Goal: Task Accomplishment & Management: Manage account settings

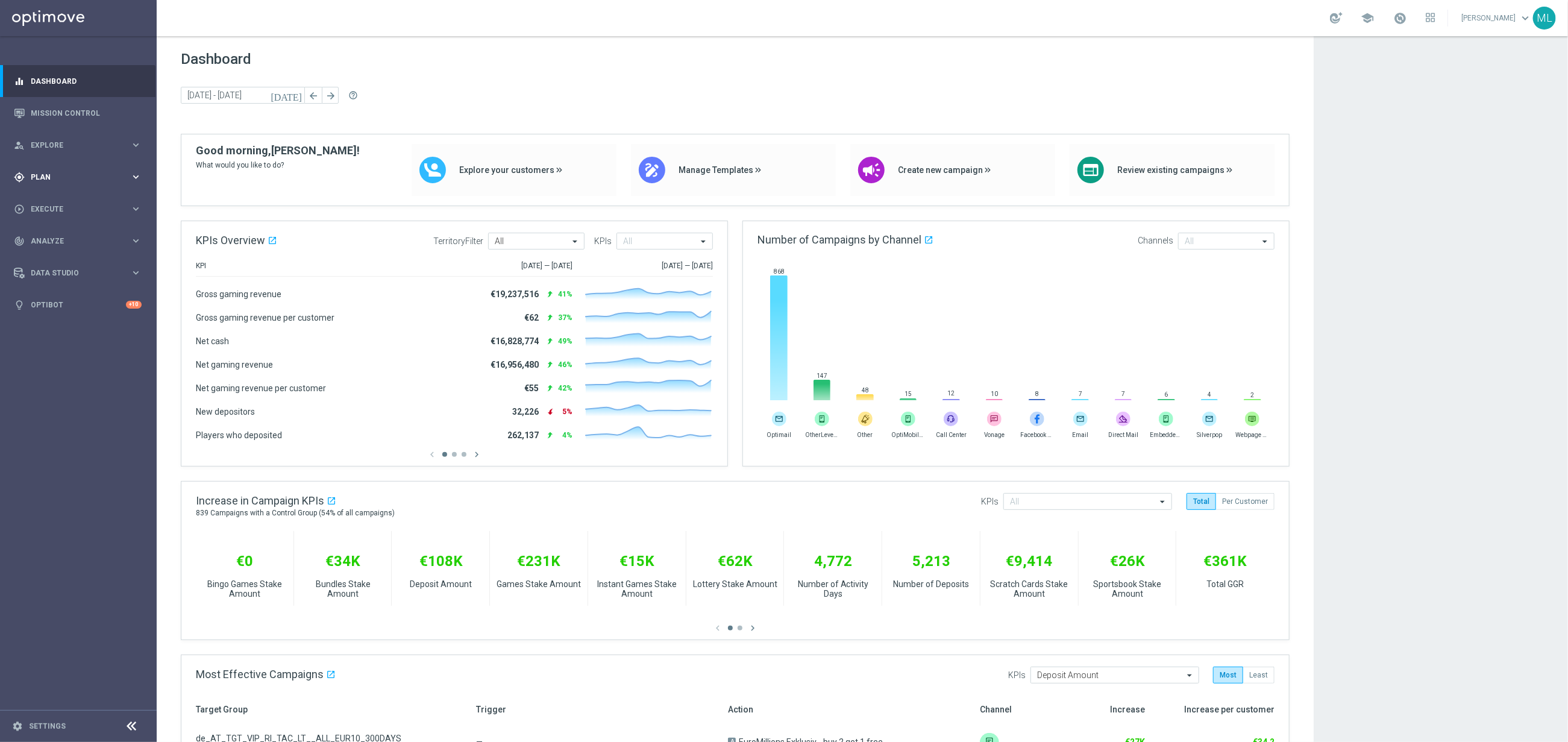
click at [138, 173] on icon "keyboard_arrow_right" at bounding box center [136, 177] width 12 height 12
click at [50, 199] on link "Target Groups" at bounding box center [78, 202] width 94 height 10
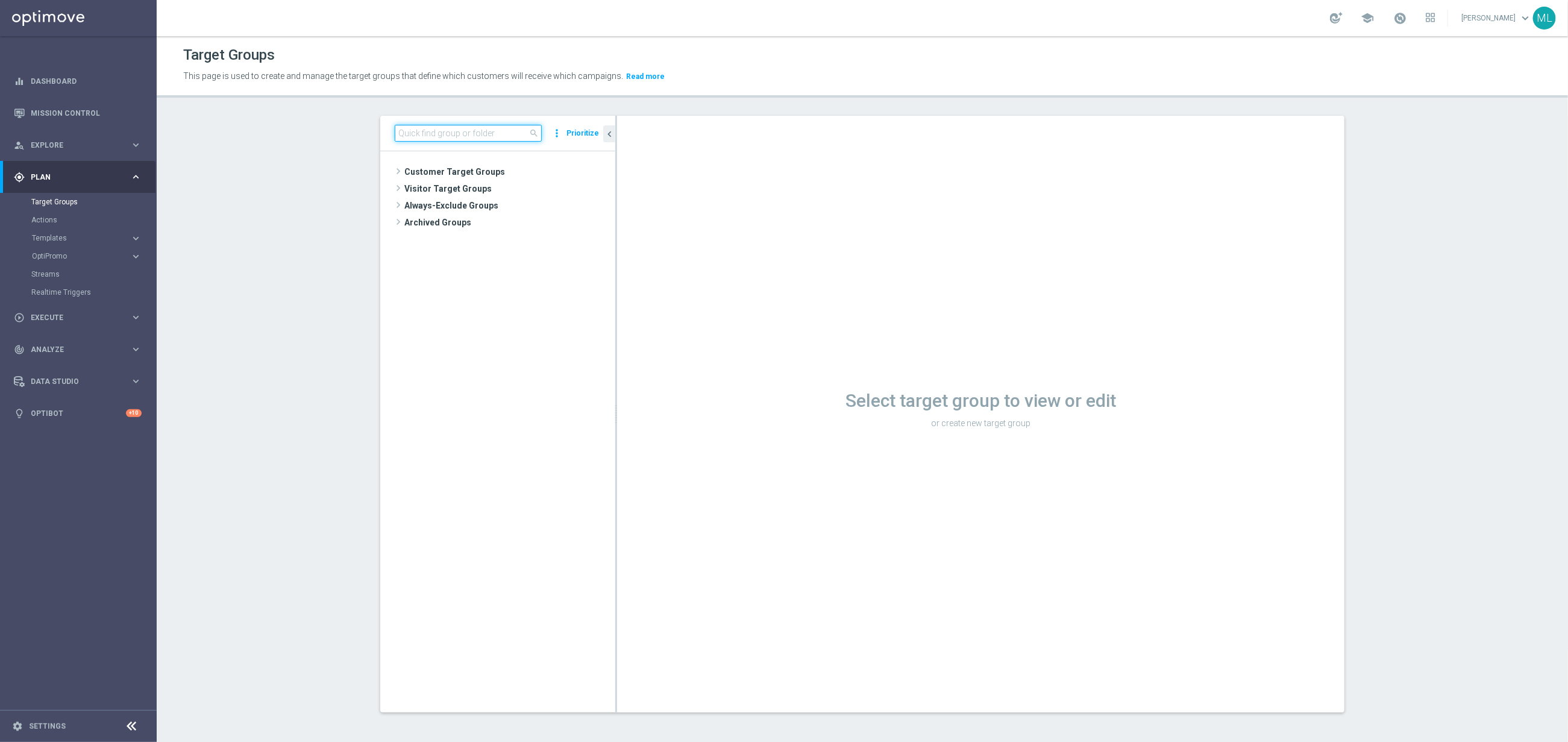
click at [419, 137] on input at bounding box center [468, 133] width 147 height 17
type input "free play"
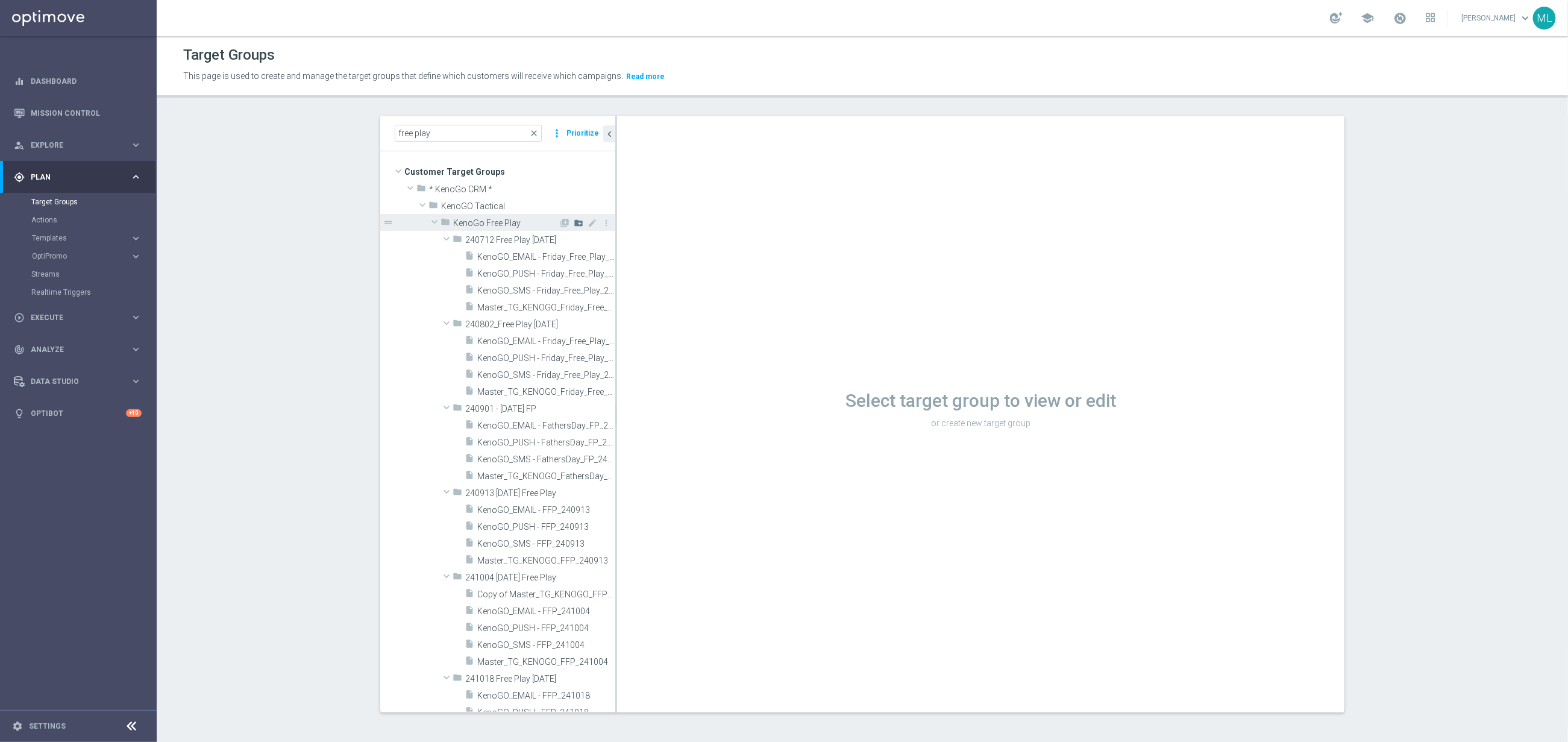
click at [576, 223] on icon "create_new_folder" at bounding box center [579, 223] width 10 height 10
type input "250814 Free Play Friday"
click at [396, 232] on div "folder 250814 Free Play Friday library_add create_new_folder mode_edit more_ver…" at bounding box center [498, 694] width 235 height 928
click at [482, 135] on input "free play" at bounding box center [468, 132] width 147 height 17
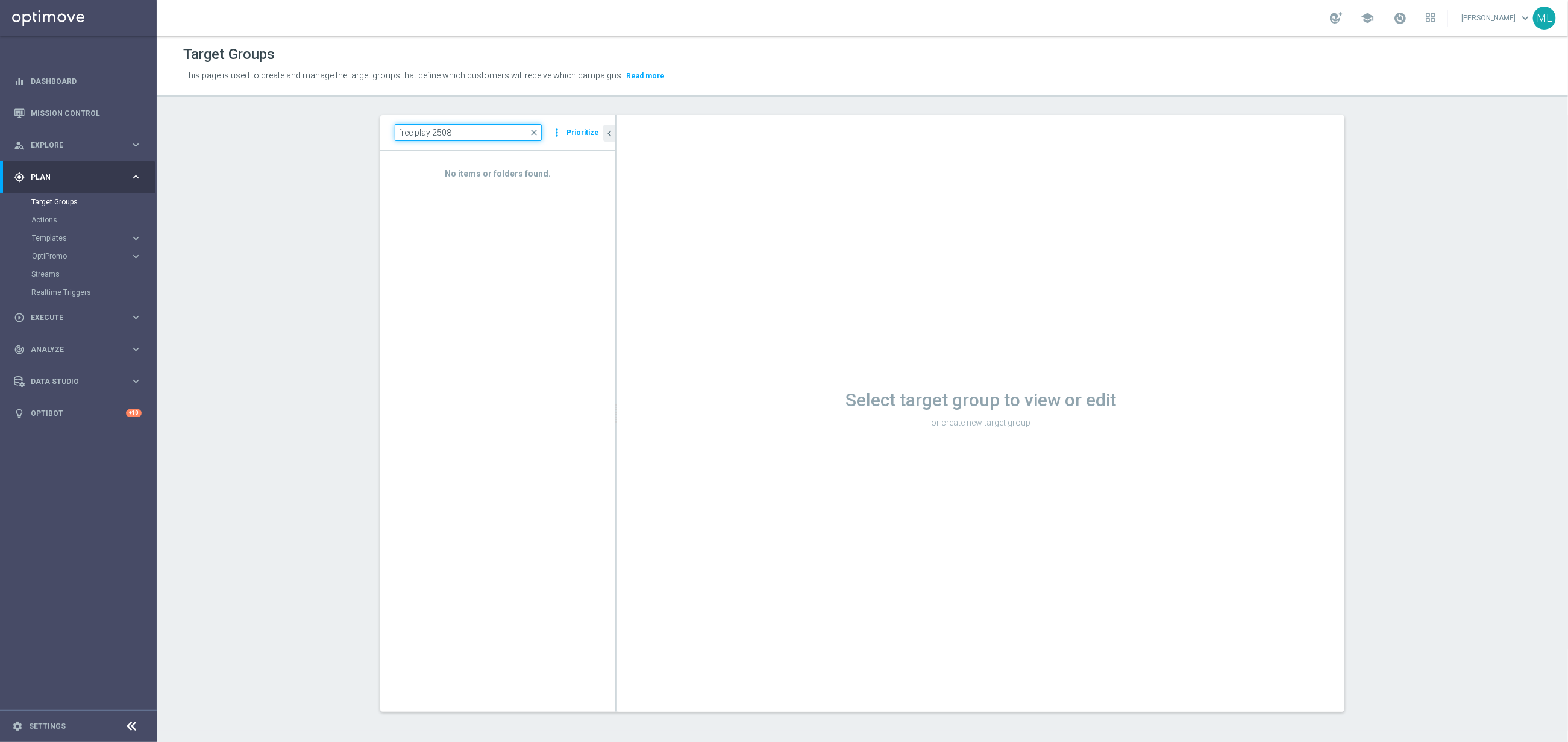
drag, startPoint x: 469, startPoint y: 134, endPoint x: 433, endPoint y: 130, distance: 36.2
click at [432, 130] on input "free play 2508" at bounding box center [468, 132] width 147 height 17
type input "free play"
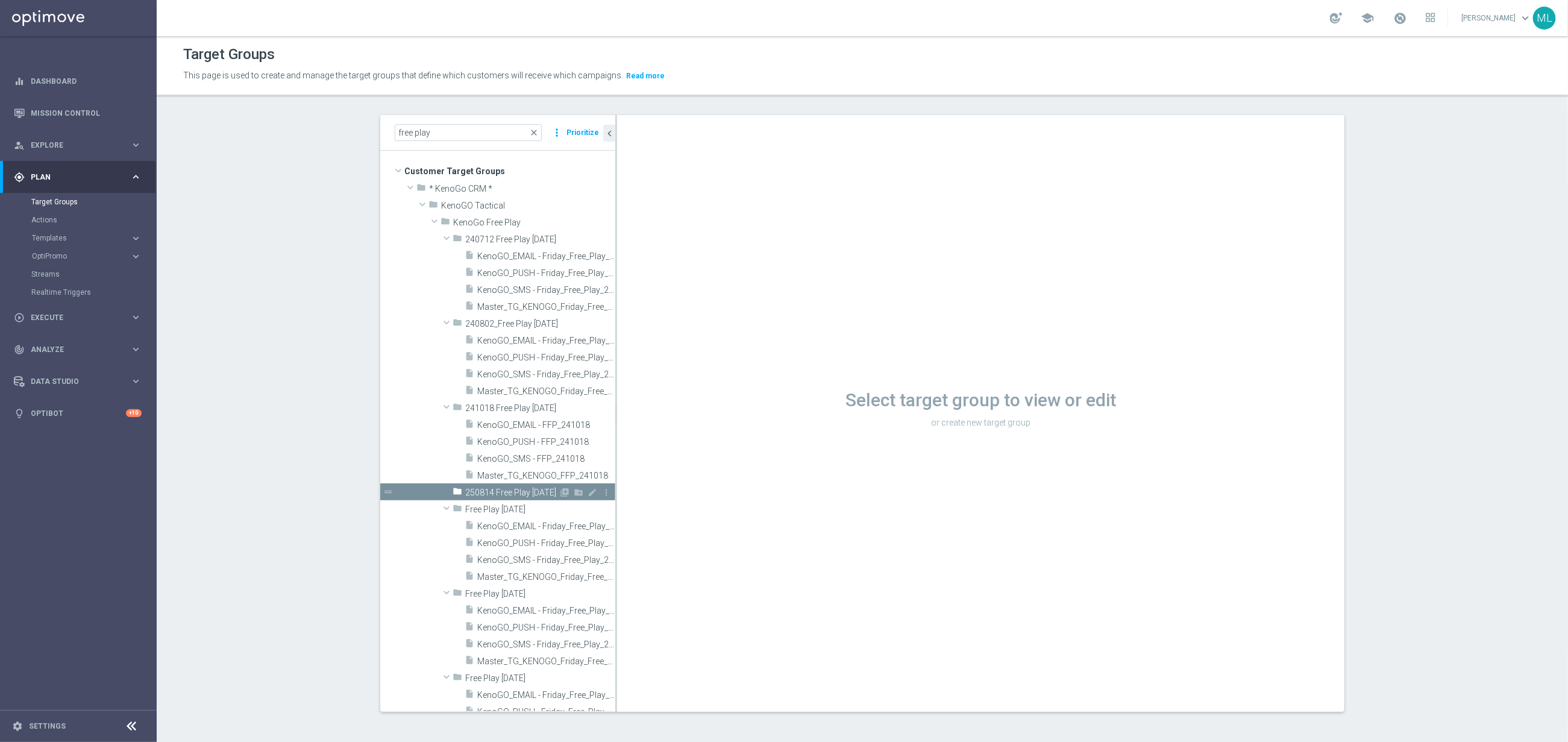
click at [590, 491] on icon "mode_edit" at bounding box center [593, 492] width 10 height 10
click at [508, 490] on input "250814 Free Play Friday" at bounding box center [525, 491] width 120 height 14
click at [501, 491] on input "250814 Free Play Friday" at bounding box center [525, 491] width 120 height 14
click at [567, 490] on input "250814 Frida Free Play Friday" at bounding box center [525, 491] width 120 height 14
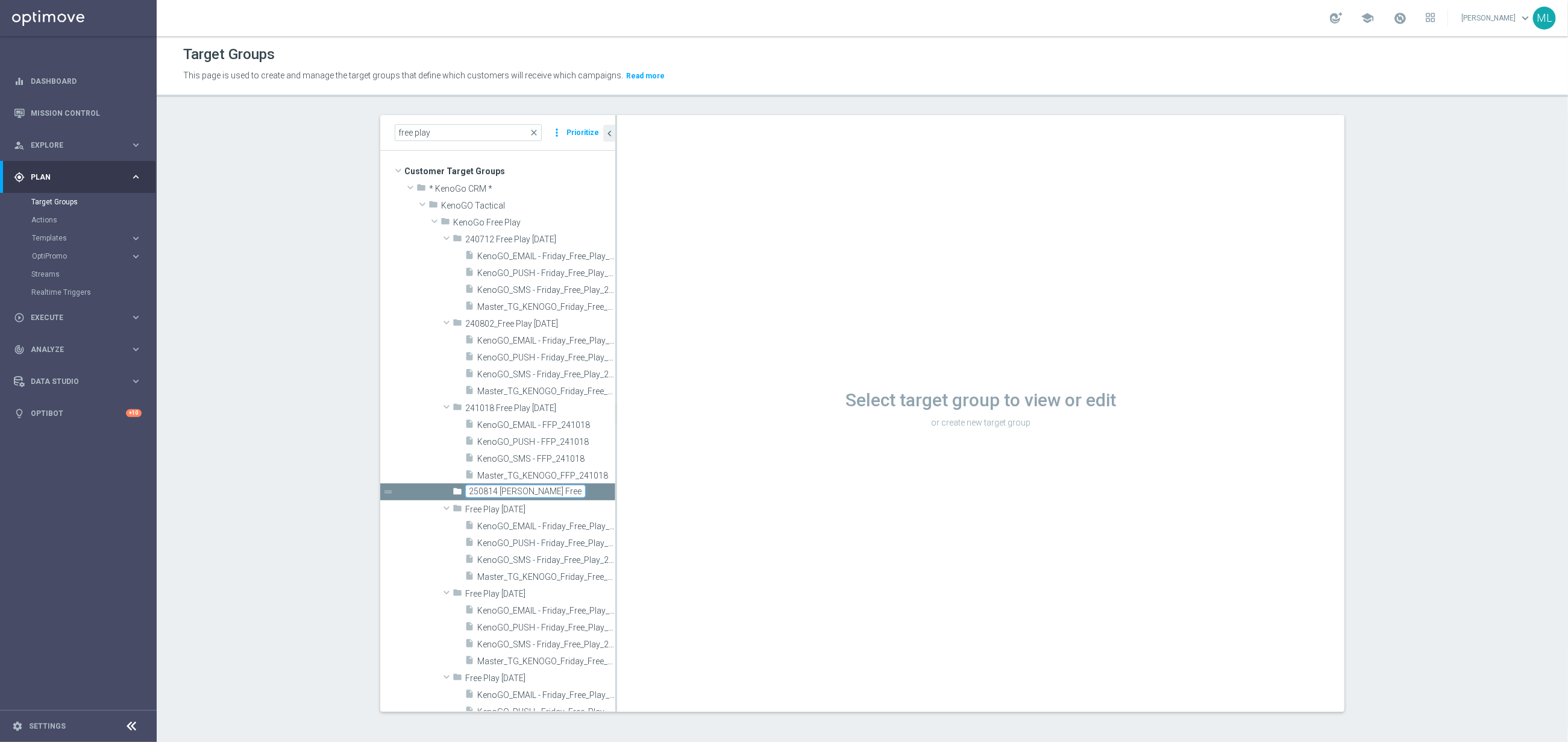
click at [567, 490] on input "250814 Frida Free Play Friday" at bounding box center [525, 491] width 120 height 14
type input "250814 Frida Free Play"
click at [330, 407] on section "free play close more_vert Prioritize Customer Target Groups library_add create_…" at bounding box center [862, 423] width 1412 height 615
click at [0, 0] on icon "mode_edit" at bounding box center [0, 0] width 0 height 0
drag, startPoint x: 516, startPoint y: 492, endPoint x: 531, endPoint y: 490, distance: 15.1
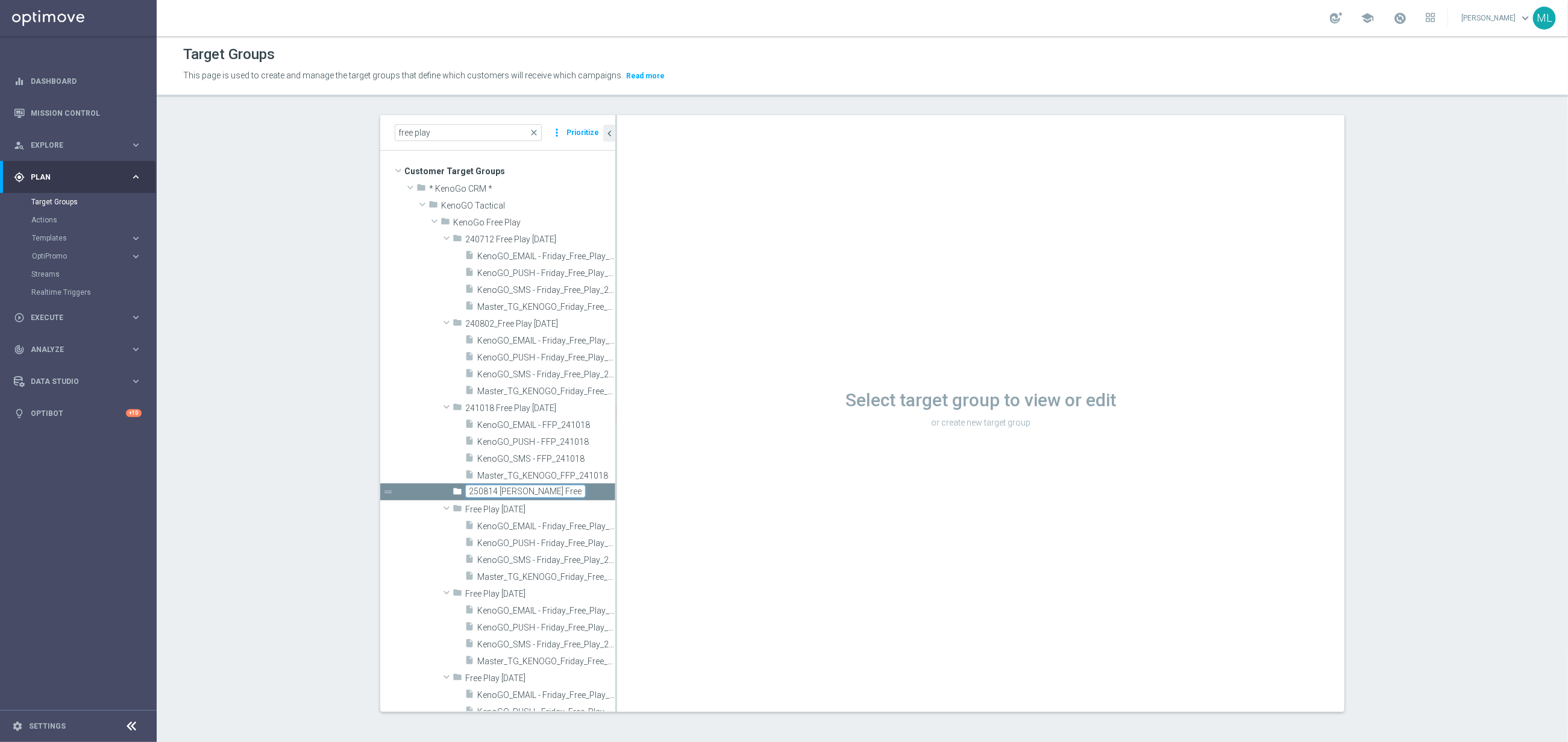
click at [519, 490] on input "250814 Frida Free Play" at bounding box center [525, 491] width 120 height 14
click at [484, 490] on input "250814 FridayFree Play" at bounding box center [525, 491] width 120 height 14
click at [542, 491] on input "FridayFree Play" at bounding box center [525, 491] width 120 height 14
paste input "250814"
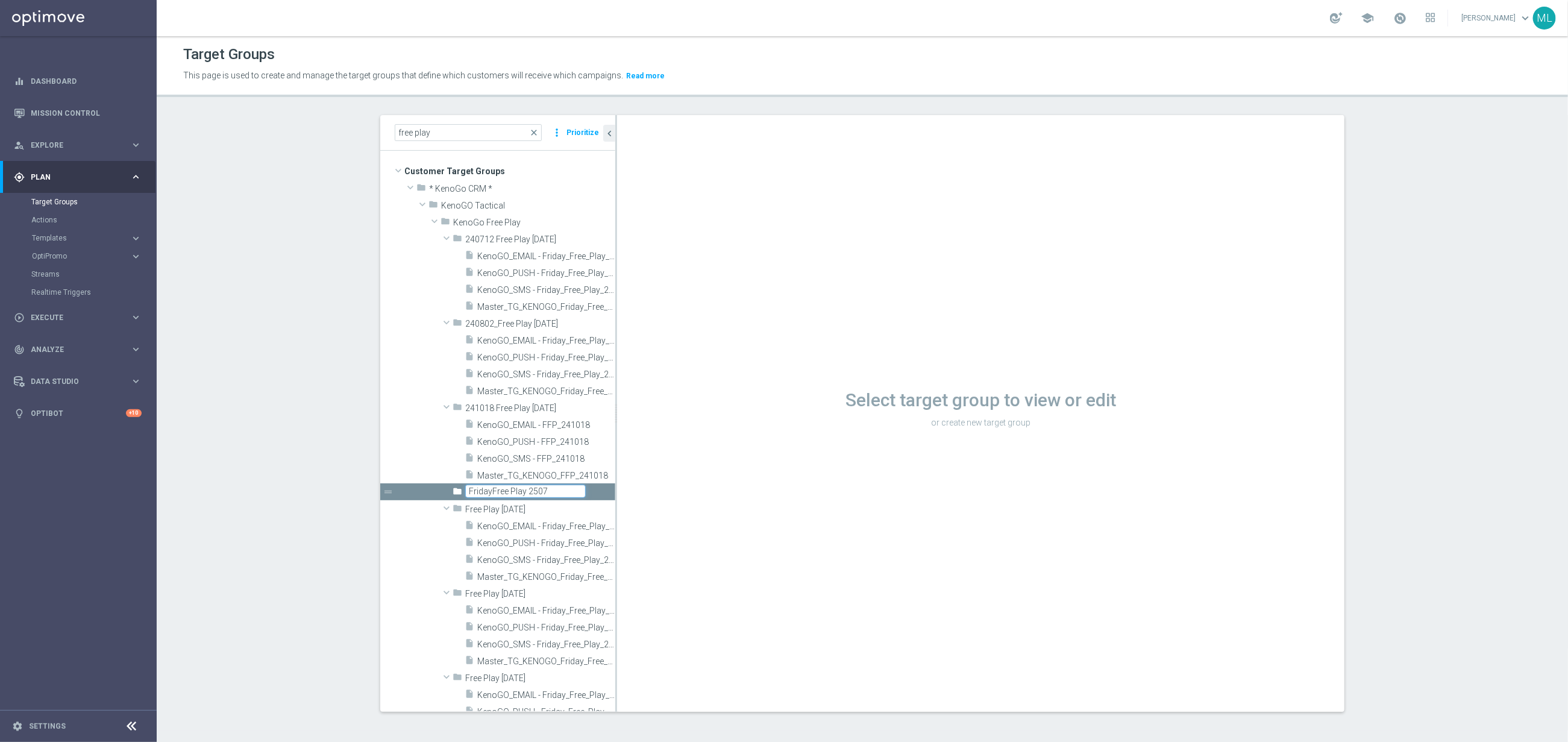
type input "FridayFree Play 2507"
click at [441, 133] on input "free play" at bounding box center [468, 132] width 147 height 17
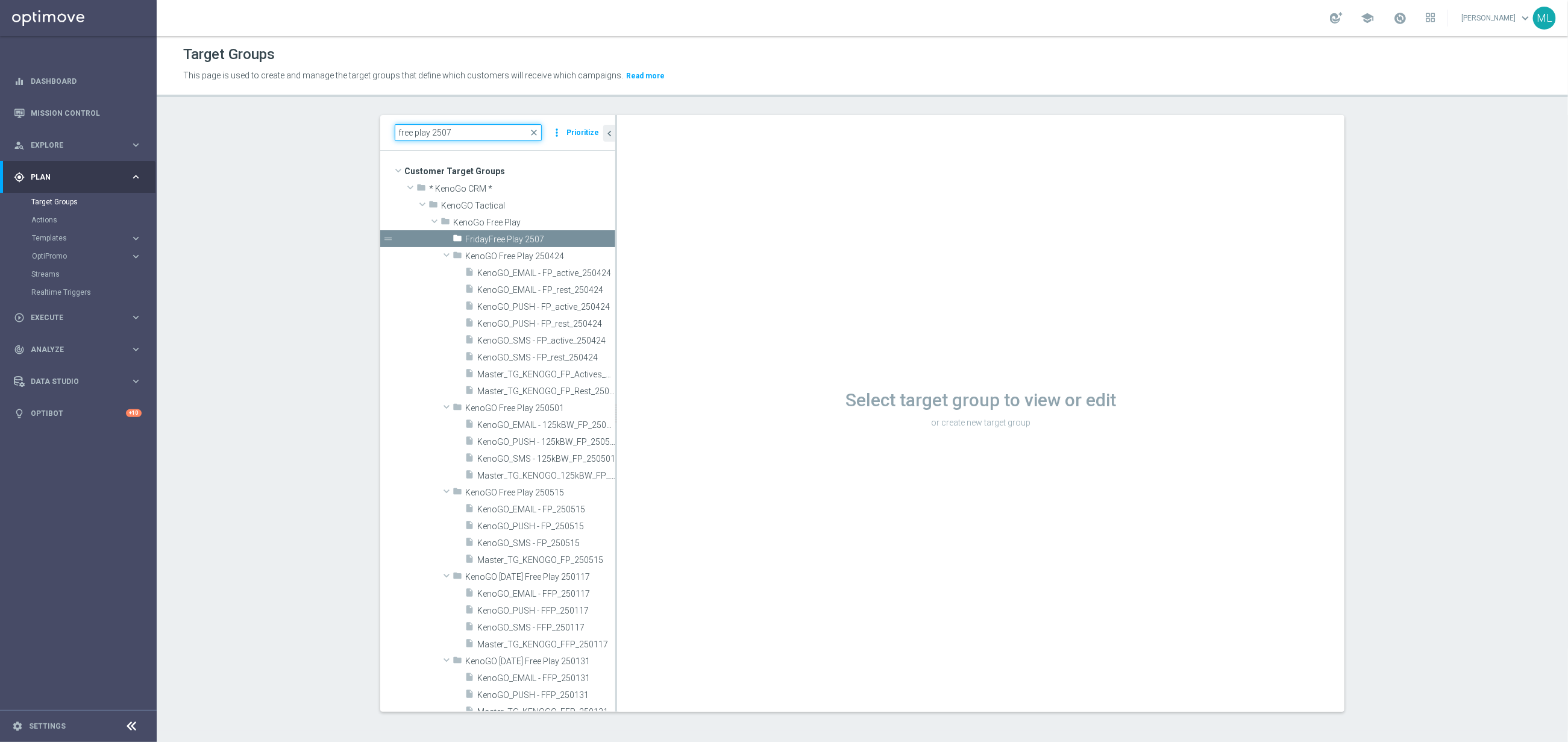
type input "free play 2507"
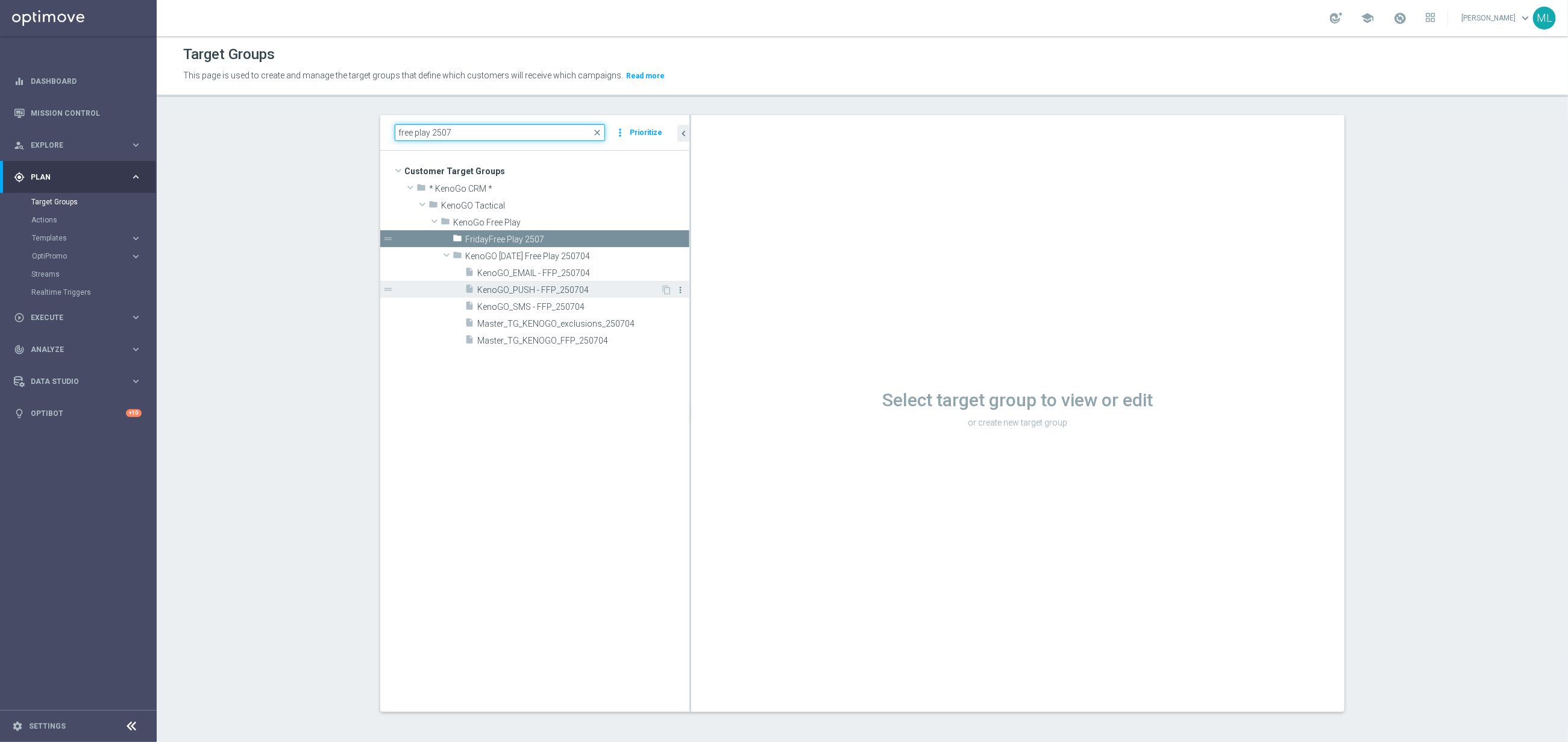
drag, startPoint x: 616, startPoint y: 281, endPoint x: 684, endPoint y: 293, distance: 69.1
click at [690, 293] on div at bounding box center [690, 413] width 2 height 597
click at [666, 270] on icon "content_copy" at bounding box center [667, 273] width 10 height 10
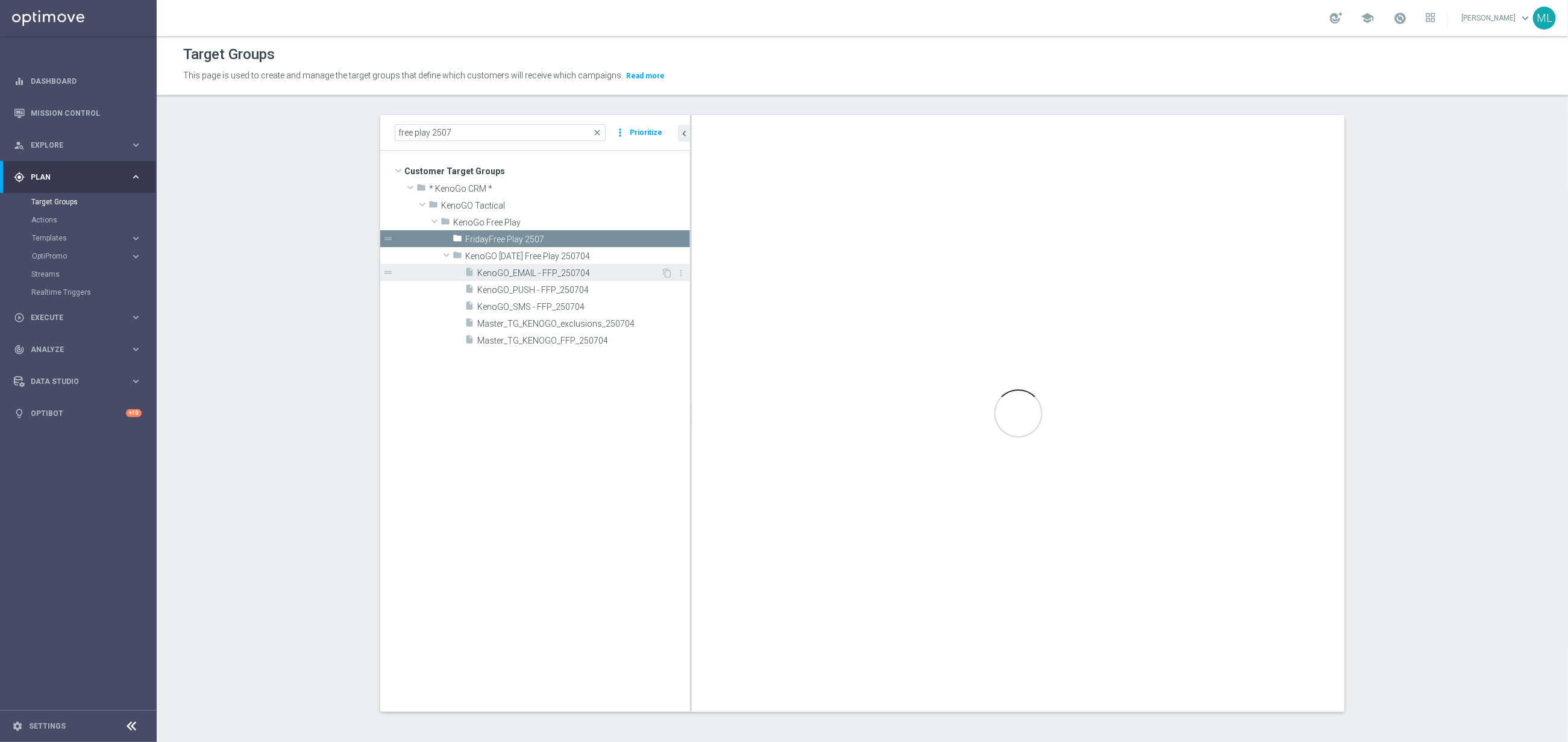
click at [585, 274] on span "KenoGO_EMAIL - FFP_250704" at bounding box center [569, 273] width 184 height 10
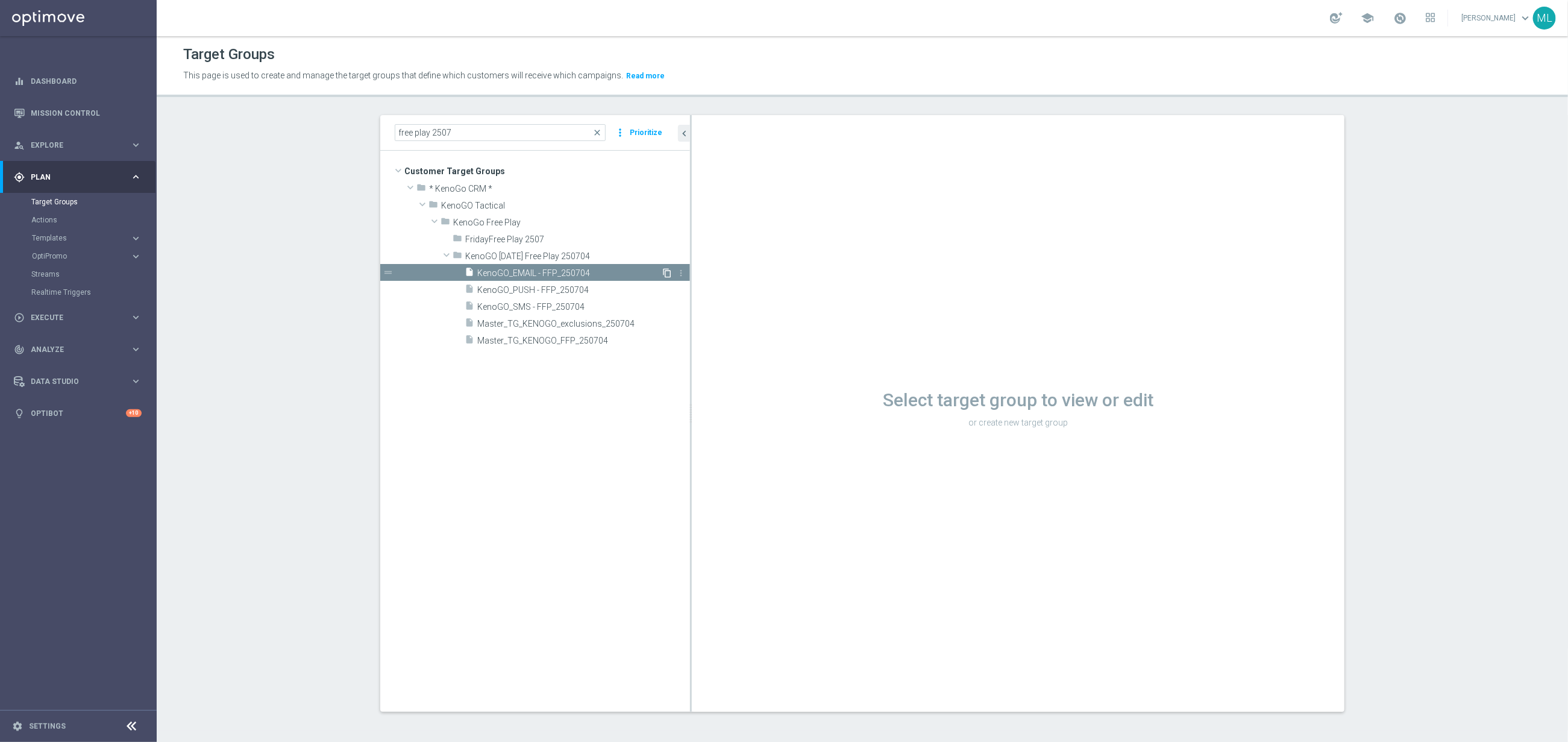
click at [668, 276] on icon "content_copy" at bounding box center [667, 273] width 10 height 10
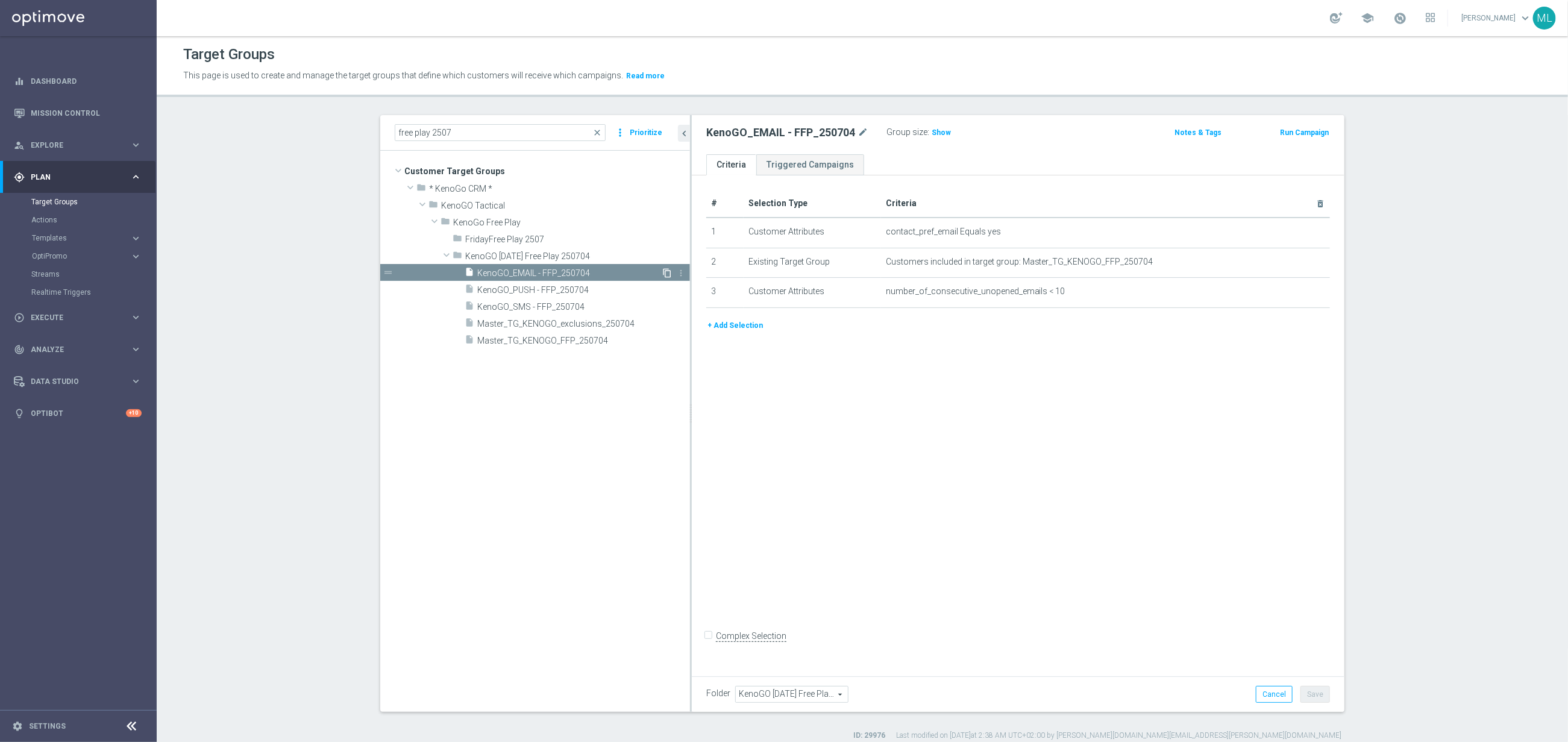
click at [669, 273] on icon "content_copy" at bounding box center [667, 273] width 10 height 10
click at [664, 272] on icon "content_copy" at bounding box center [667, 273] width 10 height 10
click at [585, 294] on span "KenoGO_PUSH - FFP_250704" at bounding box center [569, 290] width 184 height 10
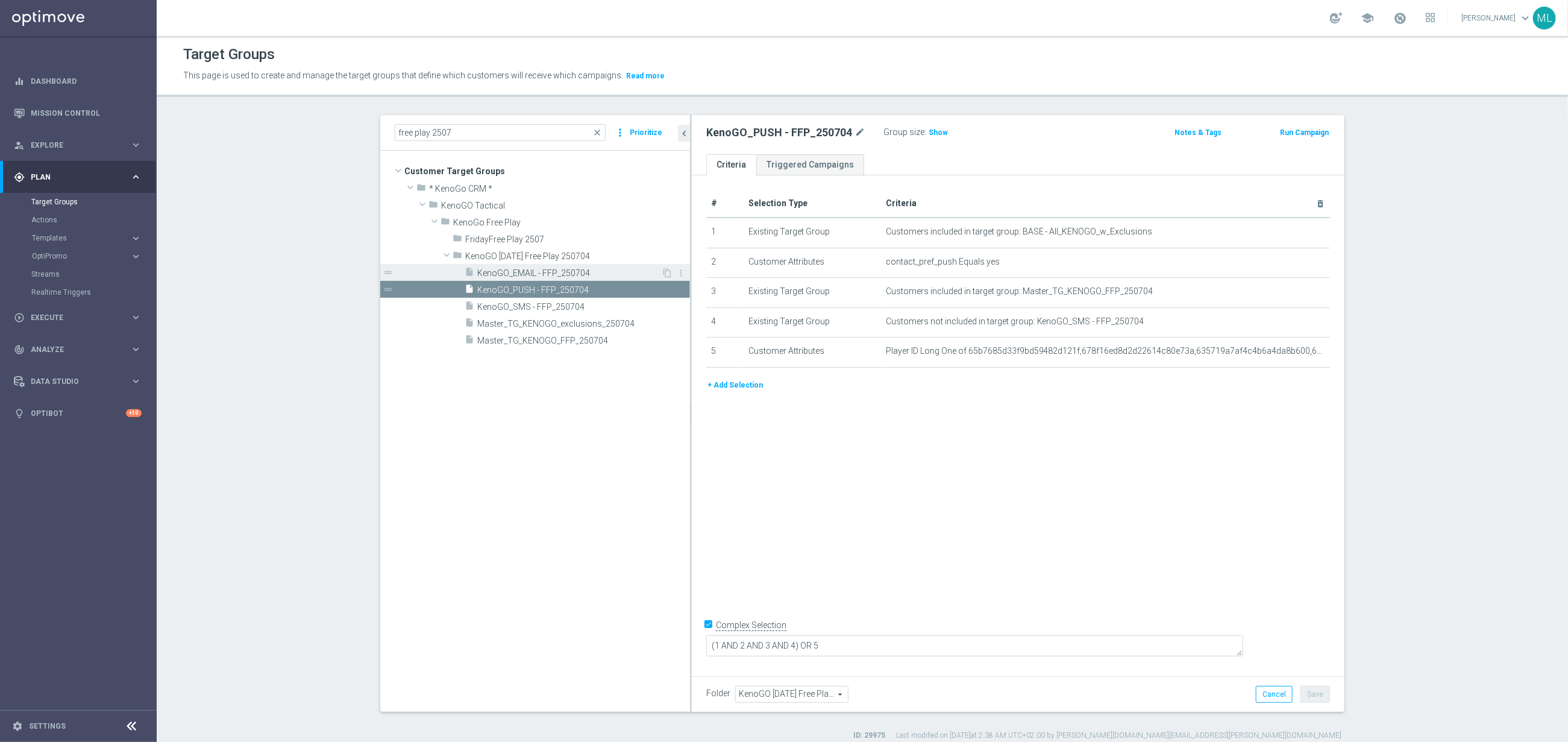
click at [625, 273] on span "KenoGO_EMAIL - FFP_250704" at bounding box center [569, 273] width 184 height 10
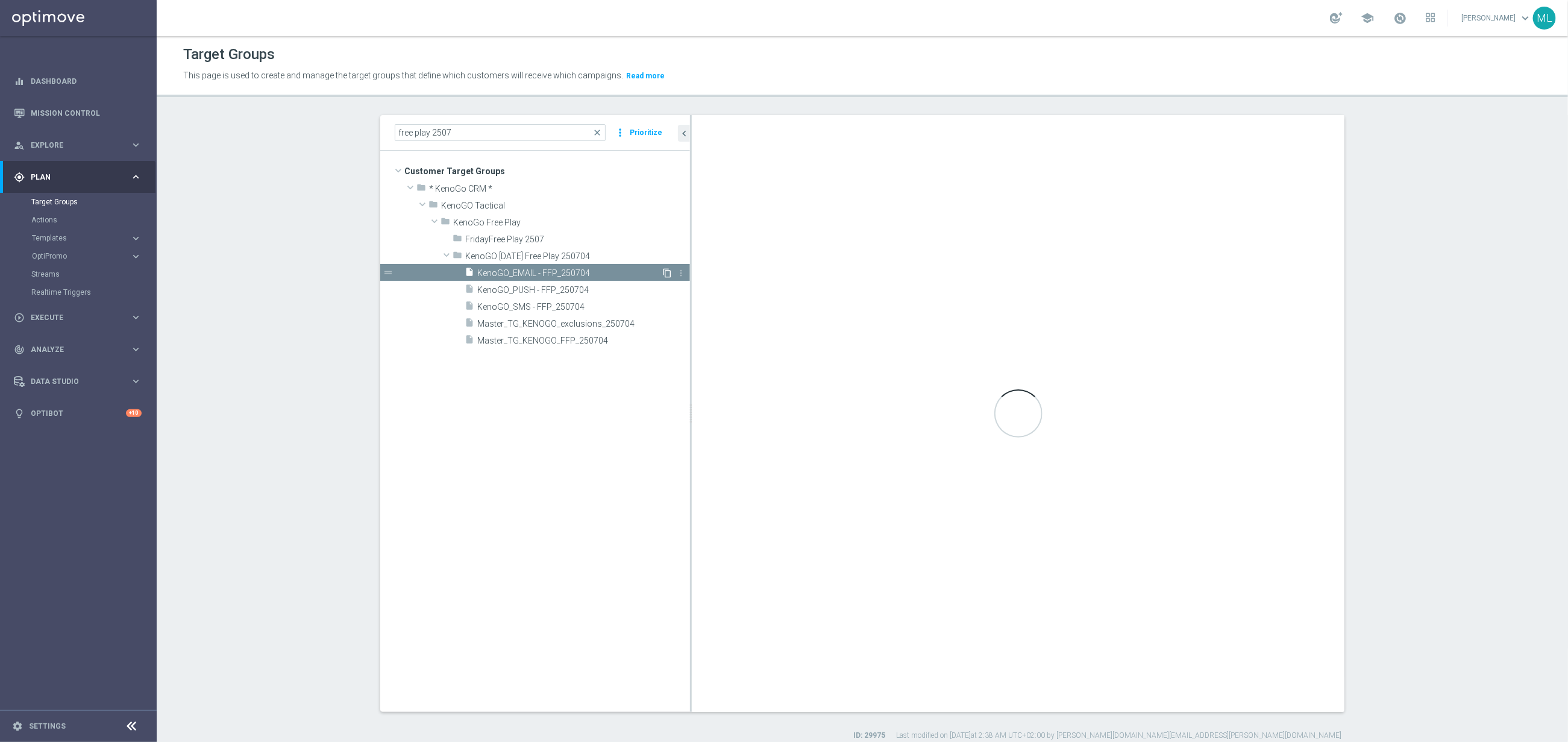
checkbox input "false"
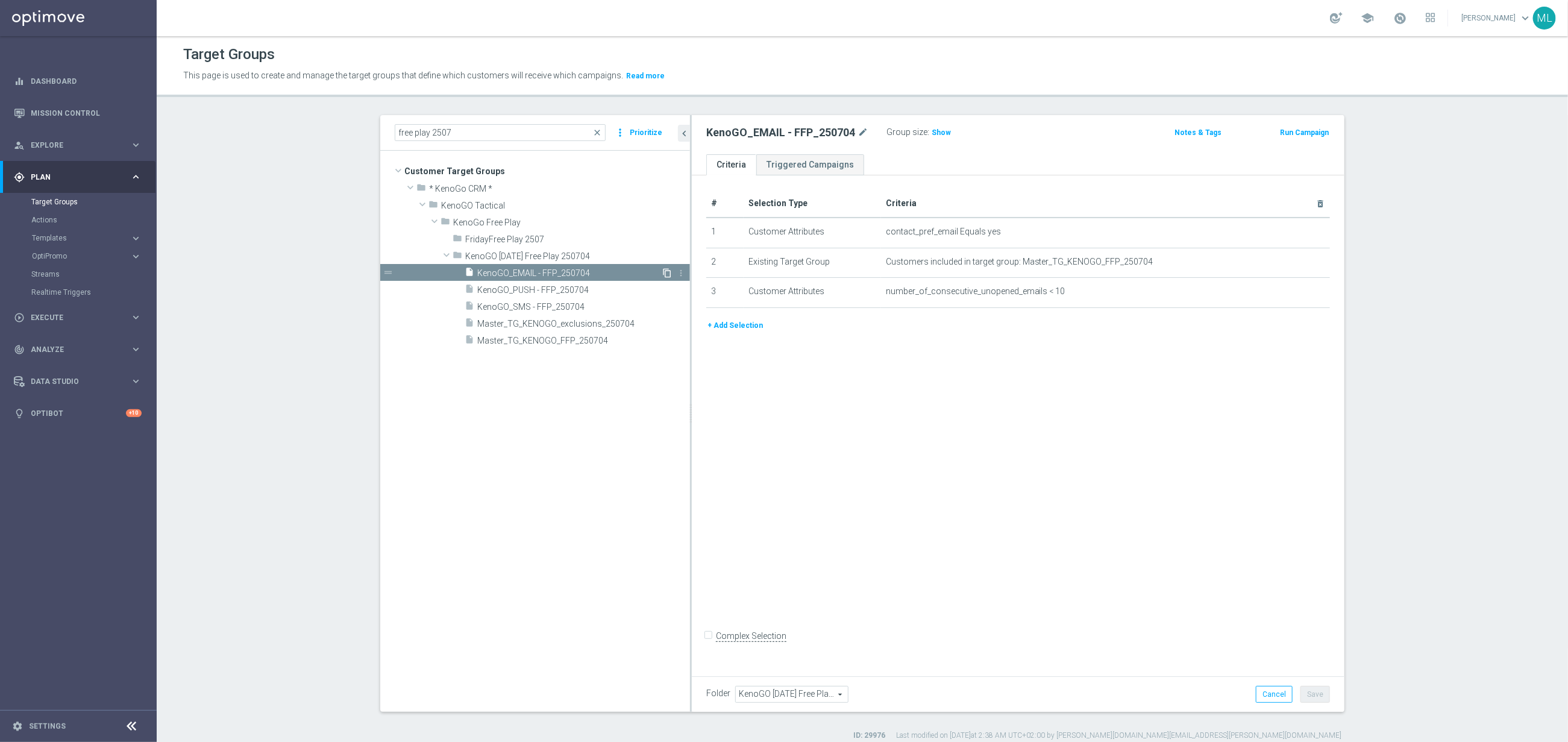
click at [667, 273] on icon "content_copy" at bounding box center [667, 273] width 10 height 10
drag, startPoint x: 470, startPoint y: 133, endPoint x: 390, endPoint y: 128, distance: 80.2
click at [390, 128] on div "free play 2507 close more_vert Prioritize" at bounding box center [535, 133] width 309 height 35
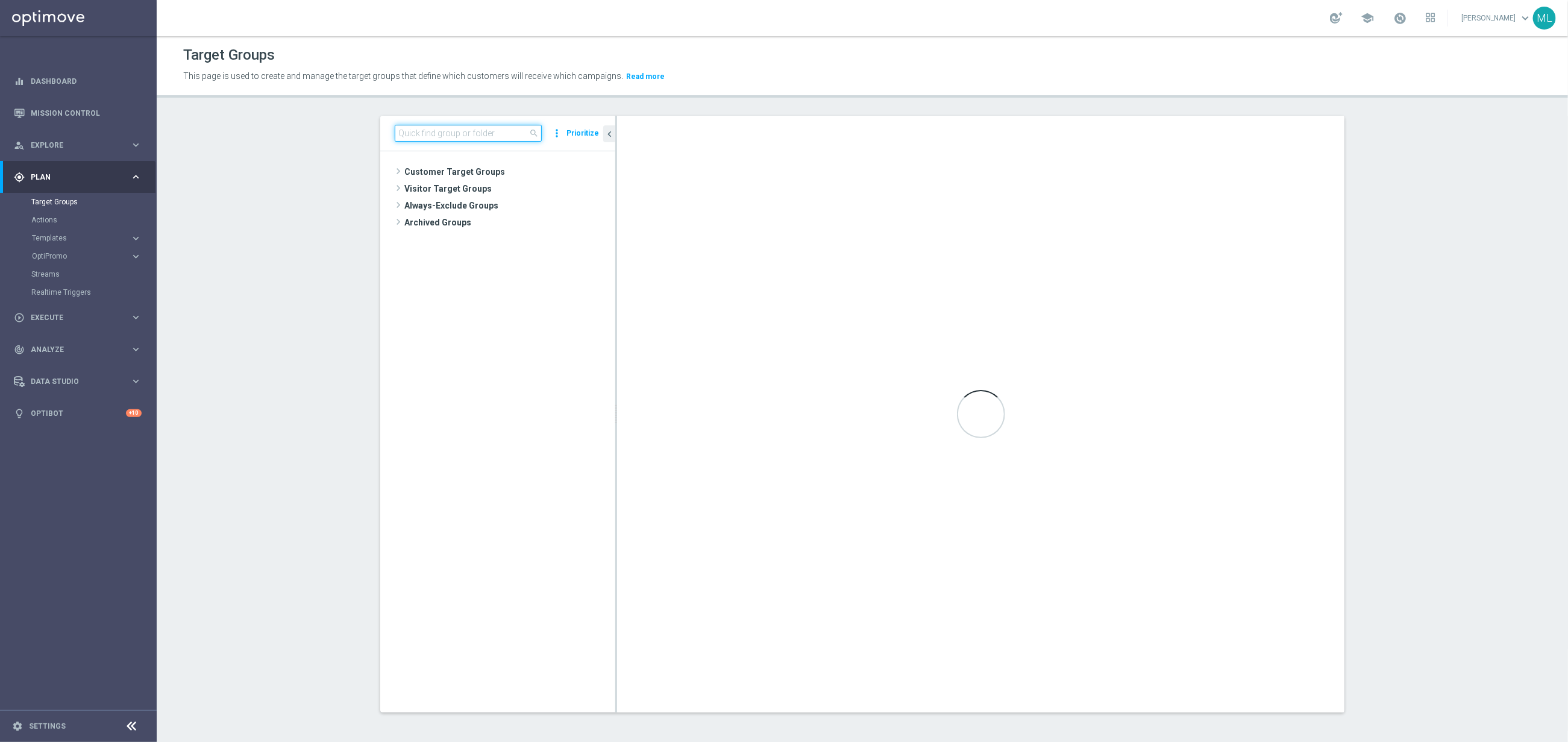
click at [446, 134] on input at bounding box center [468, 133] width 147 height 17
paste input "free play 2507"
type input "free play 2507"
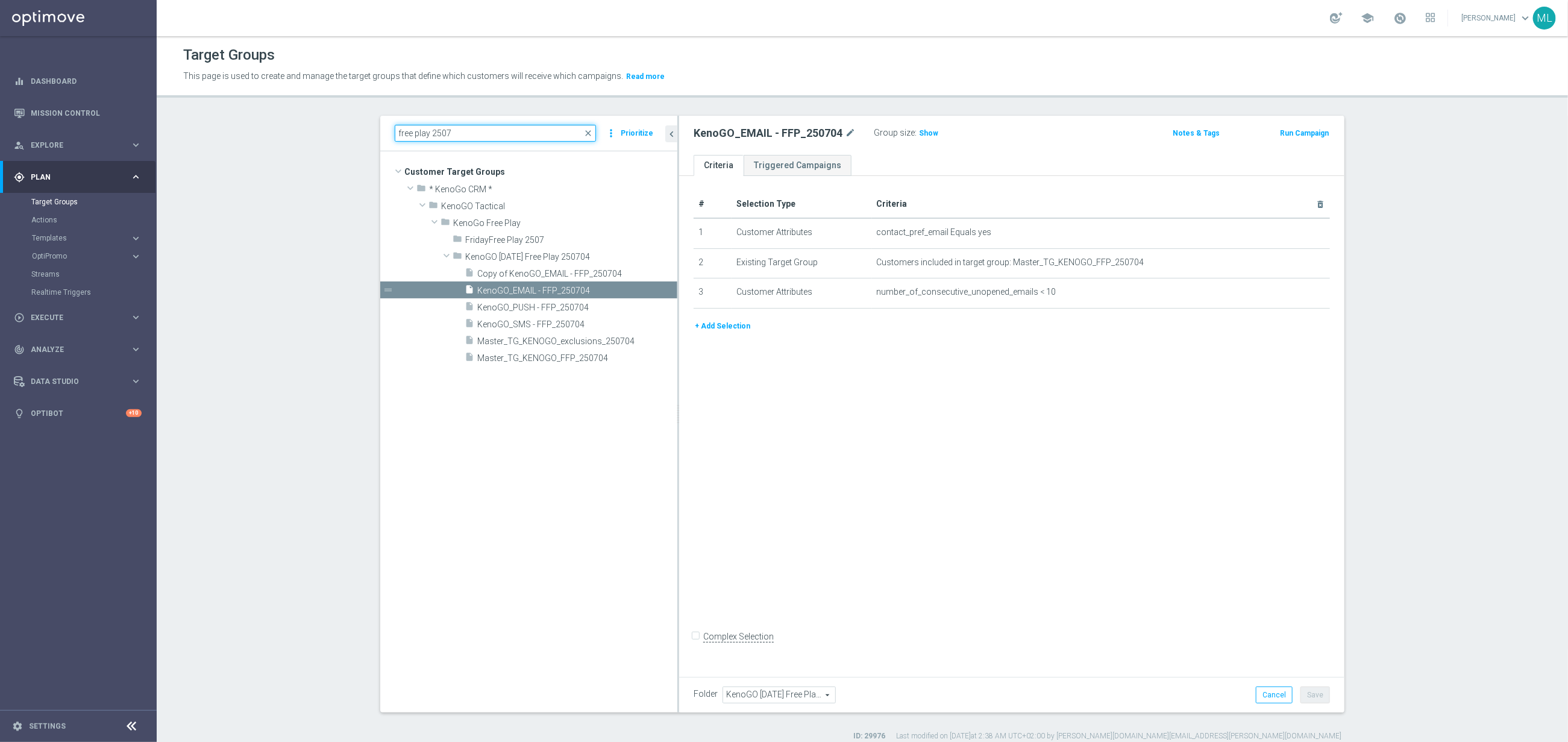
drag, startPoint x: 615, startPoint y: 287, endPoint x: 678, endPoint y: 291, distance: 63.1
click at [678, 291] on as-split "free play 2507 close more_vert Prioritize Customer Target Groups library_add cr…" at bounding box center [863, 414] width 965 height 597
click at [629, 308] on span "KenoGO_PUSH - FFP_250704" at bounding box center [563, 308] width 172 height 10
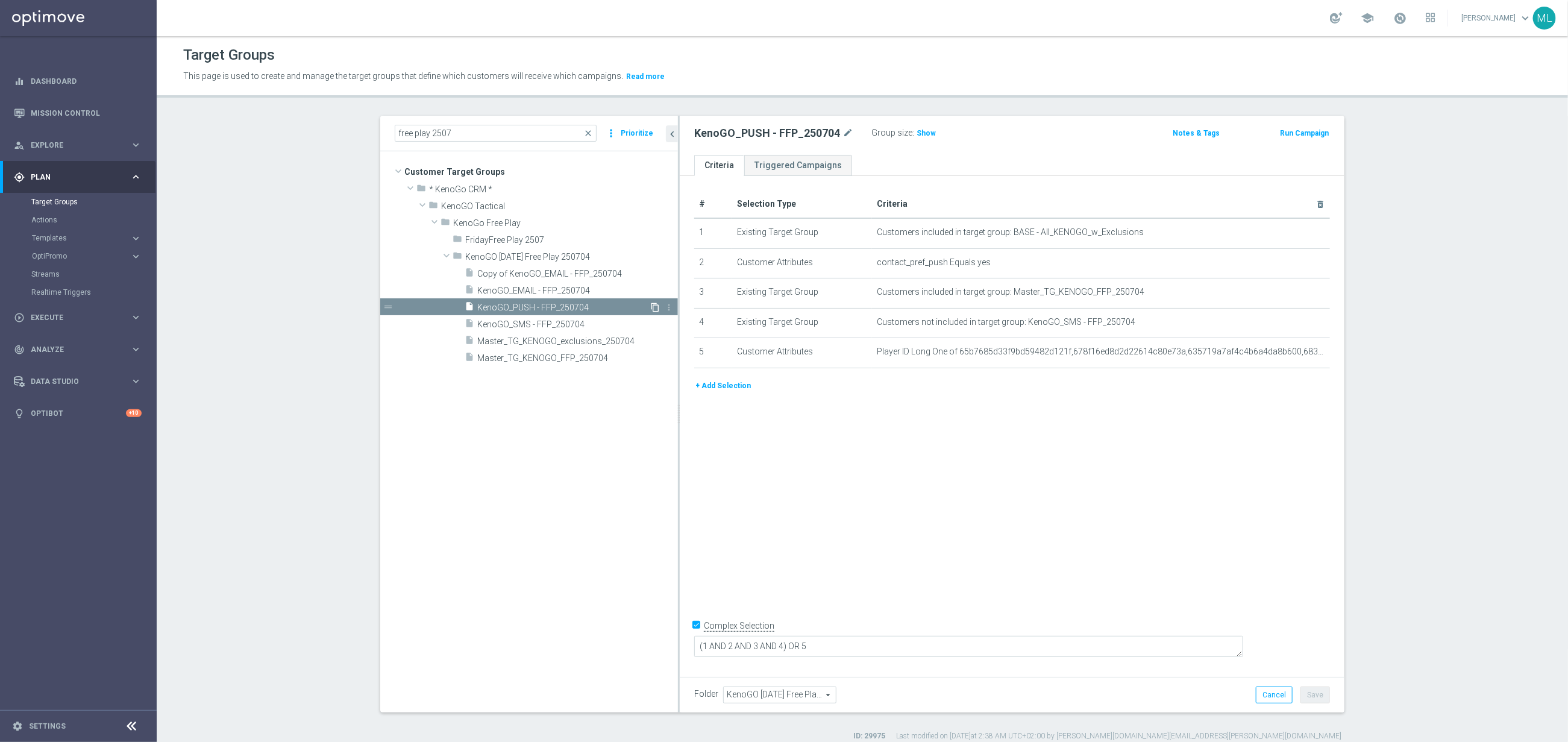
click at [655, 307] on icon "content_copy" at bounding box center [655, 308] width 10 height 10
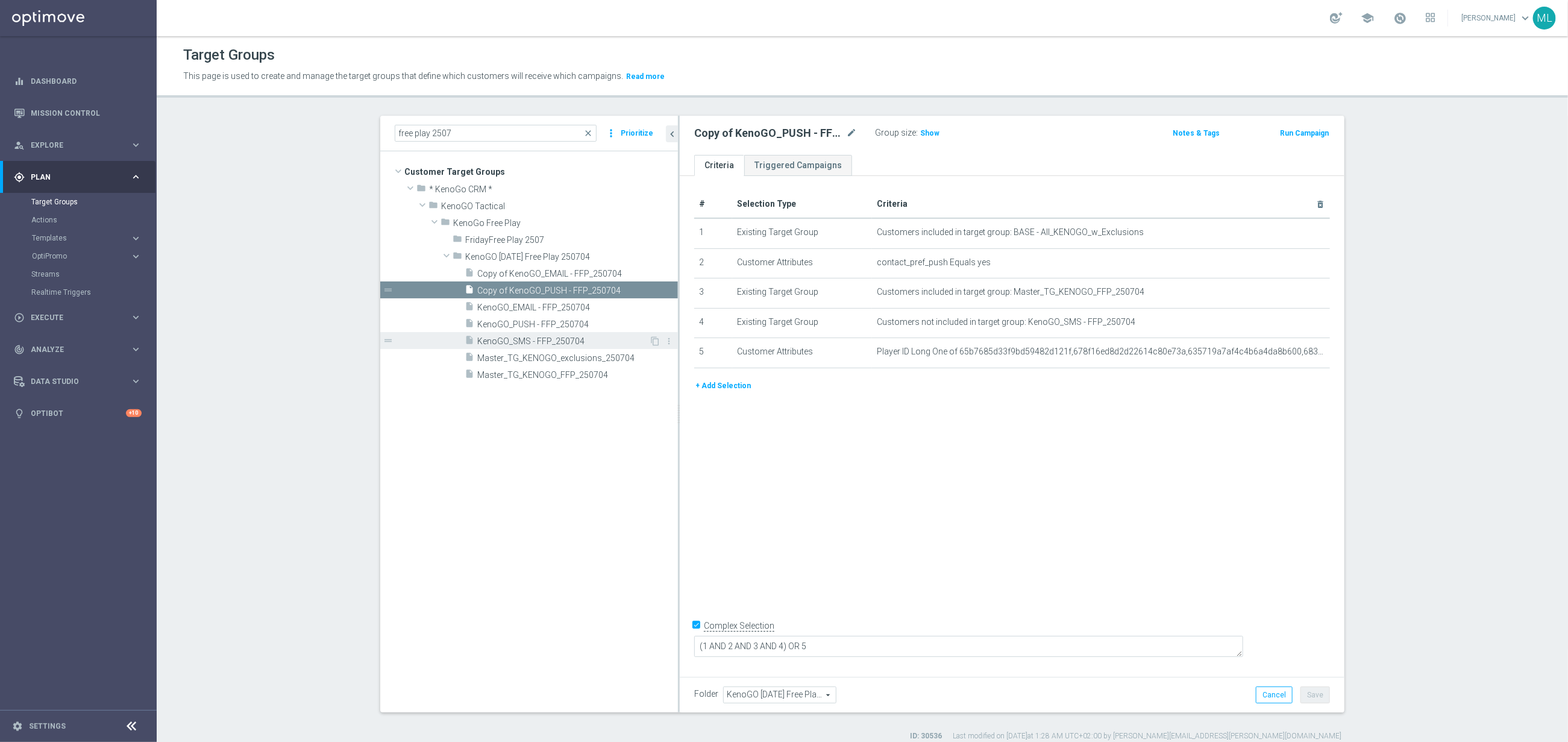
click at [613, 336] on span "KenoGO_SMS - FFP_250704" at bounding box center [563, 341] width 172 height 10
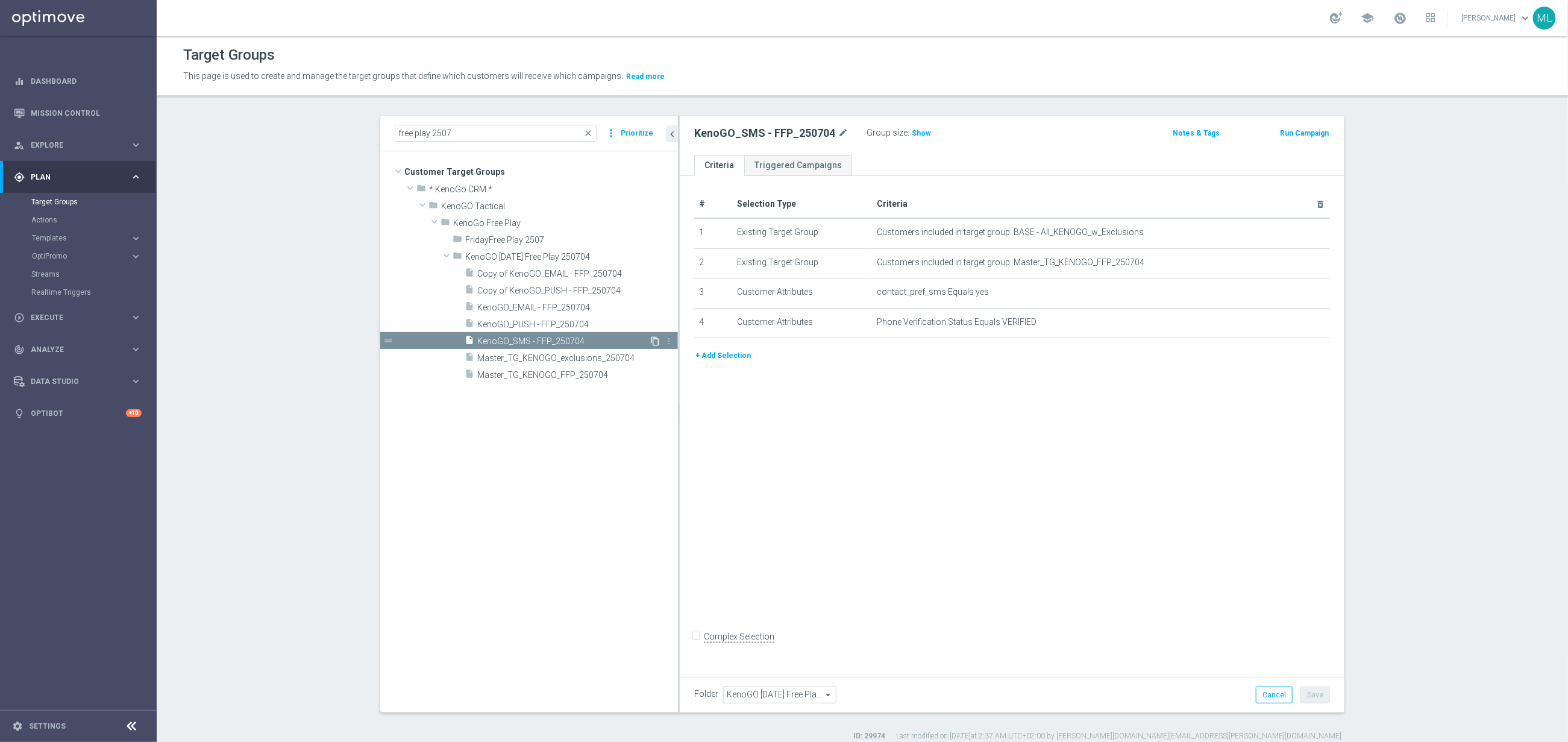
click at [656, 339] on icon "content_copy" at bounding box center [655, 341] width 10 height 10
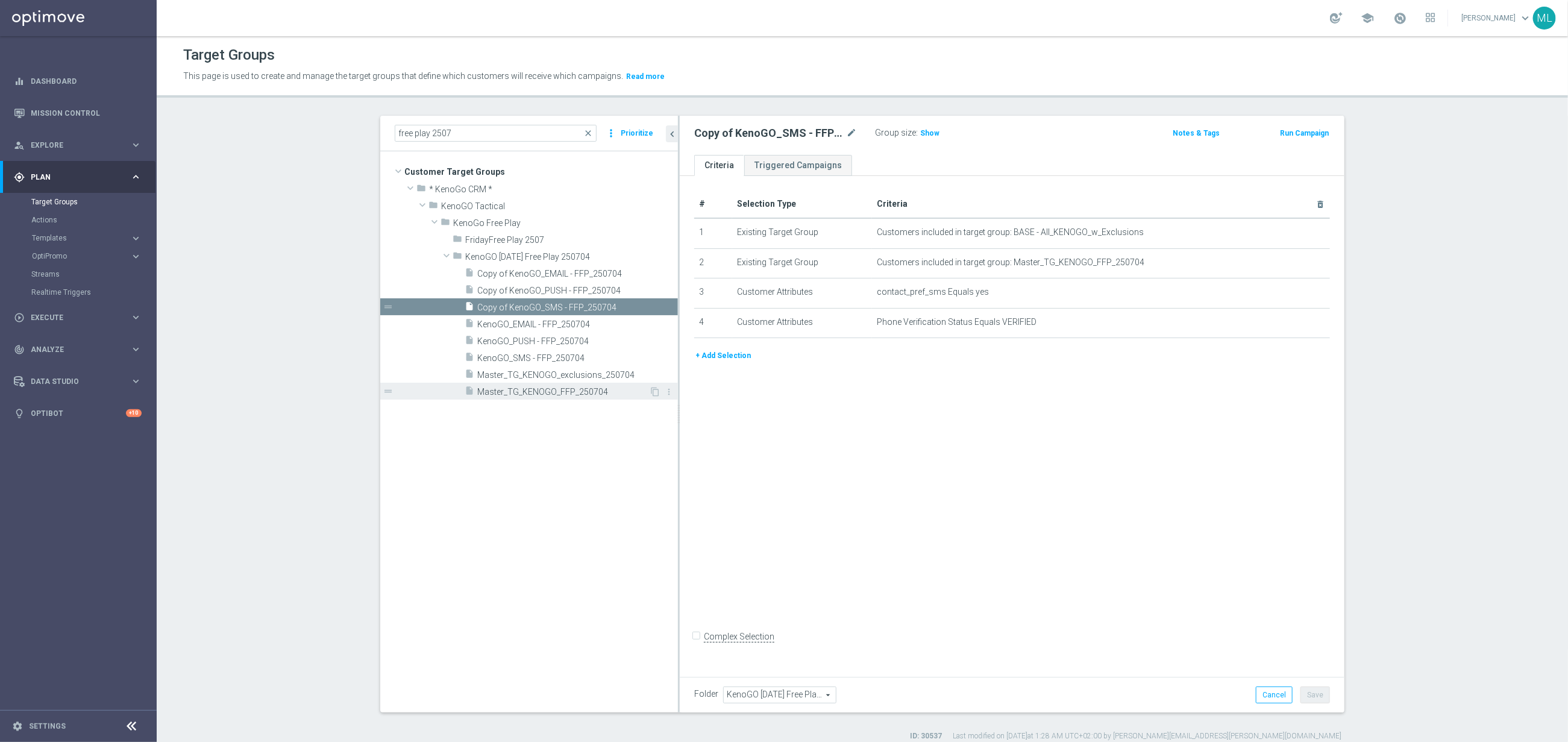
click at [607, 391] on span "Master_TG_KENOGO_FFP_250704" at bounding box center [563, 392] width 172 height 10
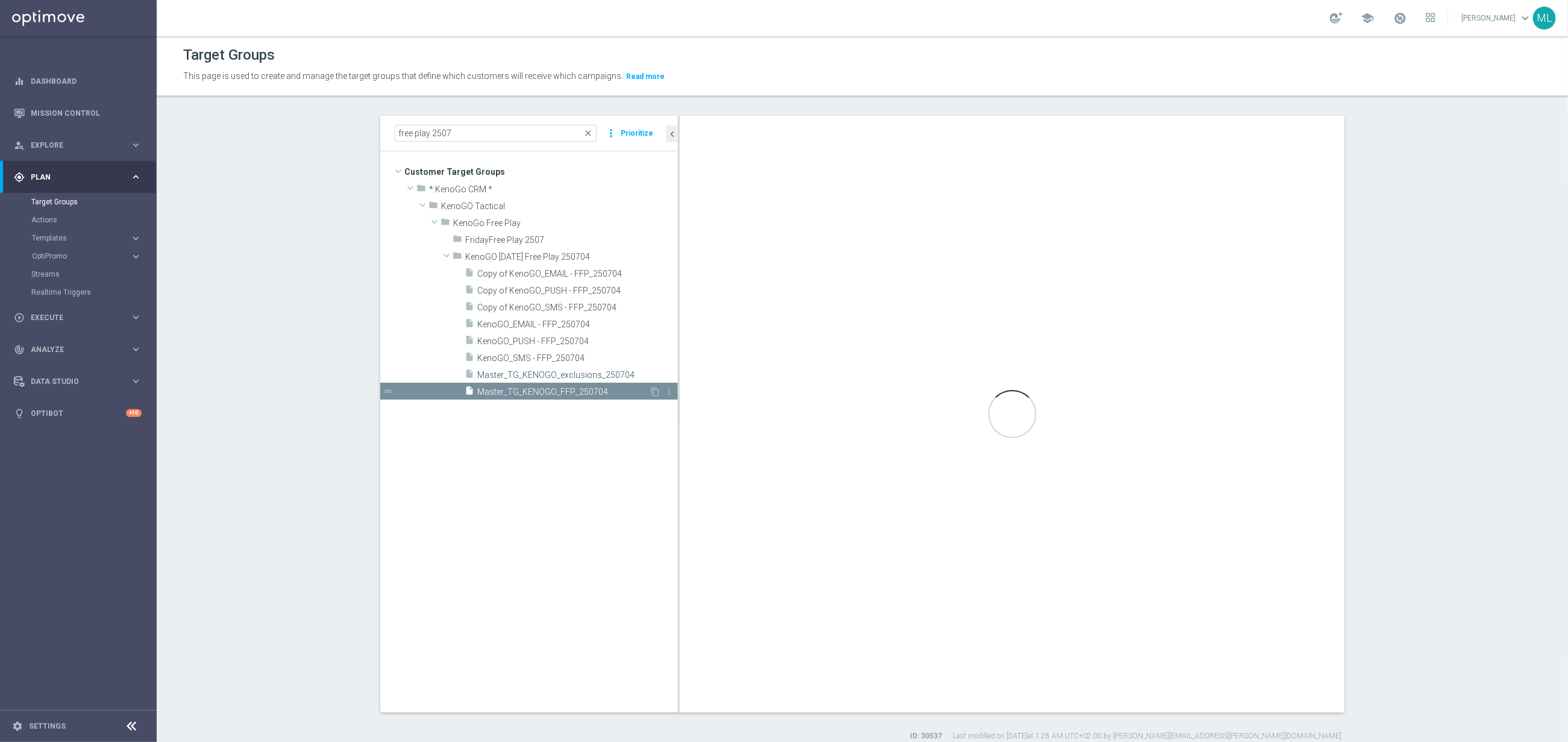
checkbox input "true"
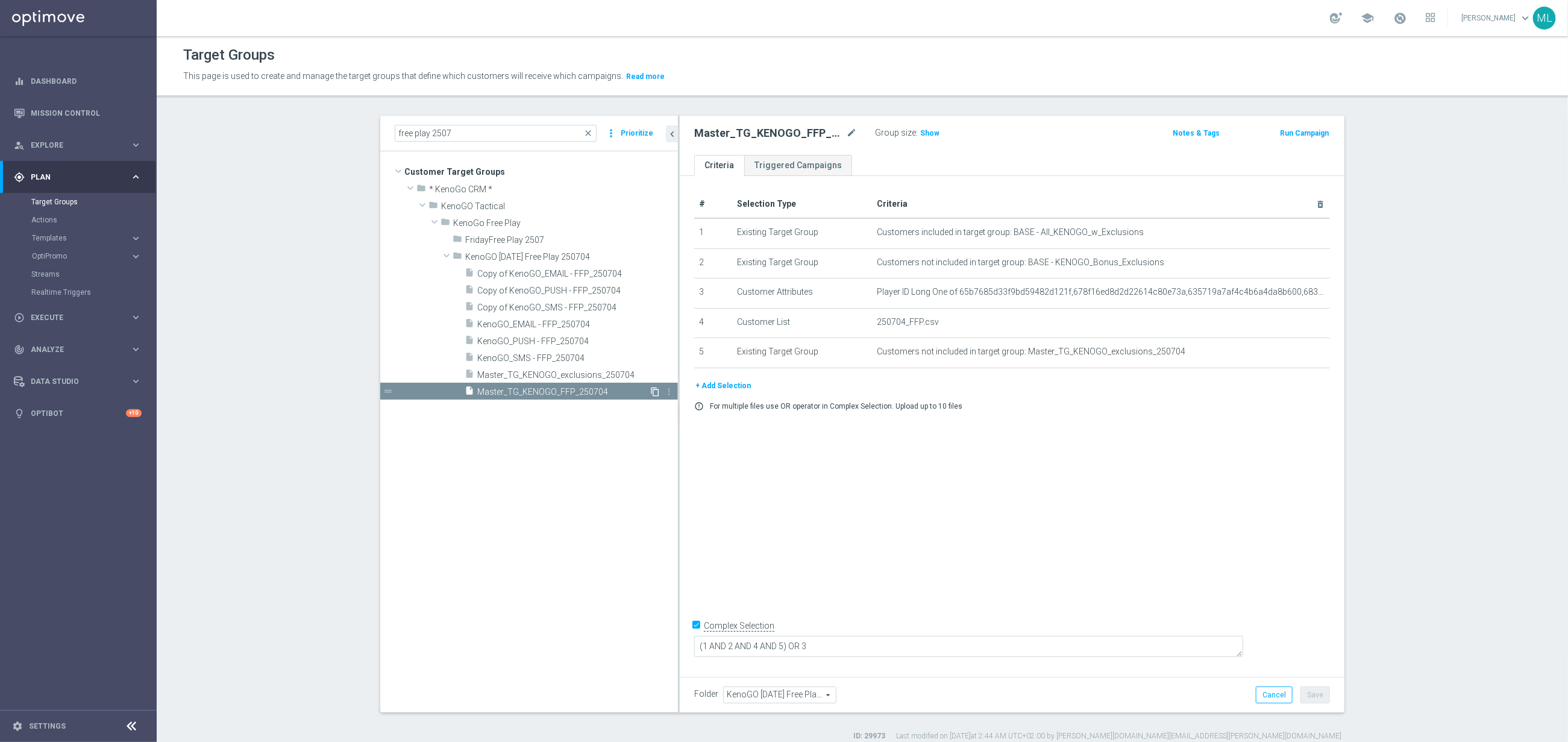
click at [657, 392] on icon "content_copy" at bounding box center [655, 392] width 10 height 10
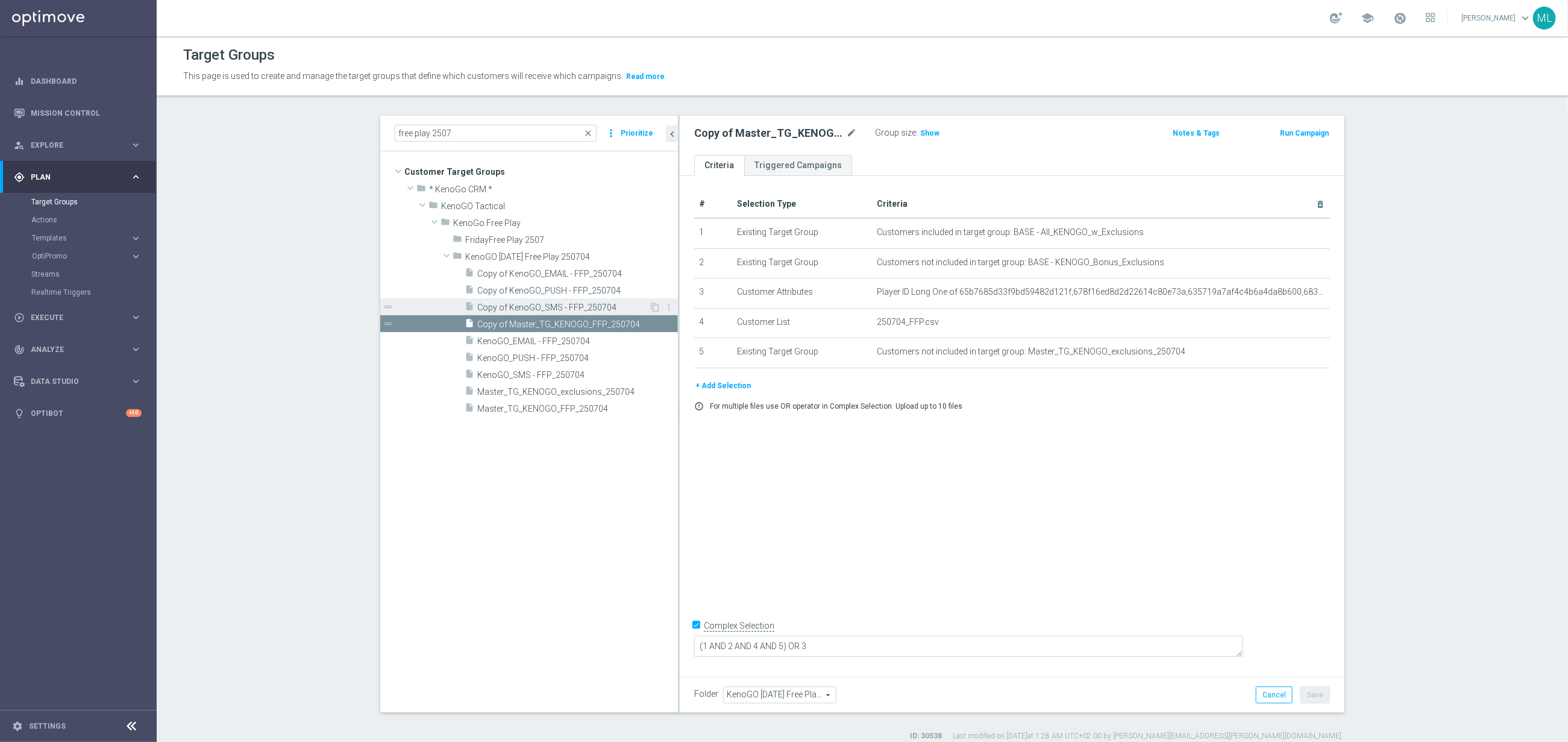
click at [530, 308] on span "Copy of KenoGO_SMS - FFP_250704" at bounding box center [563, 308] width 172 height 10
click at [532, 295] on span "Copy of KenoGO_PUSH - FFP_250704" at bounding box center [564, 291] width 174 height 10
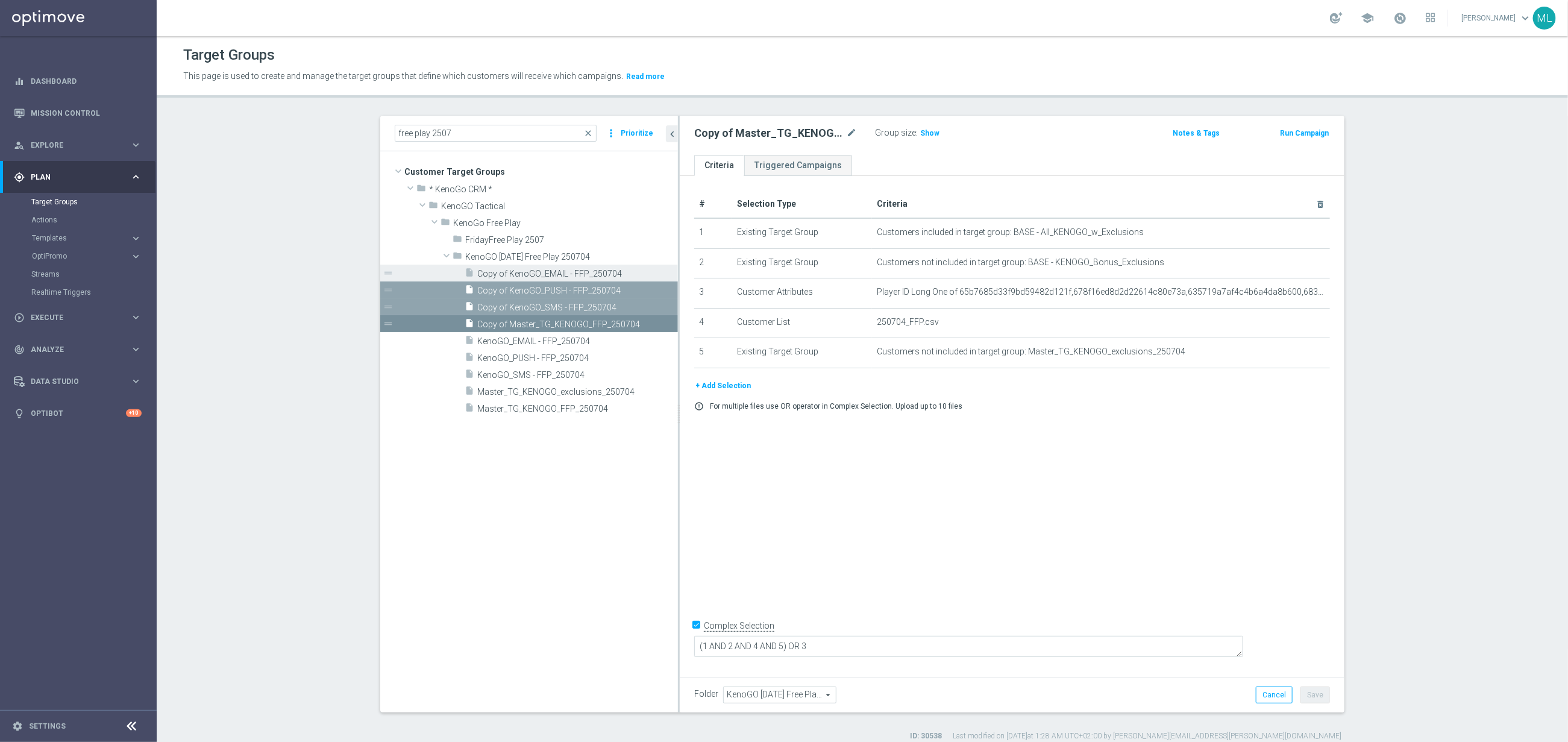
click at [539, 274] on span "Copy of KenoGO_EMAIL - FFP_250704" at bounding box center [564, 273] width 174 height 10
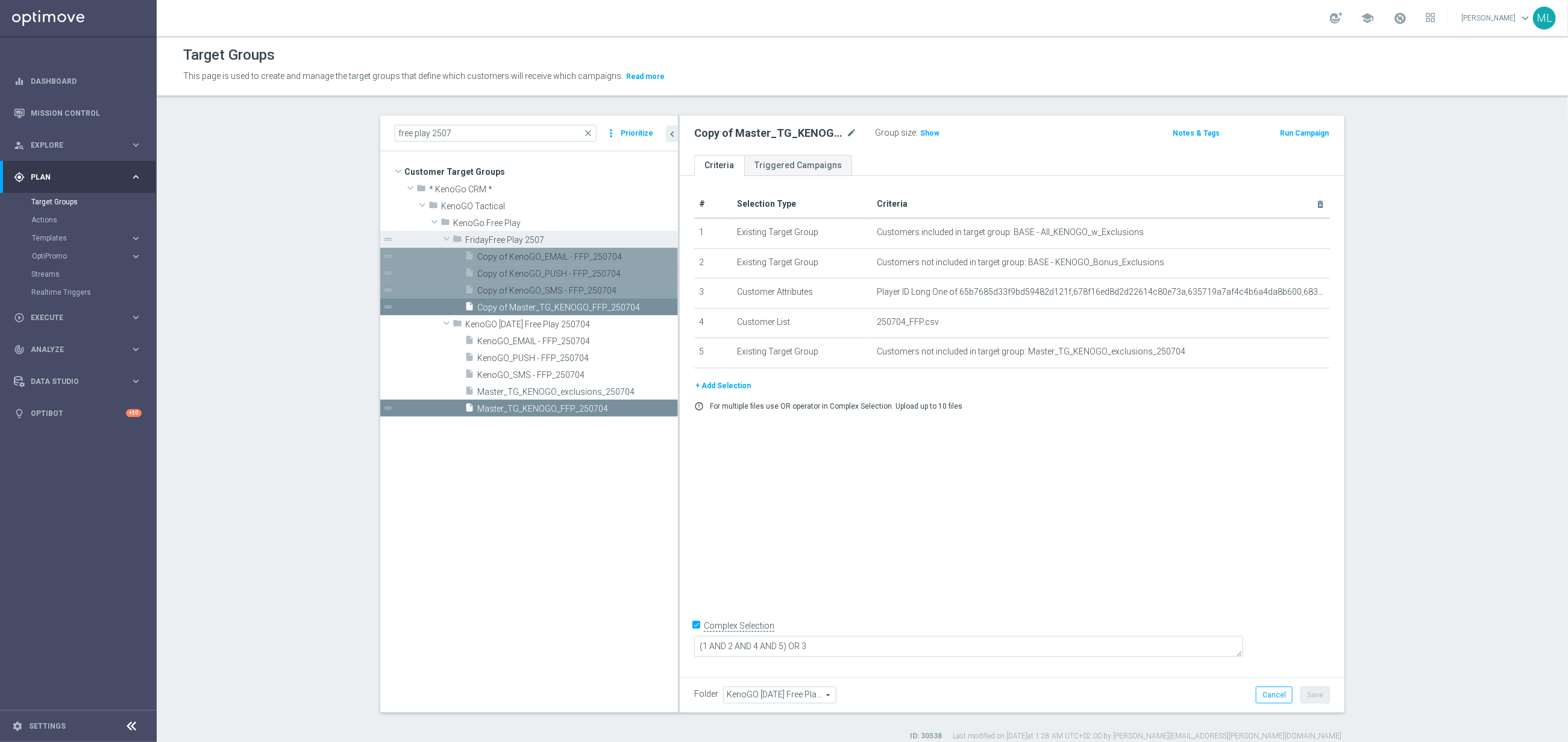
click at [543, 238] on span "FridayFree Play 2507" at bounding box center [544, 240] width 157 height 10
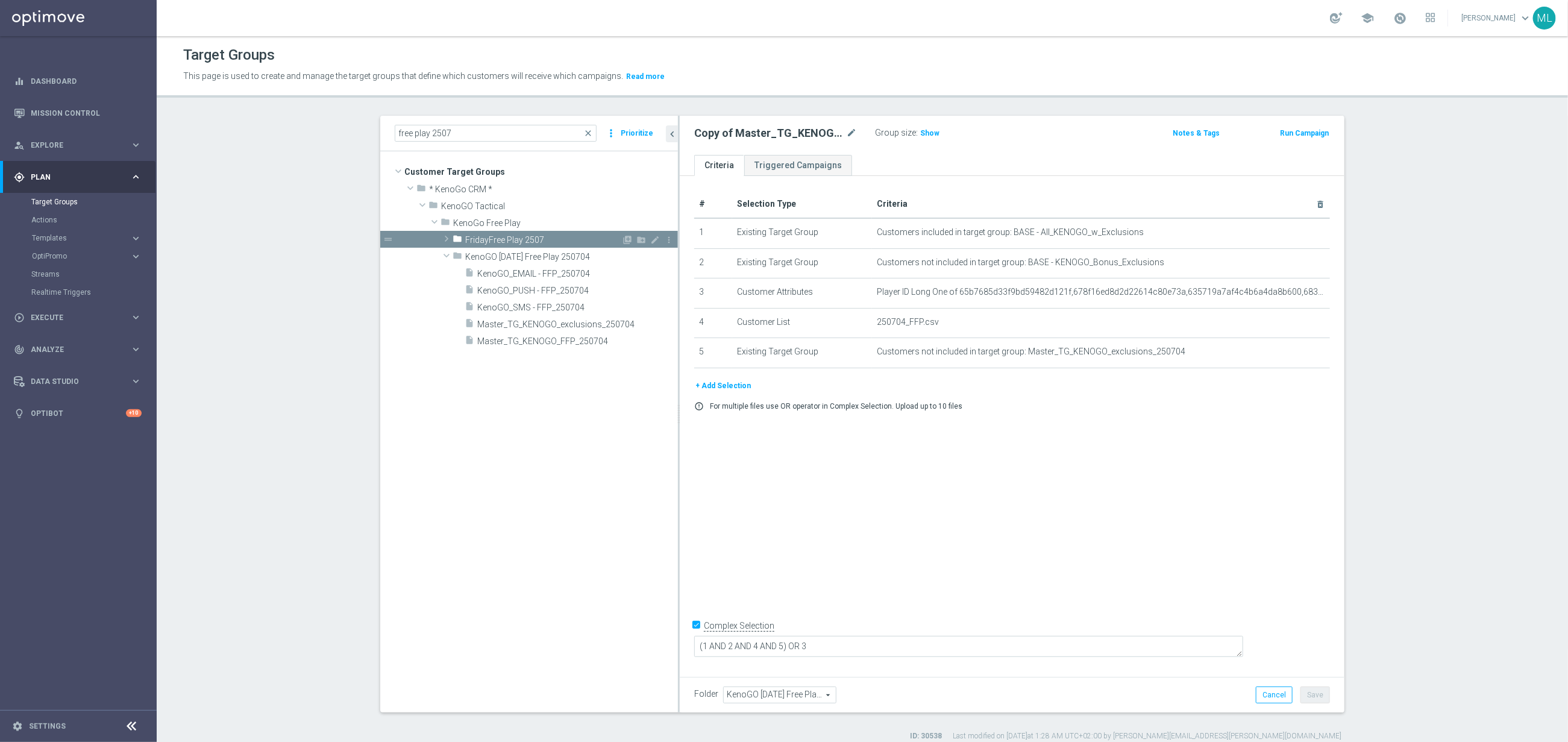
click at [543, 238] on span "FridayFree Play 2507" at bounding box center [544, 240] width 156 height 10
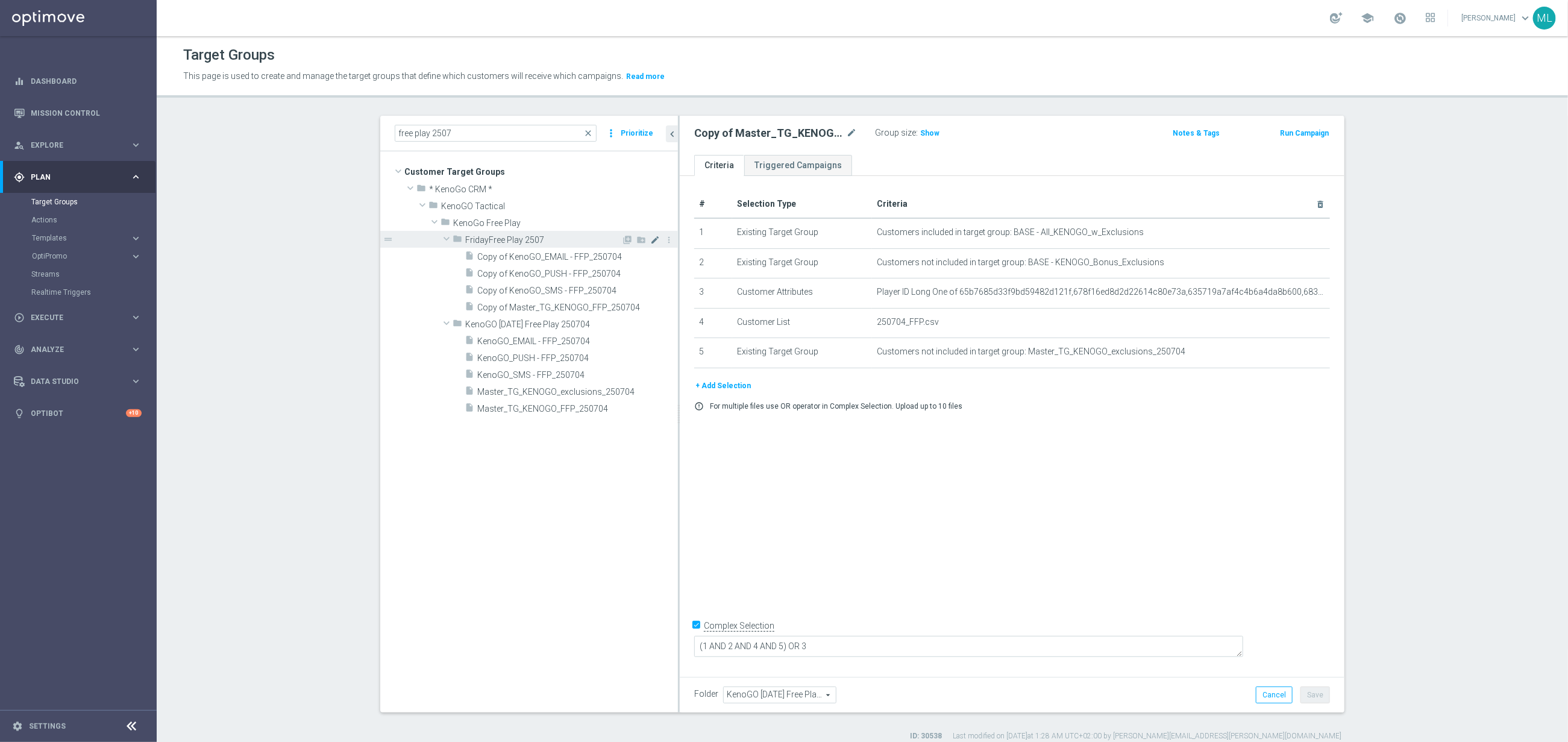
click at [656, 237] on icon "mode_edit" at bounding box center [655, 240] width 10 height 10
click at [565, 237] on input "FridayFree Play 2507" at bounding box center [525, 239] width 120 height 14
type input "FridayFree Play 250814"
click at [555, 256] on span "Copy of KenoGO_EMAIL - FFP_250704" at bounding box center [563, 257] width 172 height 10
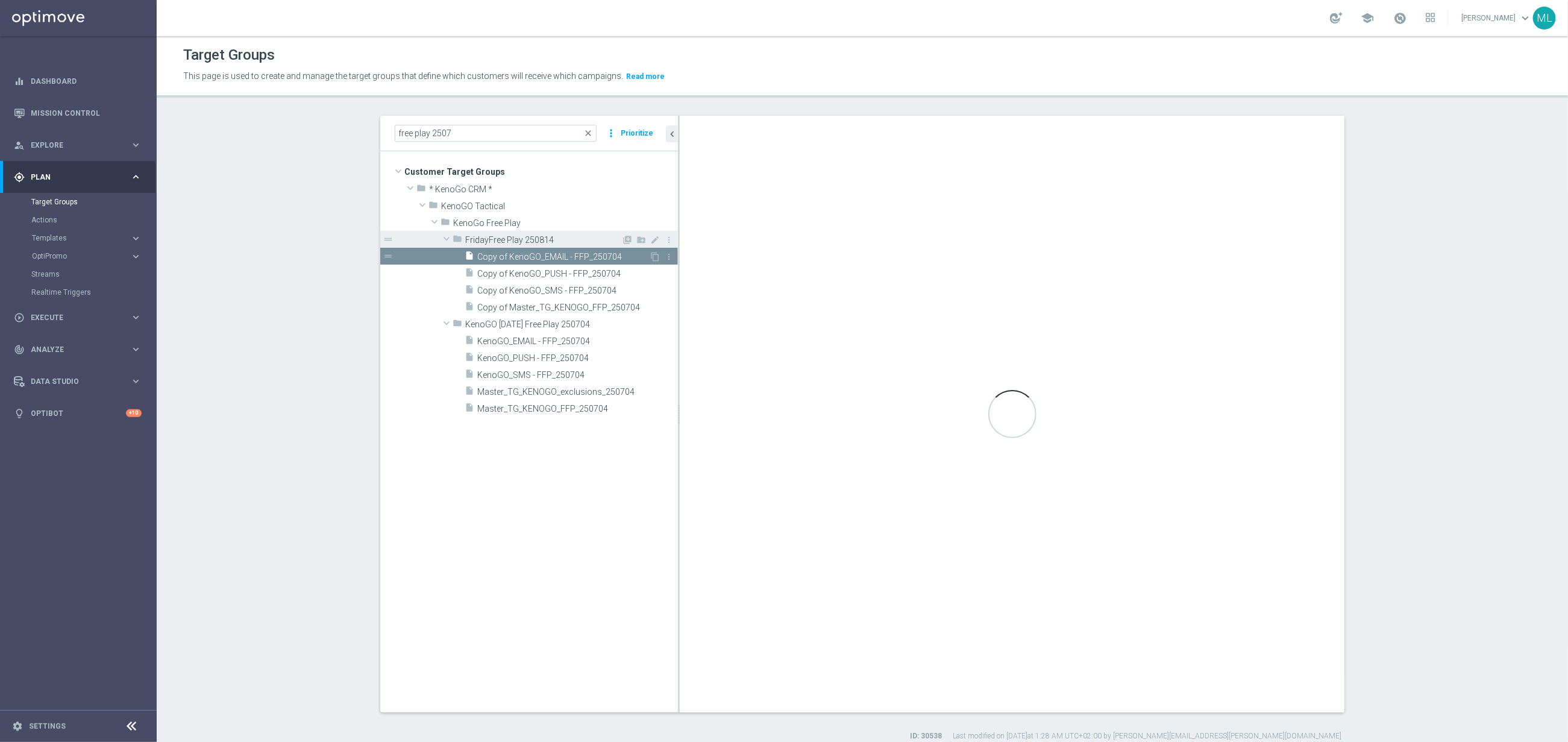
checkbox input "false"
type input "FridayFree Play 250814"
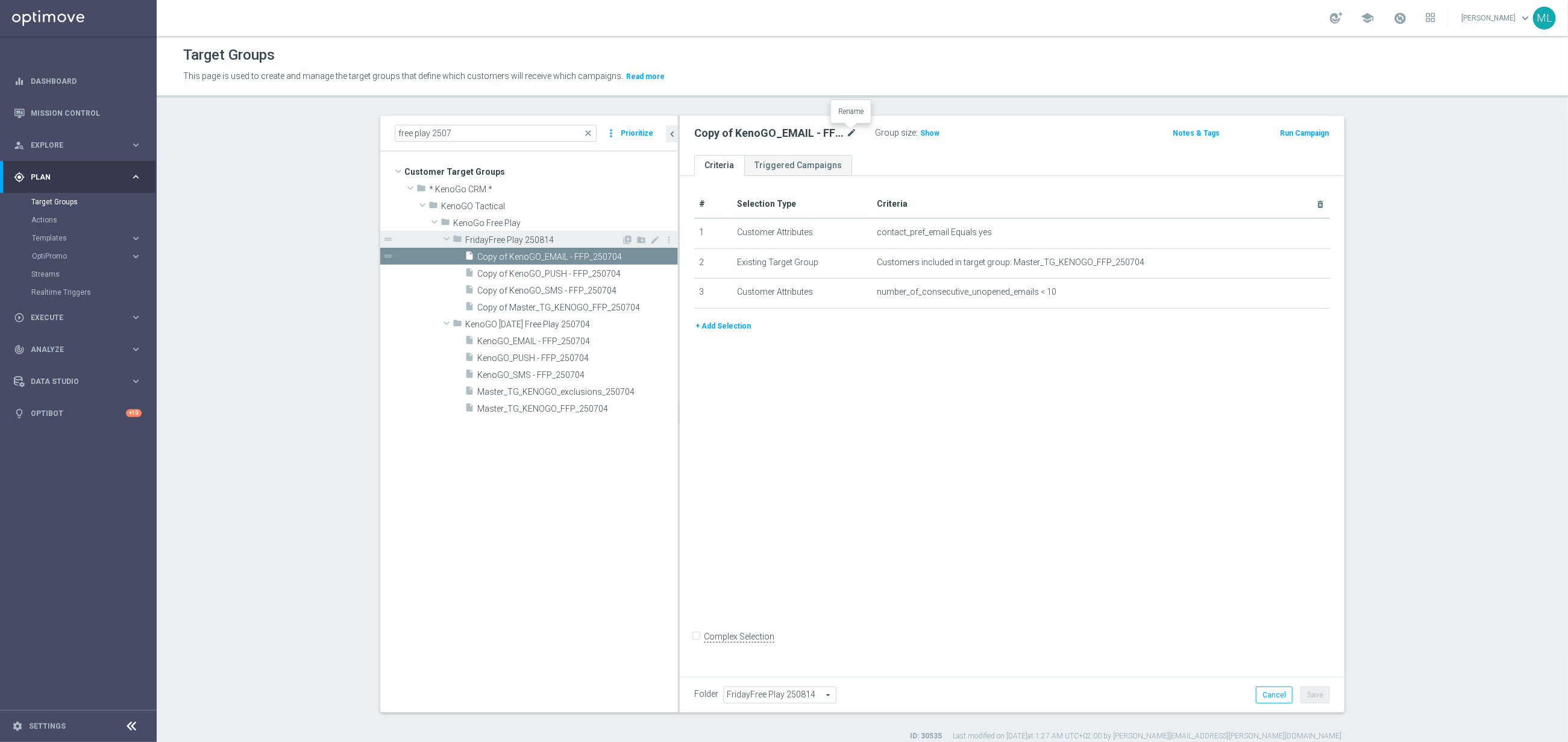
click at [853, 133] on icon "mode_edit" at bounding box center [851, 133] width 11 height 15
drag, startPoint x: 729, startPoint y: 133, endPoint x: 739, endPoint y: 132, distance: 10.0
click at [731, 132] on input "Copy of KenoGO_EMAIL - FFP_250704" at bounding box center [775, 134] width 163 height 17
click at [747, 136] on input "Copy of KenoGO_EMAIL - FFP_250704" at bounding box center [775, 134] width 163 height 17
drag, startPoint x: 731, startPoint y: 134, endPoint x: 743, endPoint y: 136, distance: 12.2
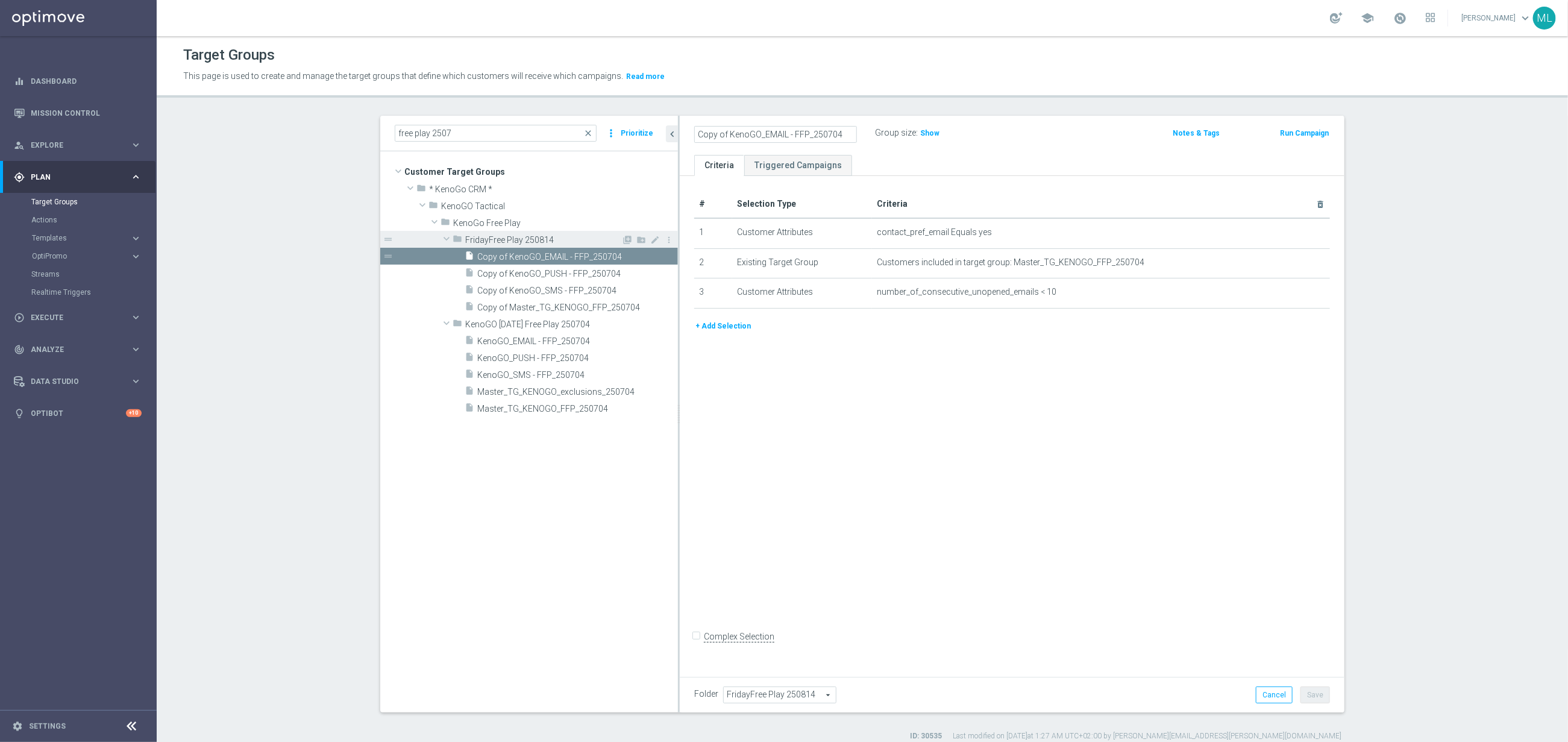
click at [731, 134] on input "Copy of KenoGO_EMAIL - FFP_250704" at bounding box center [775, 134] width 163 height 17
click at [815, 135] on input "KenoGO_EMAIL - FFP_250704" at bounding box center [775, 134] width 163 height 17
type input "KenoGO_EMAIL - FFP_250814"
click at [970, 152] on div "KenoGO_EMAIL - FFP_250814 Group size : Show Notes & Tags Run Campaign" at bounding box center [1011, 136] width 665 height 39
click at [558, 270] on span "Copy of KenoGO_PUSH - FFP_250704" at bounding box center [563, 273] width 172 height 10
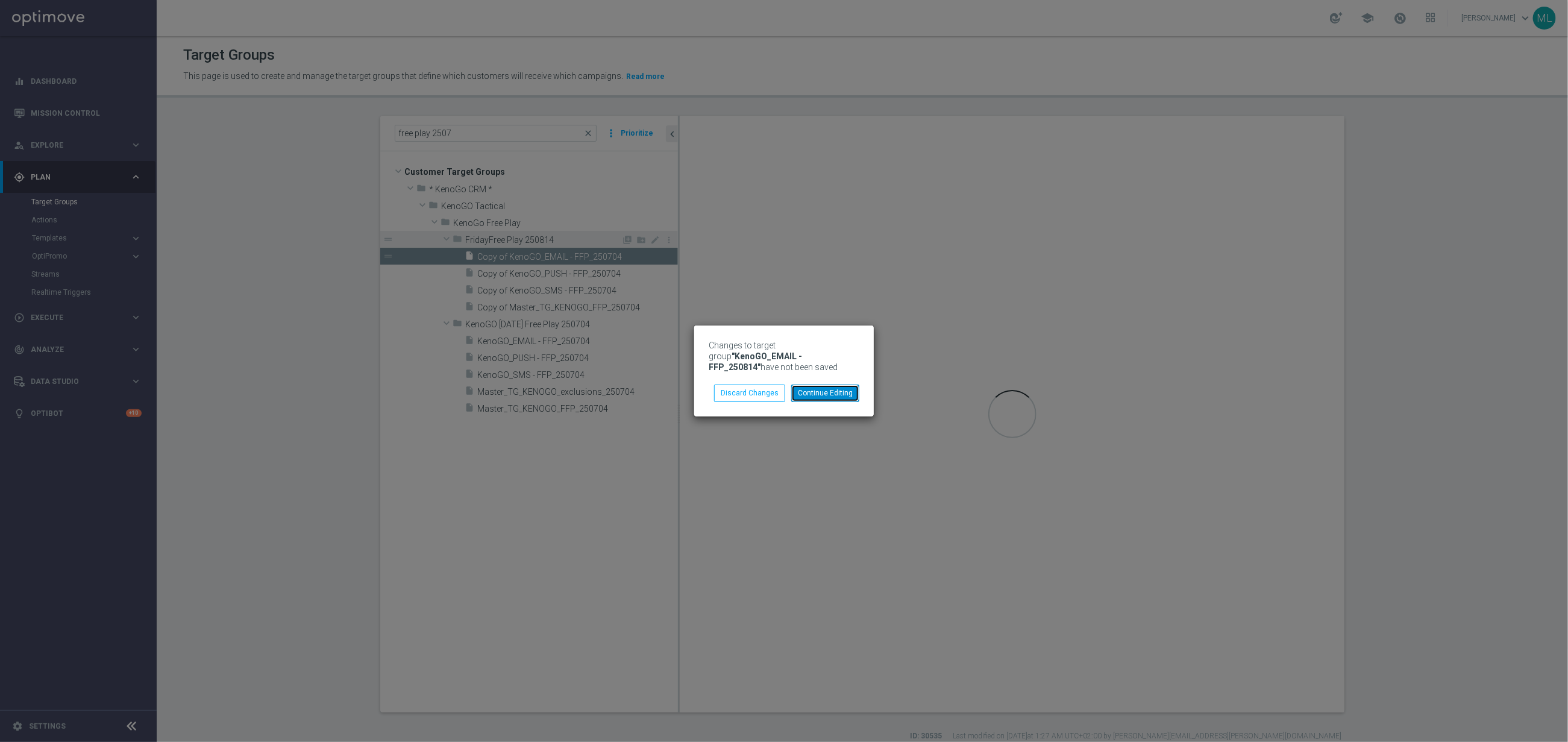
click at [804, 391] on button "Continue Editing" at bounding box center [826, 392] width 68 height 17
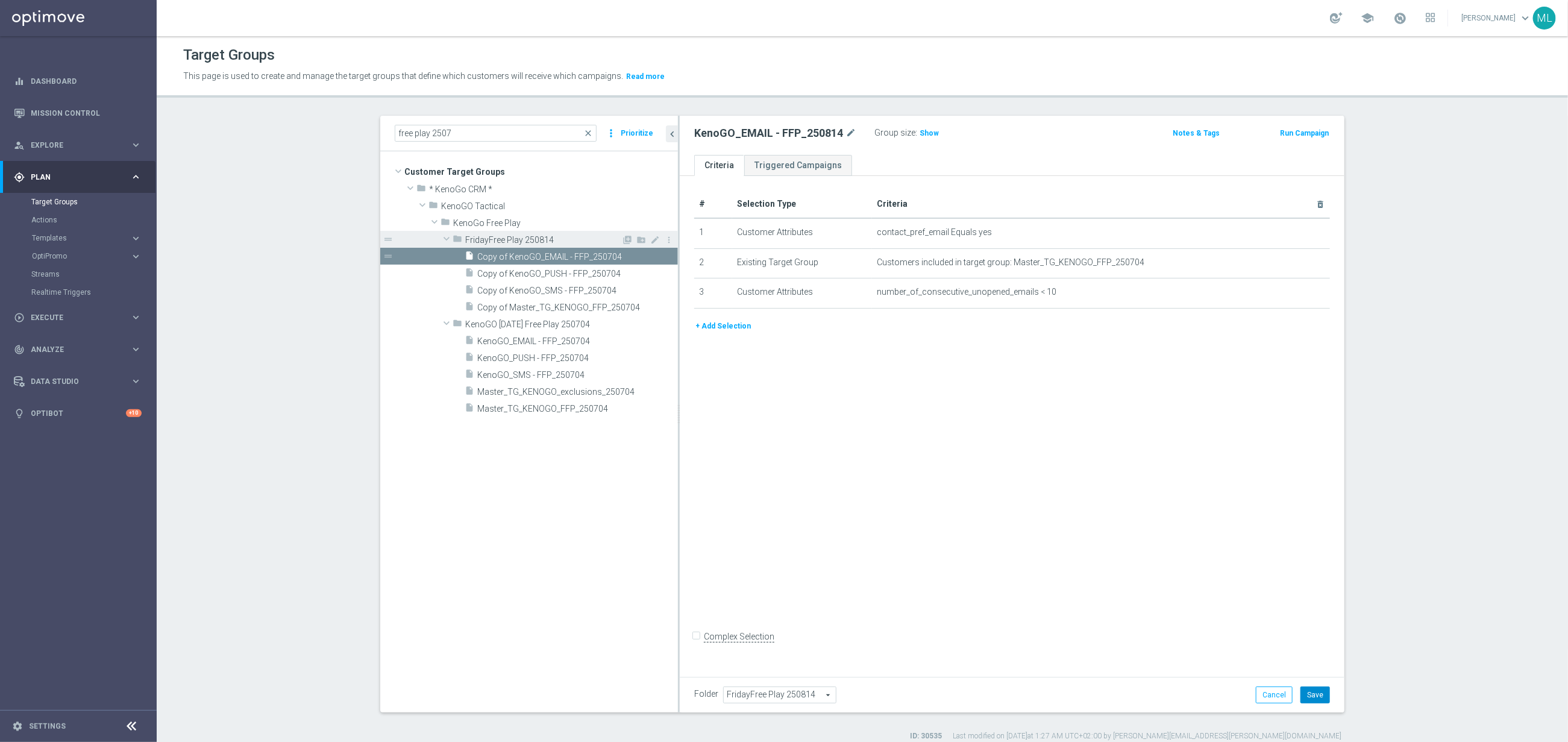
click at [1319, 690] on button "Save" at bounding box center [1315, 694] width 29 height 17
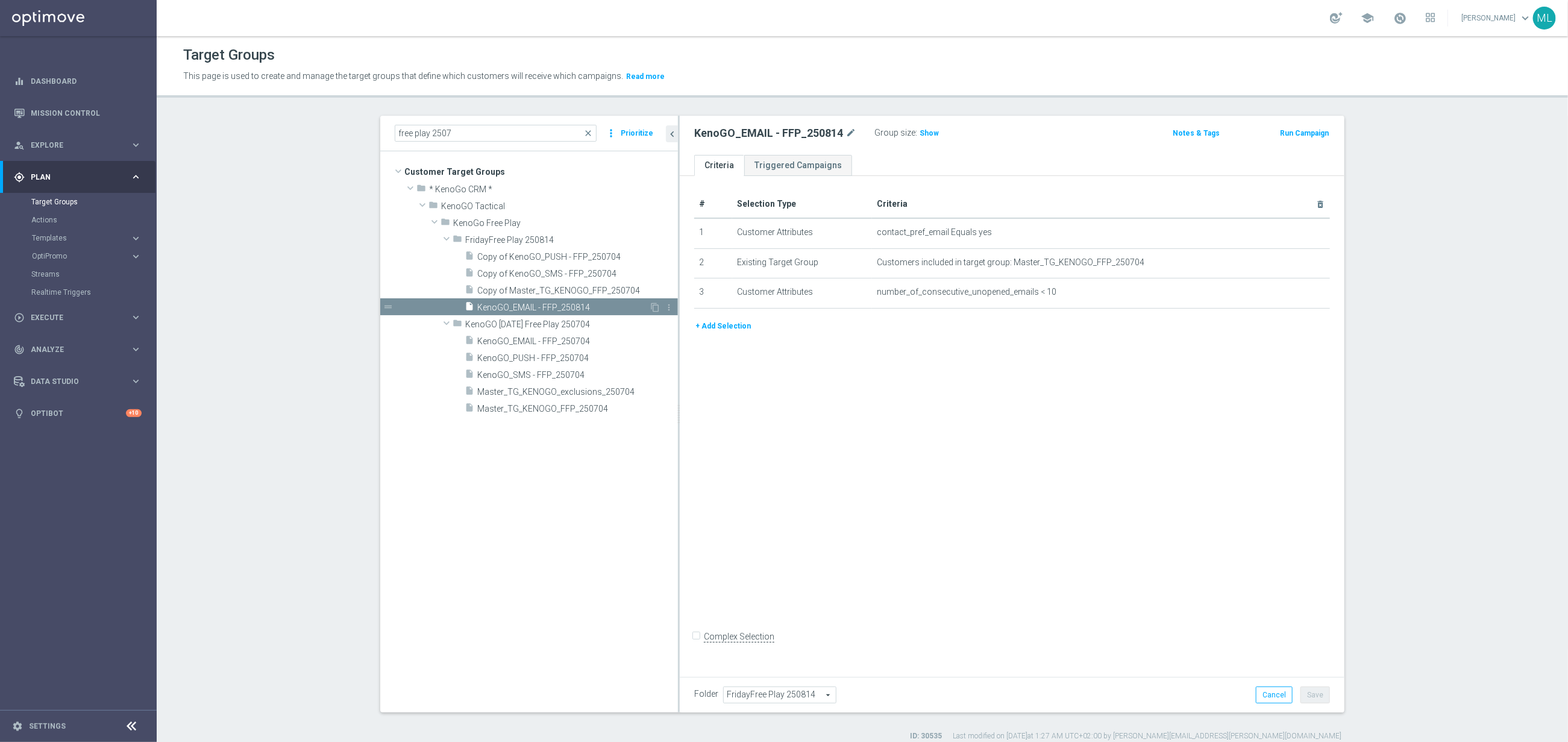
scroll to position [1, 0]
click at [605, 288] on span "Copy of Master_TG_KENOGO_FFP_250704" at bounding box center [563, 290] width 172 height 10
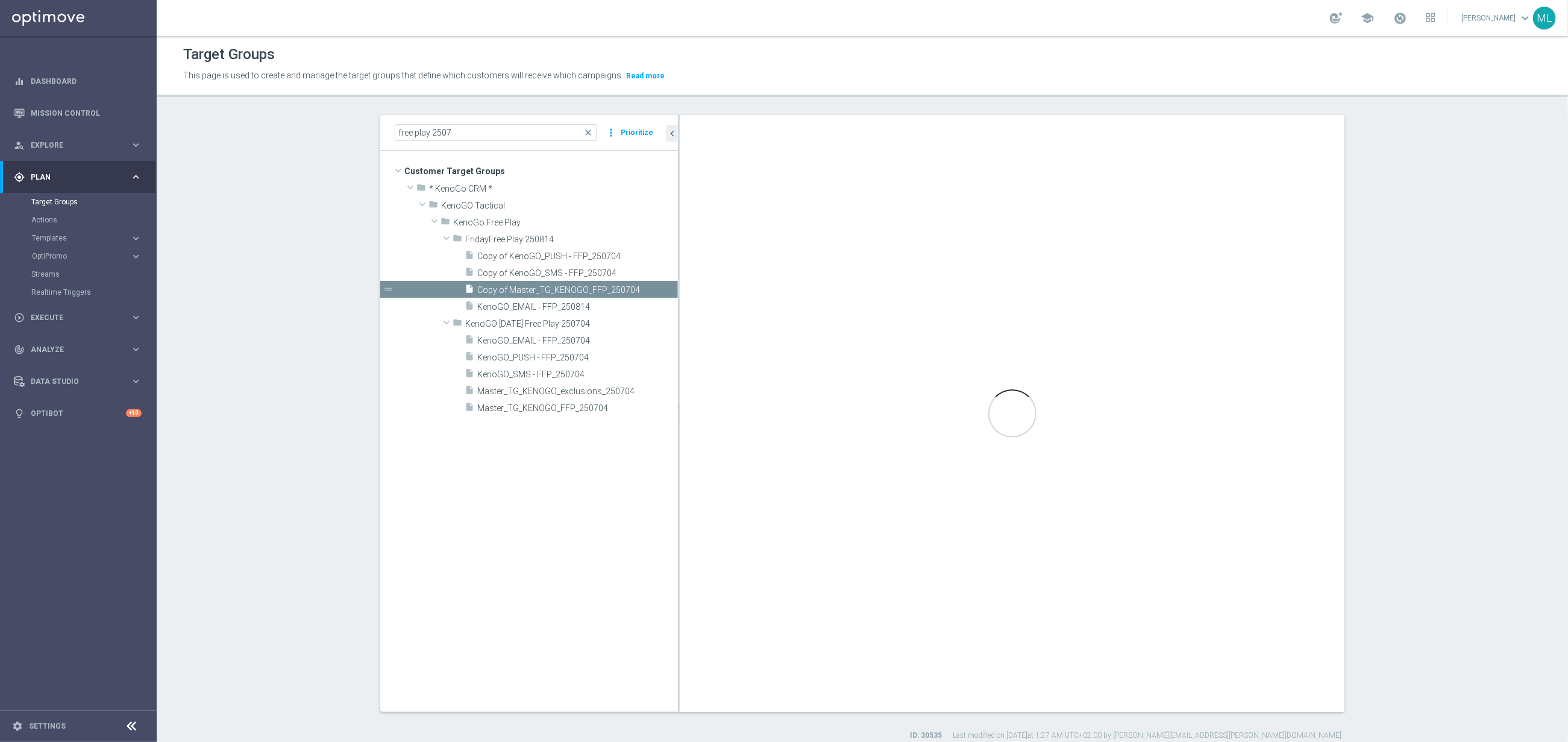
checkbox input "true"
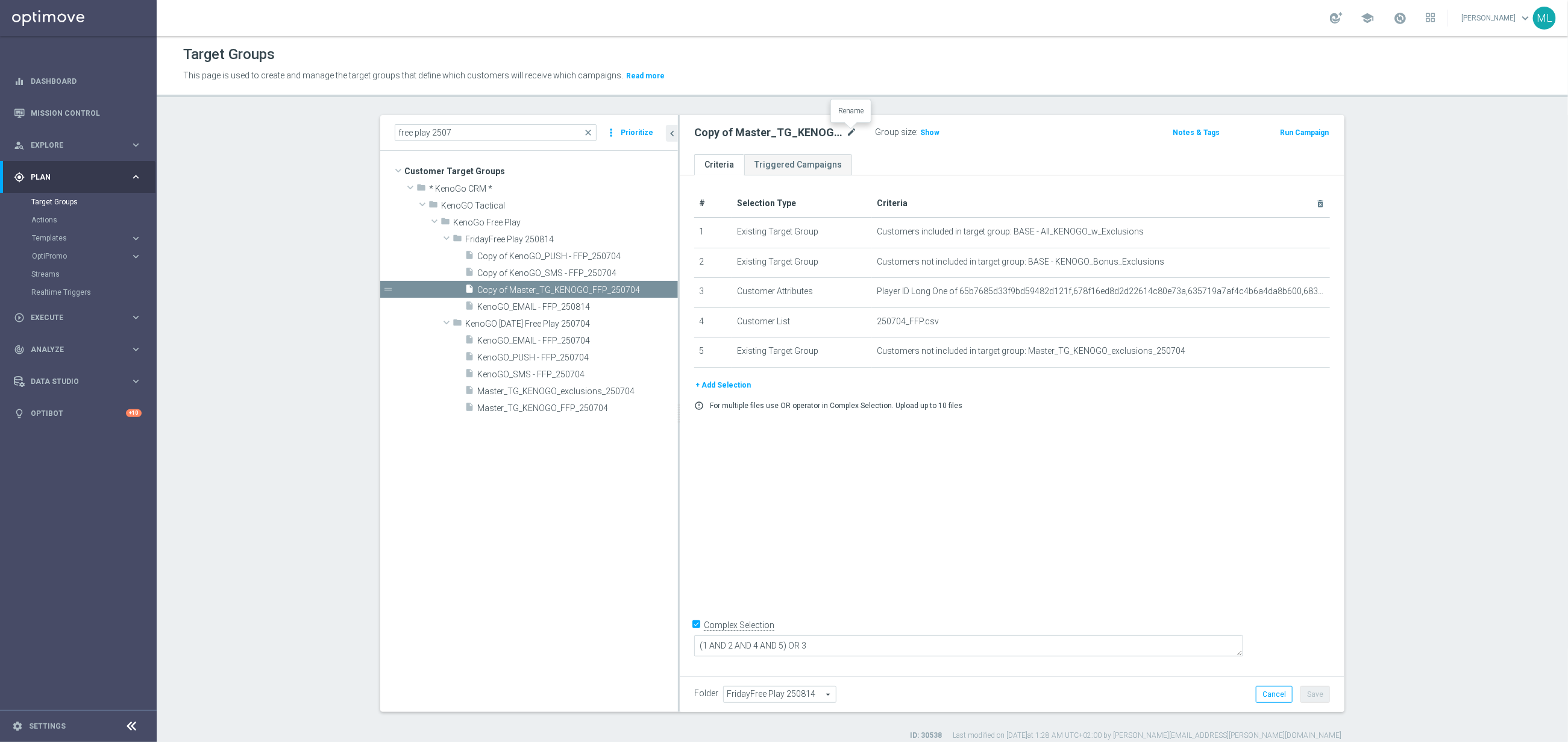
click at [856, 130] on icon "mode_edit" at bounding box center [851, 132] width 11 height 15
click at [837, 133] on input "Copy of Master_TG_KENOGO_FFP_250704" at bounding box center [775, 133] width 163 height 17
drag, startPoint x: 853, startPoint y: 135, endPoint x: 870, endPoint y: 134, distance: 17.0
click at [854, 135] on input "Copy of Master_TG_KENOGO_FFP_250704" at bounding box center [775, 133] width 163 height 17
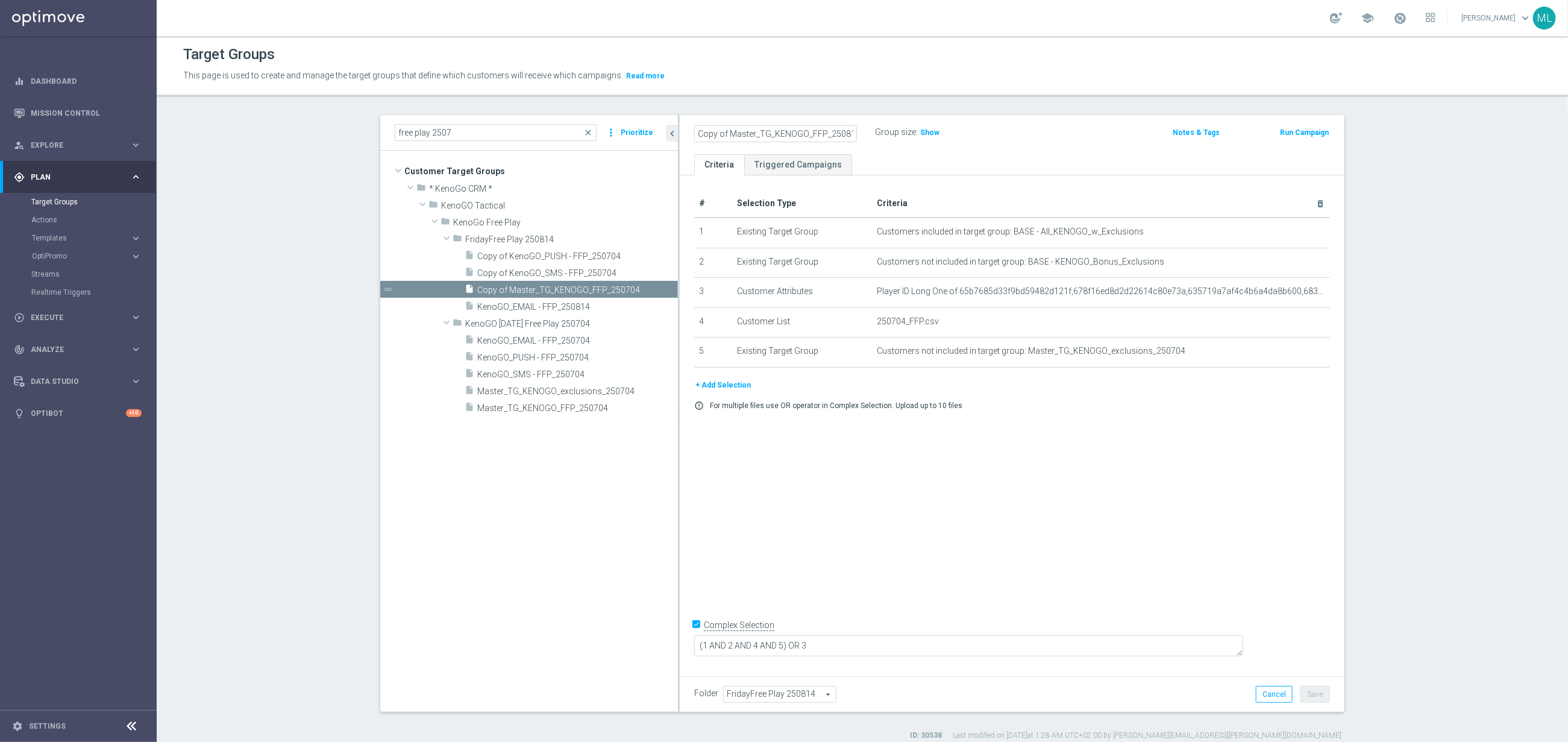
scroll to position [0, 2]
click at [775, 135] on input "Copy of Master_TG_KENOGO_FFP_250814" at bounding box center [775, 133] width 163 height 17
type input "Master_TG_KENOGO_FFP_250814"
click at [1090, 132] on div "Master_TG_KENOGO_FFP_250814 Group size : Show" at bounding box center [903, 133] width 435 height 19
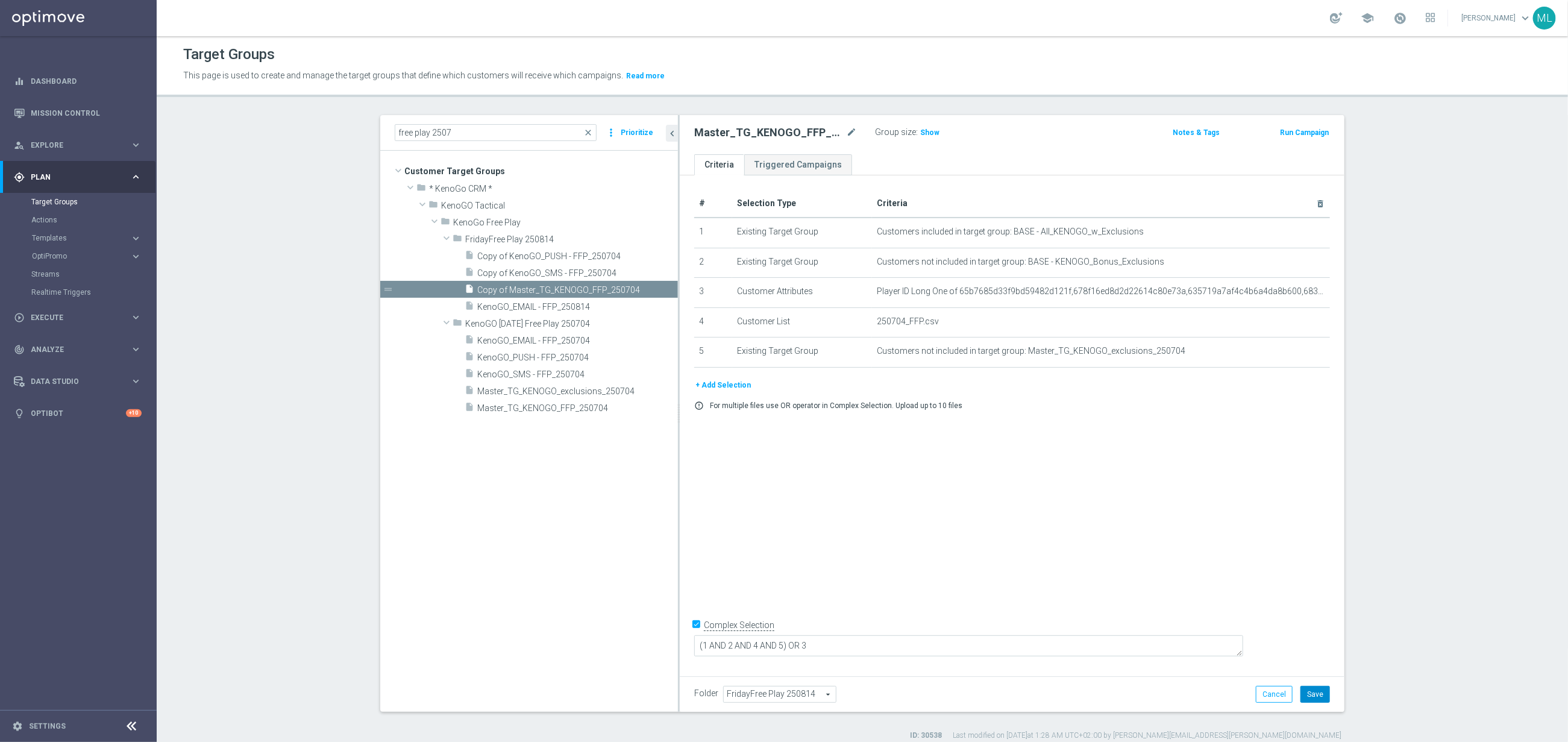
click at [1314, 691] on button "Save" at bounding box center [1315, 693] width 29 height 17
click at [569, 270] on span "Copy of KenoGO_SMS - FFP_250704" at bounding box center [563, 273] width 172 height 10
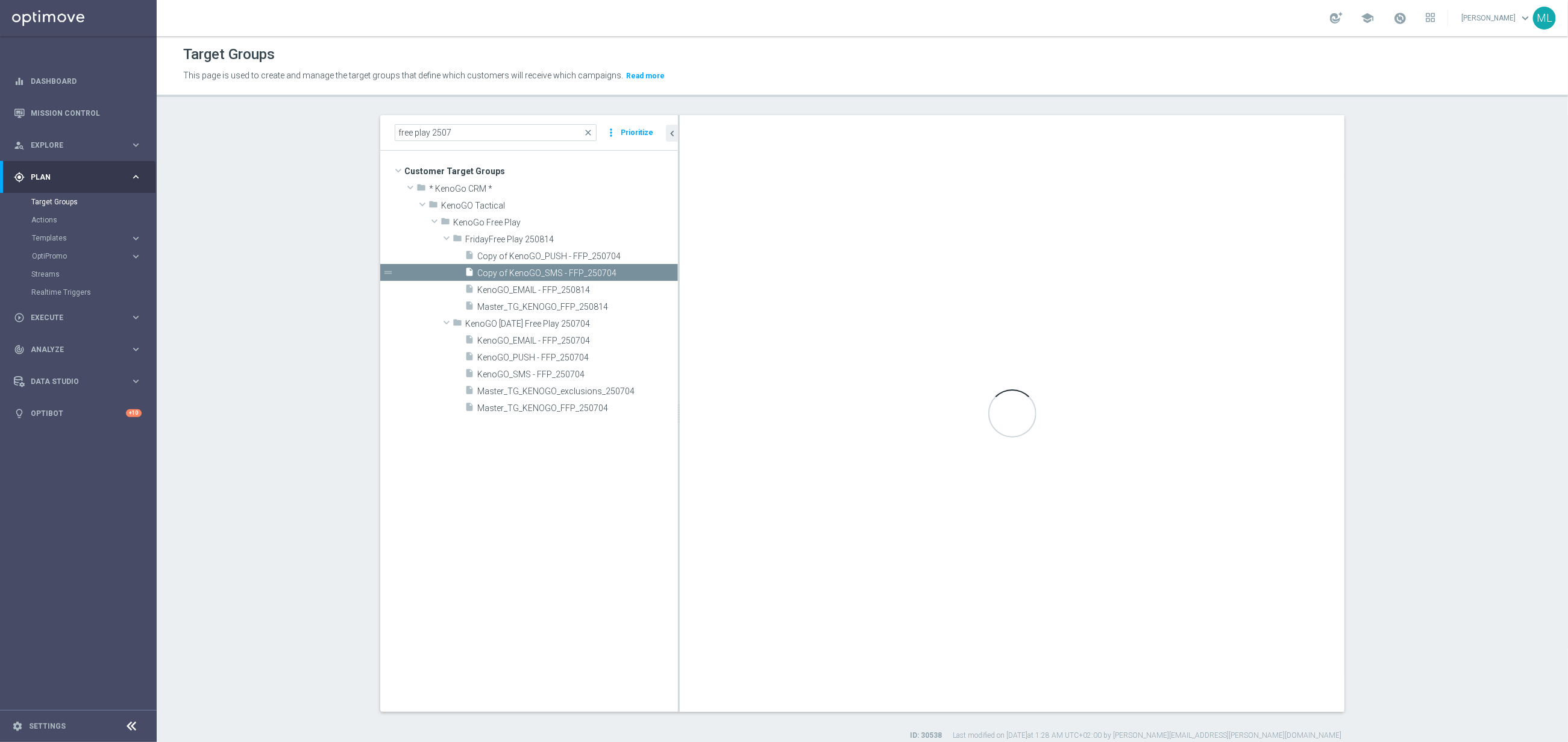
checkbox input "false"
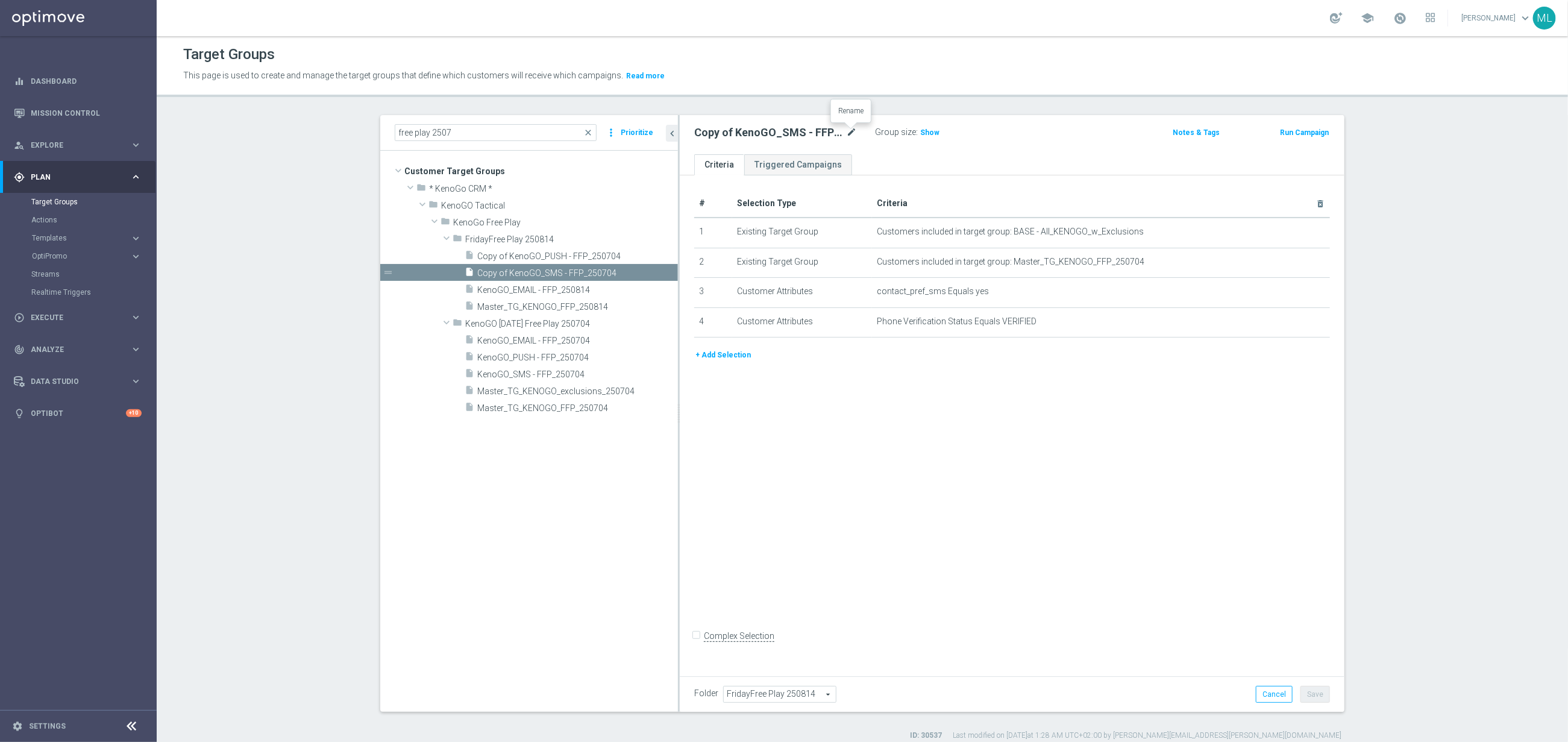
click at [851, 133] on icon "mode_edit" at bounding box center [851, 132] width 11 height 15
click at [844, 134] on input "Copy of KenoGO_SMS - FFP_250704" at bounding box center [775, 133] width 163 height 17
drag, startPoint x: 726, startPoint y: 133, endPoint x: 736, endPoint y: 131, distance: 10.2
click at [728, 132] on input "Copy of KenoGO_SMS - FFP_250814" at bounding box center [775, 133] width 163 height 17
click at [731, 132] on input "Copy of KenoGO_SMS - FFP_250814" at bounding box center [775, 133] width 163 height 17
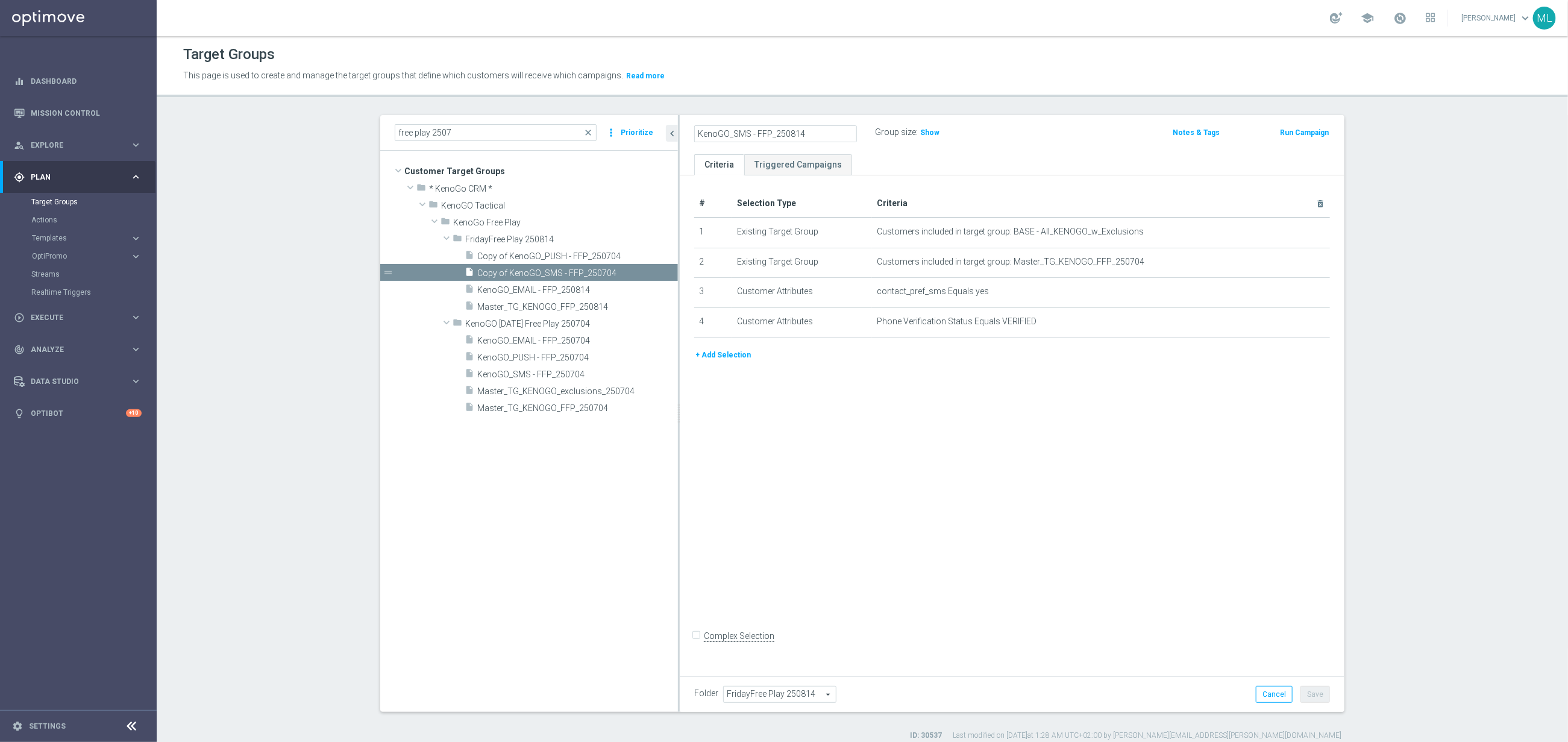
type input "KenoGO_SMS - FFP_250814"
click at [1048, 140] on div "KenoGO_SMS - FFP_250814 Group size : Show" at bounding box center [903, 133] width 435 height 19
click at [1317, 700] on button "Save" at bounding box center [1315, 693] width 29 height 17
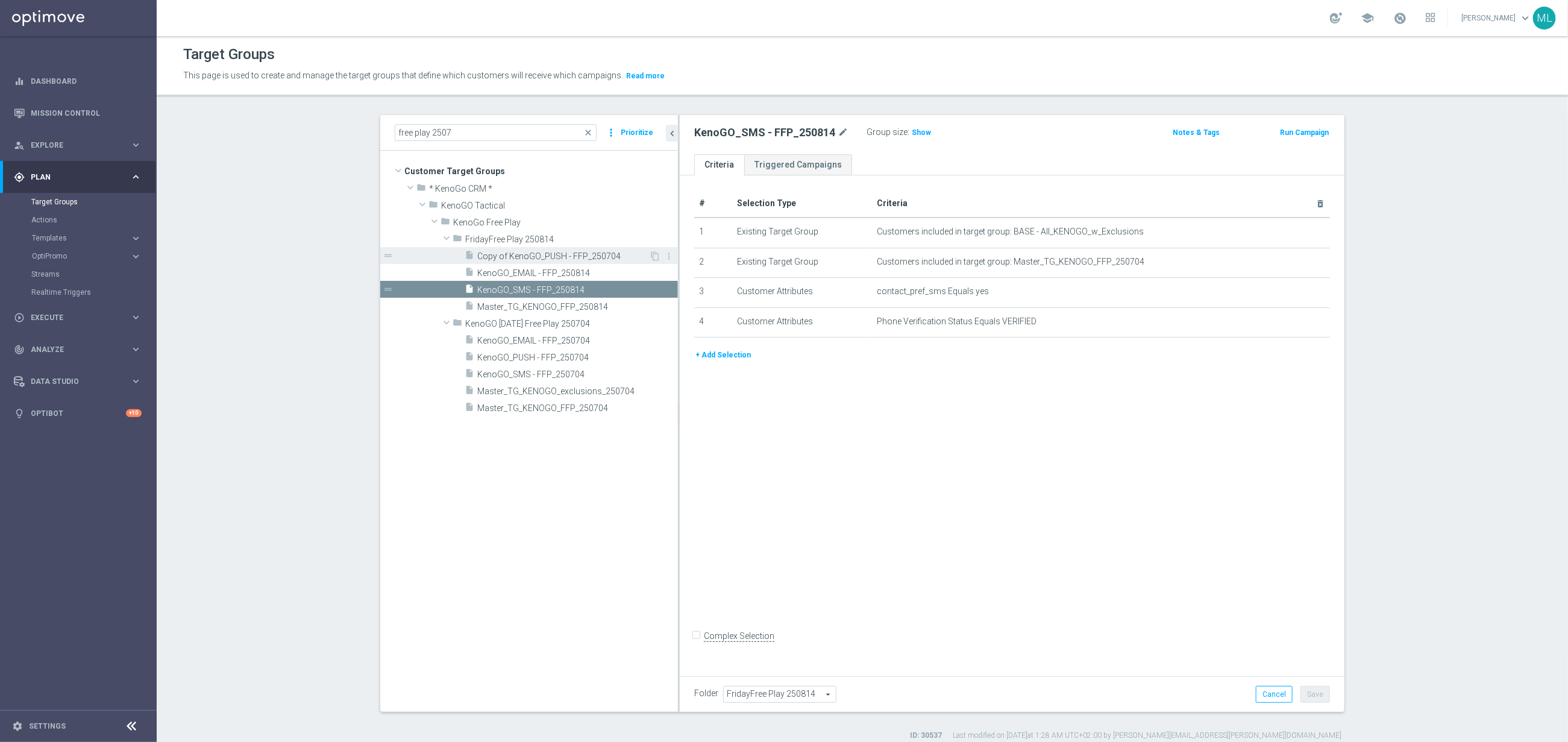
click at [572, 248] on div "insert_drive_file Copy of KenoGO_PUSH - FFP_250704" at bounding box center [557, 255] width 185 height 17
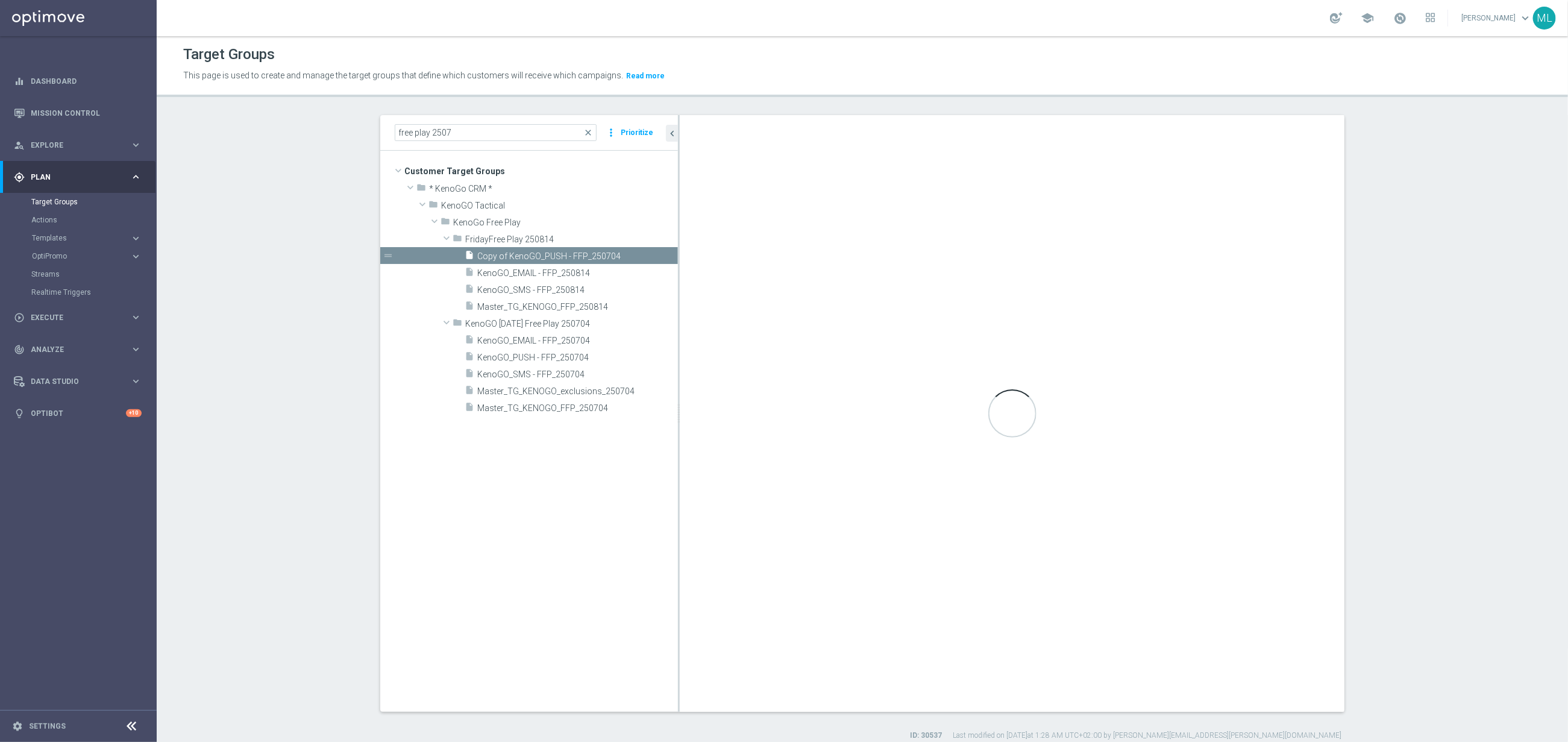
checkbox input "true"
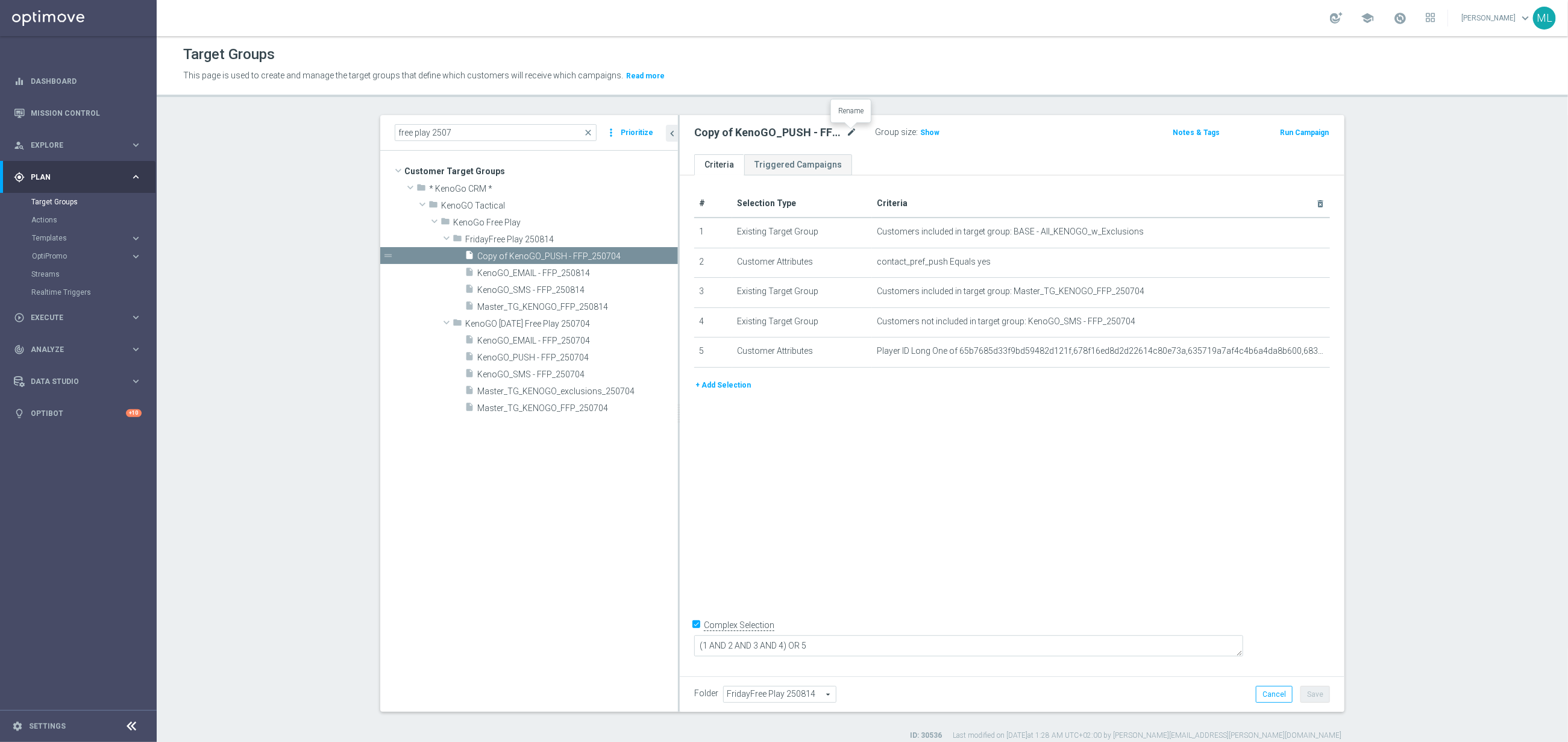
click at [854, 132] on icon "mode_edit" at bounding box center [851, 132] width 11 height 15
click at [841, 134] on input "Copy of KenoGO_PUSH - FFP_250704" at bounding box center [775, 133] width 163 height 17
drag, startPoint x: 730, startPoint y: 136, endPoint x: 754, endPoint y: 135, distance: 24.0
click at [731, 135] on input "Copy of KenoGO_PUSH - FFP_250814" at bounding box center [775, 133] width 163 height 17
click at [742, 134] on input "Copy of KenoGO_PUSH - FFP_250814" at bounding box center [775, 133] width 163 height 17
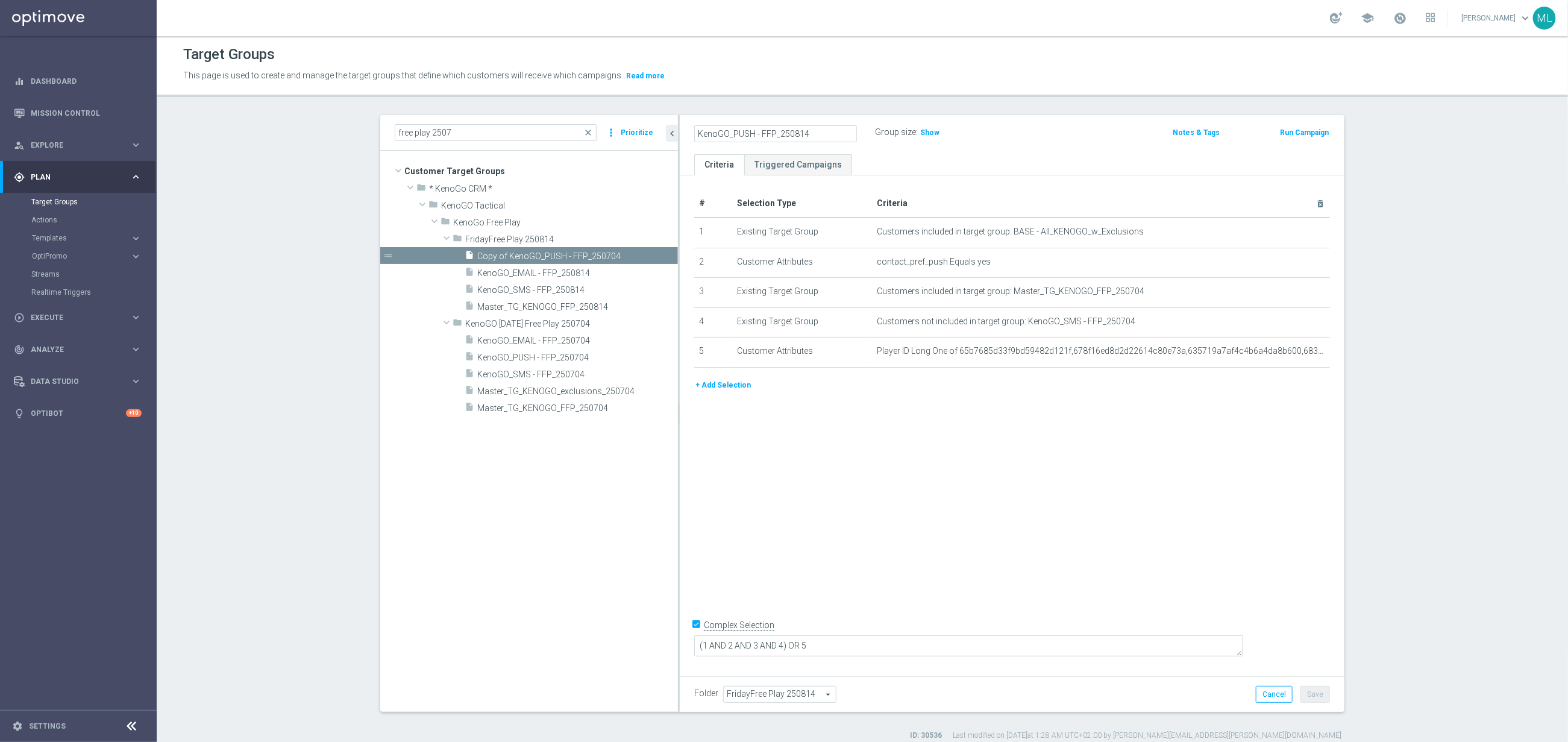
type input "KenoGO_PUSH - FFP_250814"
click at [999, 138] on div "KenoGO_PUSH - FFP_250814 Group size : Show" at bounding box center [903, 133] width 435 height 19
click at [1322, 696] on button "Save" at bounding box center [1315, 693] width 29 height 17
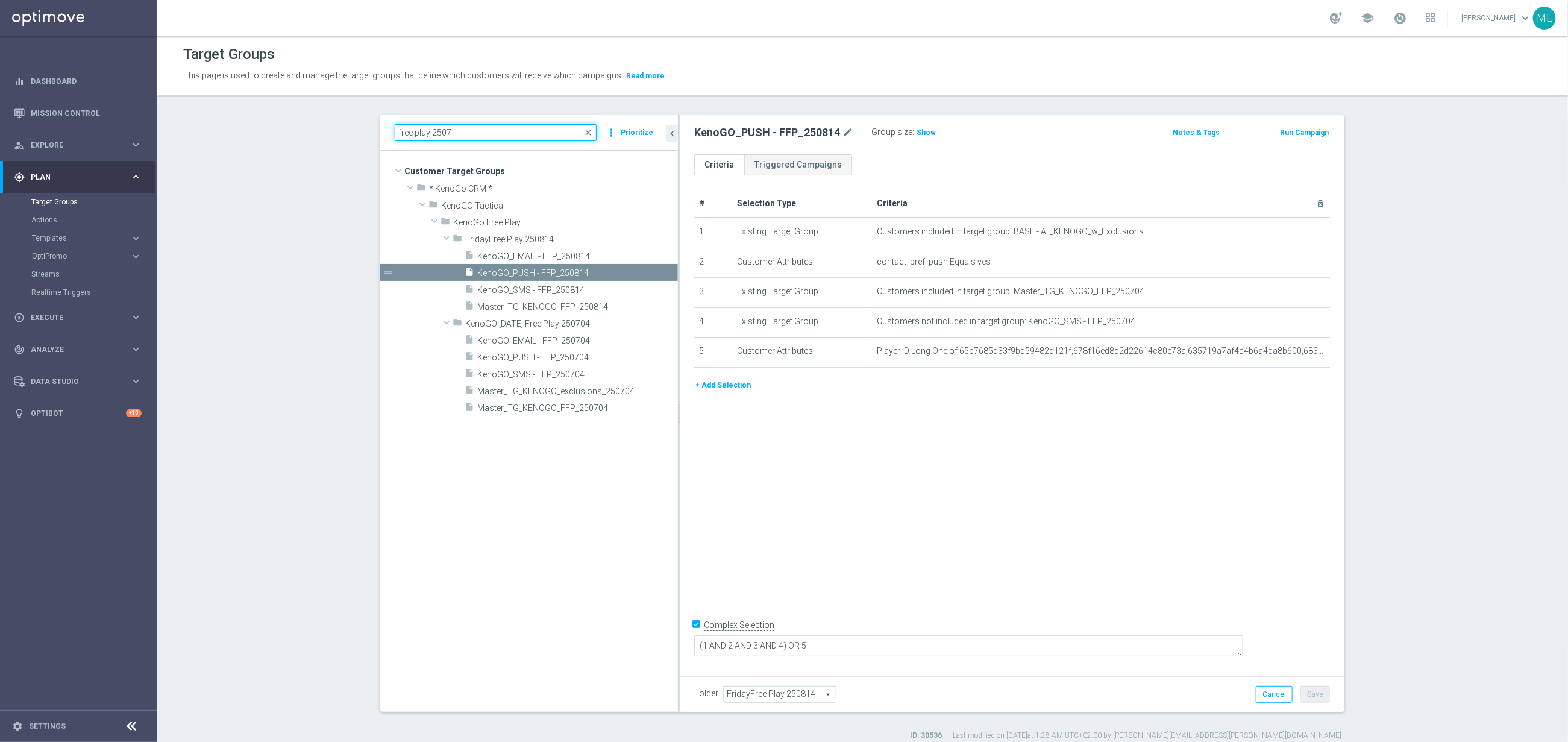
click at [468, 134] on input "free play 2507" at bounding box center [495, 132] width 202 height 17
type input "free play 2508"
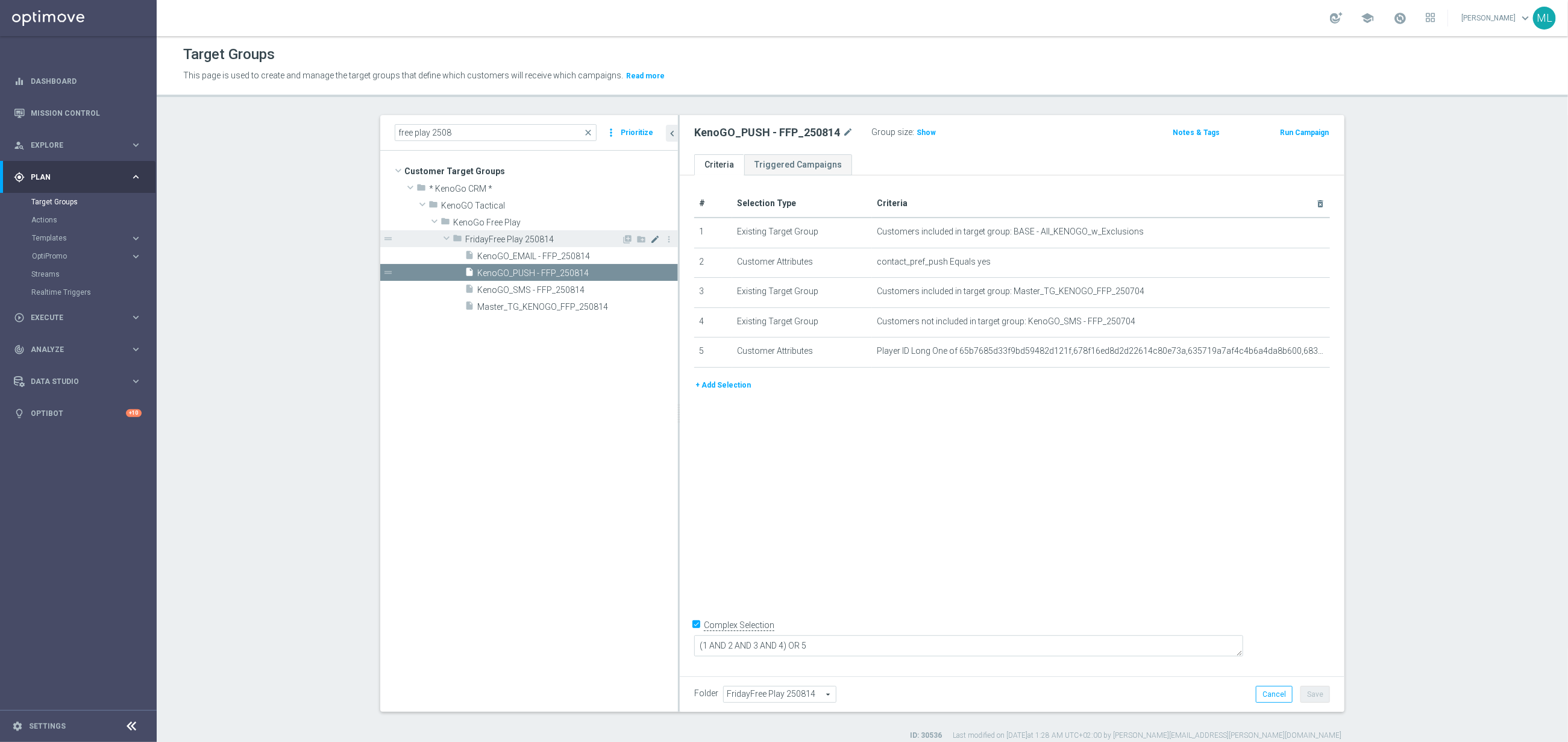
click at [653, 238] on icon "mode_edit" at bounding box center [655, 239] width 10 height 10
drag, startPoint x: 492, startPoint y: 238, endPoint x: 466, endPoint y: 236, distance: 26.1
click at [464, 237] on div "folder FridayFree Play 250814" at bounding box center [565, 238] width 226 height 17
type input "Free Play 250814"
click at [341, 234] on section "free play 2508 close more_vert Prioritize Customer Target Groups library_add cr…" at bounding box center [862, 428] width 1412 height 626
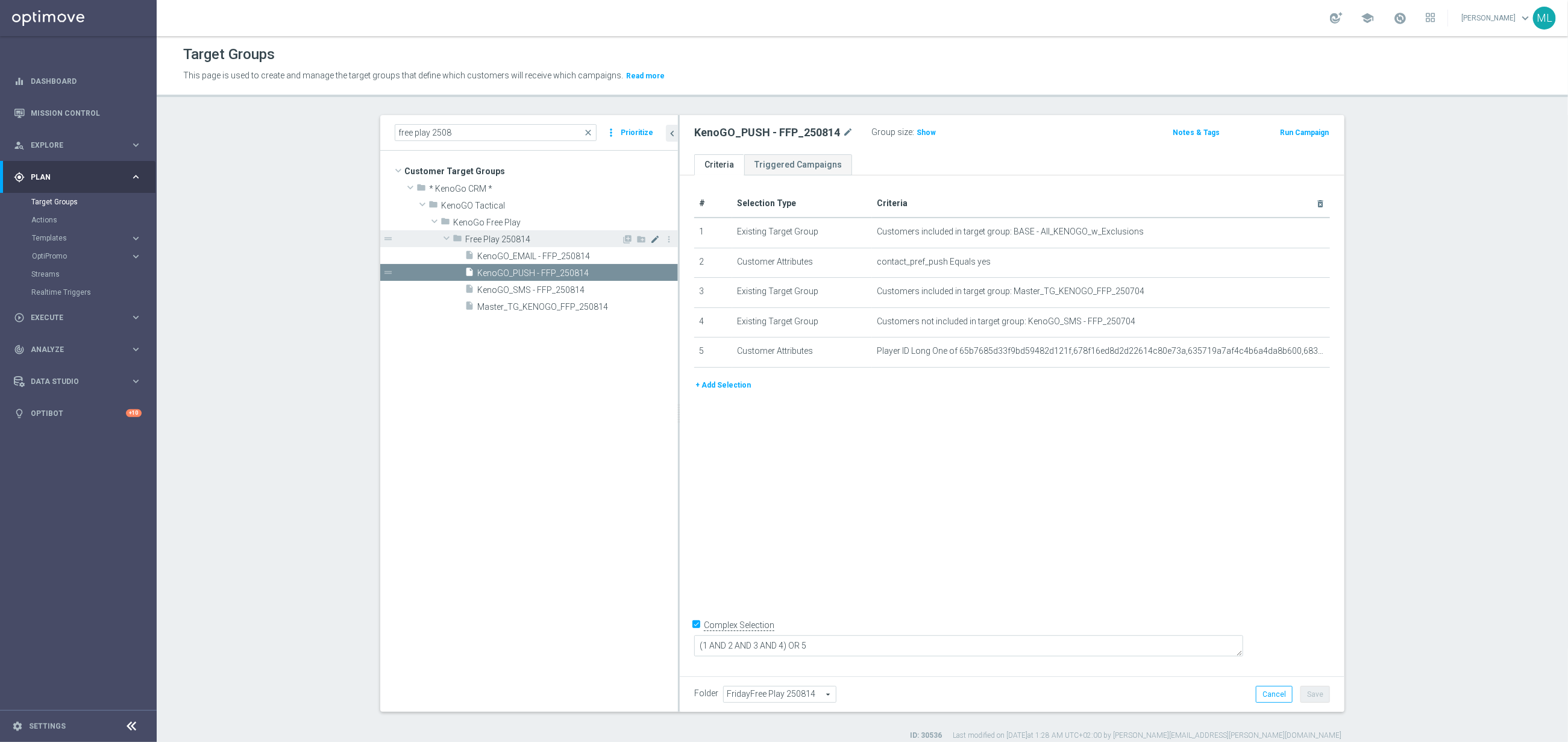
click at [656, 243] on icon "mode_edit" at bounding box center [655, 239] width 10 height 10
drag, startPoint x: 468, startPoint y: 235, endPoint x: 493, endPoint y: 237, distance: 25.1
click at [470, 235] on input "Free Play 250814" at bounding box center [525, 238] width 120 height 14
type input "KenoGO Free Play 250814"
click at [511, 421] on tree-viewport "Customer Target Groups library_add create_new_folder folder" at bounding box center [529, 431] width 298 height 560
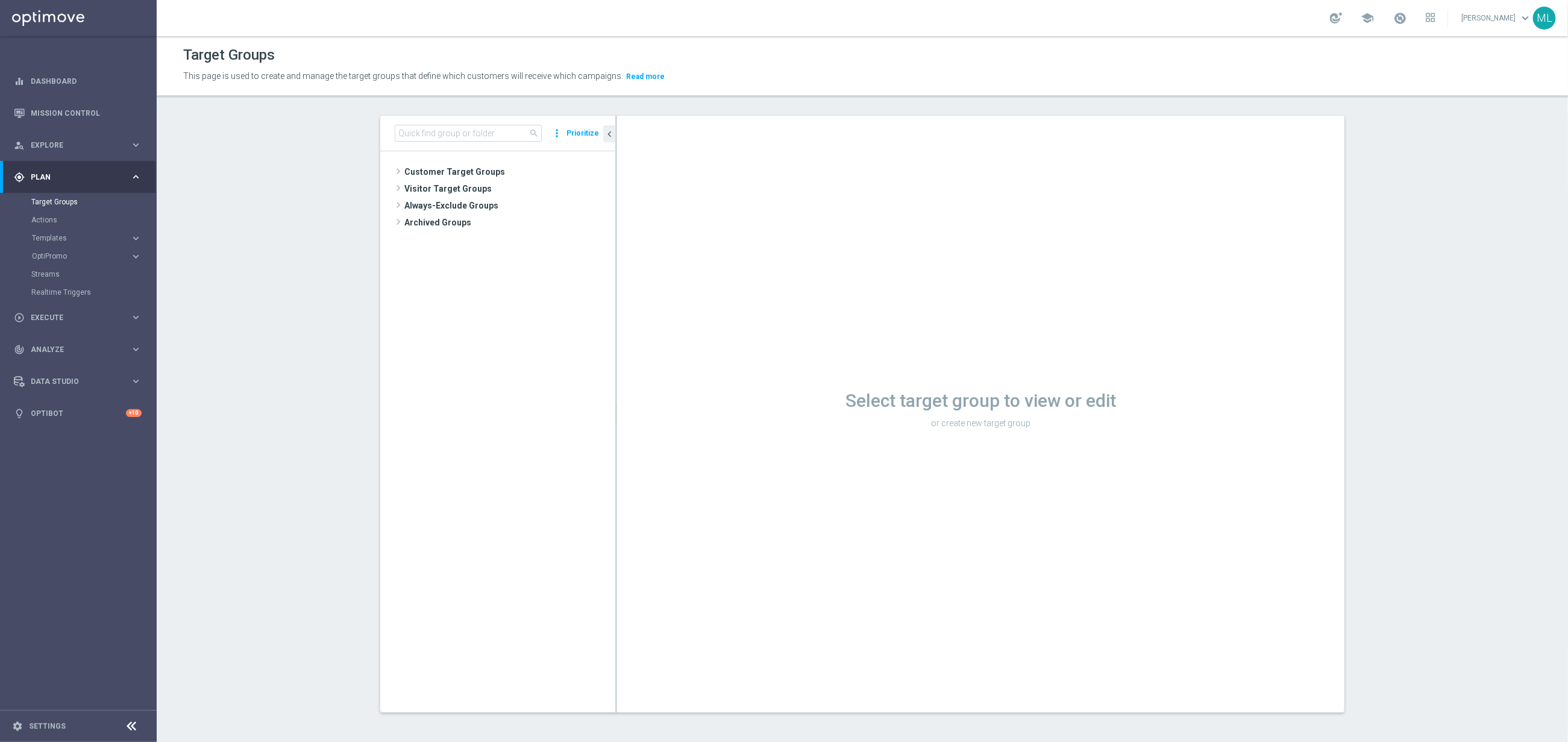
click at [144, 235] on div "Templates keyboard_arrow_right" at bounding box center [93, 238] width 124 height 10
click at [50, 251] on link "Optimail" at bounding box center [81, 256] width 88 height 10
click at [472, 139] on input at bounding box center [468, 133] width 147 height 17
type input "free play"
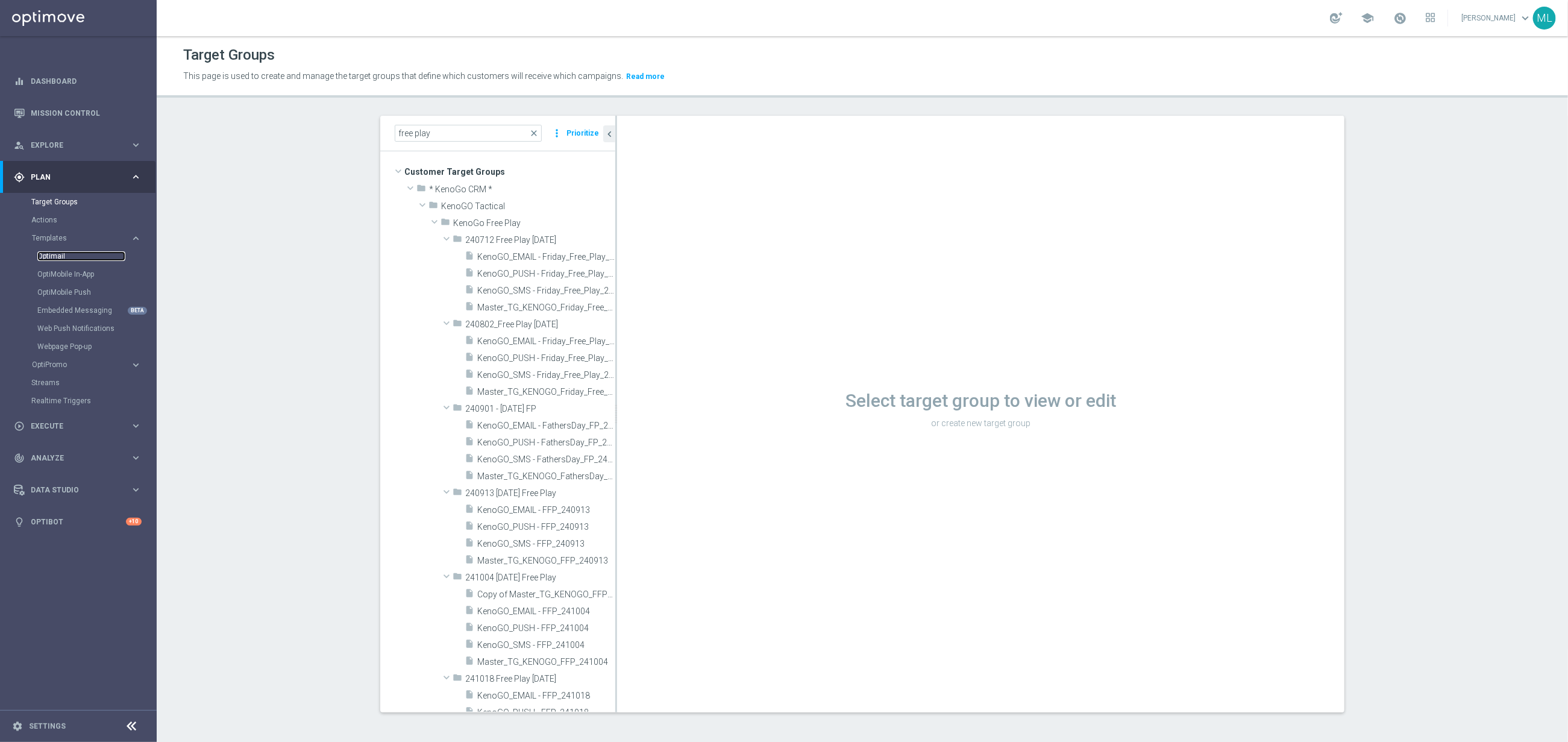
click at [62, 256] on link "Optimail" at bounding box center [81, 256] width 88 height 10
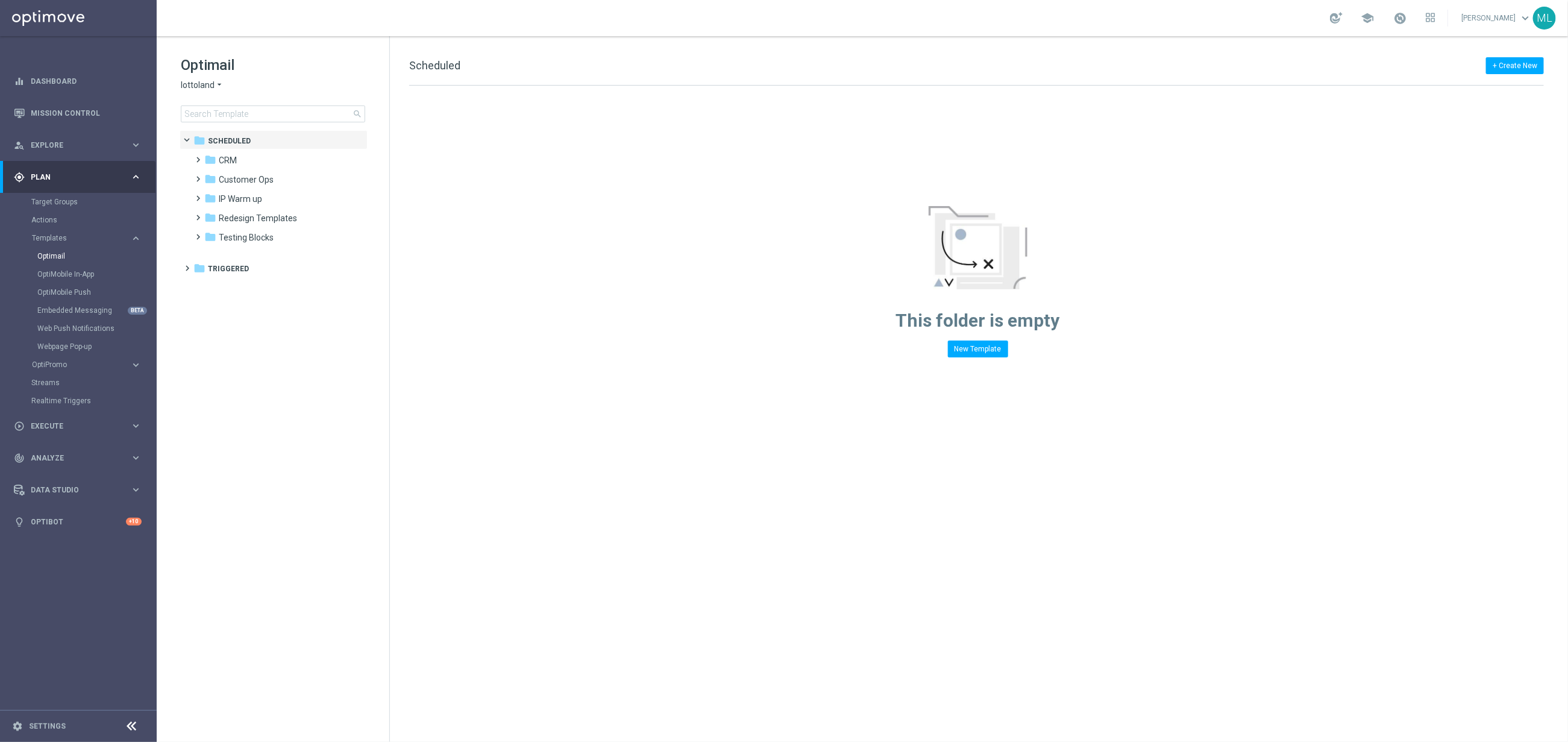
click at [209, 84] on span "lottoland" at bounding box center [197, 85] width 34 height 12
click at [212, 118] on div "KenoGO" at bounding box center [227, 113] width 91 height 15
click at [241, 116] on input at bounding box center [272, 113] width 185 height 17
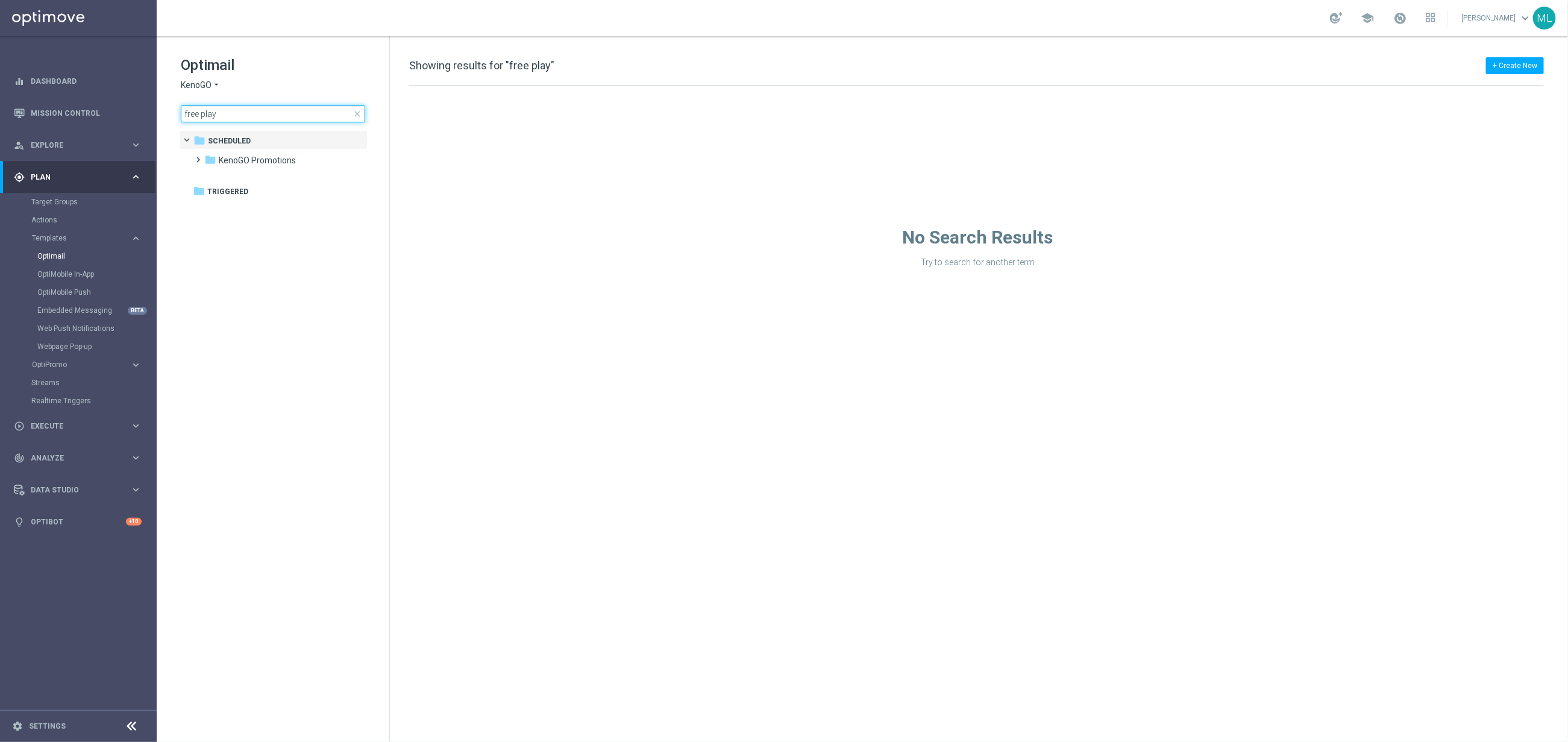
click at [212, 109] on input "free play" at bounding box center [272, 113] width 185 height 17
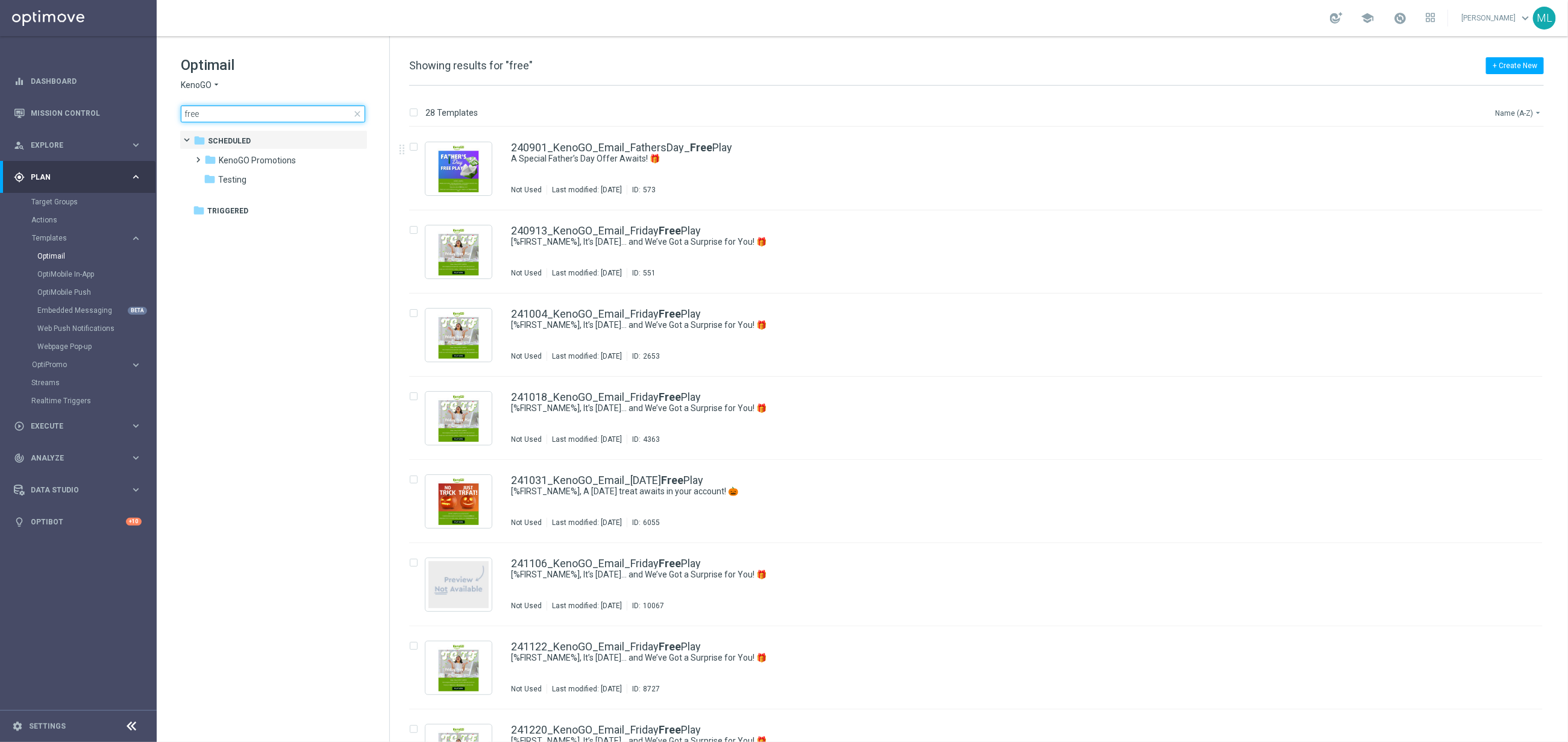
type input "free"
click at [1529, 109] on button "Name (A-Z) arrow_drop_down" at bounding box center [1518, 112] width 50 height 15
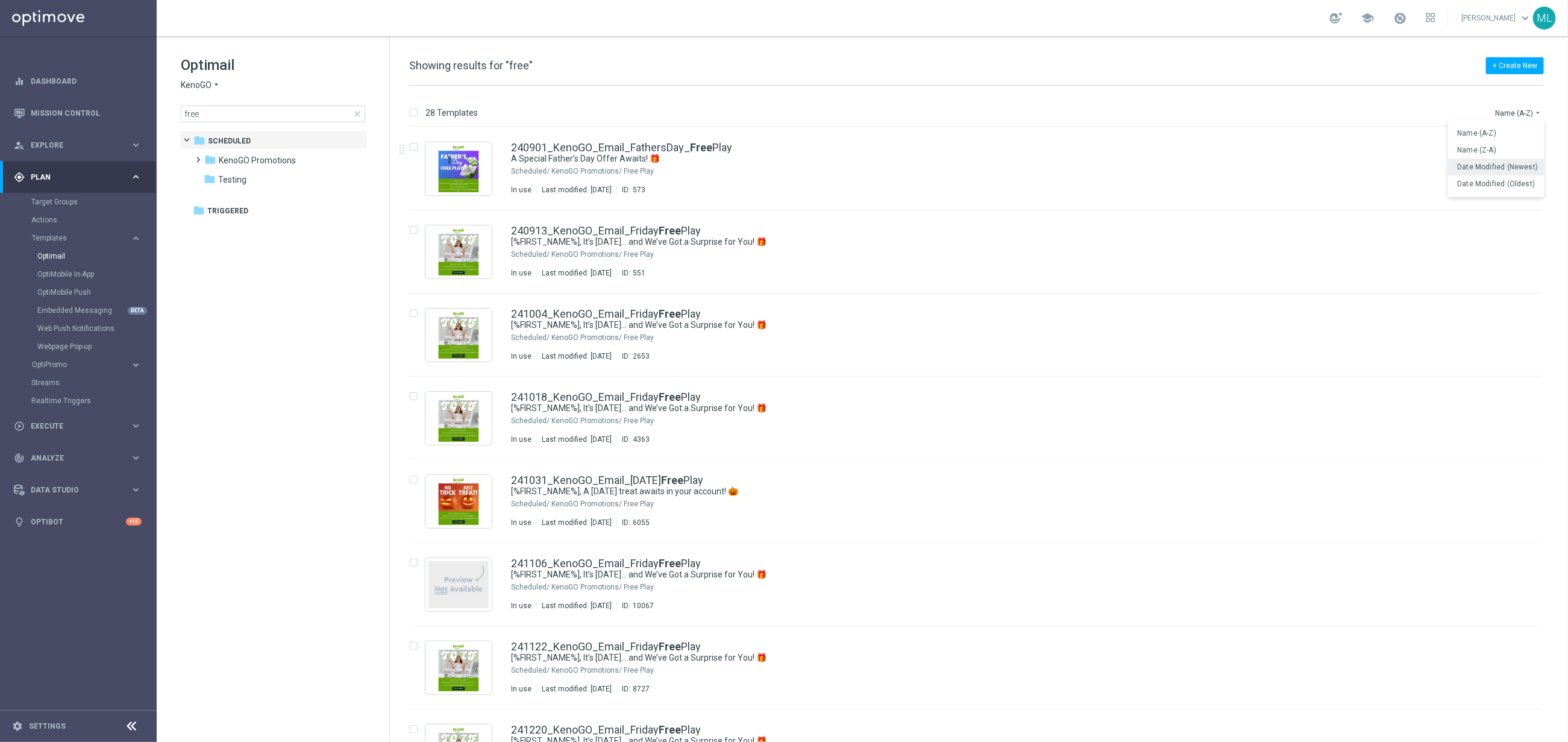
click at [1504, 170] on span "Date Modified (Newest)" at bounding box center [1498, 167] width 81 height 9
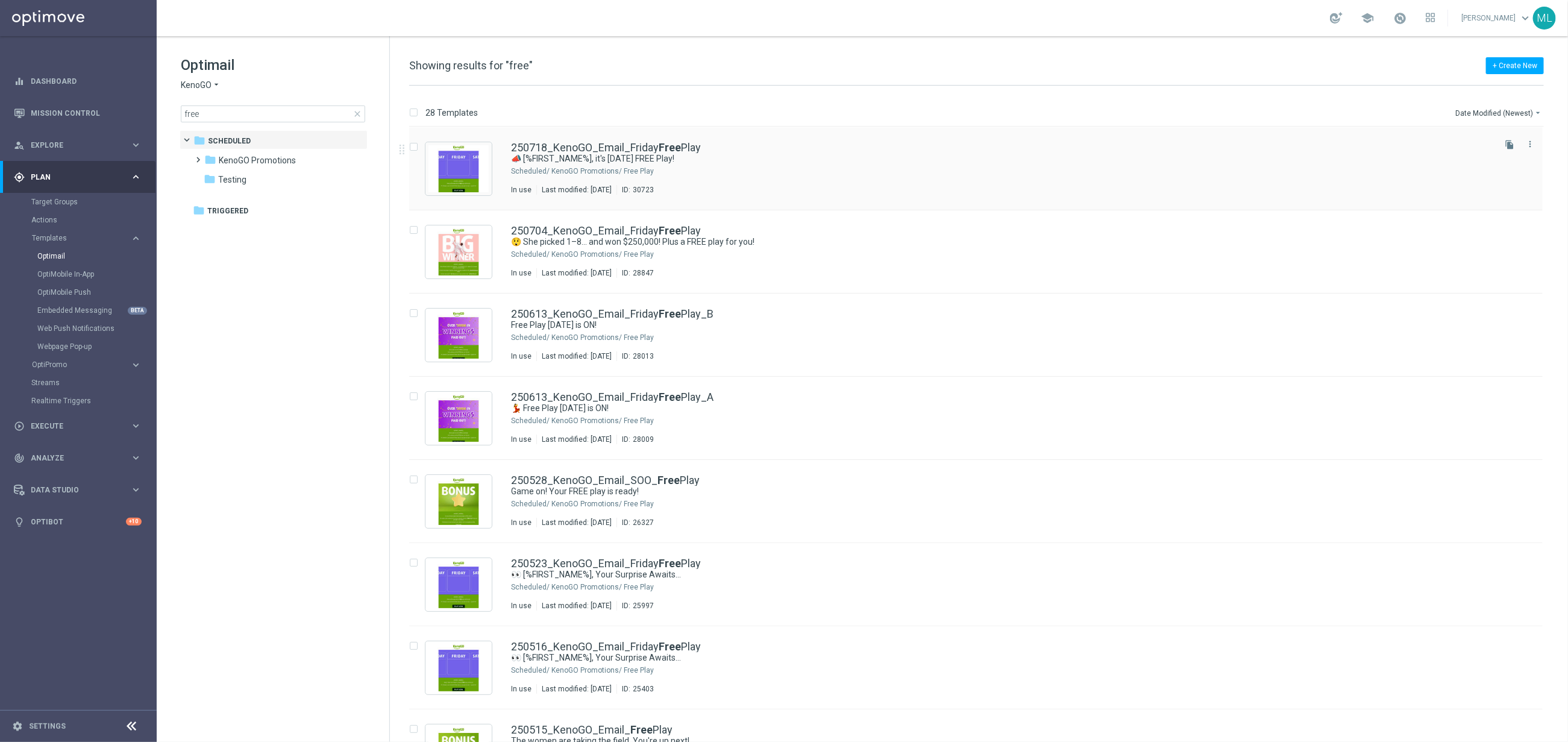
click at [1511, 143] on icon "file_copy" at bounding box center [1509, 144] width 10 height 10
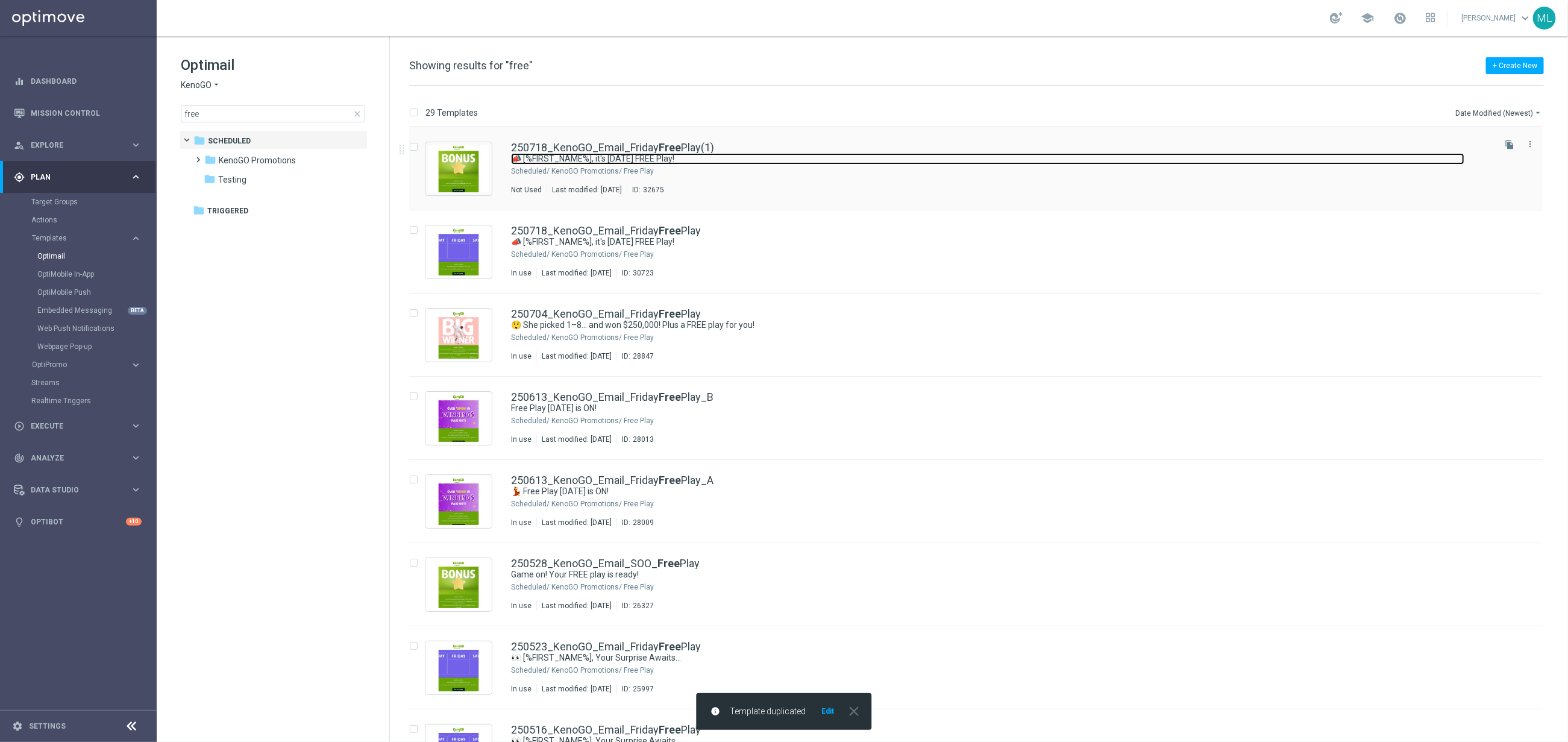
click at [1065, 160] on link "📣 [%FIRST_NAME%], it's Friday FREE Play!" at bounding box center [987, 159] width 954 height 12
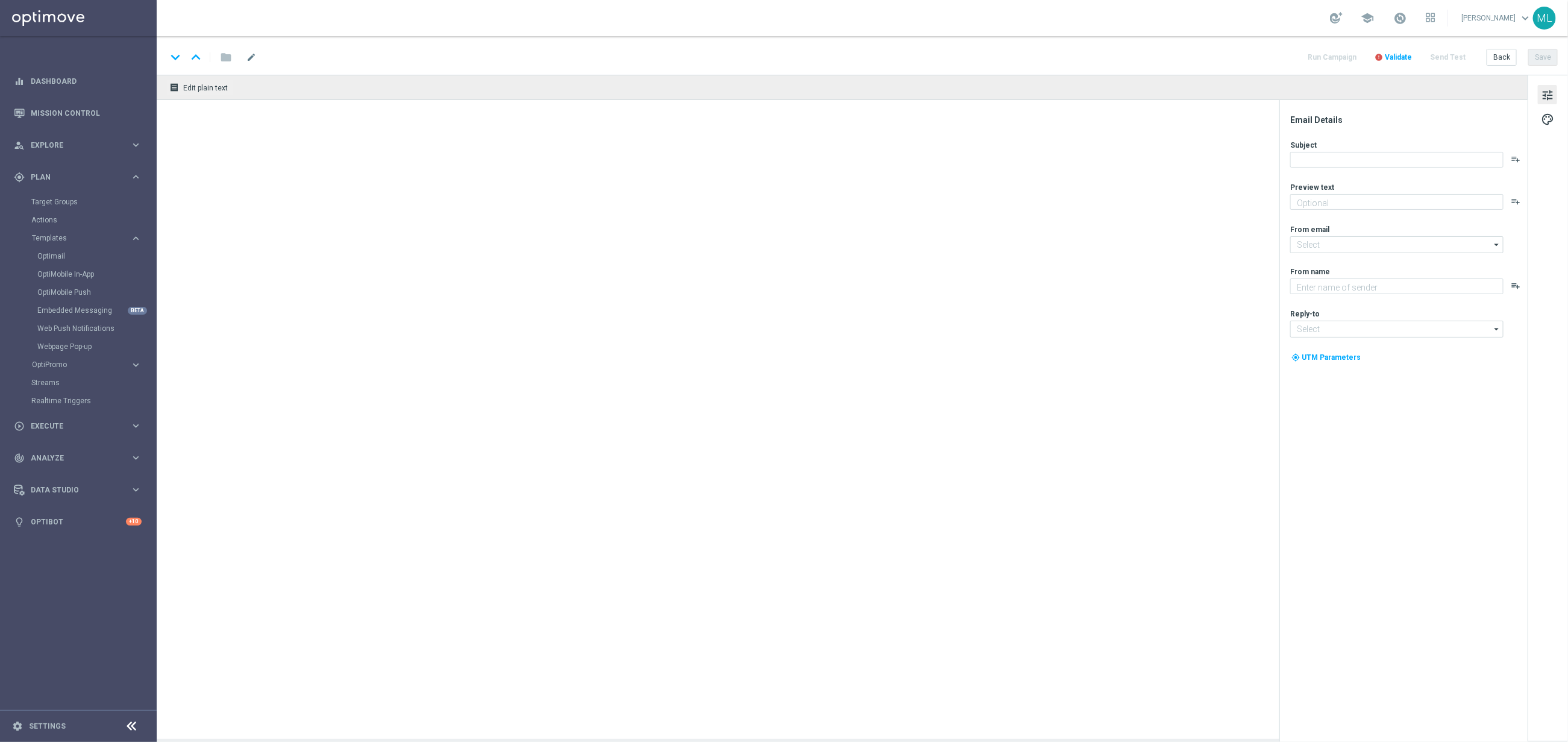
type textarea "A little Friday fun, on us!"
type textarea "KenoGO"
type input "mail@crm.kenogo.com.au"
type input "support@kenogo.com.au"
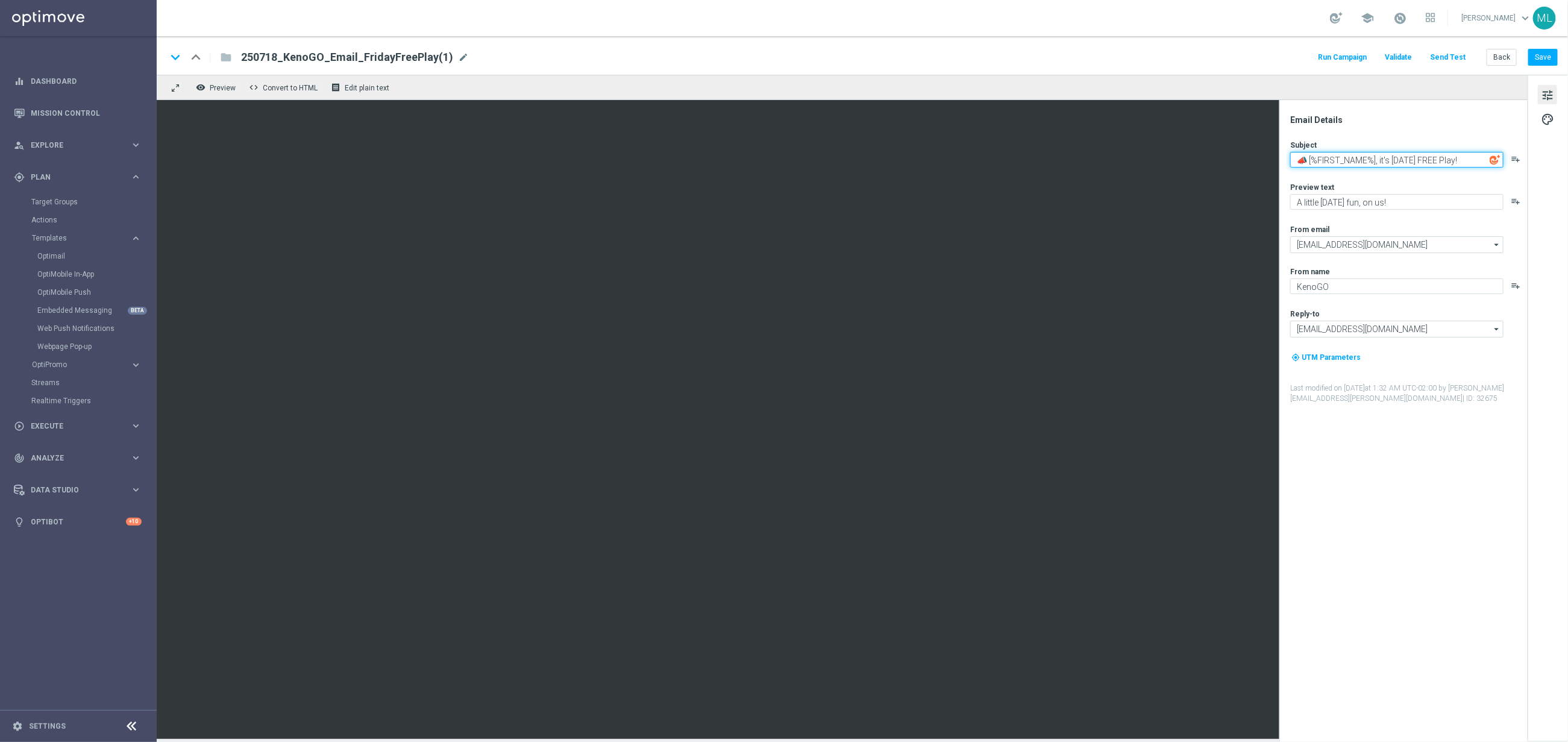
click at [1402, 159] on textarea "📣 [%FIRST_NAME%], it's Friday FREE Play!" at bounding box center [1397, 160] width 214 height 16
type textarea "📣 [%FIRST_NAME%], it's Thursday FREE Play!"
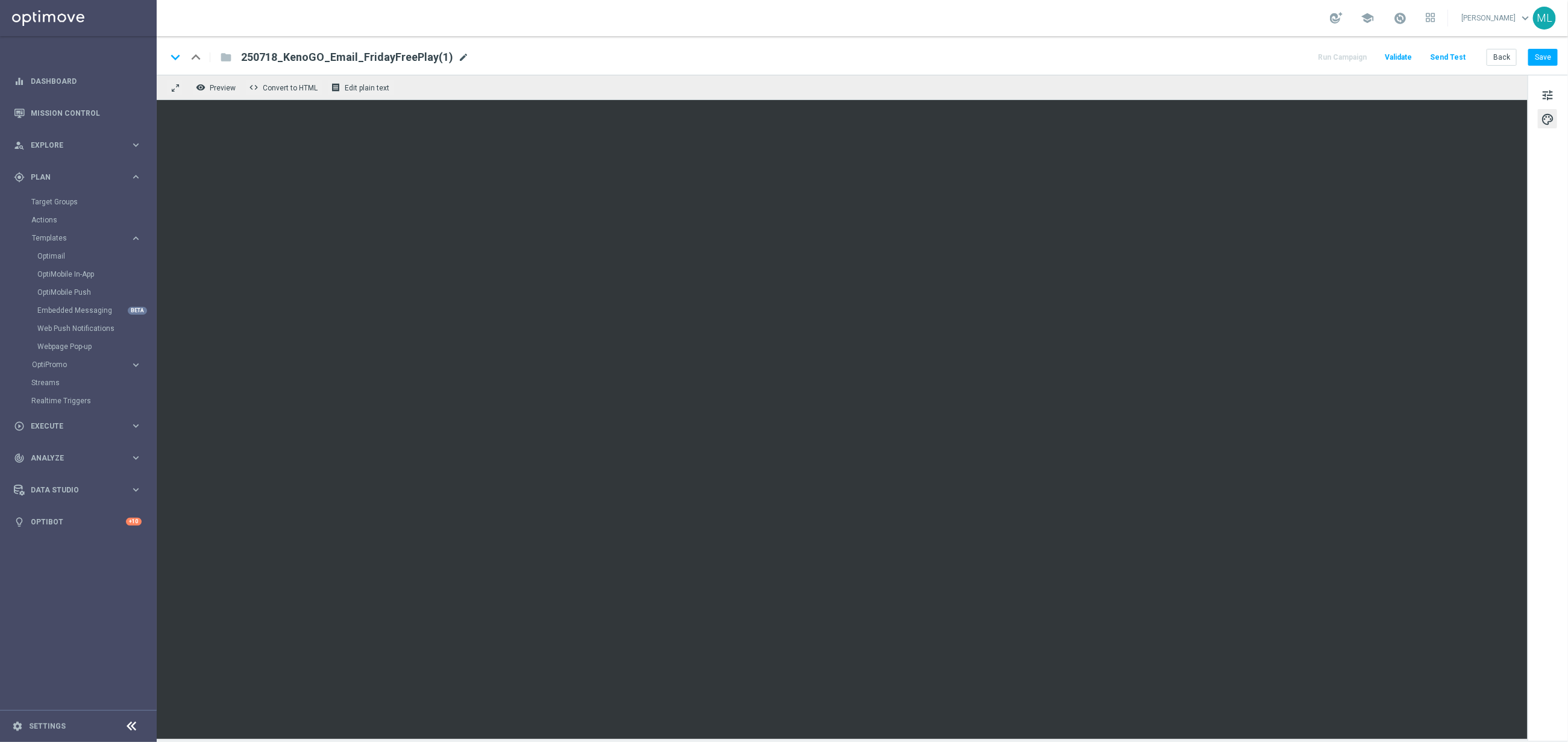
click at [458, 60] on span "mode_edit" at bounding box center [463, 57] width 11 height 11
click at [275, 58] on input "250718_KenoGO_Email_FridayFreePlay(1)" at bounding box center [391, 58] width 299 height 16
click at [426, 58] on input "250814_KenoGO_Email_FridayFreePlay(1)" at bounding box center [391, 58] width 299 height 16
type input "250814_KenoGO_Email_FridayFreePlay"
click at [656, 62] on div "keyboard_arrow_down keyboard_arrow_up folder 250814_KenoGO_Email_FridayFreePlay…" at bounding box center [861, 58] width 1391 height 16
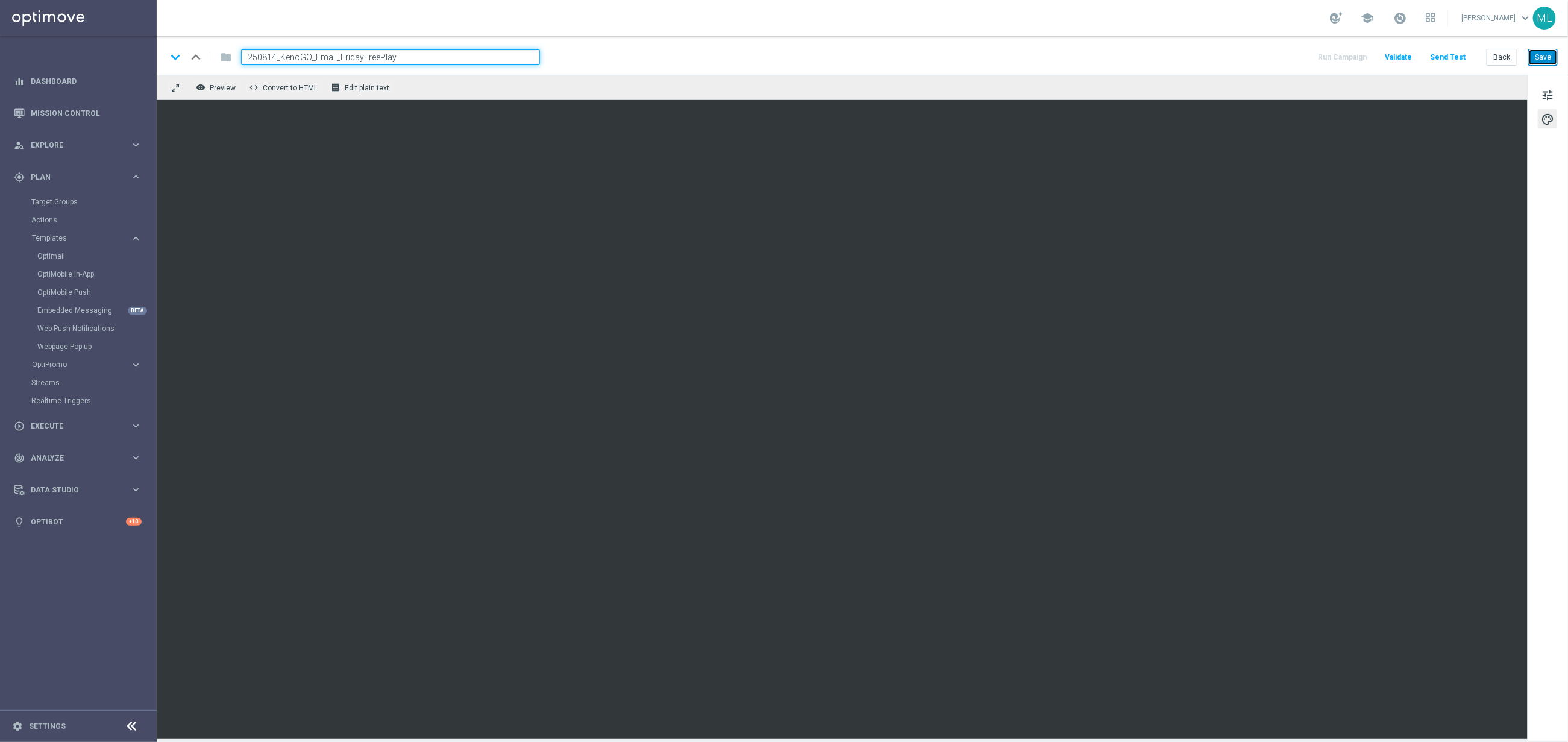
click at [1549, 58] on button "Save" at bounding box center [1543, 57] width 29 height 17
click at [1540, 57] on button "Save" at bounding box center [1543, 57] width 29 height 17
click at [1221, 60] on div "keyboard_arrow_down keyboard_arrow_up folder 250814_KenoGO_Email_FridayFreePlay…" at bounding box center [861, 58] width 1391 height 16
click at [1541, 57] on button "Save" at bounding box center [1543, 57] width 29 height 17
click at [1068, 57] on div "keyboard_arrow_down keyboard_arrow_up folder 250814_KenoGO_Email_FridayFreePlay…" at bounding box center [861, 58] width 1391 height 16
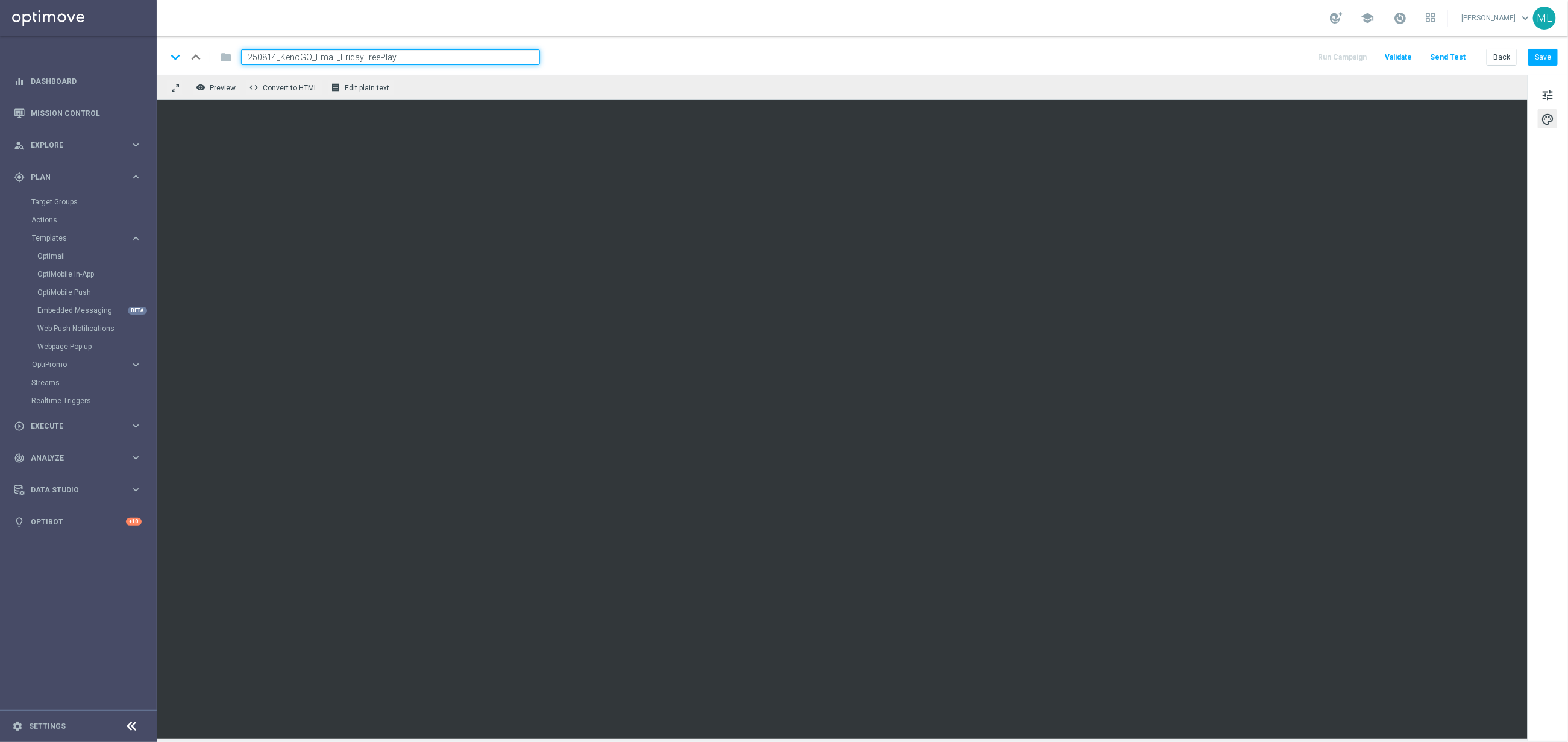
drag, startPoint x: 294, startPoint y: 56, endPoint x: 305, endPoint y: 56, distance: 11.0
click at [294, 56] on input "250814_KenoGO_Email_FridayFreePlay" at bounding box center [391, 58] width 299 height 16
click at [399, 56] on input "250814_KenoGO_Email_FridayFreePlay" at bounding box center [391, 58] width 299 height 16
click at [1504, 55] on button "Back" at bounding box center [1502, 57] width 30 height 17
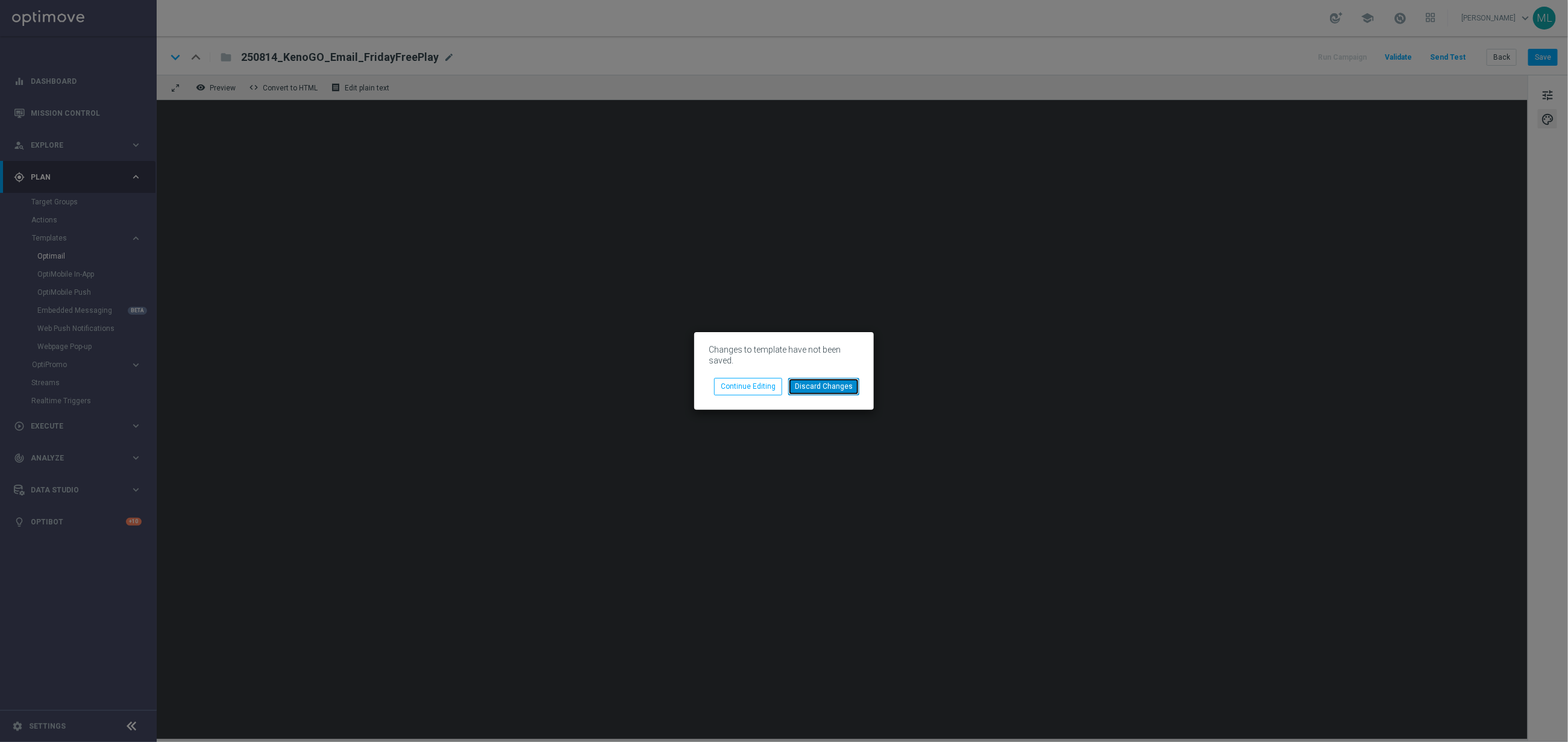
click at [842, 388] on button "Discard Changes" at bounding box center [823, 386] width 71 height 17
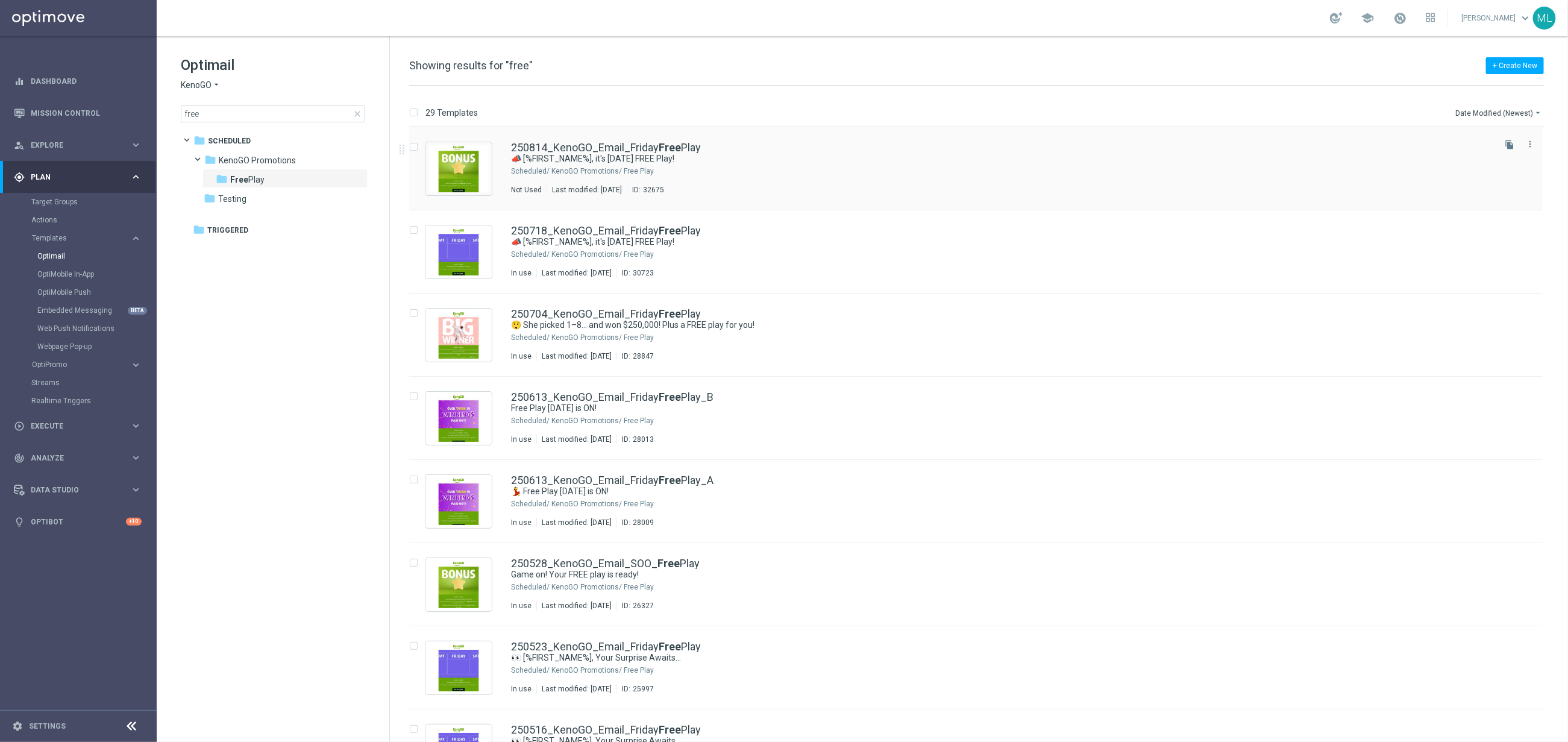
click at [735, 166] on div "KenoGO Promotions/ Free Play" at bounding box center [1022, 171] width 941 height 10
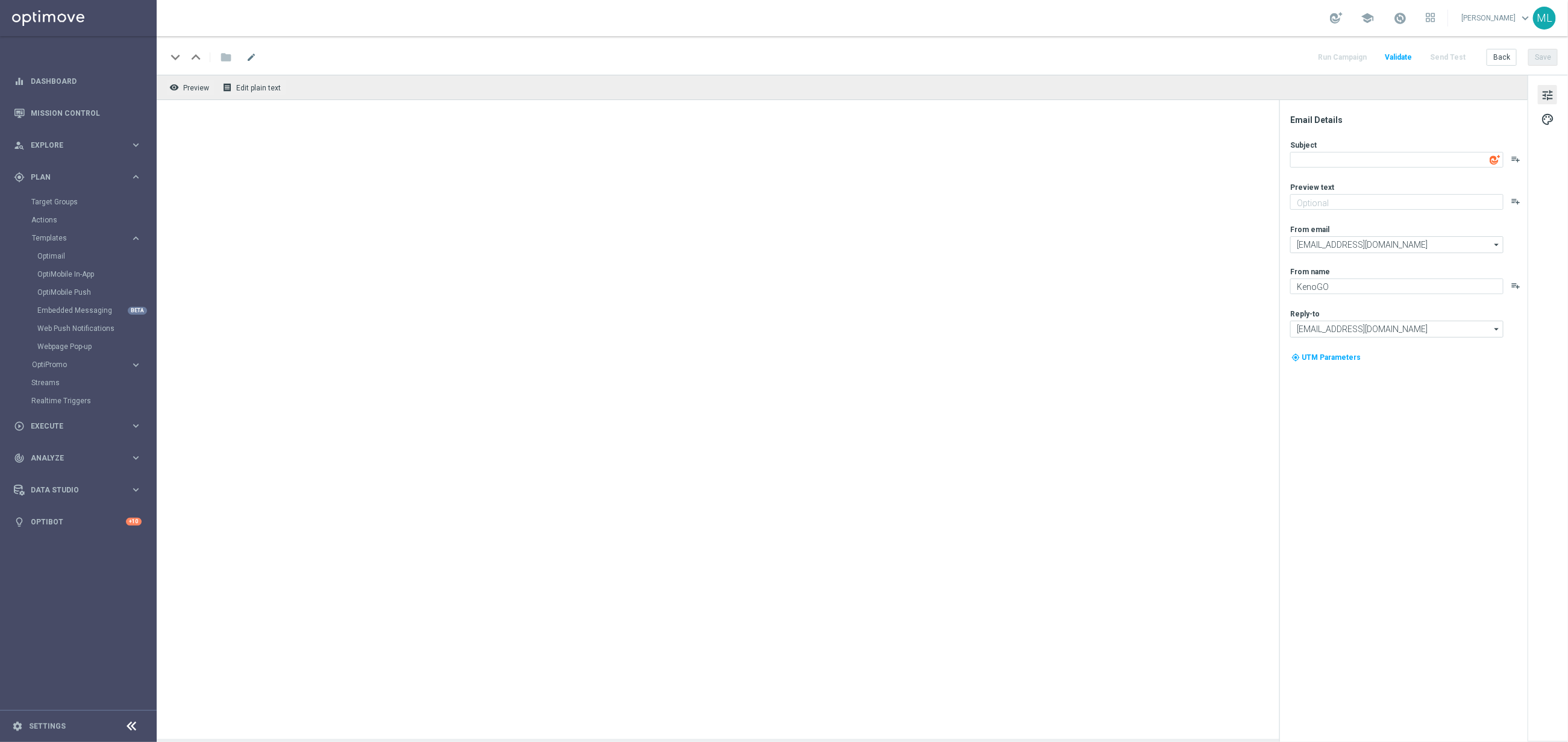
type textarea "📣 [%FIRST_NAME%], it's Thursday FREE Play!"
type textarea "A little Friday fun, on us!"
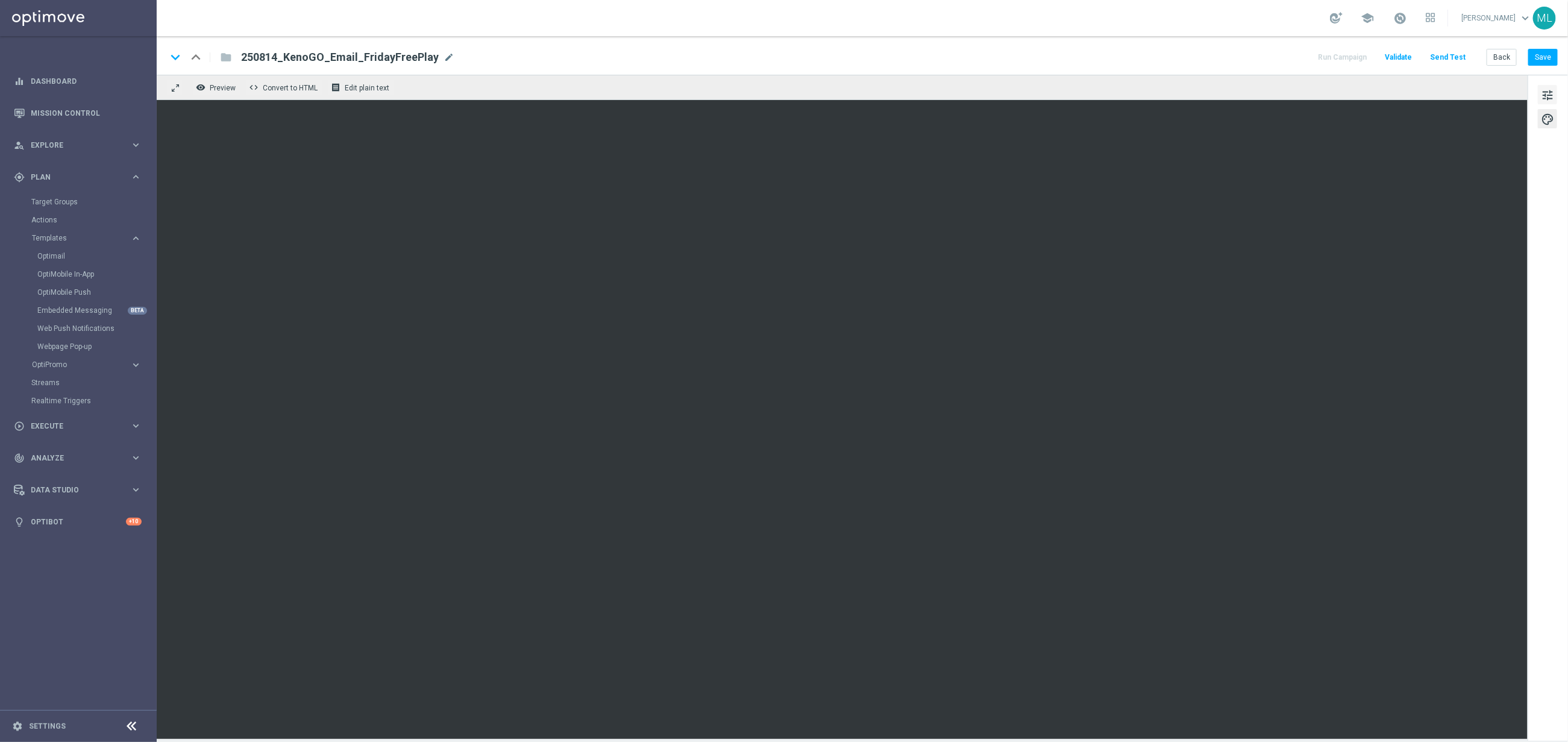
click at [1546, 91] on span "tune" at bounding box center [1547, 96] width 14 height 16
click at [1541, 60] on button "Save" at bounding box center [1543, 57] width 29 height 17
click at [1540, 58] on button "Save" at bounding box center [1543, 57] width 29 height 17
click at [1540, 57] on button "Save" at bounding box center [1543, 57] width 29 height 17
click at [372, 55] on span "250814_KenoGO_Email_FridayFreePlay" at bounding box center [340, 57] width 197 height 15
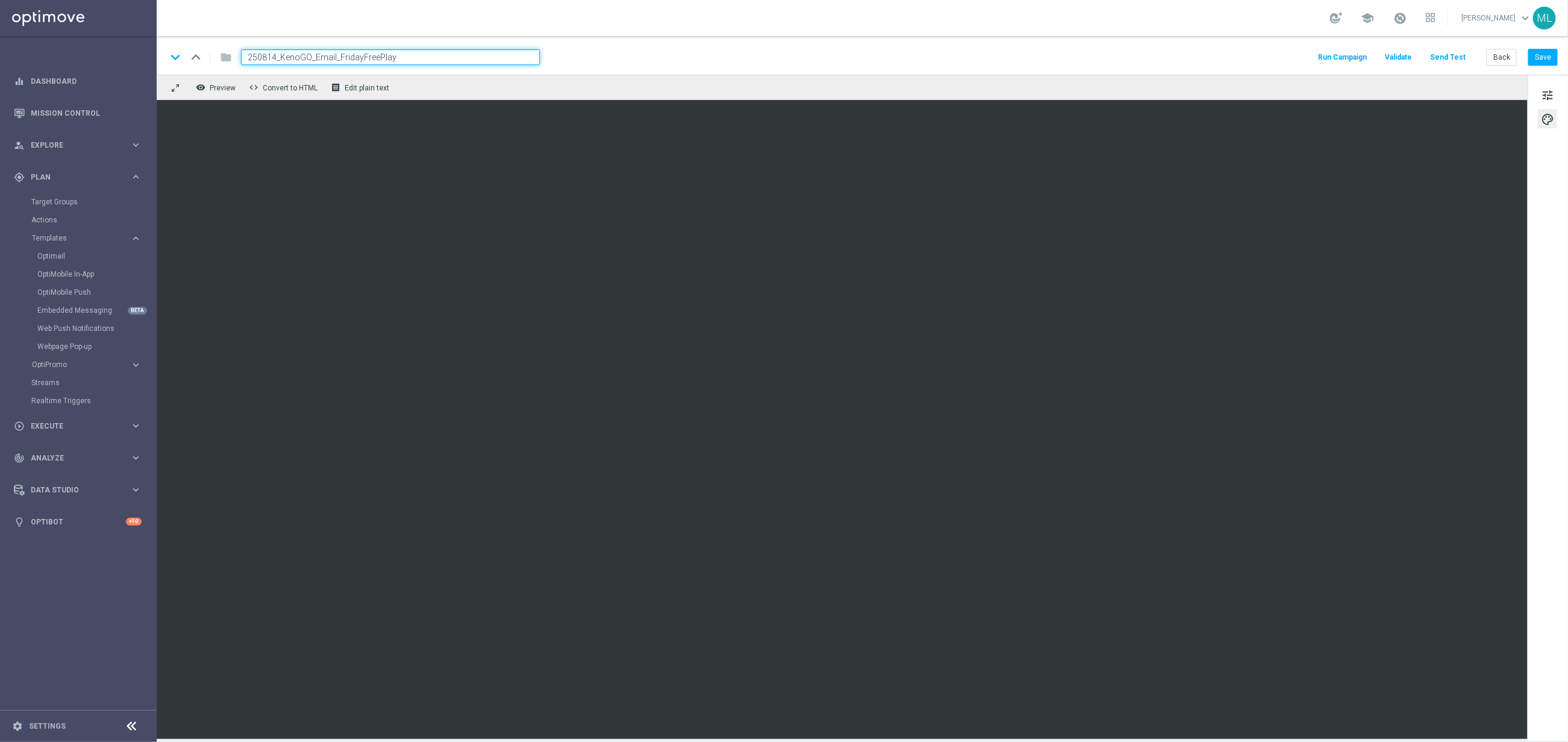
drag, startPoint x: 360, startPoint y: 58, endPoint x: 340, endPoint y: 58, distance: 20.0
click at [340, 58] on input "250814_KenoGO_Email_FridayFreePlay" at bounding box center [391, 58] width 299 height 16
type input "250814_KenoGO_Email_FreePlay"
click at [1539, 57] on button "Save" at bounding box center [1543, 57] width 29 height 17
drag, startPoint x: 1540, startPoint y: 94, endPoint x: 1538, endPoint y: 106, distance: 12.2
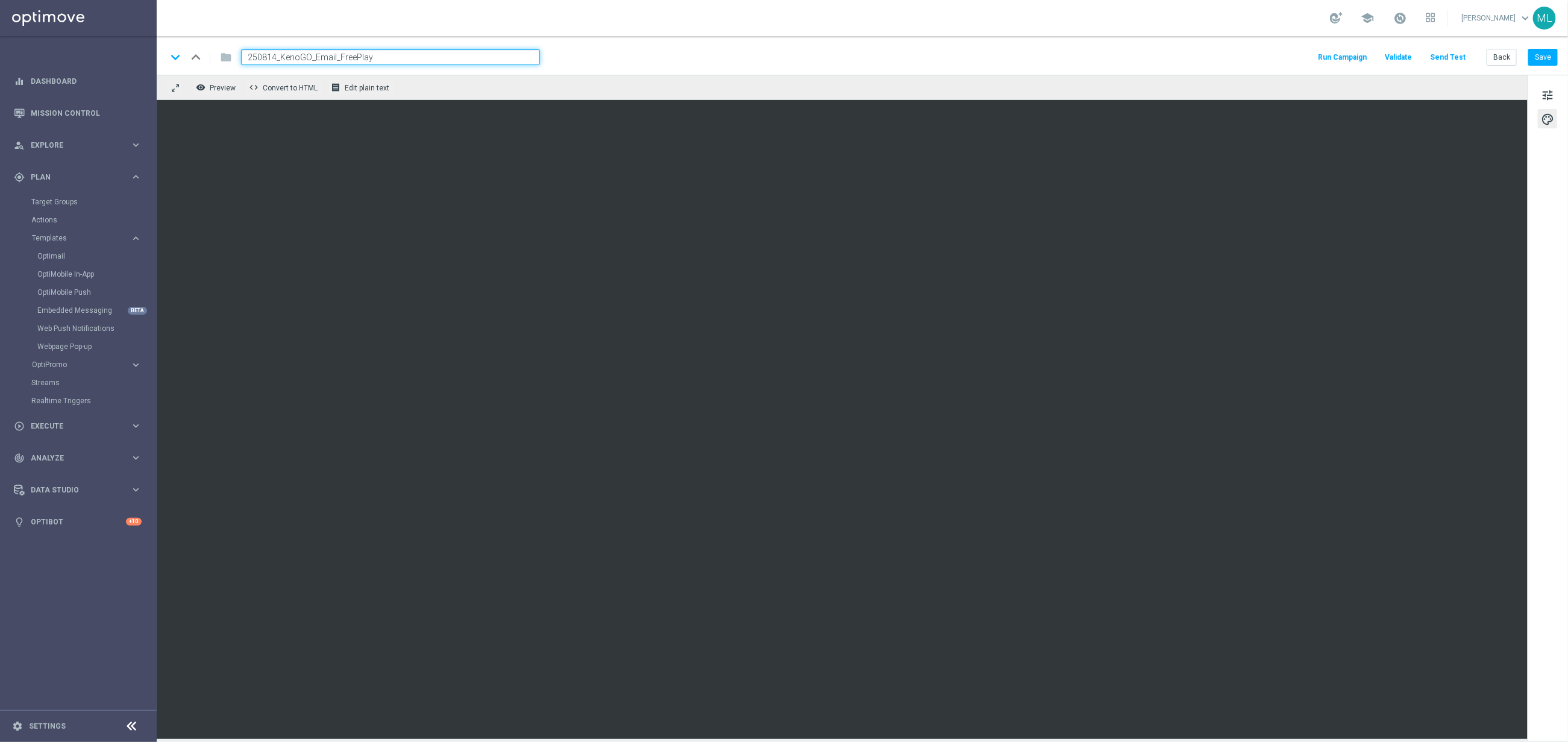
click at [1542, 94] on button "tune" at bounding box center [1547, 95] width 20 height 20
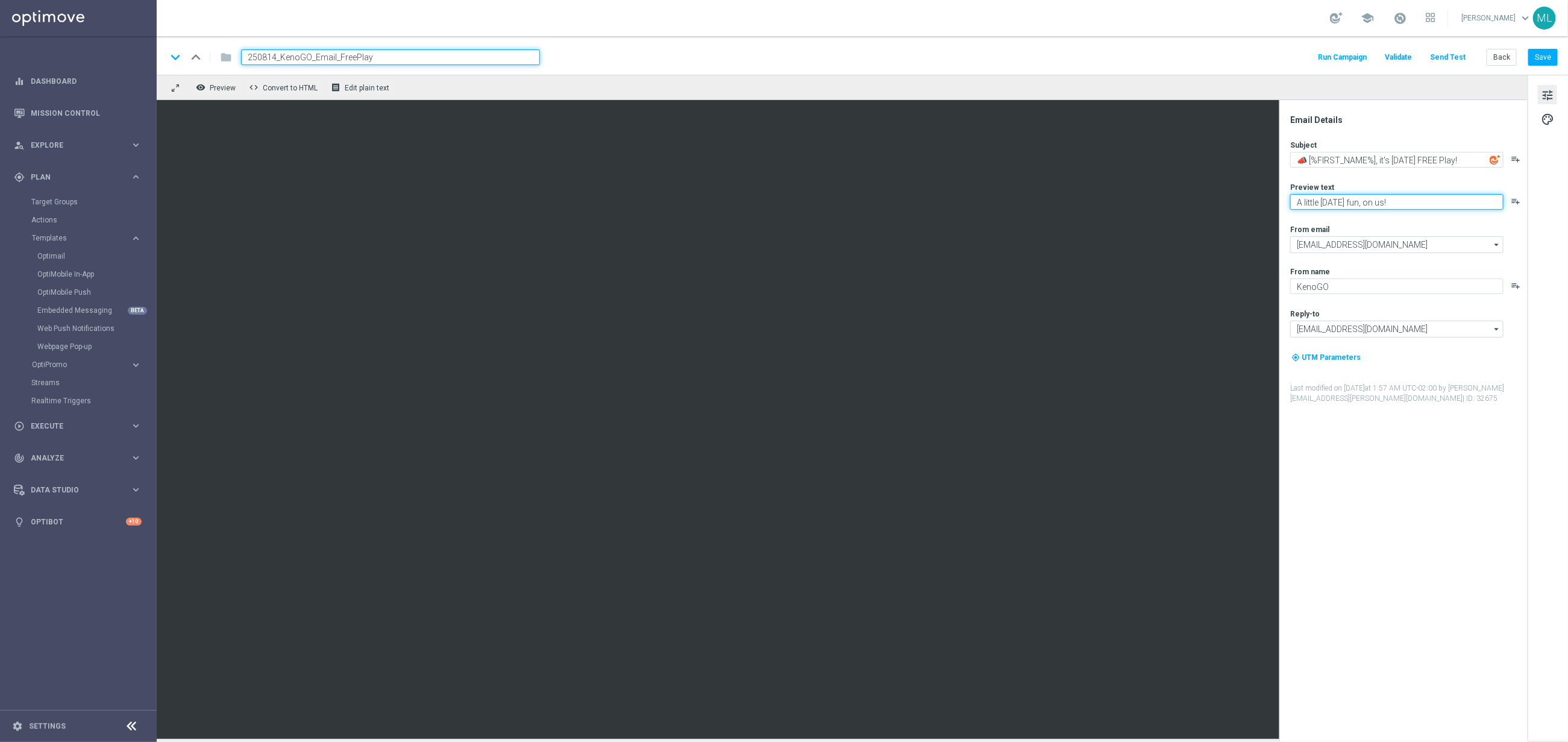
click at [1332, 203] on textarea "A little Friday fun, on us!" at bounding box center [1397, 202] width 214 height 16
type textarea "A little fun, on us!"
click at [1349, 159] on textarea "📣 [%FIRST_NAME%], it's Thursday FREE Play!" at bounding box center [1397, 160] width 214 height 16
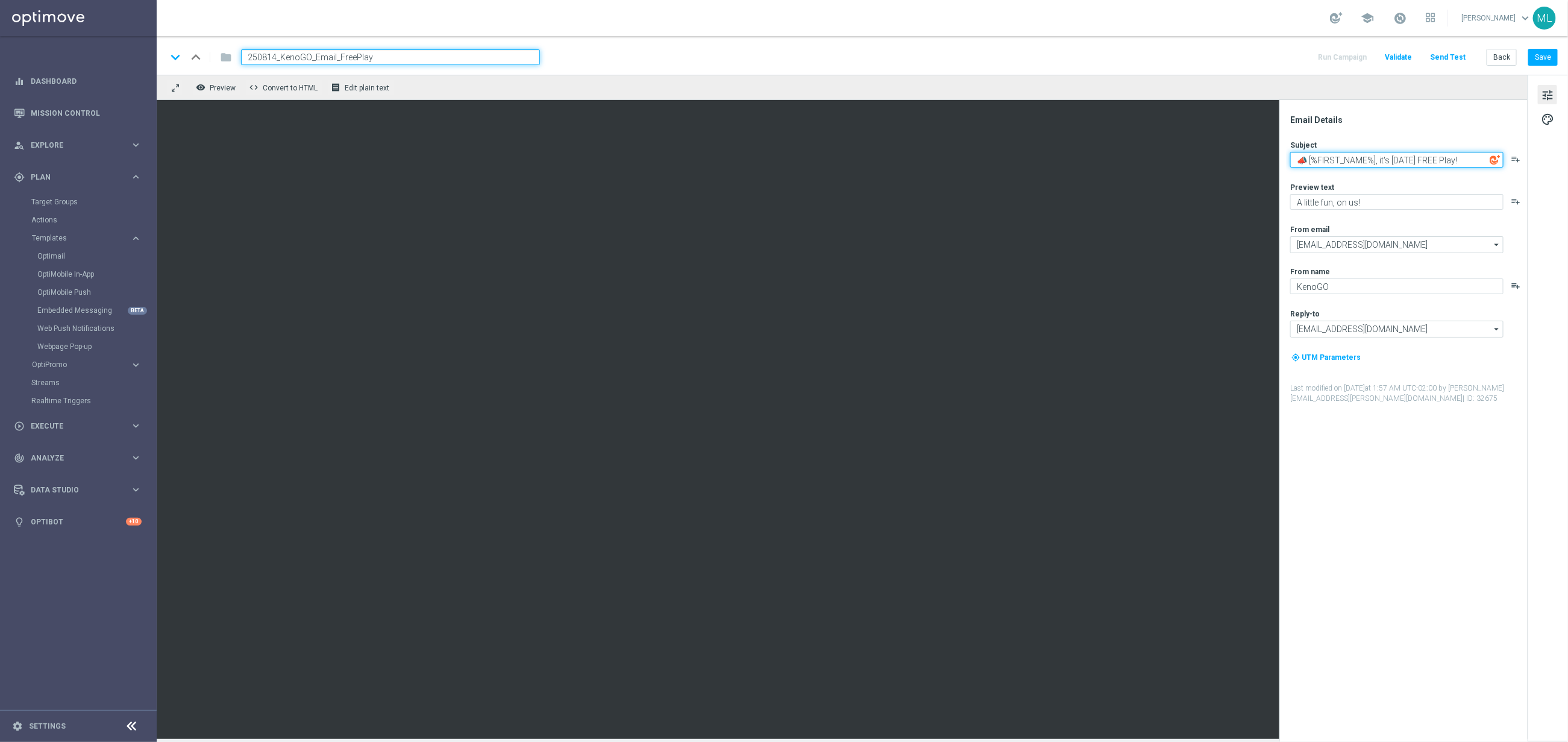
click at [1349, 159] on textarea "📣 [%FIRST_NAME%], it's Thursday FREE Play!" at bounding box center [1397, 160] width 214 height 16
click at [1395, 158] on textarea "📣 [%FIRST_NAME%], it's Thursday FREE Play!" at bounding box center [1397, 160] width 214 height 16
drag, startPoint x: 1381, startPoint y: 162, endPoint x: 1479, endPoint y: 161, distance: 98.0
click at [1479, 161] on textarea "📣 [%FIRST_NAME%], it's Thursday FREE Play!" at bounding box center [1397, 160] width 214 height 16
paste textarea "’s FREE Play time"
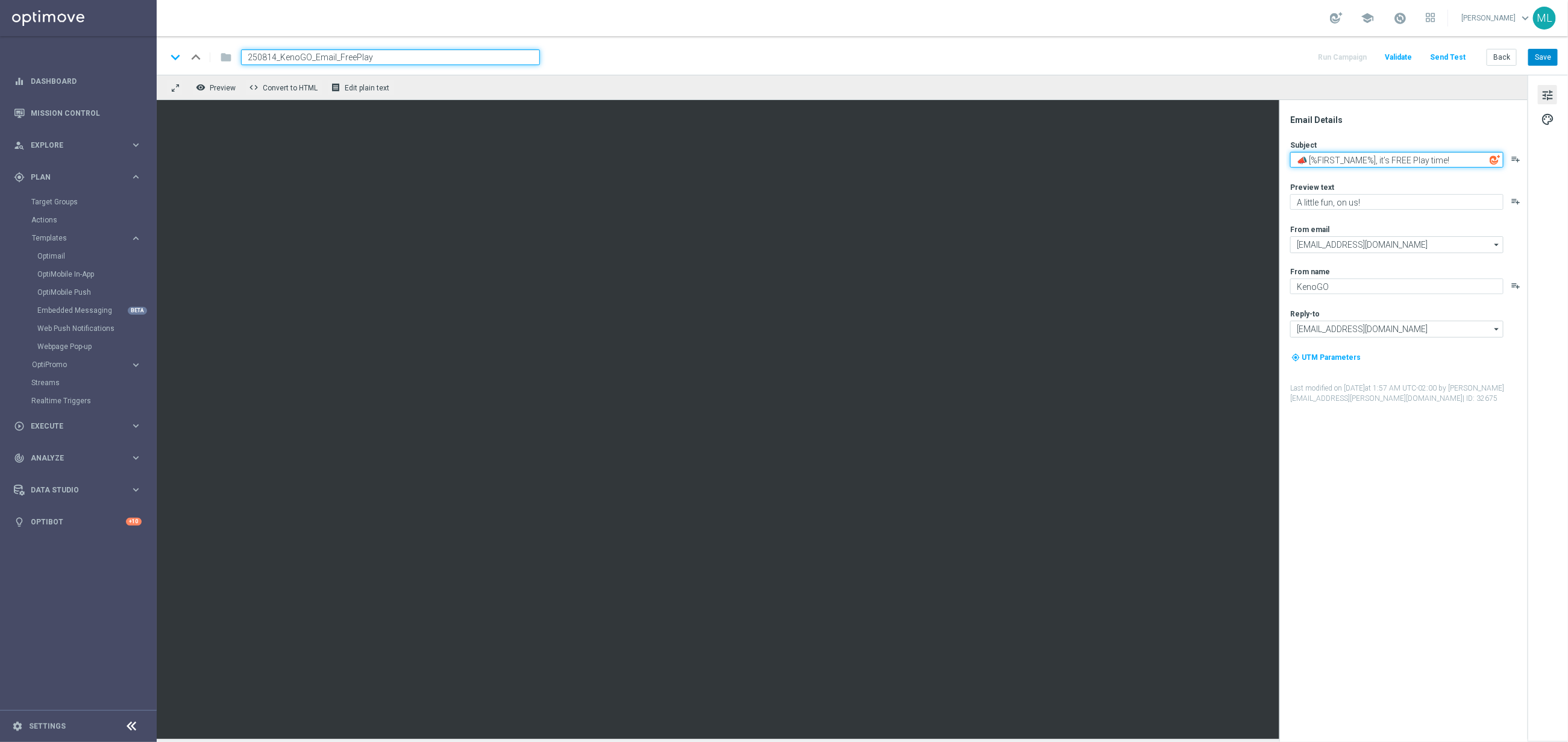
type textarea "📣 [%FIRST_NAME%], it’s FREE Play time!"
click at [1543, 60] on button "Save" at bounding box center [1543, 57] width 29 height 17
click at [1319, 206] on textarea "A little fun, on us!" at bounding box center [1397, 202] width 214 height 16
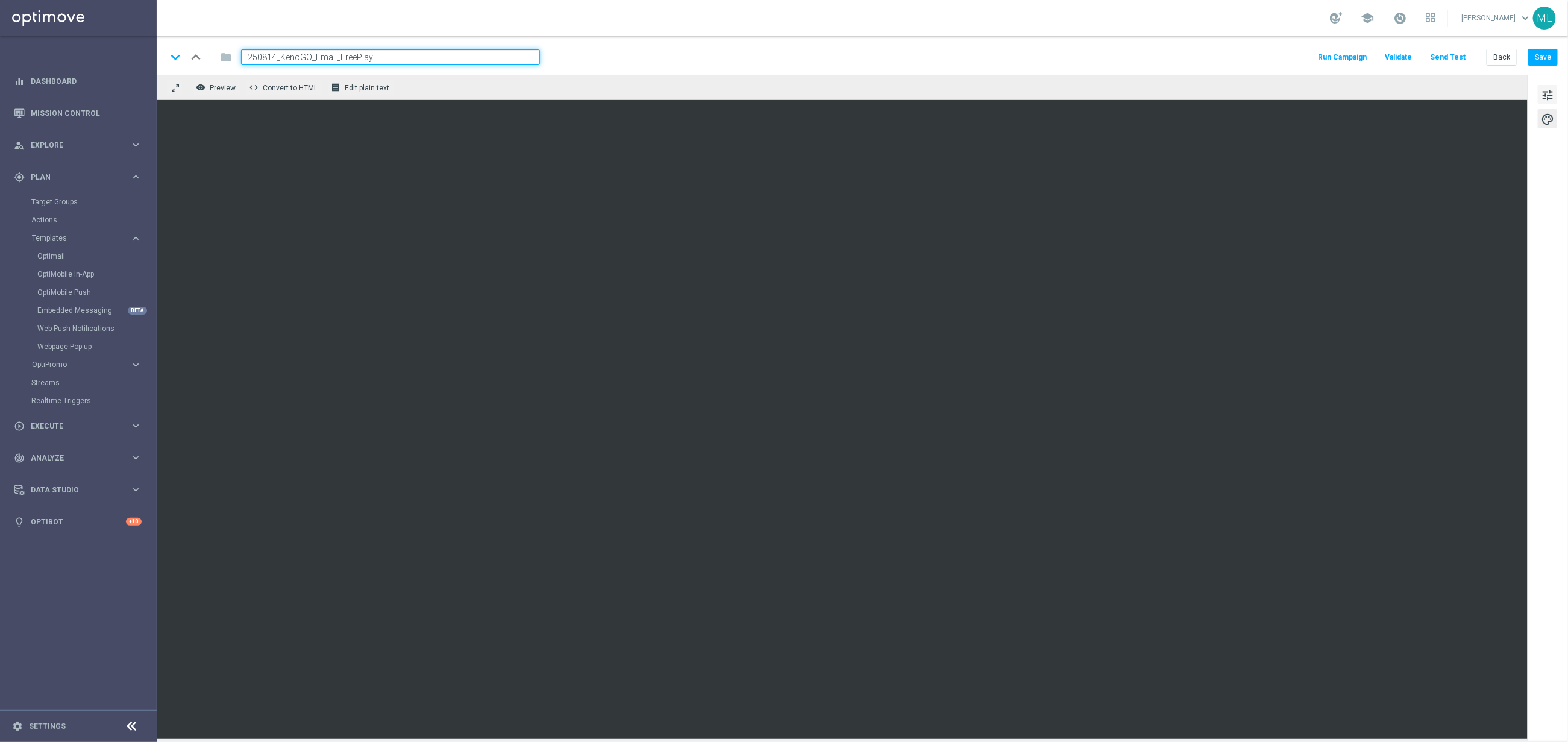
click at [1547, 96] on span "tune" at bounding box center [1547, 96] width 14 height 16
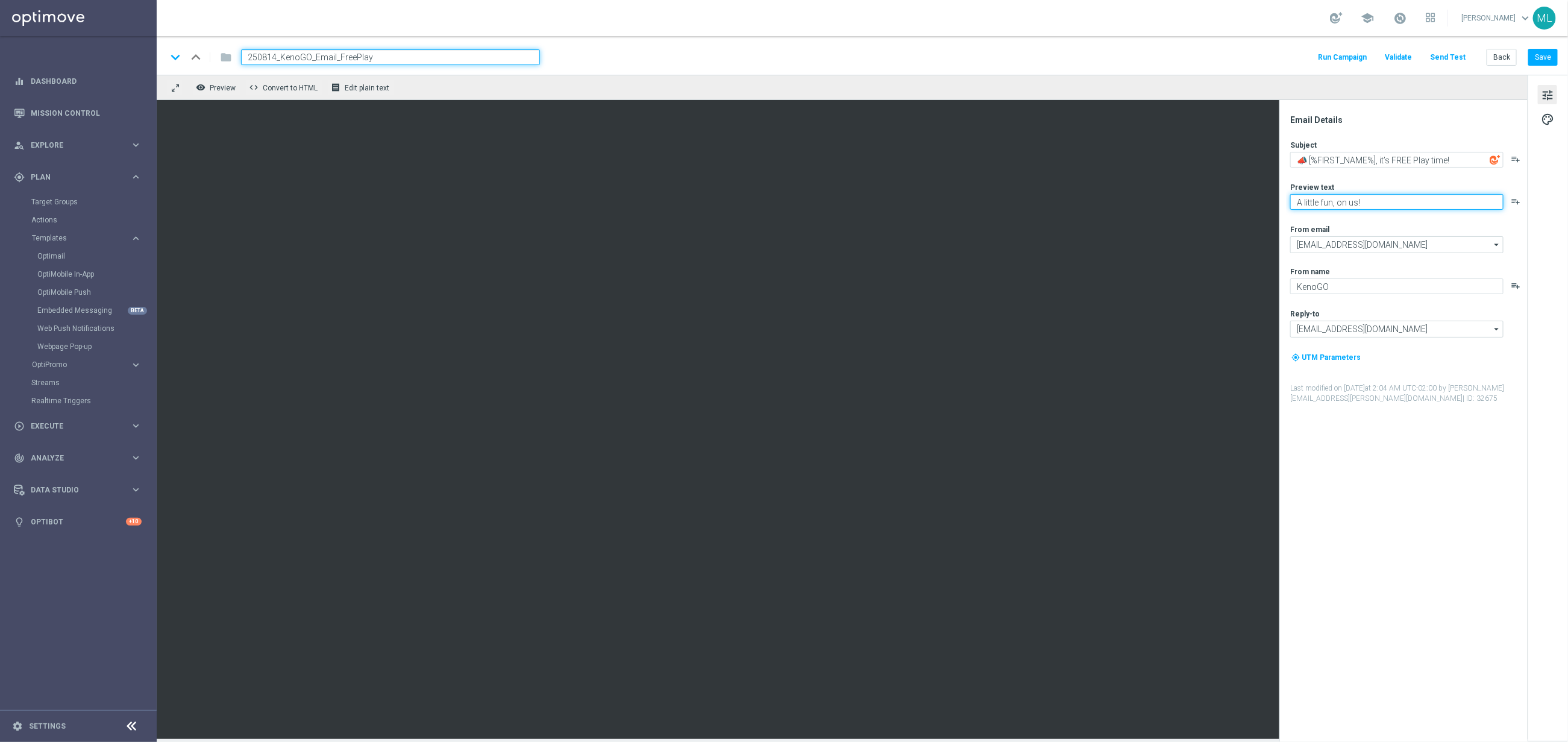
click at [1305, 205] on textarea "A little fun, on us!" at bounding box center [1397, 202] width 214 height 16
paste textarea "We’ve got a little fun for you today"
type textarea "We’ve got a little fun for you today!"
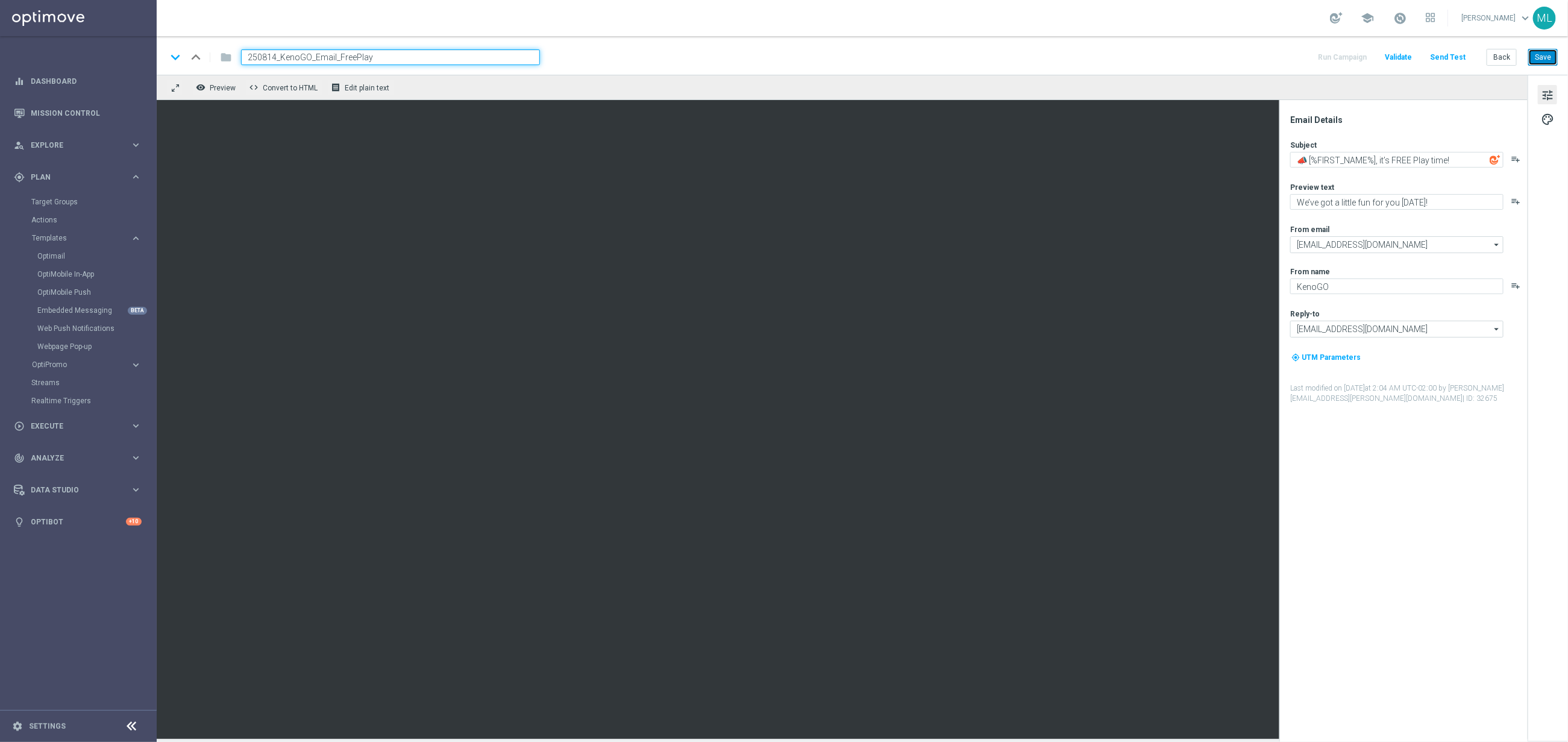
drag, startPoint x: 1541, startPoint y: 58, endPoint x: 1524, endPoint y: 57, distance: 17.0
click at [1541, 58] on button "Save" at bounding box center [1543, 57] width 29 height 17
click at [1546, 55] on button "Save" at bounding box center [1543, 57] width 29 height 17
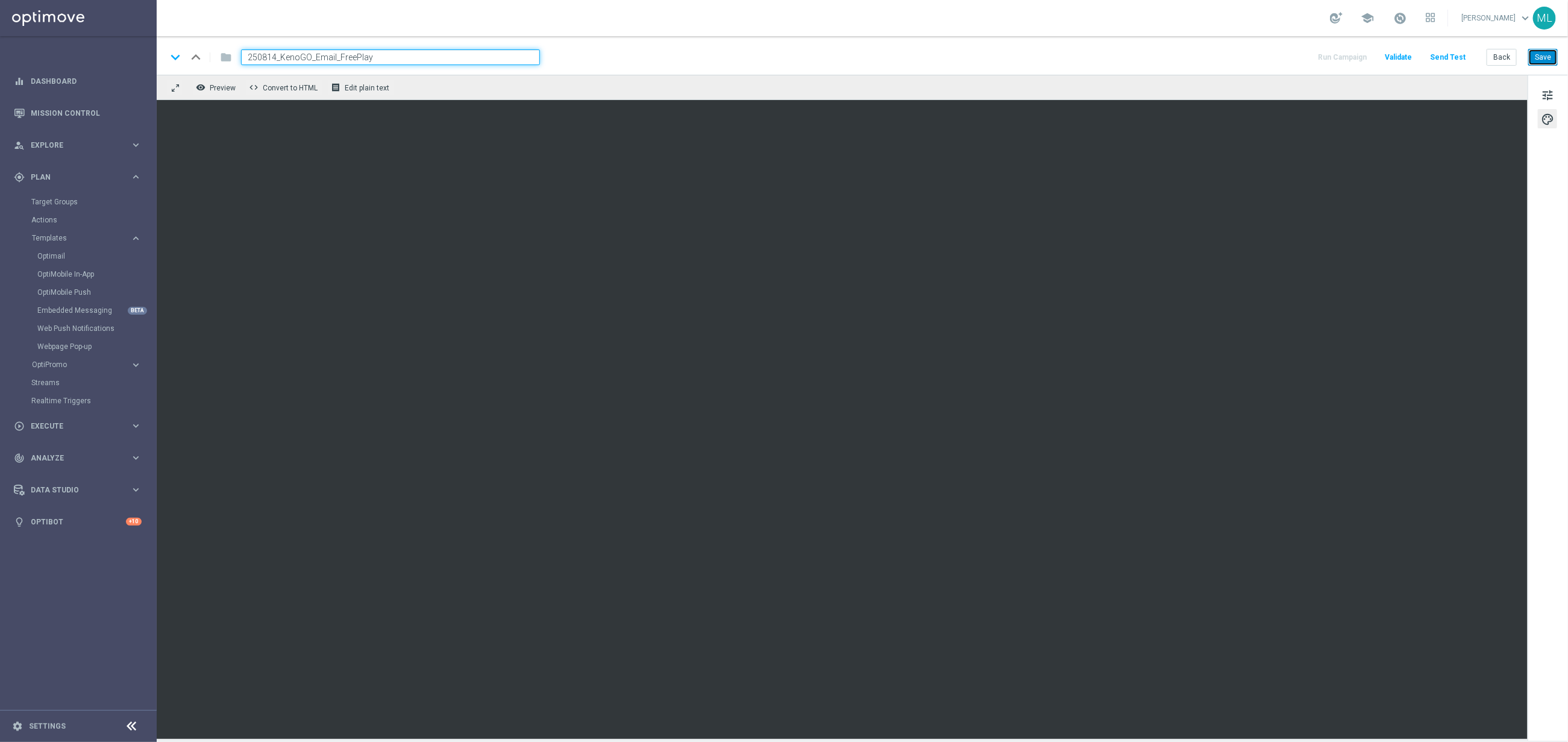
click at [1536, 51] on button "Save" at bounding box center [1543, 57] width 29 height 17
click at [1538, 60] on button "Save" at bounding box center [1543, 57] width 29 height 17
click at [1543, 58] on button "Save" at bounding box center [1543, 57] width 29 height 17
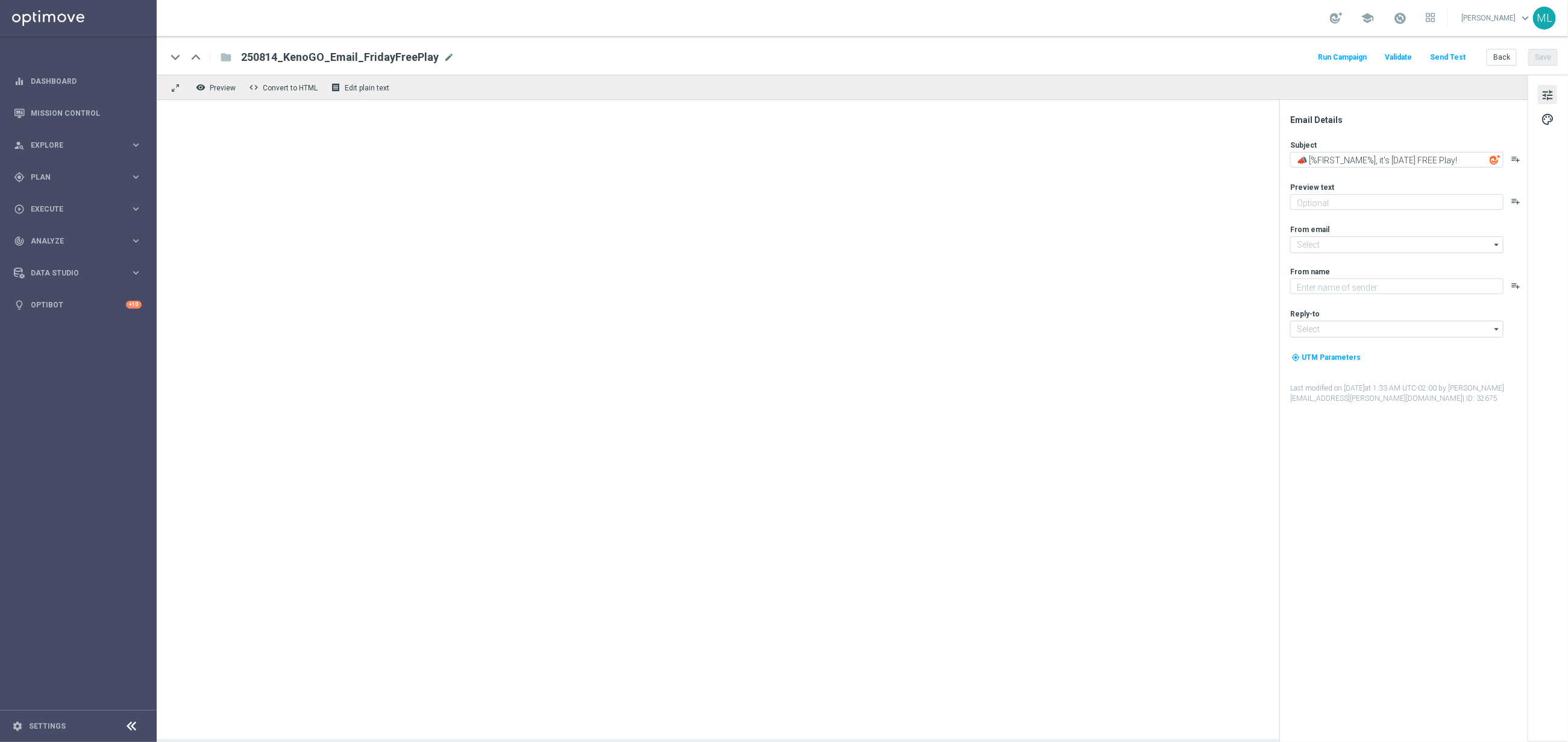
type textarea "A little [DATE] fun, on us!"
type input "[EMAIL_ADDRESS][DOMAIN_NAME]"
type textarea "KenoGO"
type input "[EMAIL_ADDRESS][DOMAIN_NAME]"
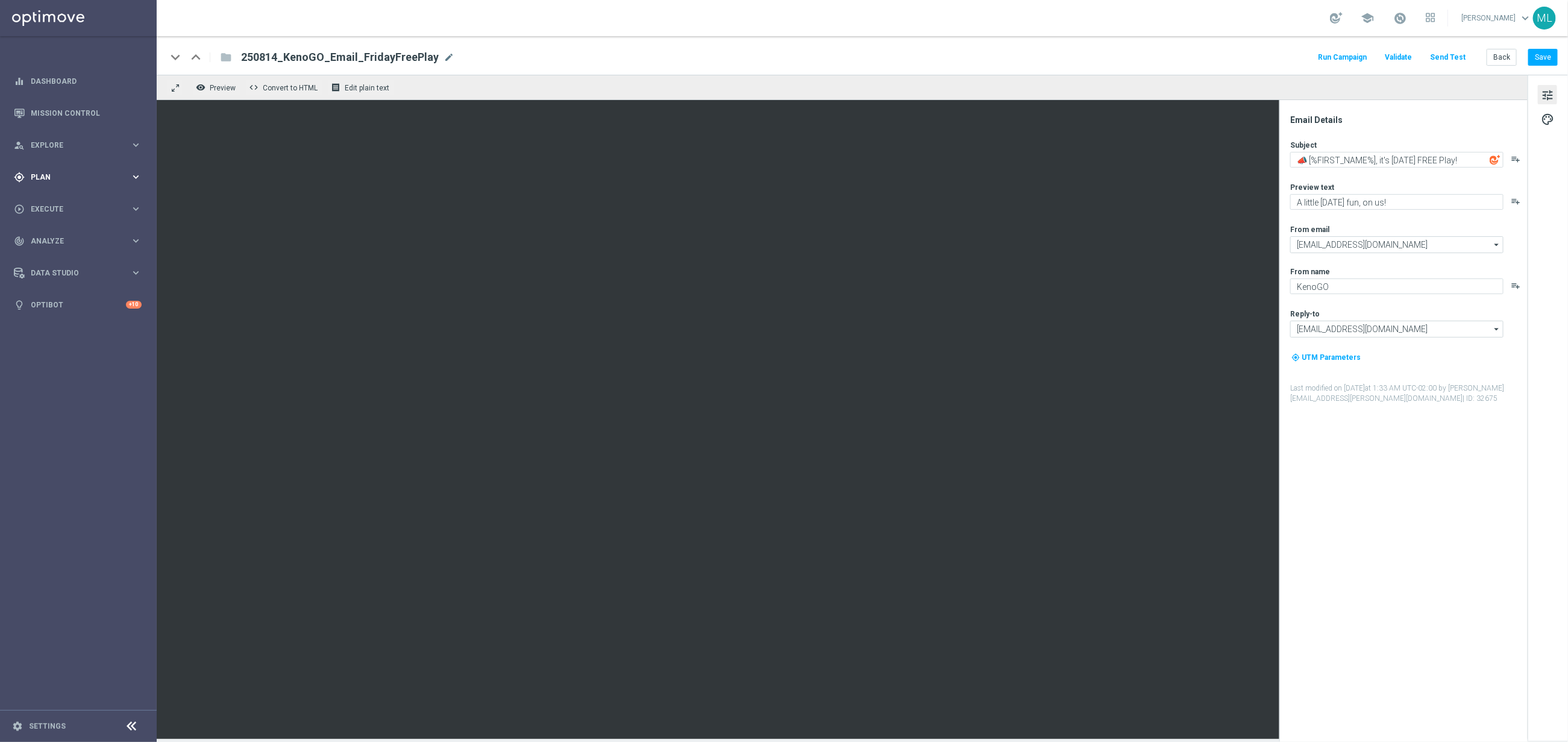
click at [140, 177] on icon "keyboard_arrow_right" at bounding box center [136, 177] width 12 height 12
click at [136, 237] on icon "keyboard_arrow_right" at bounding box center [136, 238] width 12 height 12
click at [83, 292] on link "OptiMobile Push" at bounding box center [81, 292] width 88 height 10
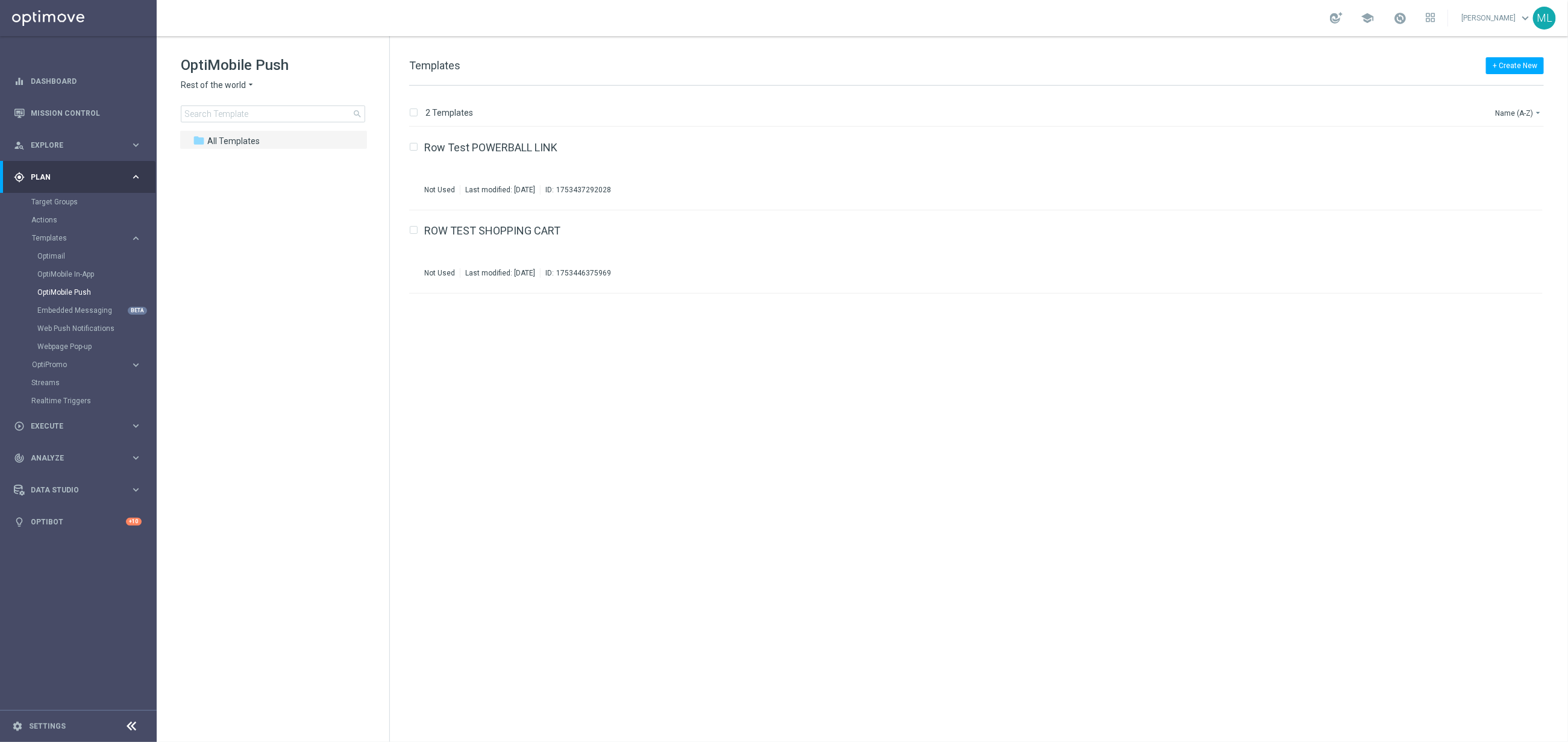
click at [253, 83] on icon "arrow_drop_down" at bounding box center [251, 85] width 10 height 12
click at [231, 224] on div "KenoGO [GEOGRAPHIC_DATA]" at bounding box center [227, 228] width 91 height 15
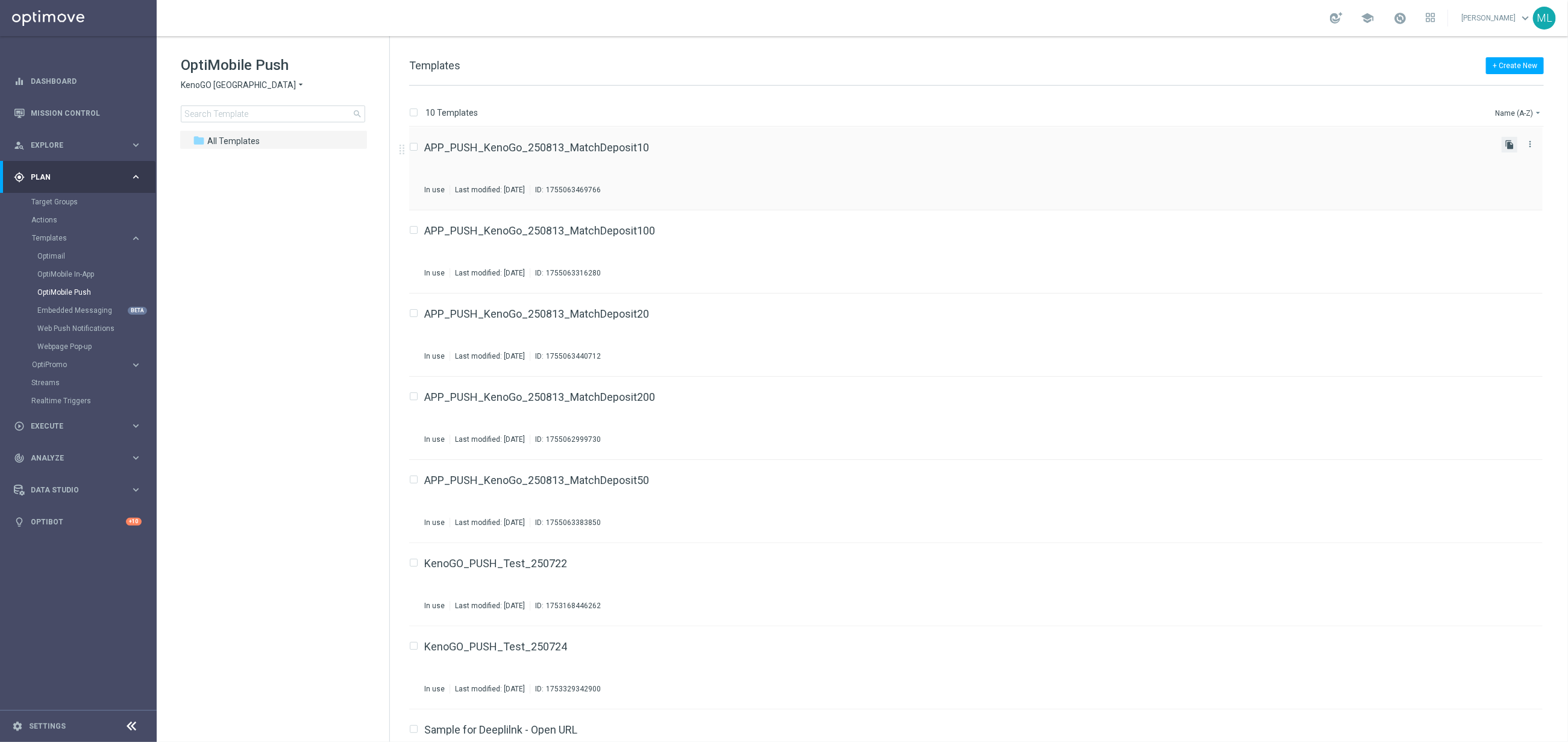
click at [1507, 144] on icon "file_copy" at bounding box center [1509, 144] width 10 height 10
click at [749, 161] on div "APP_PUSH_KenoGo_250813_MatchDeposit10 In use Last modified: [DATE] ID: 17550634…" at bounding box center [959, 169] width 1068 height 53
click at [696, 259] on div "APP_PUSH_KenoGo_250813_MatchDeposit10(1) Not Used Last modified: [DATE] ID: 175…" at bounding box center [959, 252] width 1068 height 53
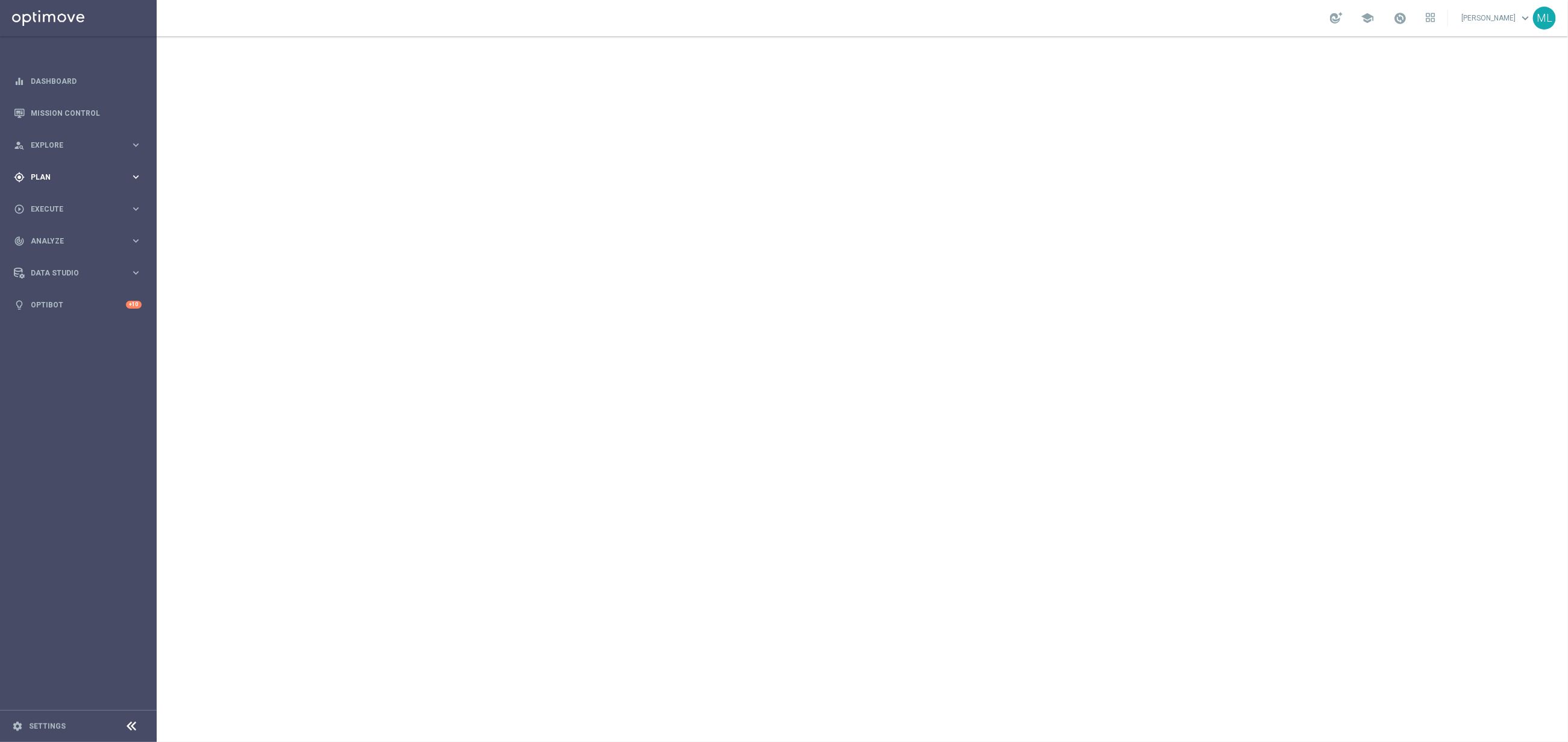
click at [135, 173] on icon "keyboard_arrow_right" at bounding box center [136, 177] width 12 height 12
click at [137, 234] on icon "keyboard_arrow_right" at bounding box center [136, 238] width 12 height 12
click at [43, 259] on link "Optimail" at bounding box center [81, 256] width 88 height 10
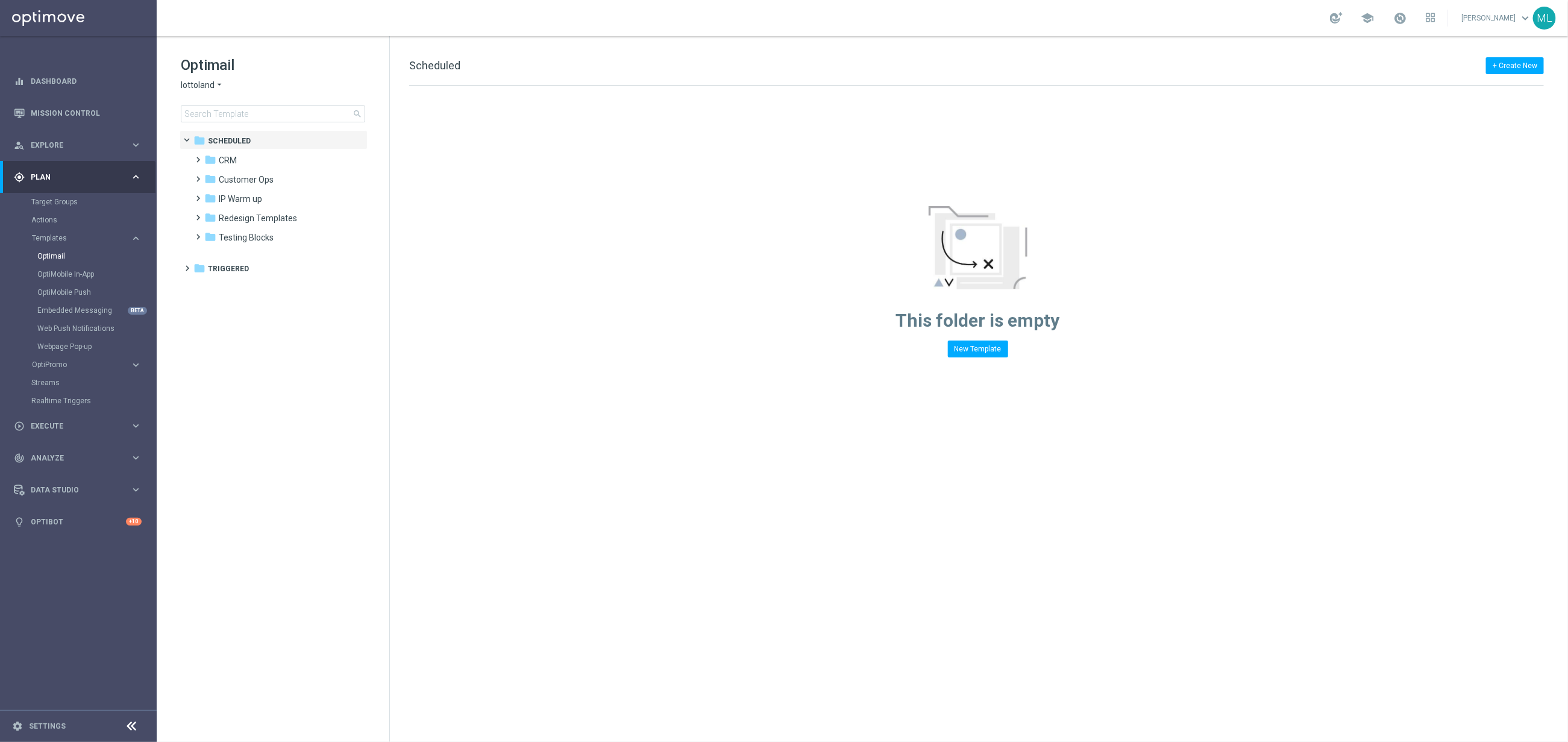
click at [217, 83] on icon "arrow_drop_down" at bounding box center [220, 85] width 10 height 12
click at [217, 107] on div "KenoGO" at bounding box center [227, 113] width 91 height 15
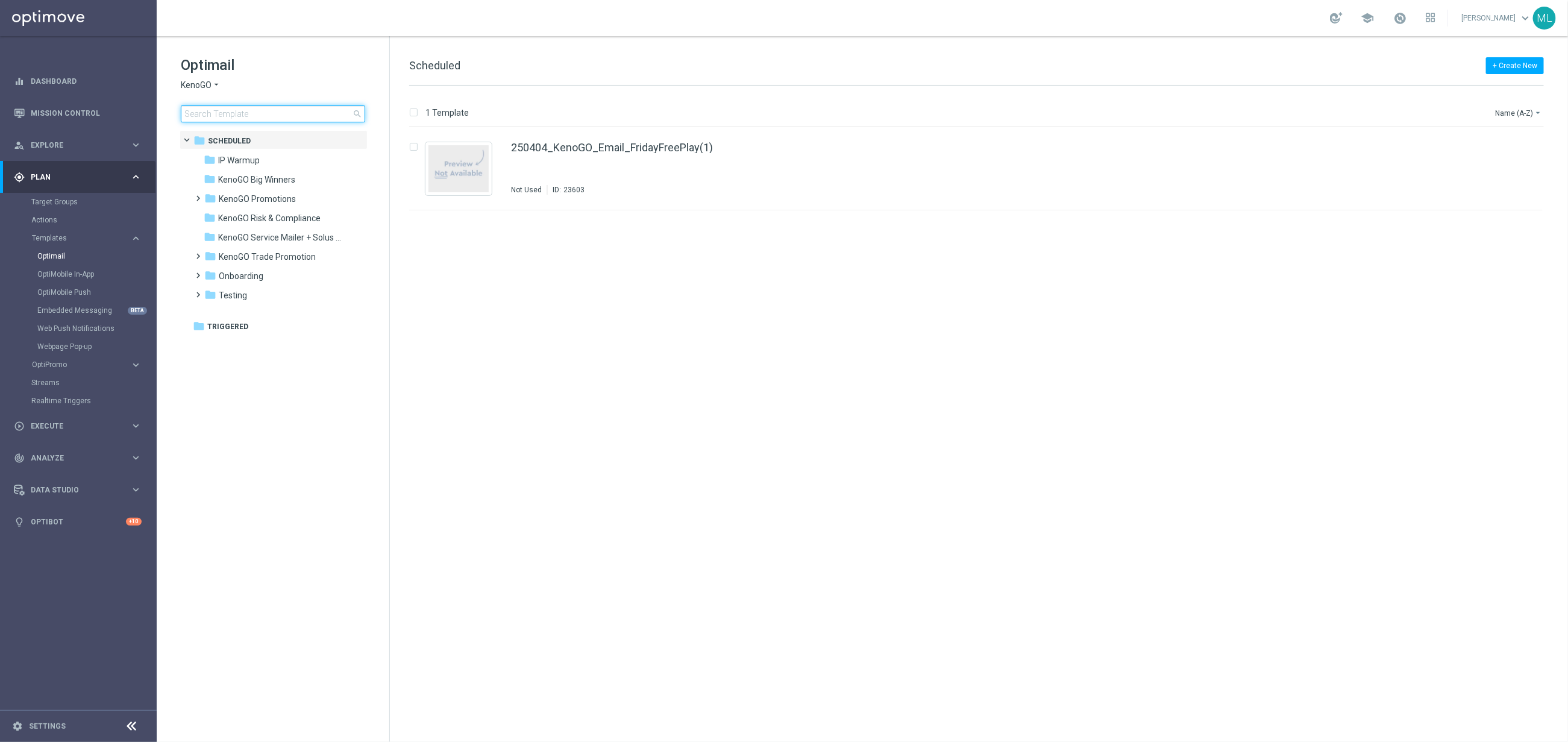
click at [214, 113] on input at bounding box center [272, 113] width 185 height 17
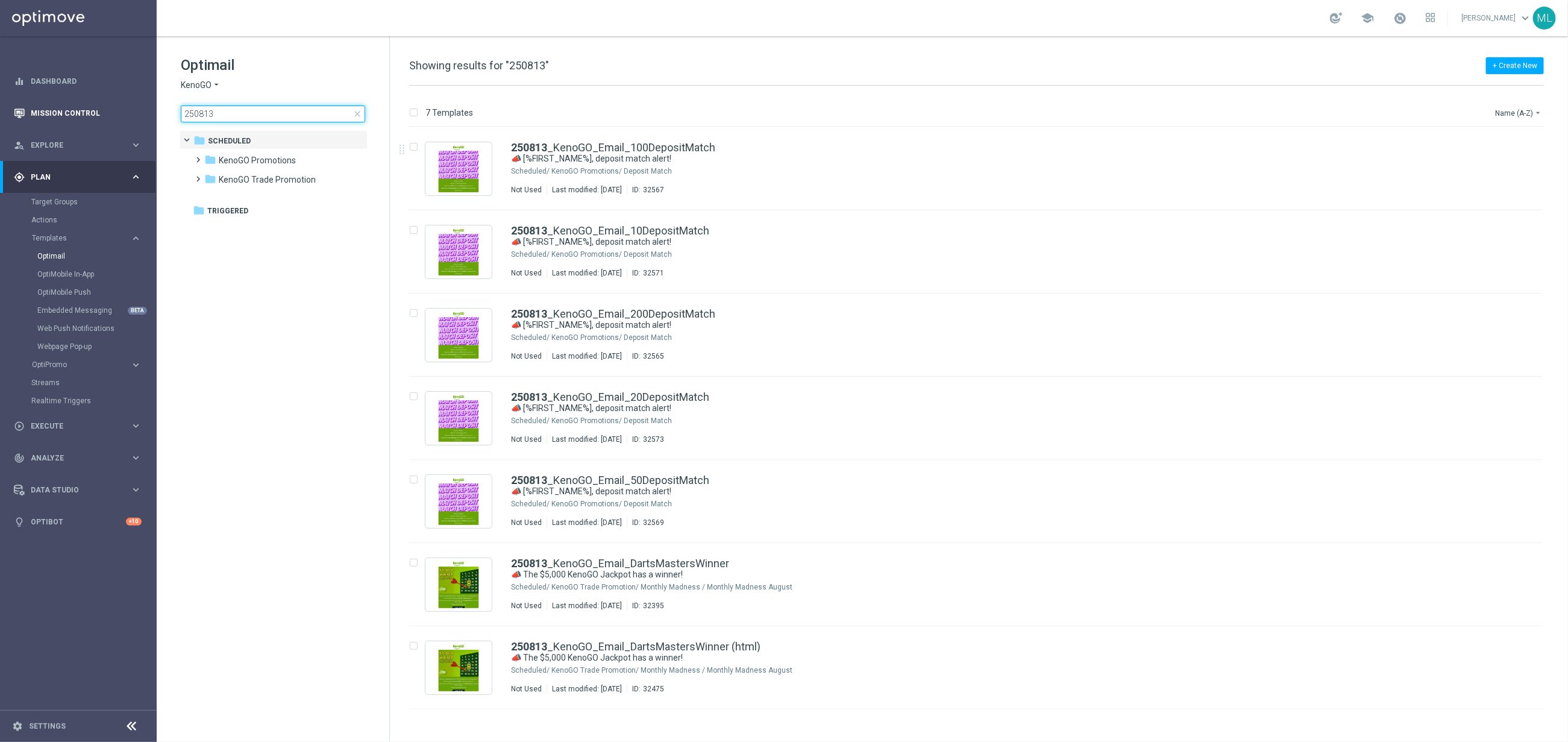
type input "250813"
click at [85, 114] on link "Mission Control" at bounding box center [86, 112] width 111 height 32
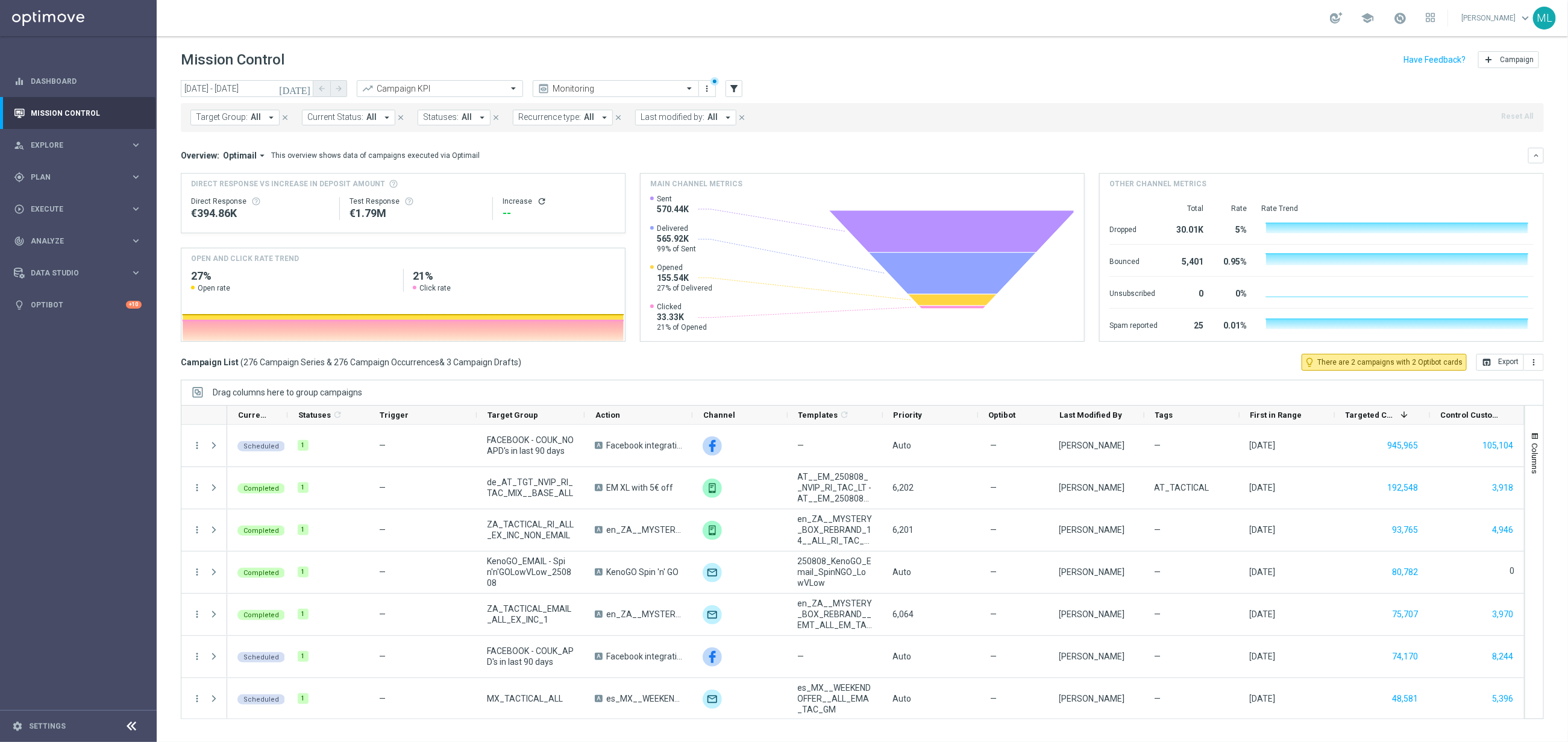
click at [309, 88] on icon "today" at bounding box center [295, 88] width 32 height 11
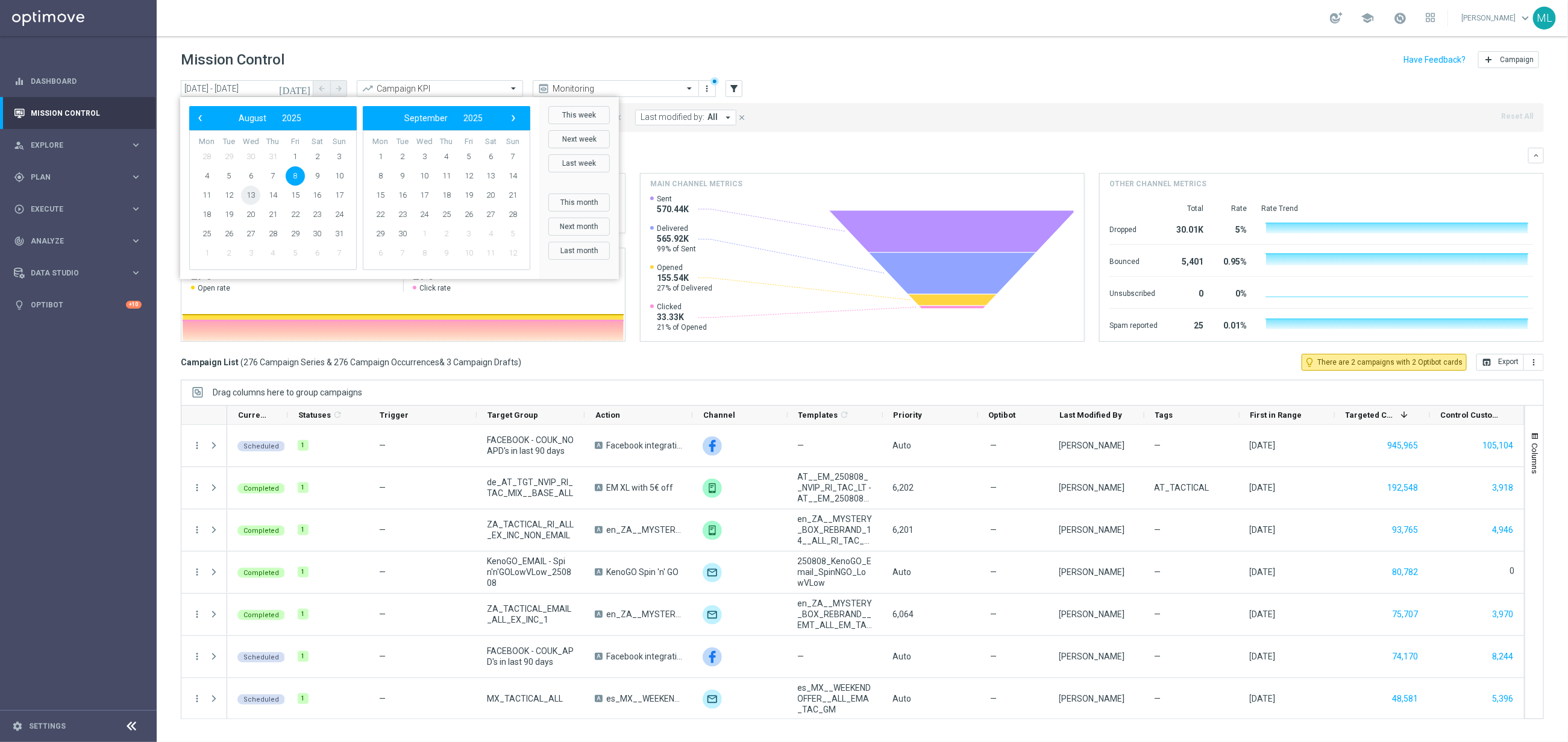
click at [250, 192] on span "13" at bounding box center [251, 195] width 20 height 20
click at [432, 45] on header "Mission Control add Campaign" at bounding box center [862, 58] width 1412 height 44
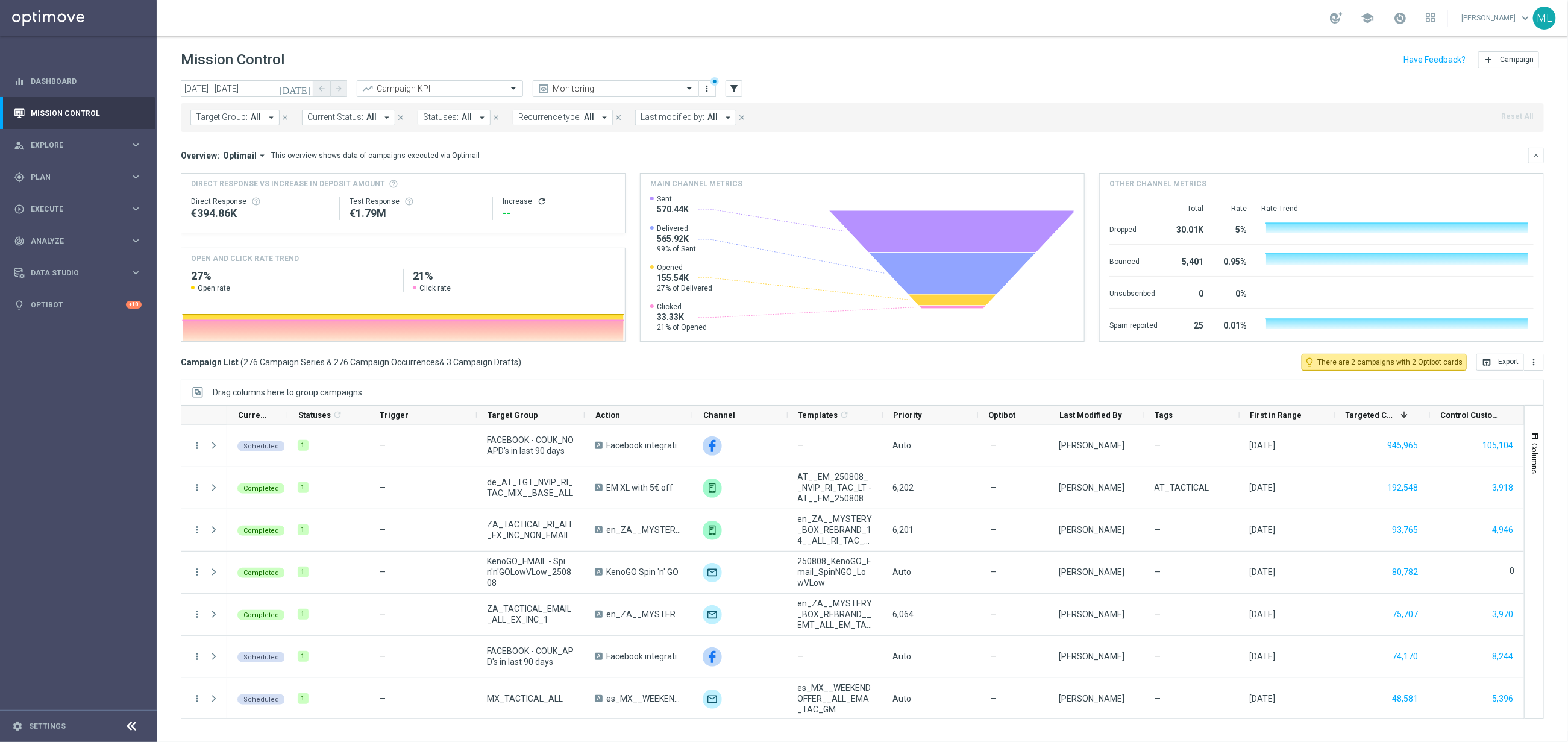
click at [307, 89] on icon "today" at bounding box center [295, 88] width 32 height 11
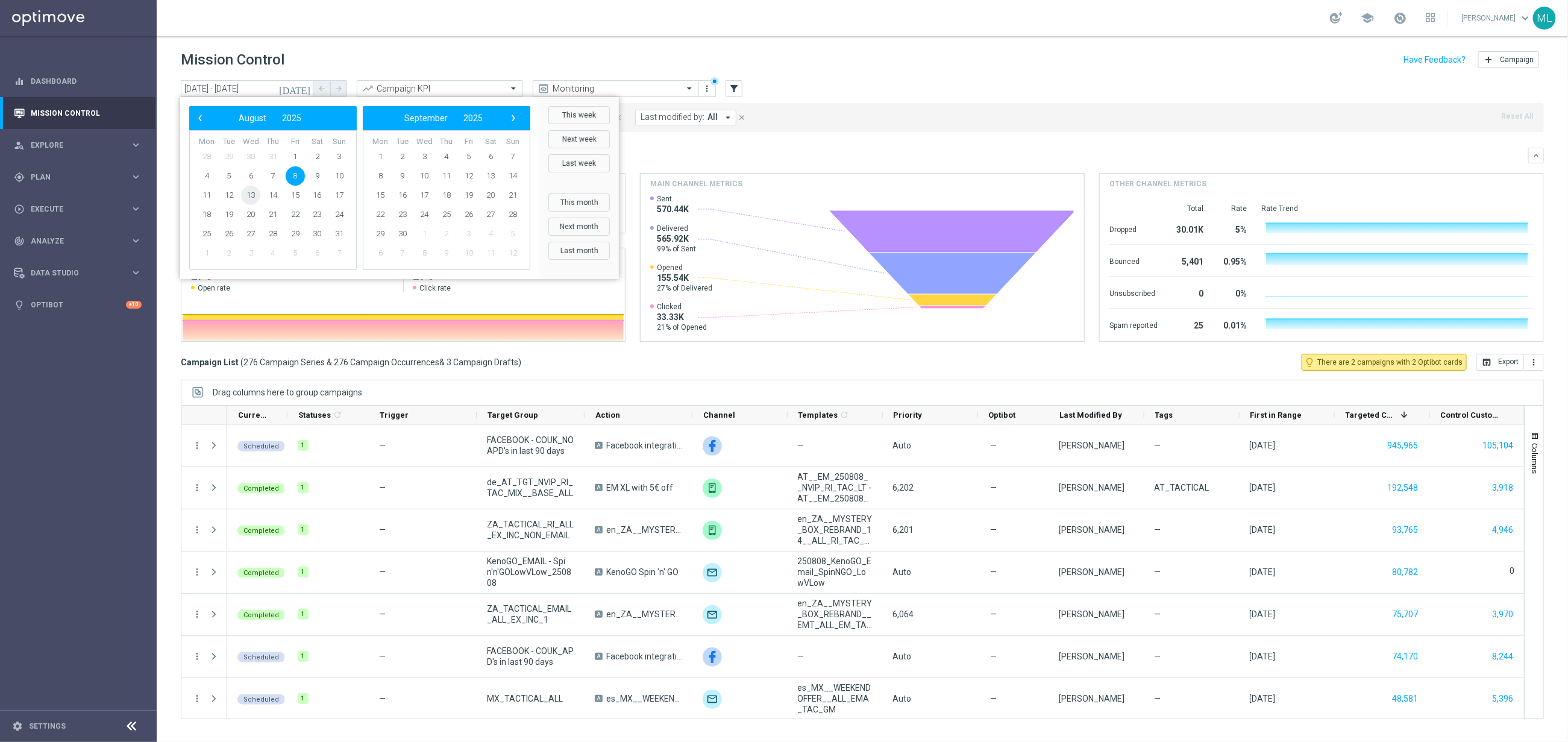
click at [252, 193] on span "13" at bounding box center [251, 195] width 20 height 20
drag, startPoint x: 261, startPoint y: 195, endPoint x: 252, endPoint y: 193, distance: 9.2
click at [252, 193] on span "13" at bounding box center [251, 195] width 20 height 20
type input "13 Aug 2025 - 13 Aug 2025"
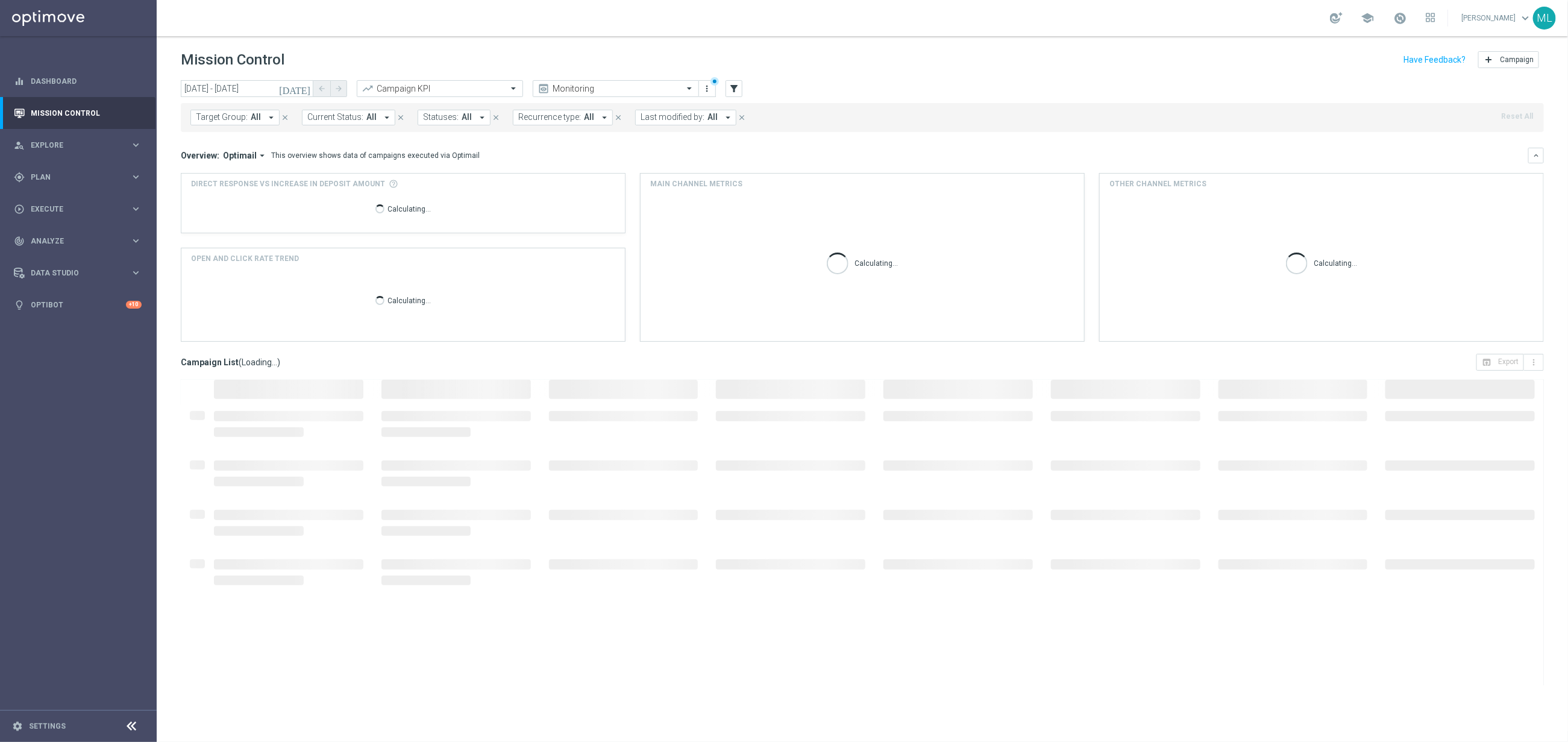
click at [256, 117] on span "All" at bounding box center [256, 117] width 10 height 10
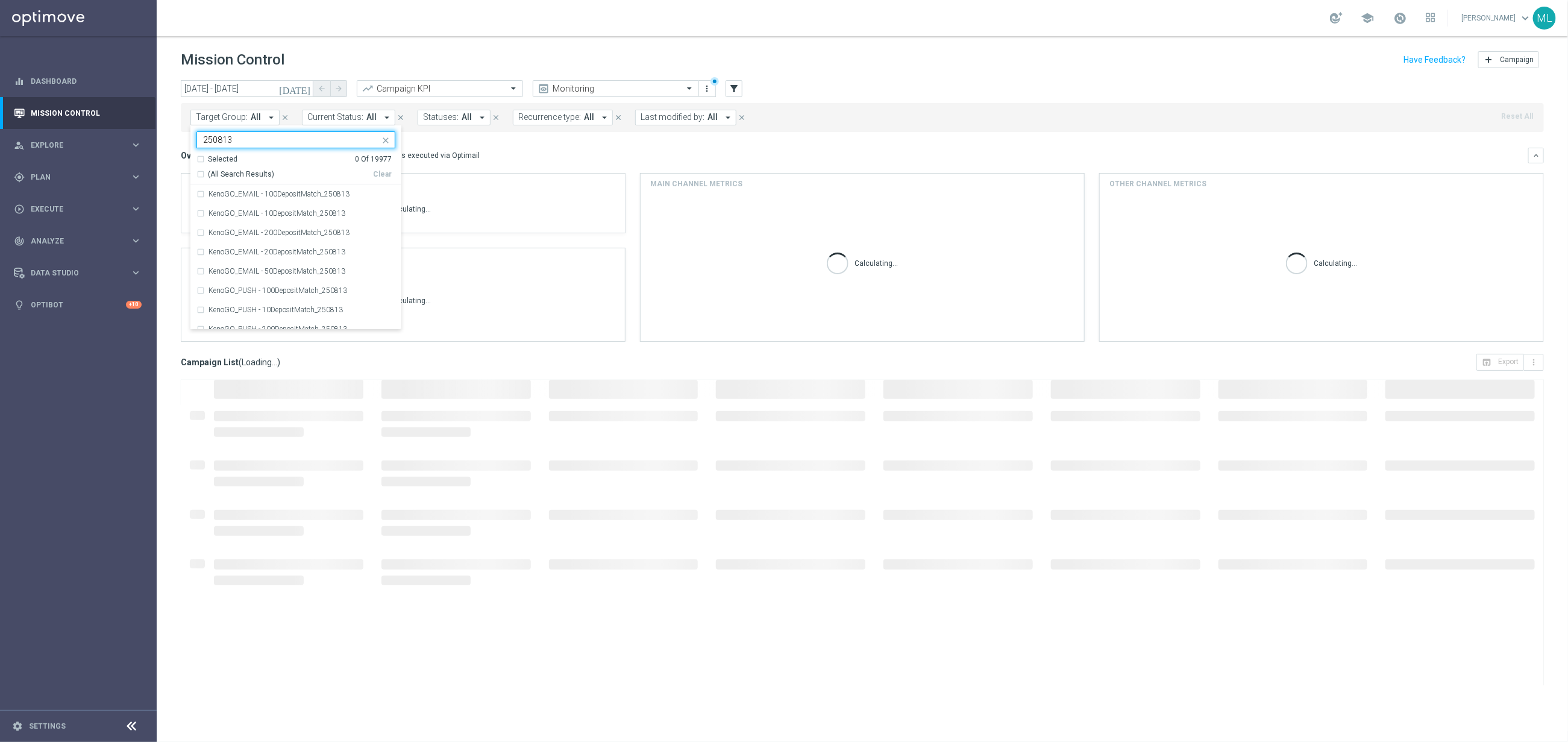
click at [202, 173] on div "(All Search Results)" at bounding box center [284, 174] width 177 height 10
type input "250813"
click at [590, 155] on div "Overview: Optimail arrow_drop_down This overview shows data of campaigns execut…" at bounding box center [854, 155] width 1347 height 11
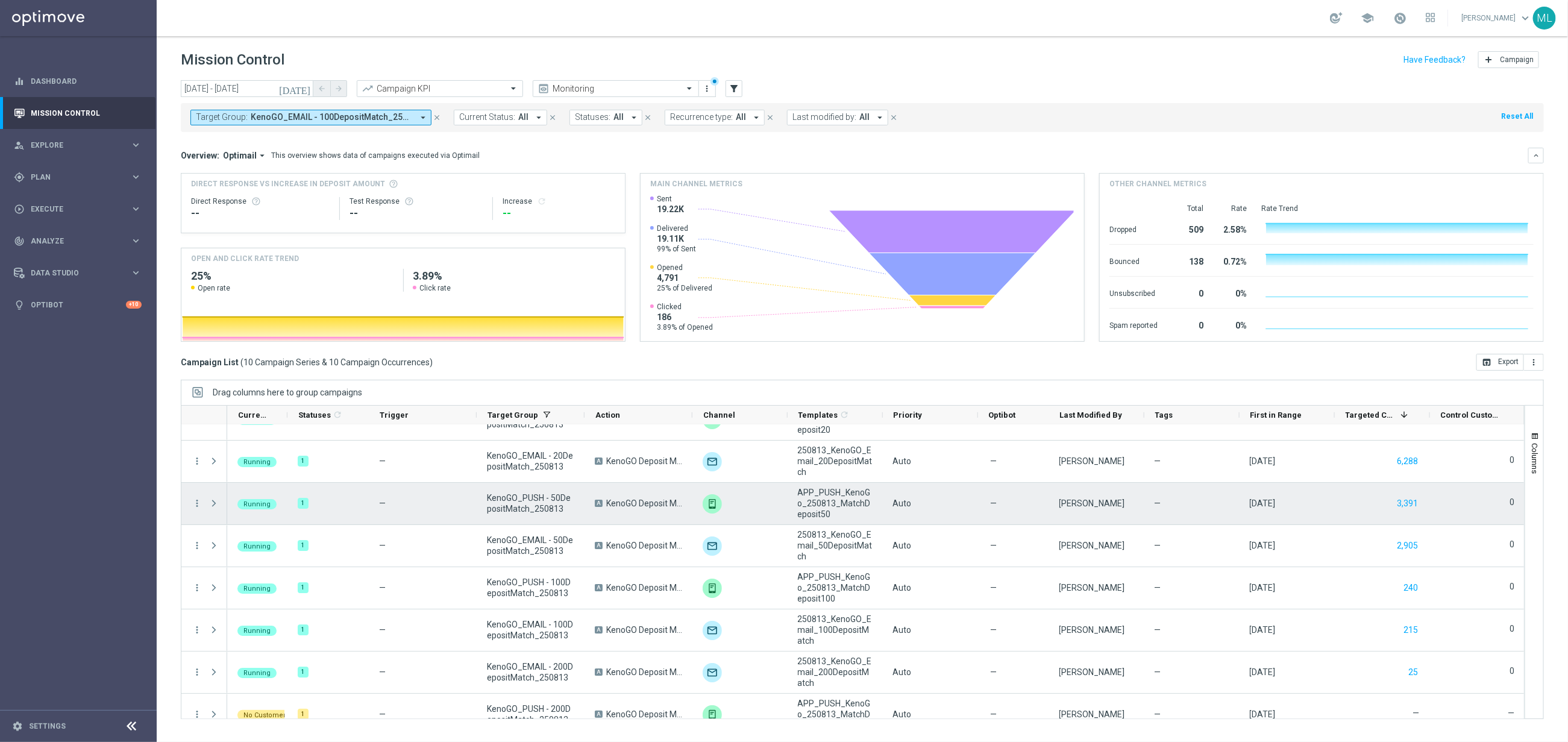
scroll to position [129, 0]
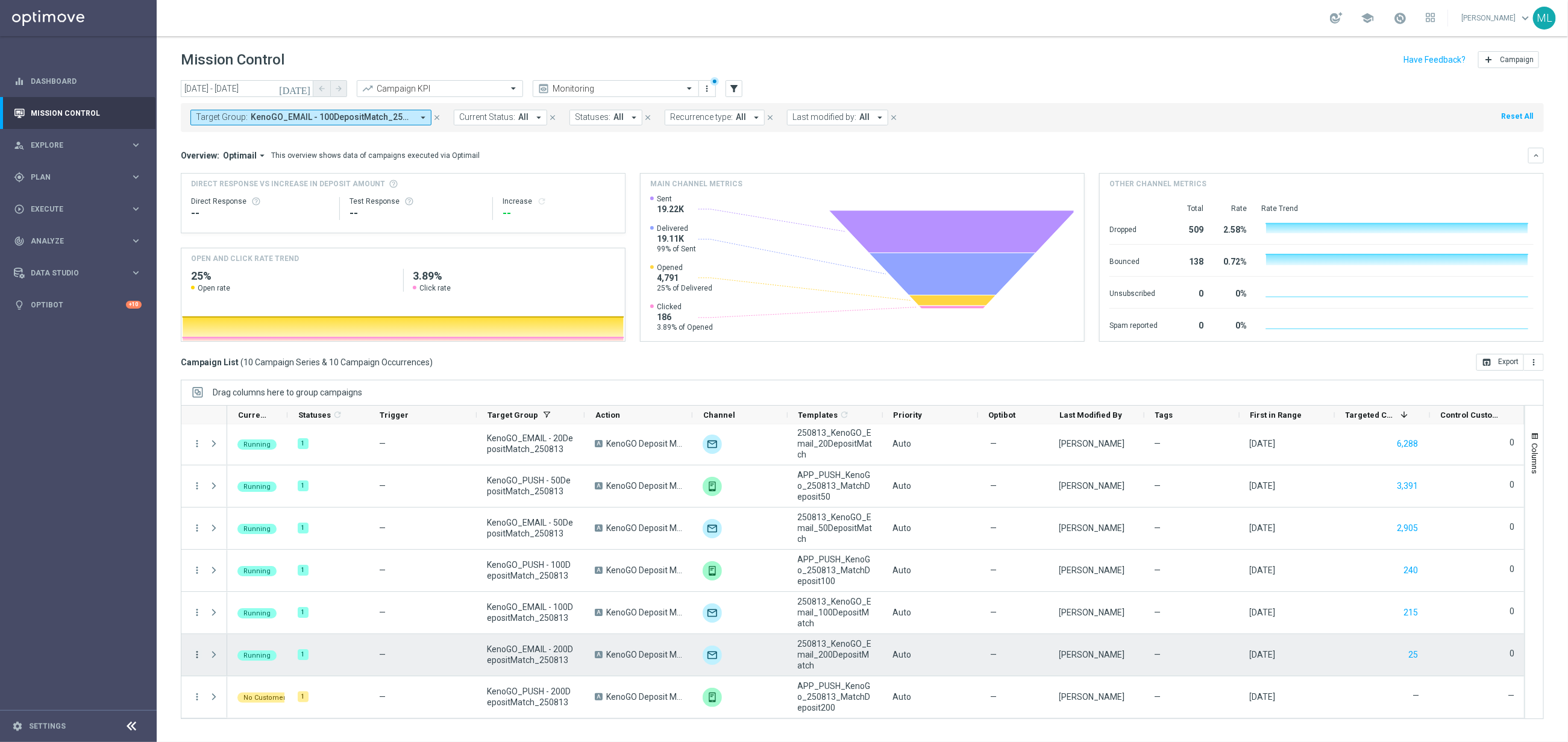
click at [196, 654] on icon "more_vert" at bounding box center [196, 654] width 11 height 11
click at [238, 528] on span "Campaign Metrics" at bounding box center [253, 529] width 62 height 9
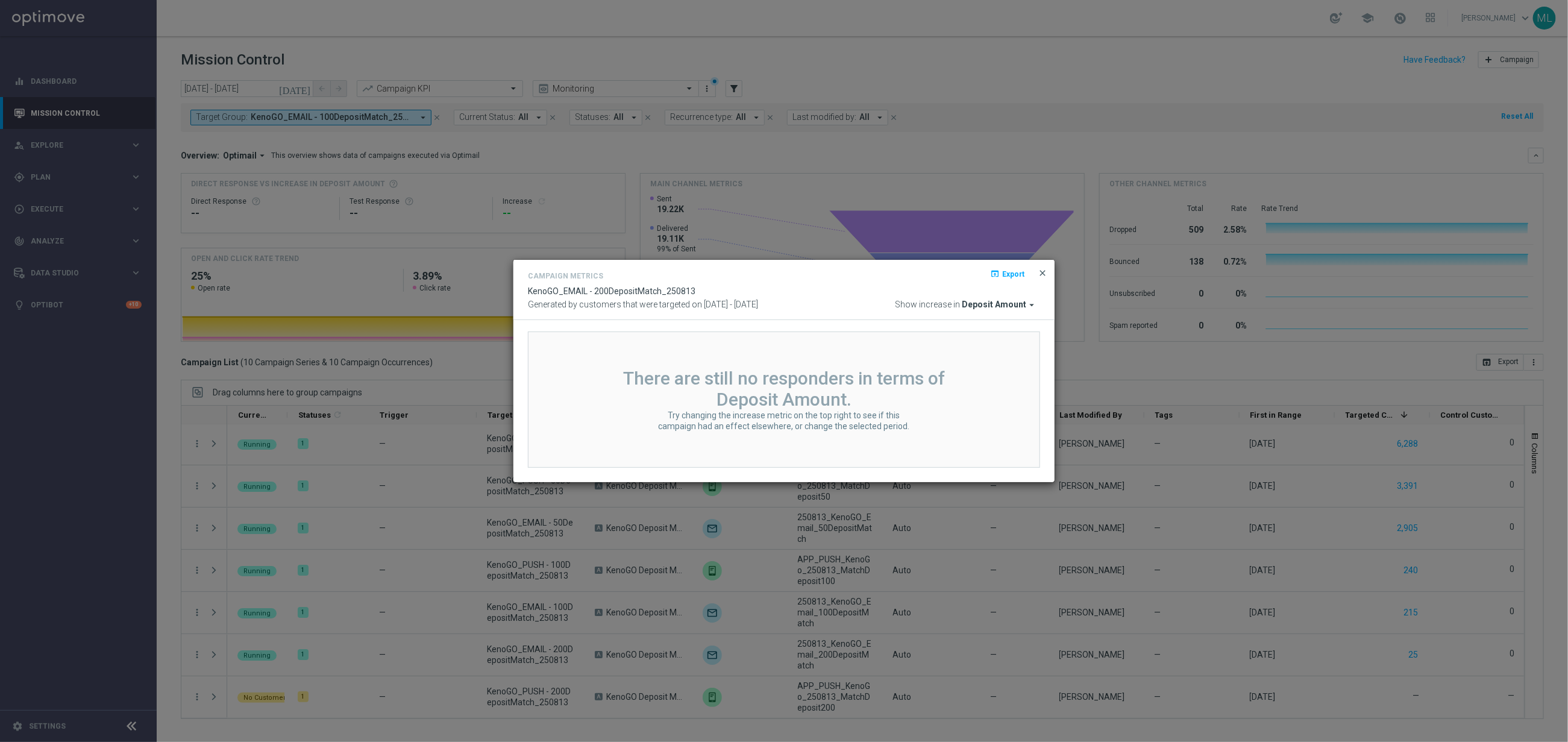
click at [1046, 272] on span "close" at bounding box center [1043, 273] width 10 height 10
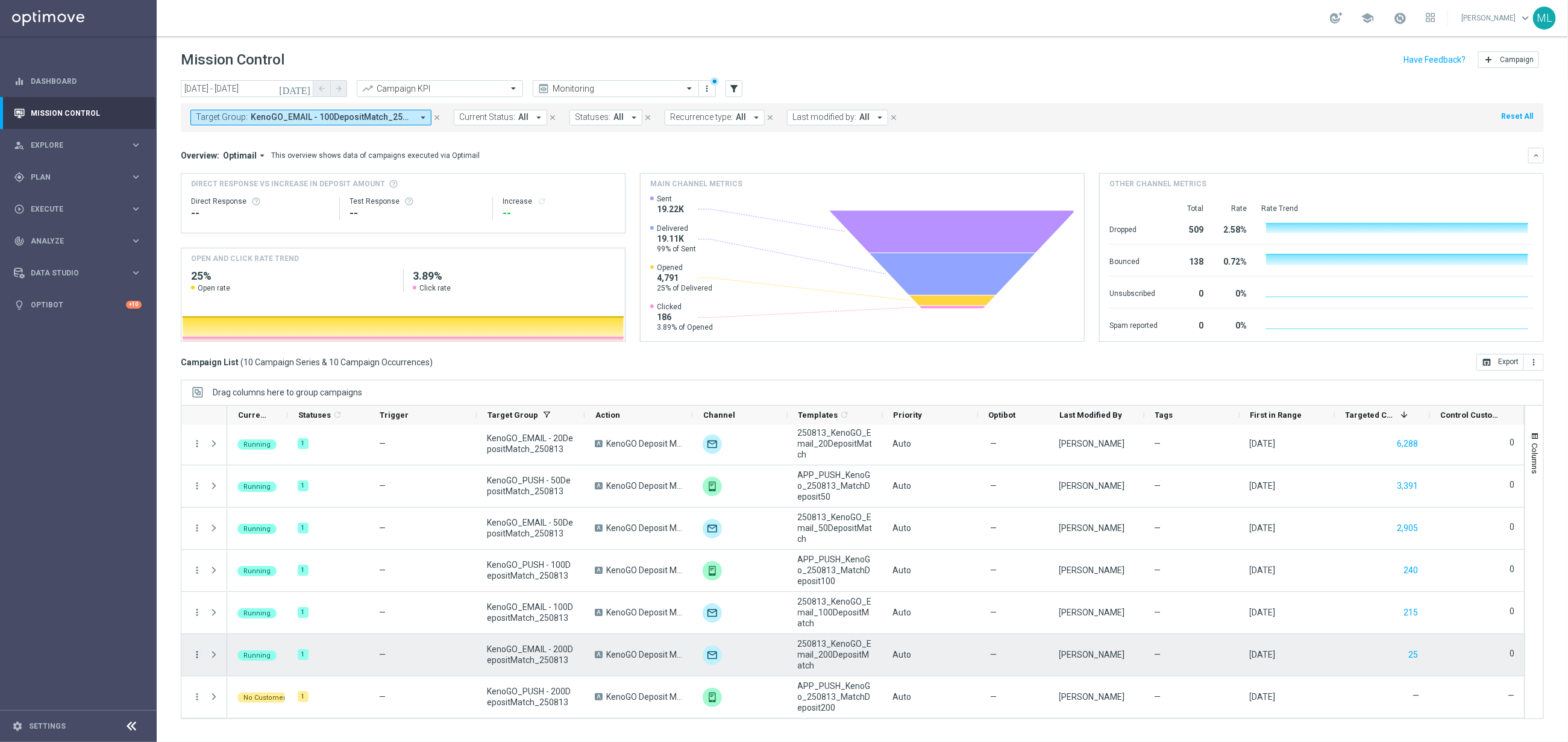
click at [197, 653] on icon "more_vert" at bounding box center [196, 654] width 11 height 11
click at [259, 542] on span "Channel Metrics" at bounding box center [250, 546] width 57 height 9
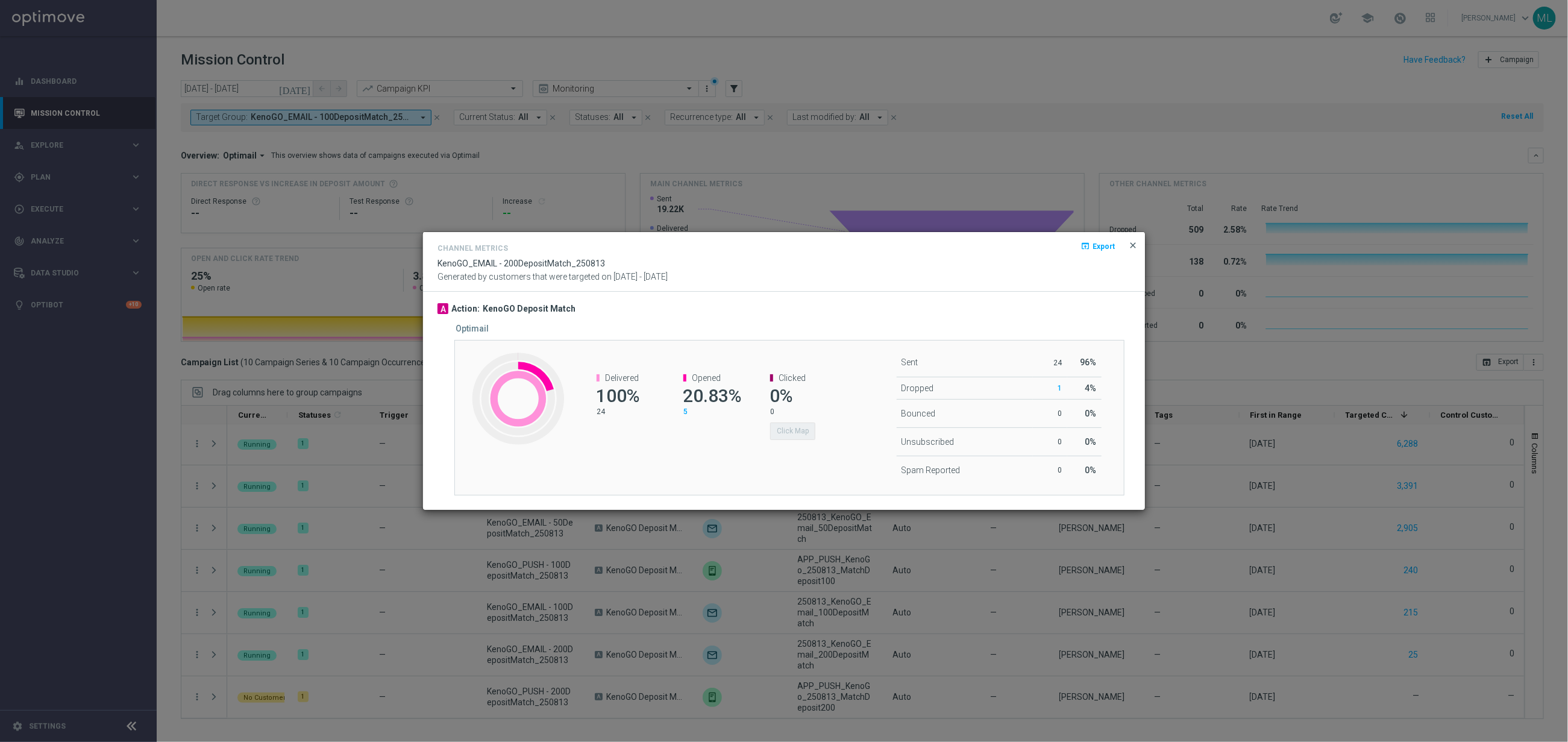
click at [1135, 242] on span "close" at bounding box center [1134, 245] width 10 height 10
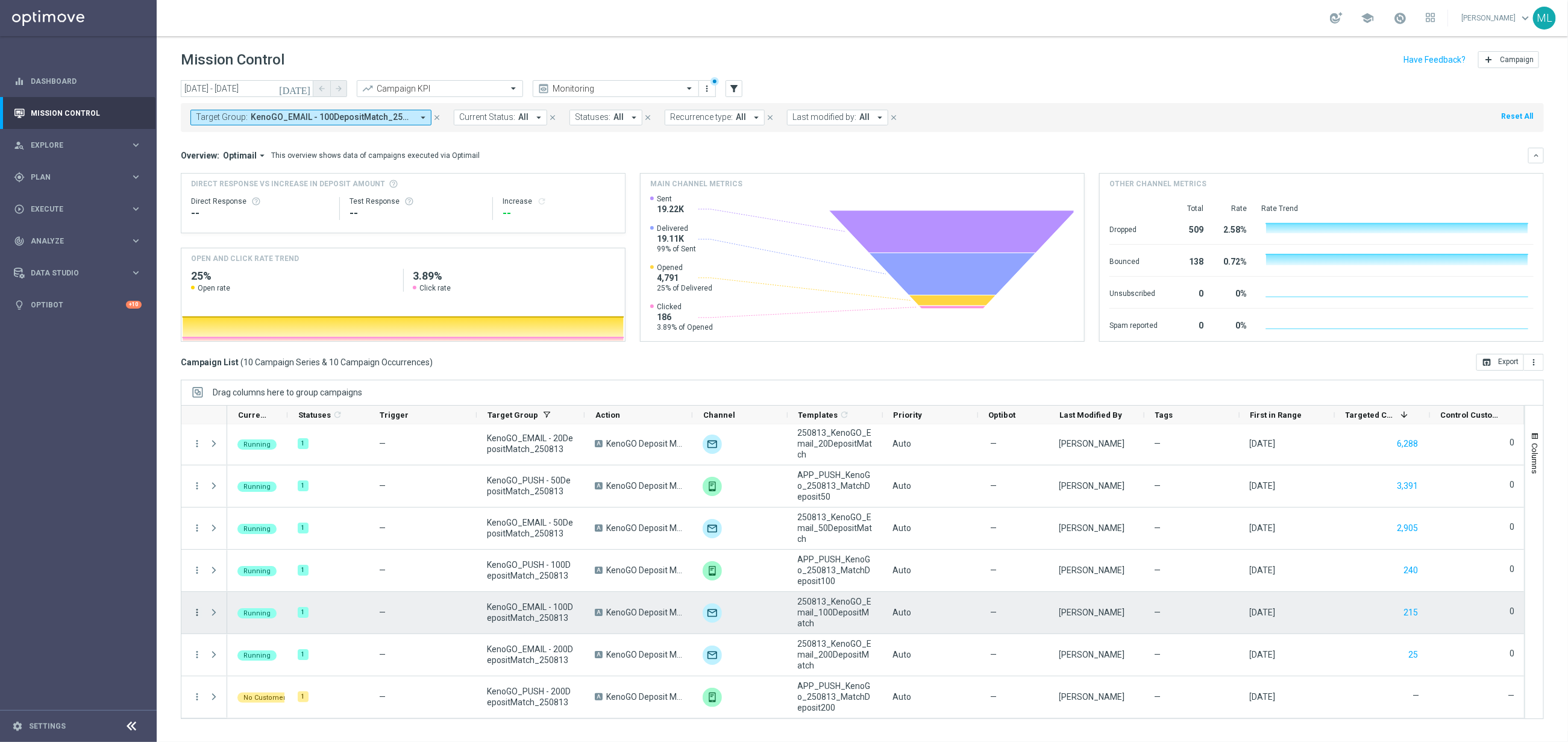
click at [199, 614] on icon "more_vert" at bounding box center [196, 612] width 11 height 11
click at [263, 507] on span "Channel Metrics" at bounding box center [250, 504] width 57 height 9
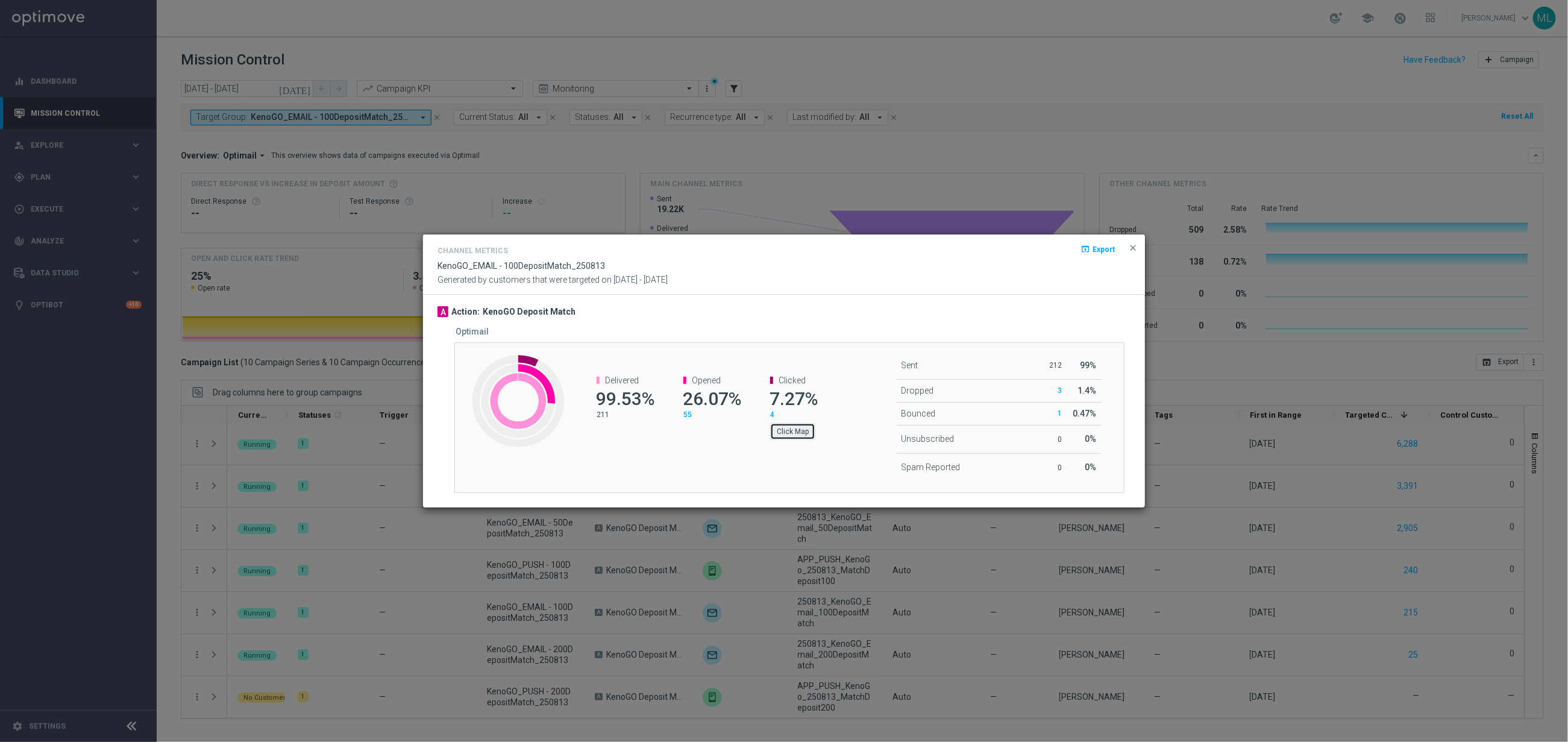
click at [805, 430] on button "Click Map" at bounding box center [793, 431] width 45 height 17
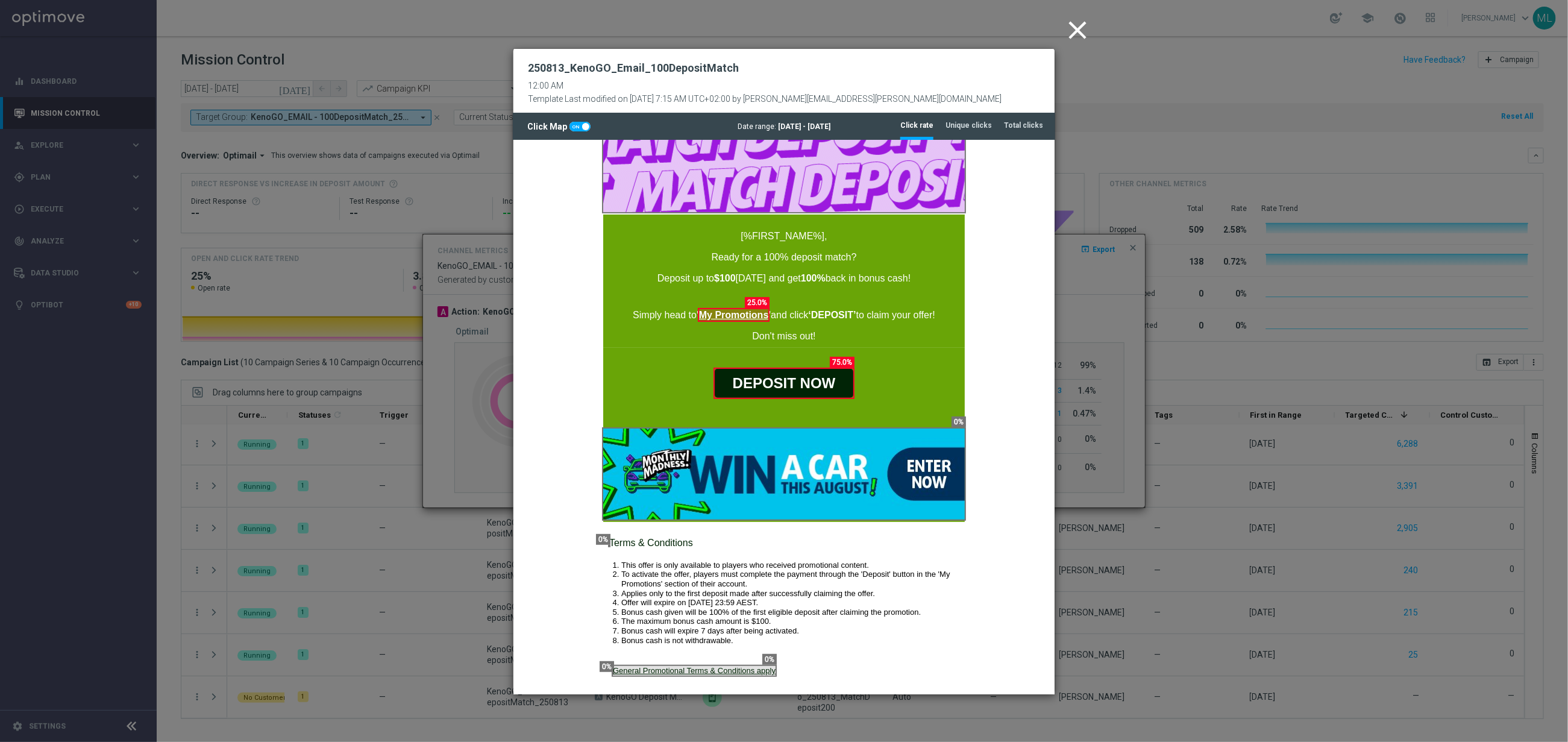
scroll to position [266, 0]
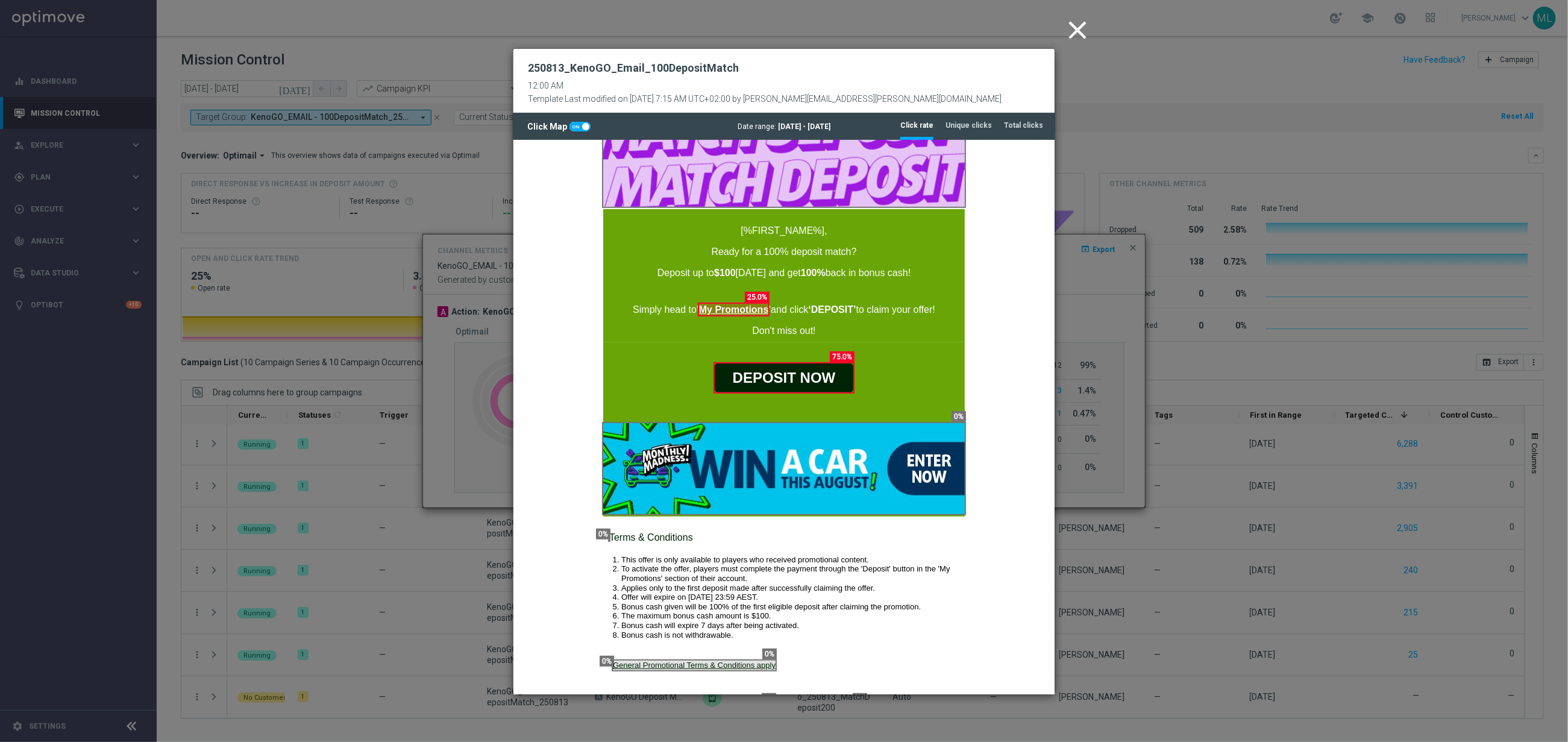
click at [1078, 28] on icon "close" at bounding box center [1077, 29] width 30 height 30
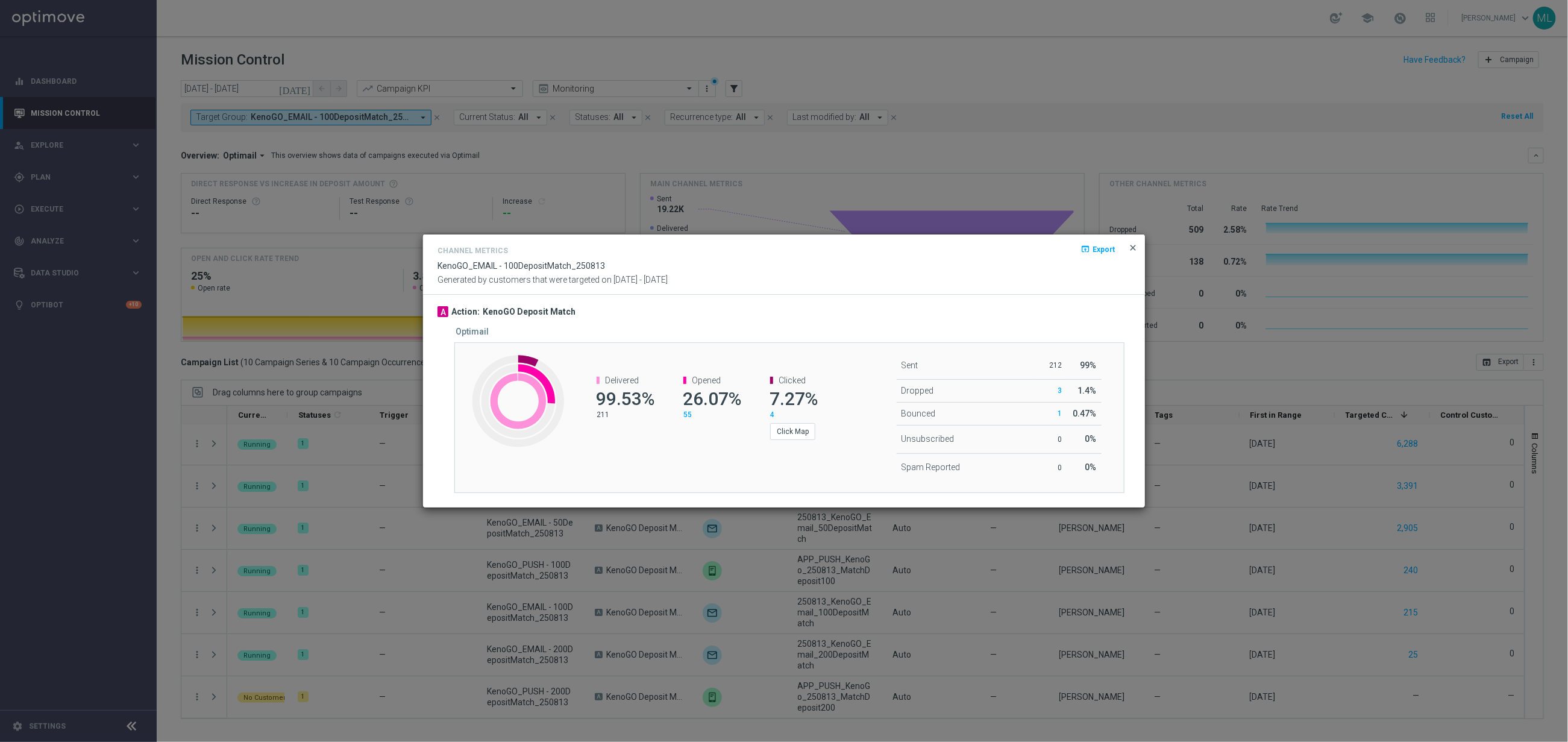
click at [1135, 248] on span "close" at bounding box center [1134, 248] width 10 height 10
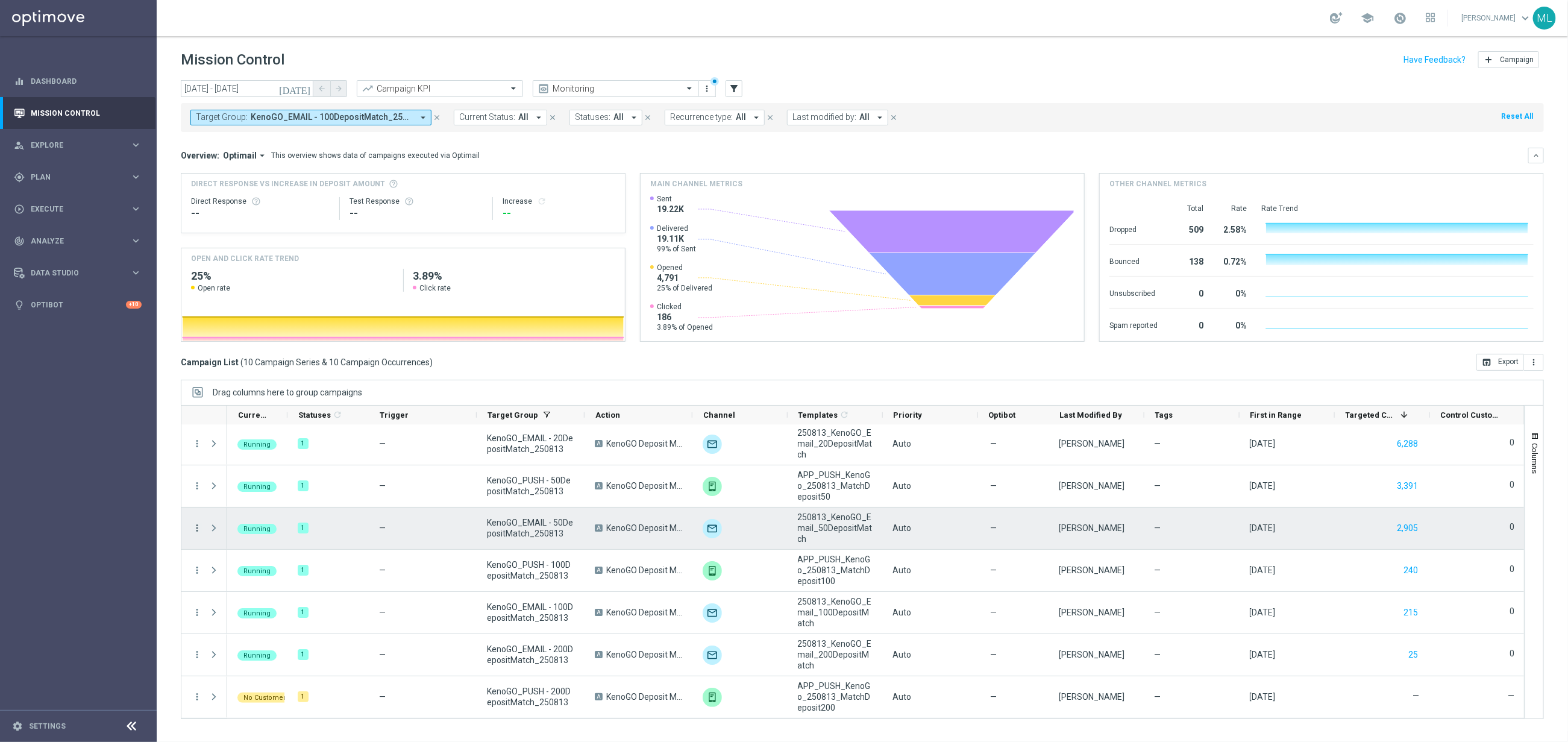
click at [197, 527] on icon "more_vert" at bounding box center [196, 527] width 11 height 11
click at [253, 558] on div "show_chart Campaign Metrics" at bounding box center [270, 552] width 136 height 17
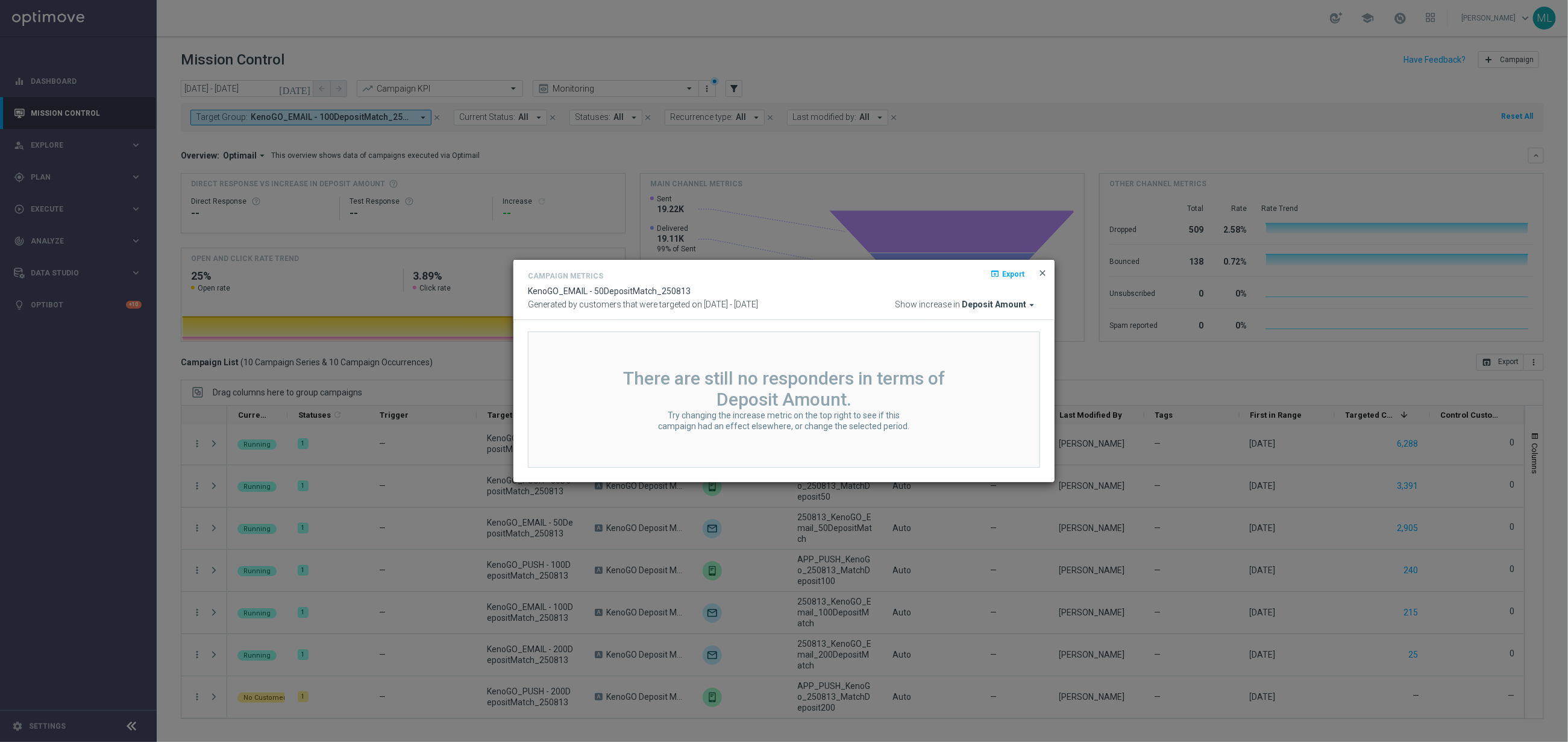
click at [1042, 274] on span "close" at bounding box center [1043, 273] width 10 height 10
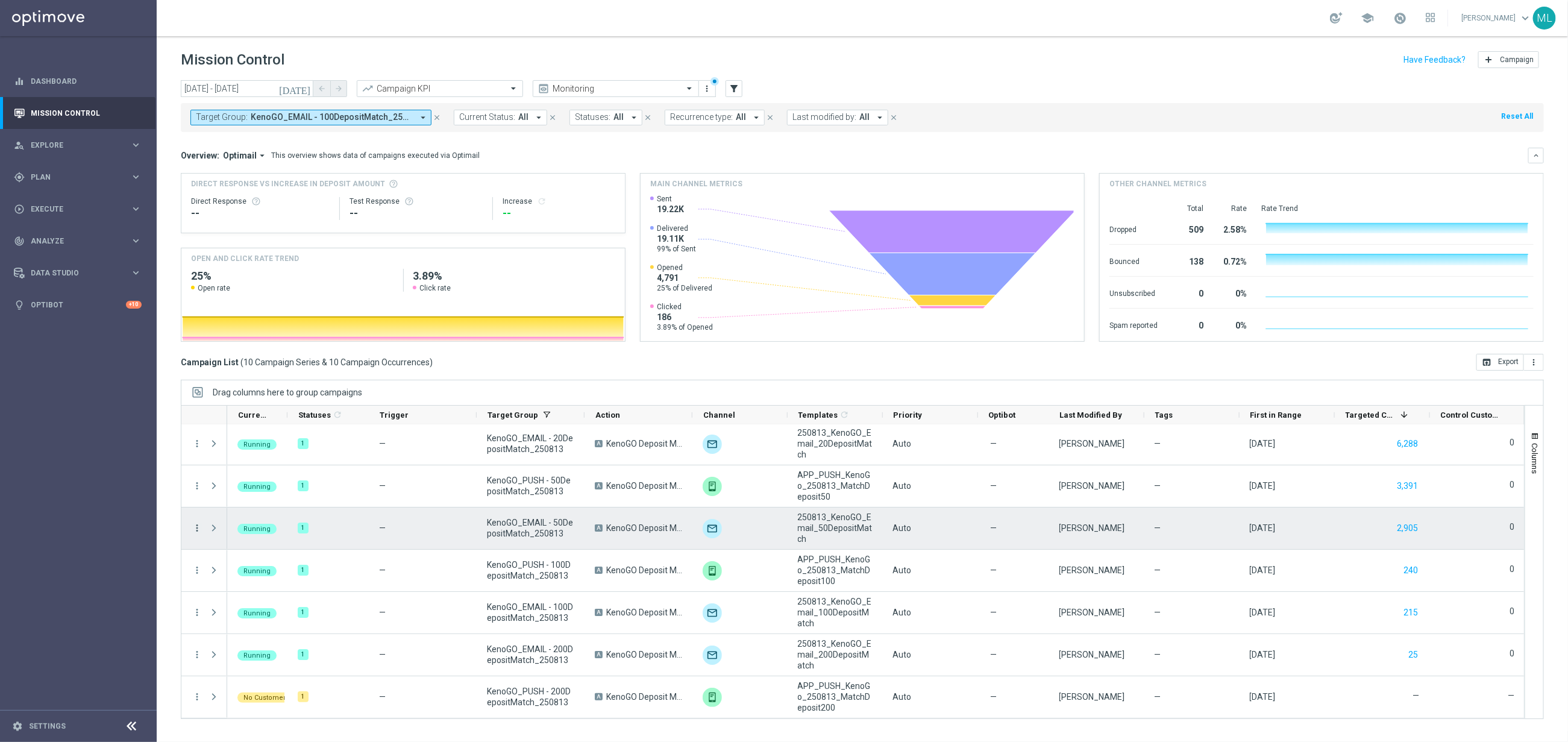
click at [199, 527] on icon "more_vert" at bounding box center [196, 527] width 11 height 11
click at [239, 571] on span "Channel Metrics" at bounding box center [250, 569] width 57 height 9
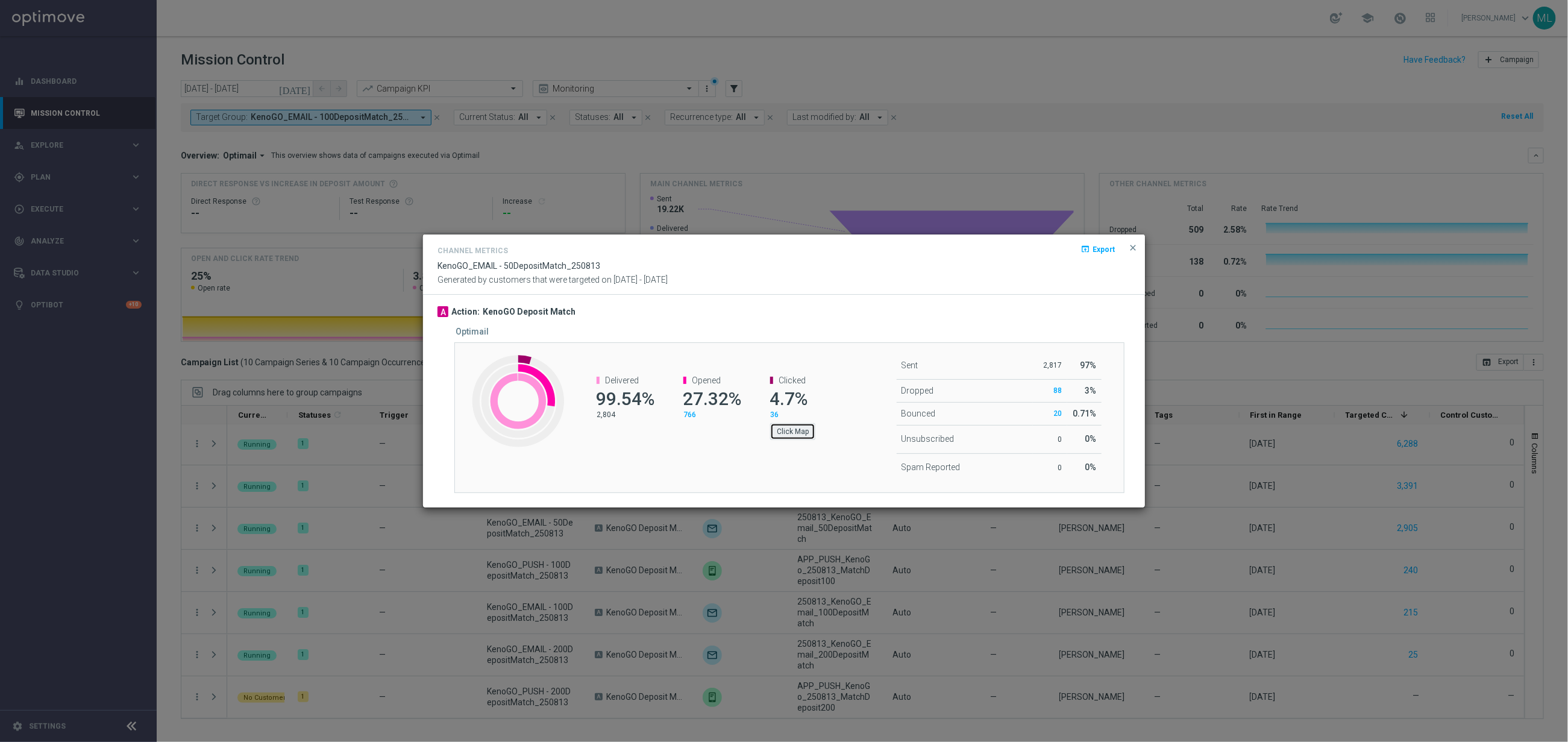
click at [798, 430] on button "Click Map" at bounding box center [793, 431] width 45 height 17
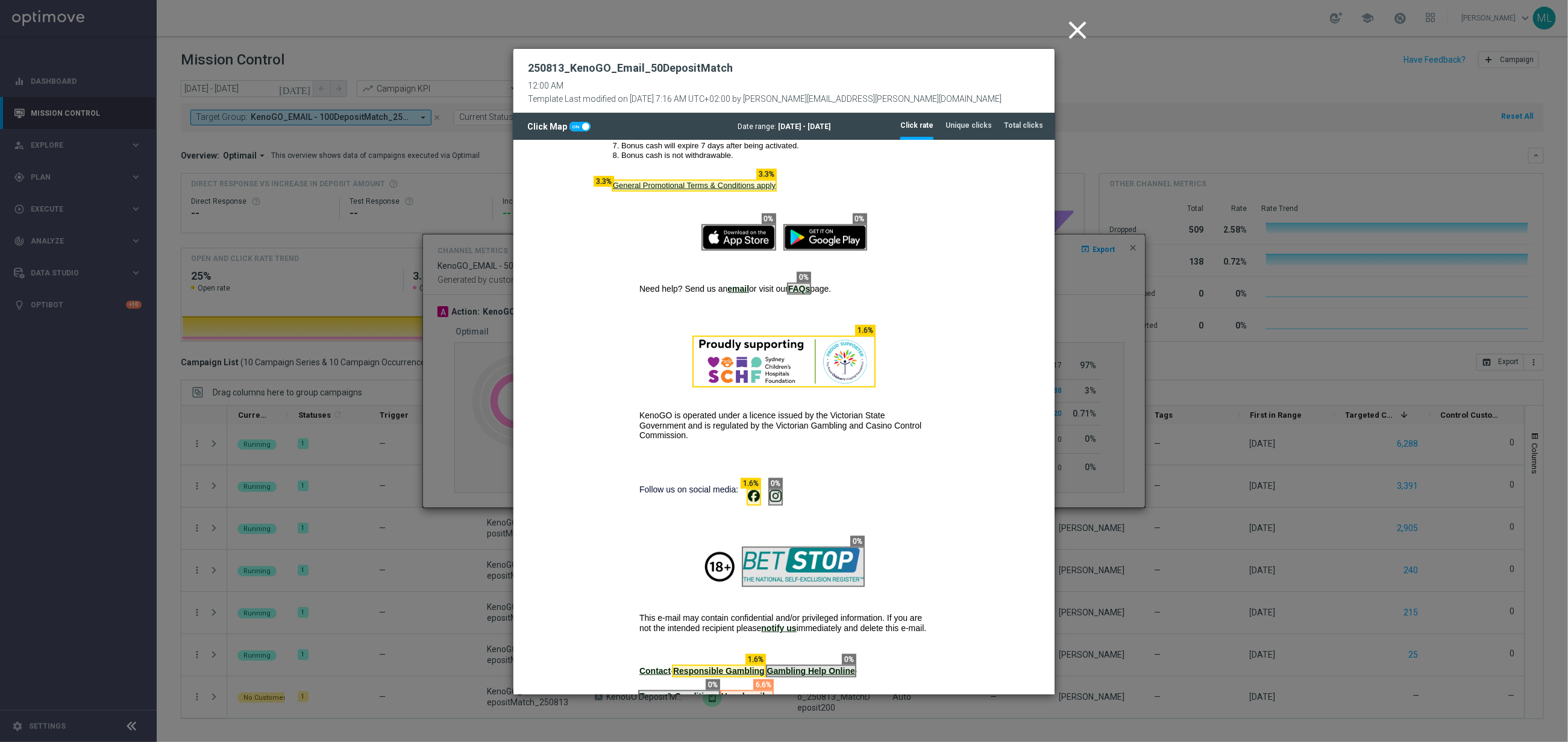
scroll to position [803, 0]
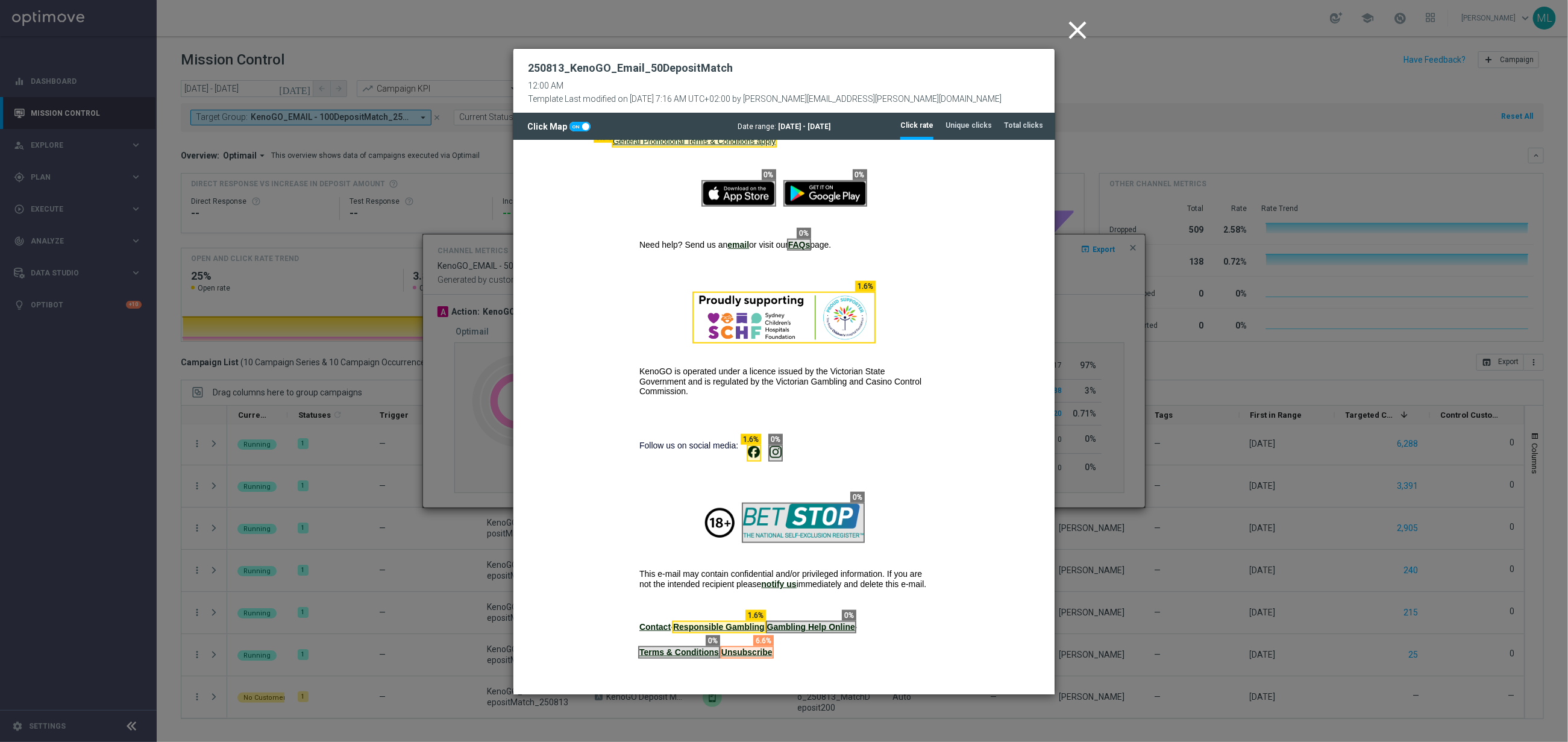
click at [1079, 22] on icon "close" at bounding box center [1077, 29] width 30 height 30
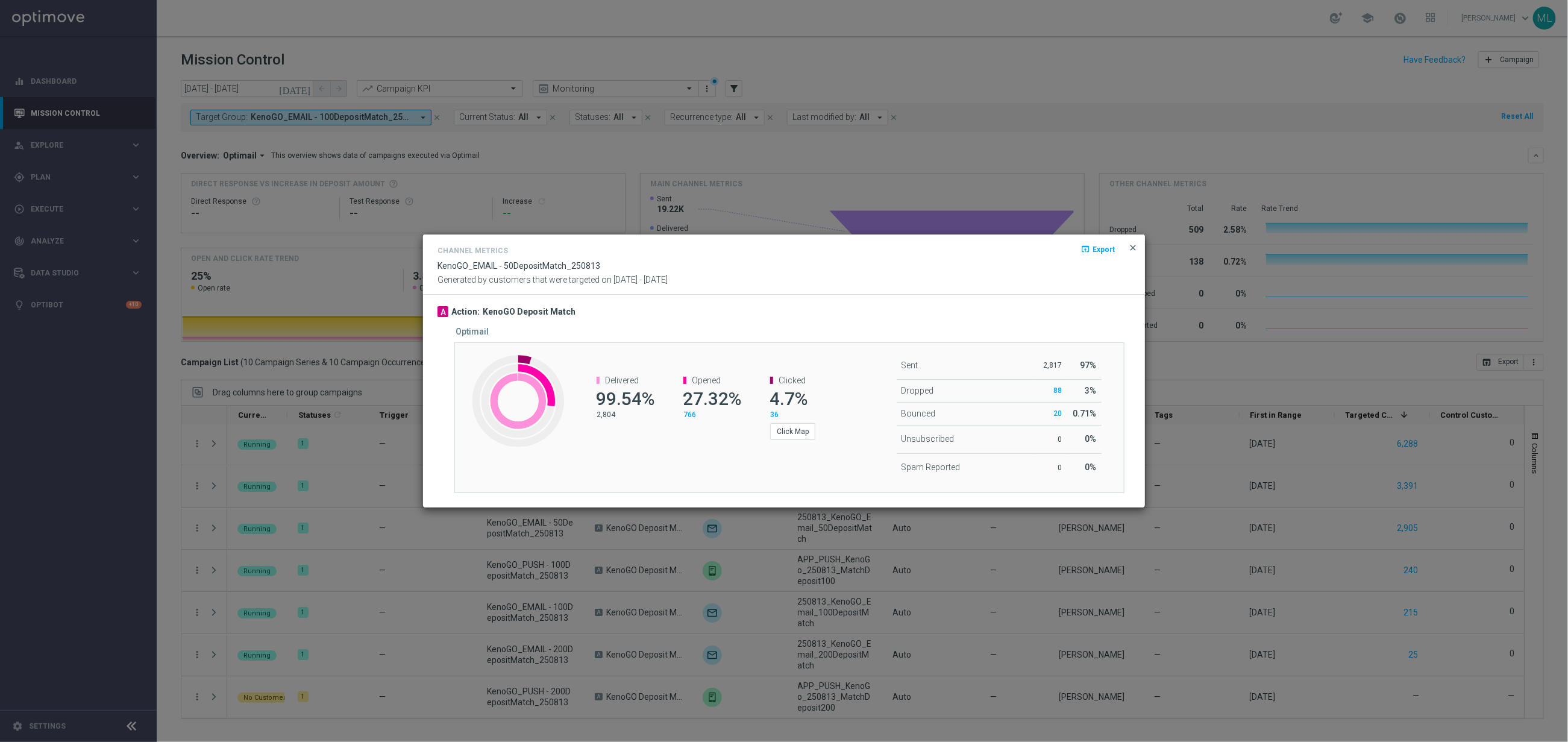
click at [1135, 244] on span "close" at bounding box center [1134, 248] width 10 height 10
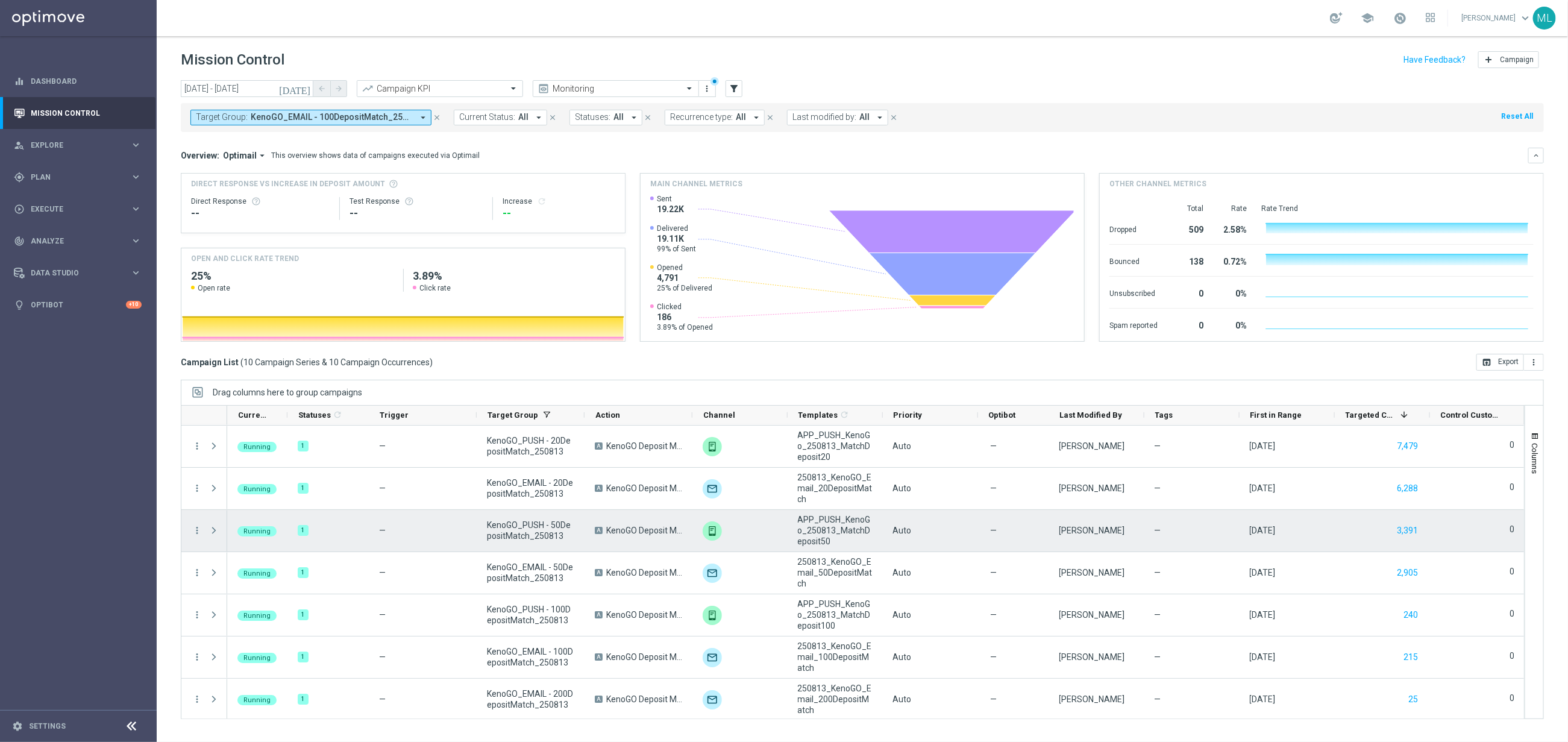
scroll to position [73, 0]
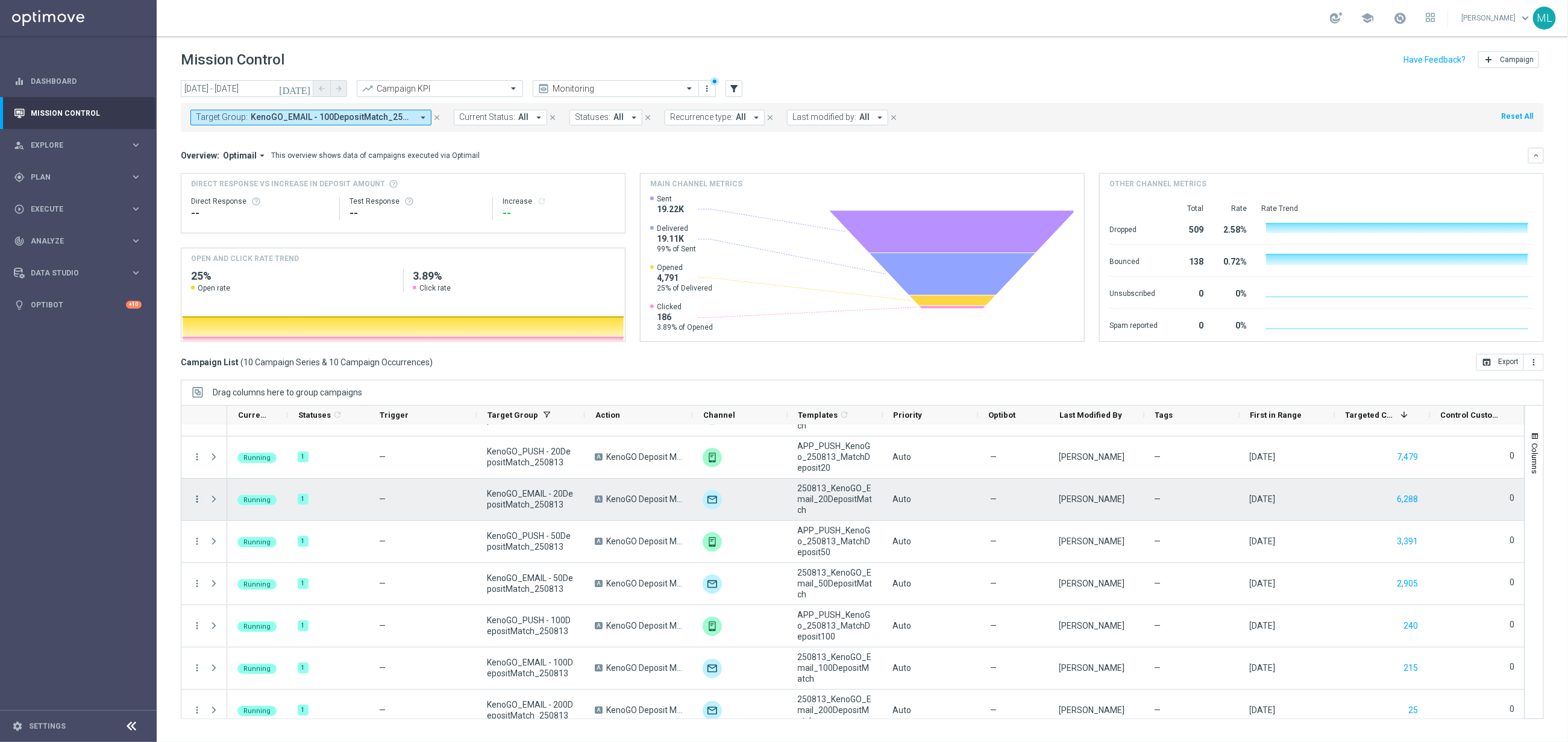
click at [199, 498] on icon "more_vert" at bounding box center [196, 499] width 11 height 11
click at [251, 536] on div "send Channel Metrics" at bounding box center [270, 541] width 136 height 17
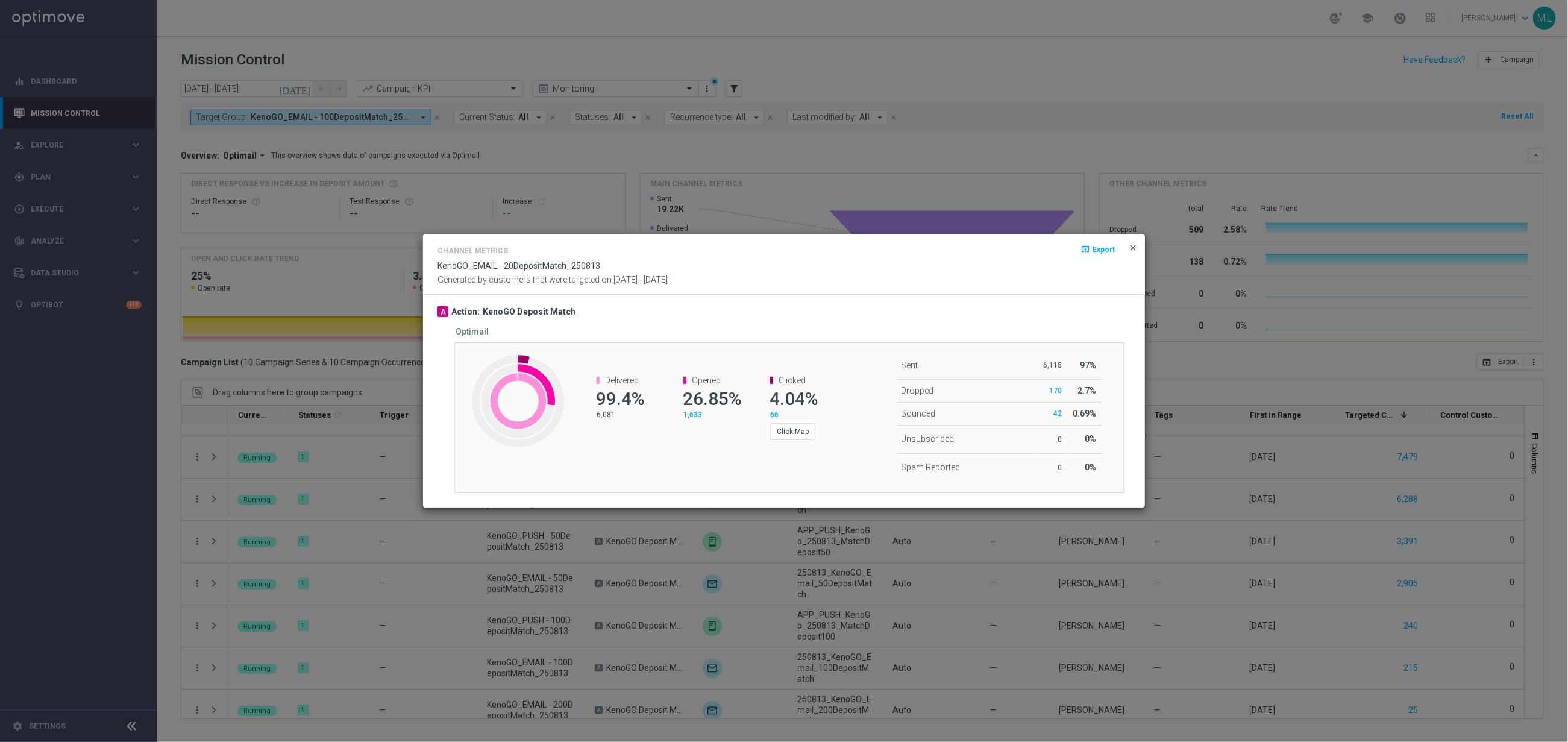
click at [1135, 246] on span "close" at bounding box center [1134, 248] width 10 height 10
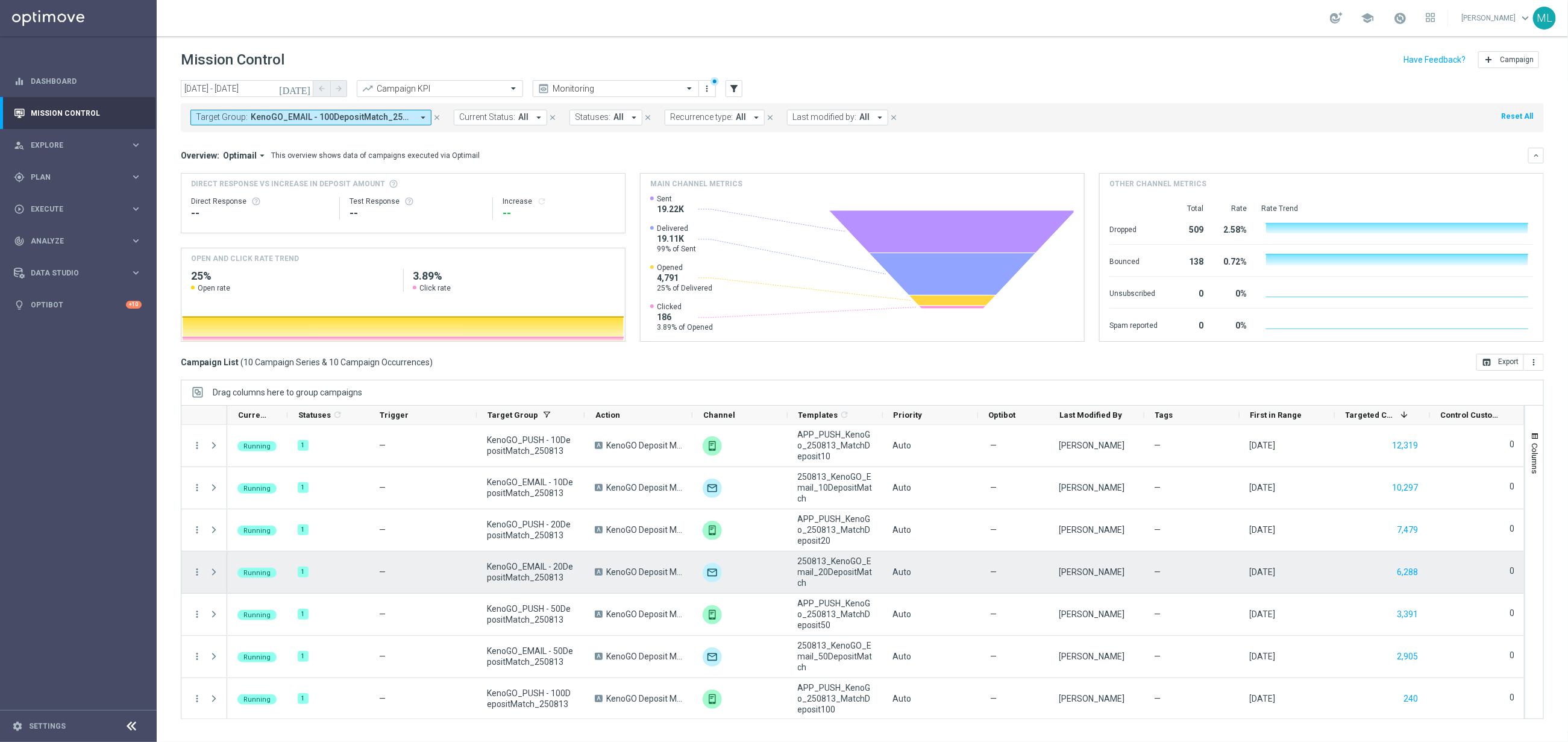
scroll to position [2, 0]
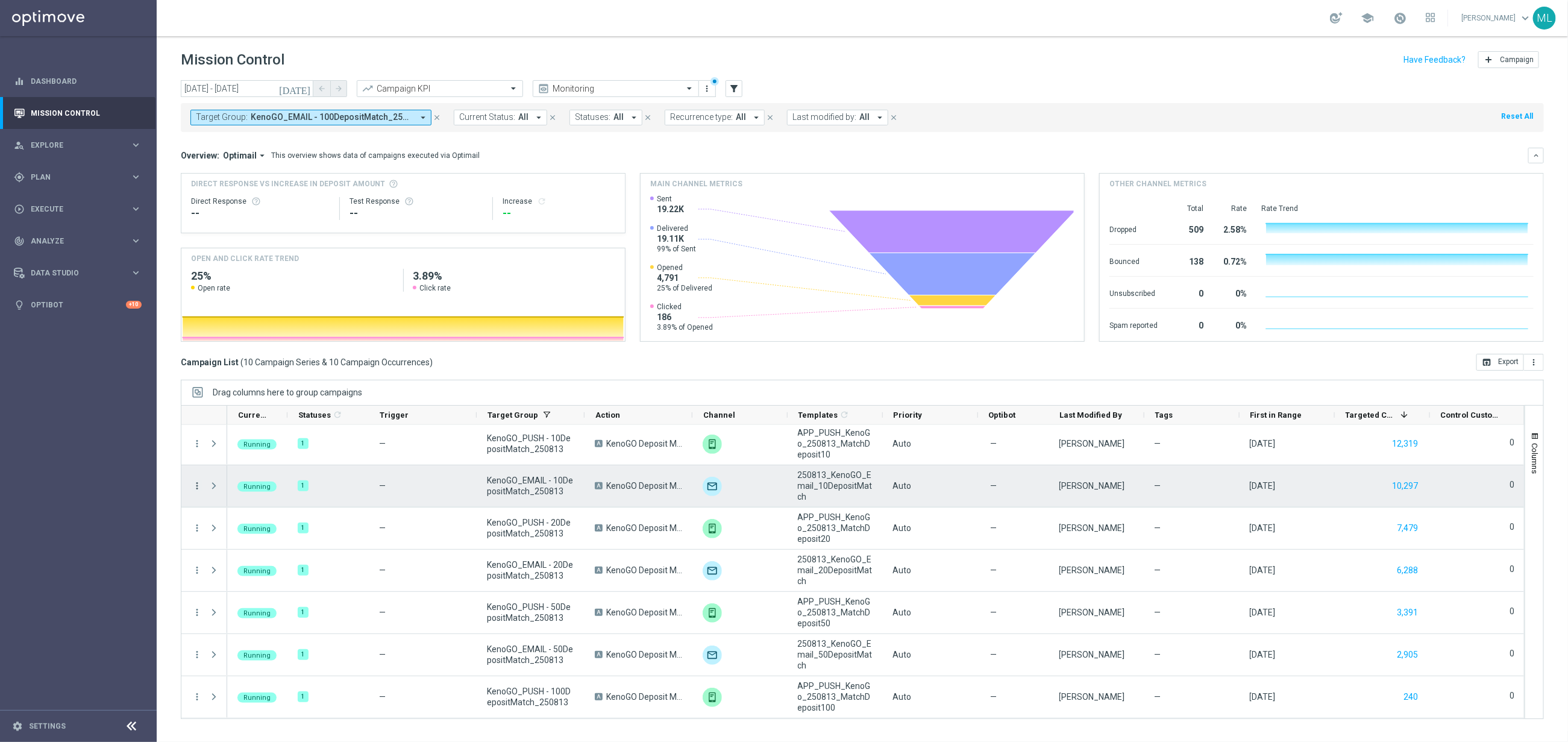
click at [201, 488] on icon "more_vert" at bounding box center [196, 485] width 11 height 11
click at [234, 508] on span "Campaign Metrics" at bounding box center [253, 511] width 62 height 9
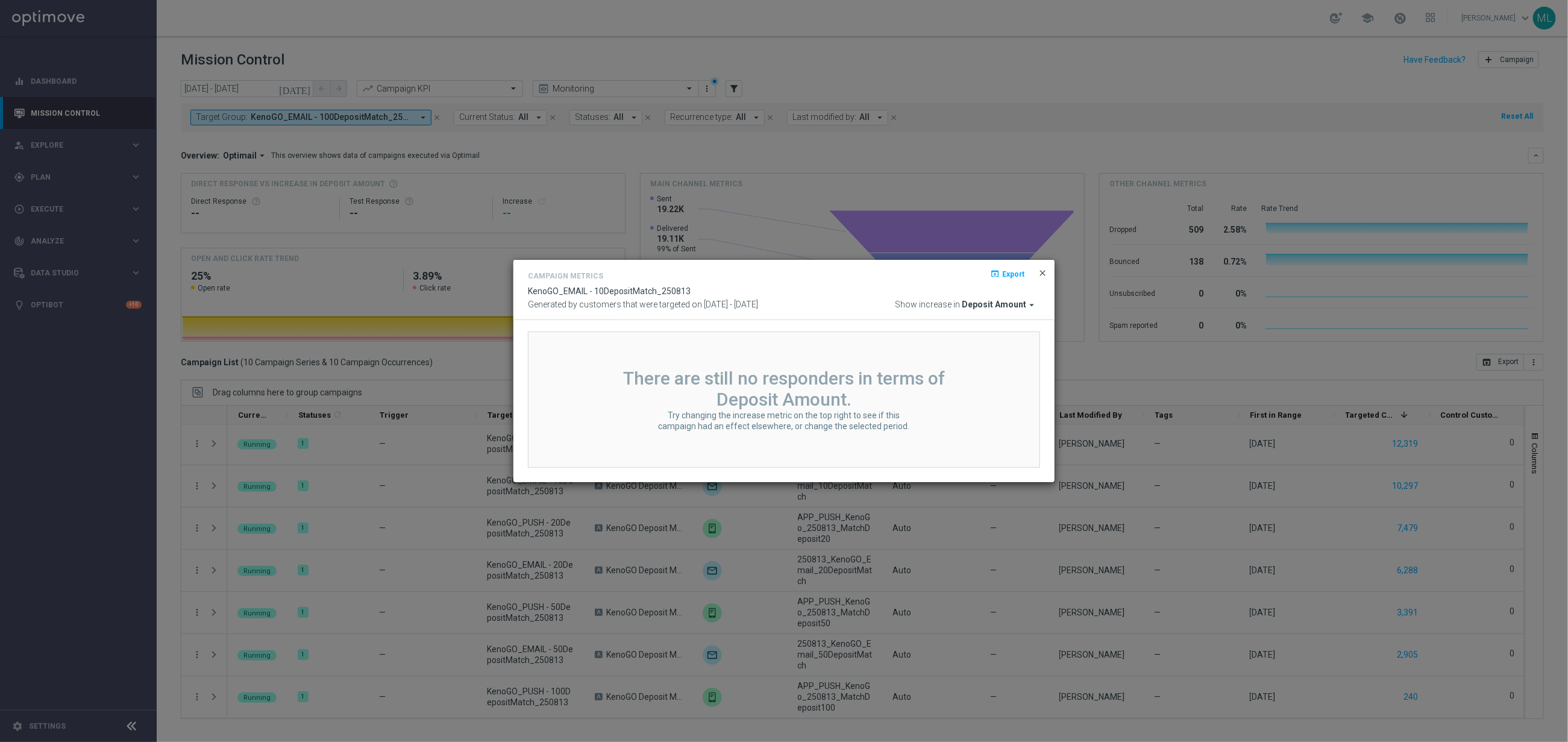
click at [1043, 272] on span "close" at bounding box center [1043, 273] width 10 height 10
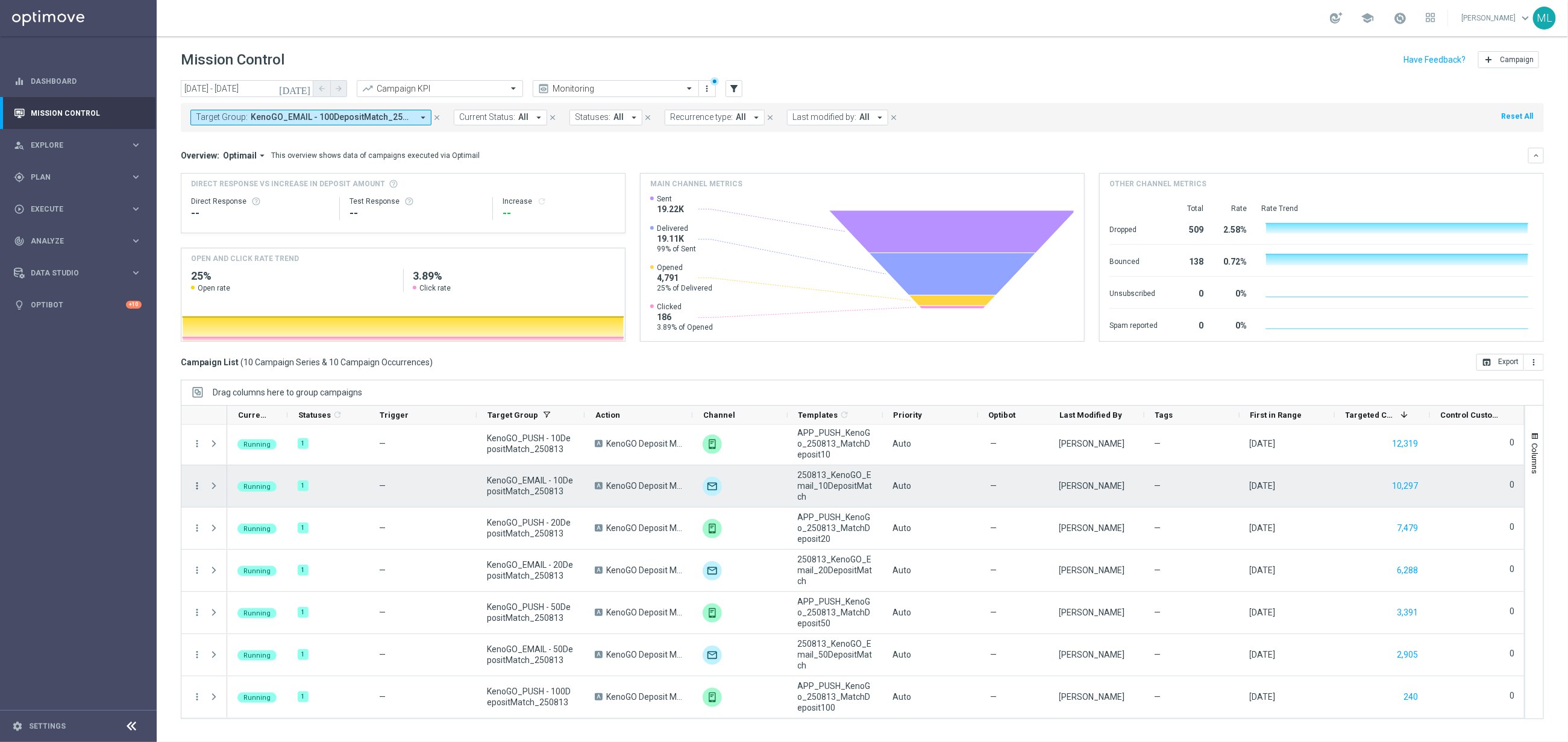
click at [196, 489] on icon "more_vert" at bounding box center [196, 485] width 11 height 11
click at [229, 530] on span "Channel Metrics" at bounding box center [250, 527] width 57 height 9
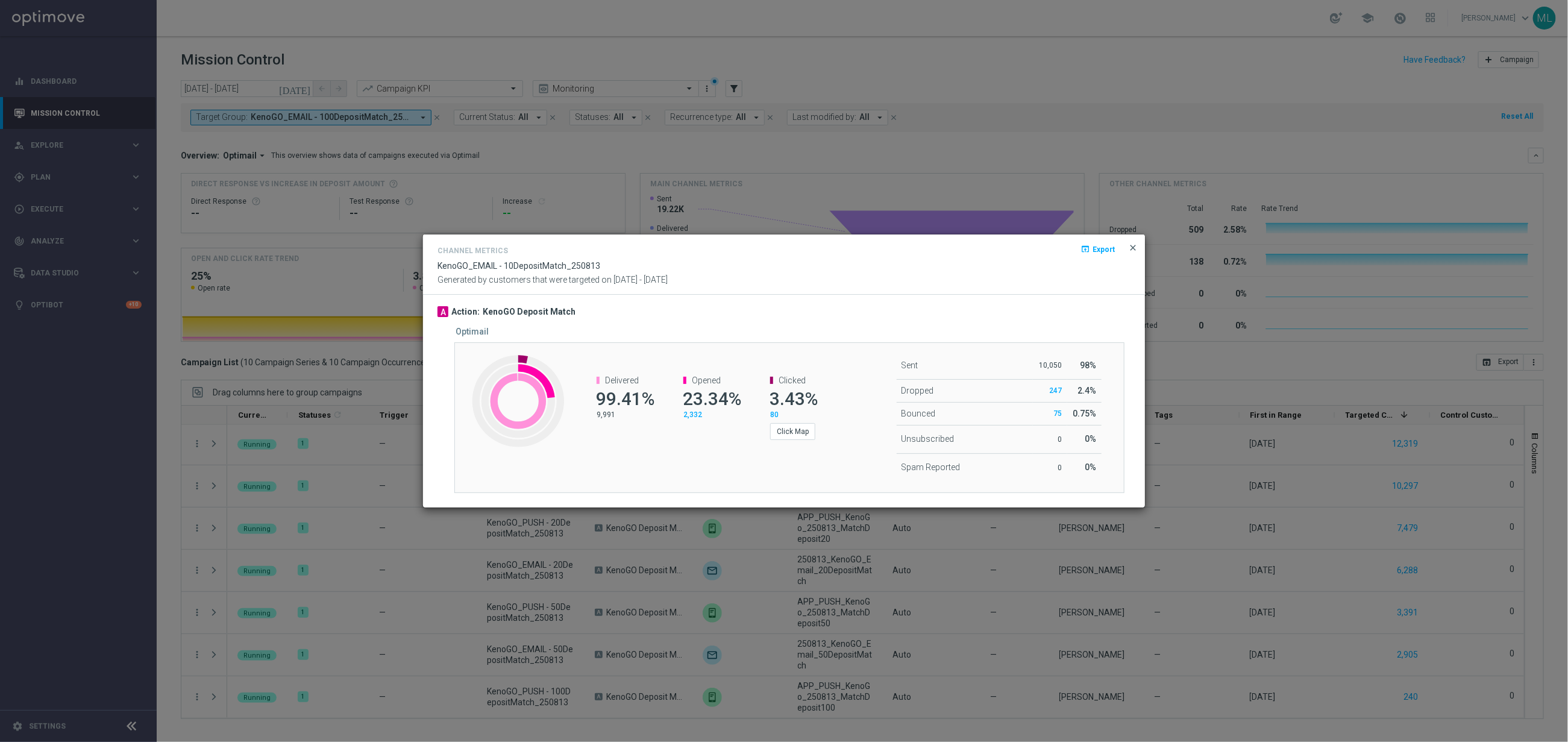
click at [1135, 249] on span "close" at bounding box center [1134, 248] width 10 height 10
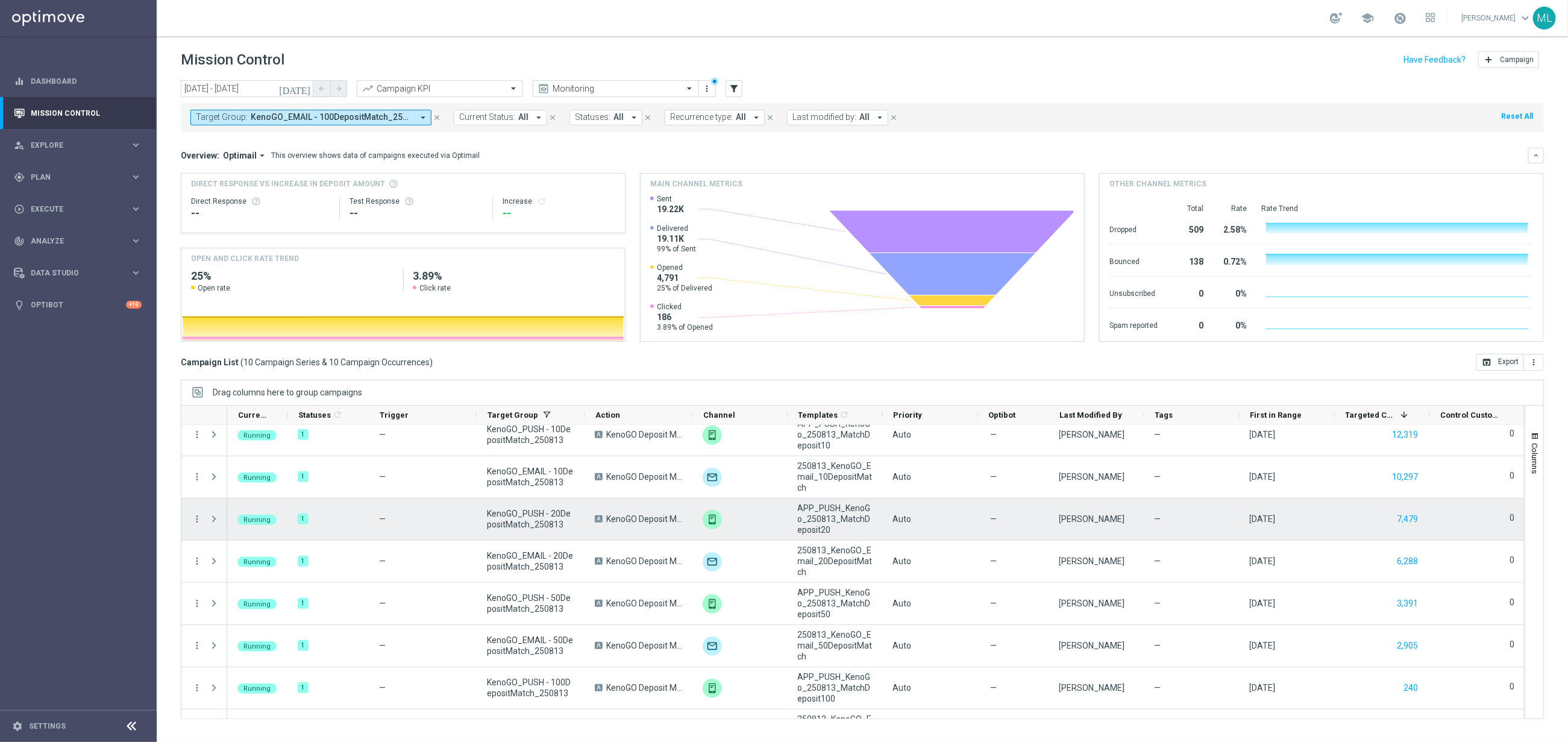
scroll to position [0, 0]
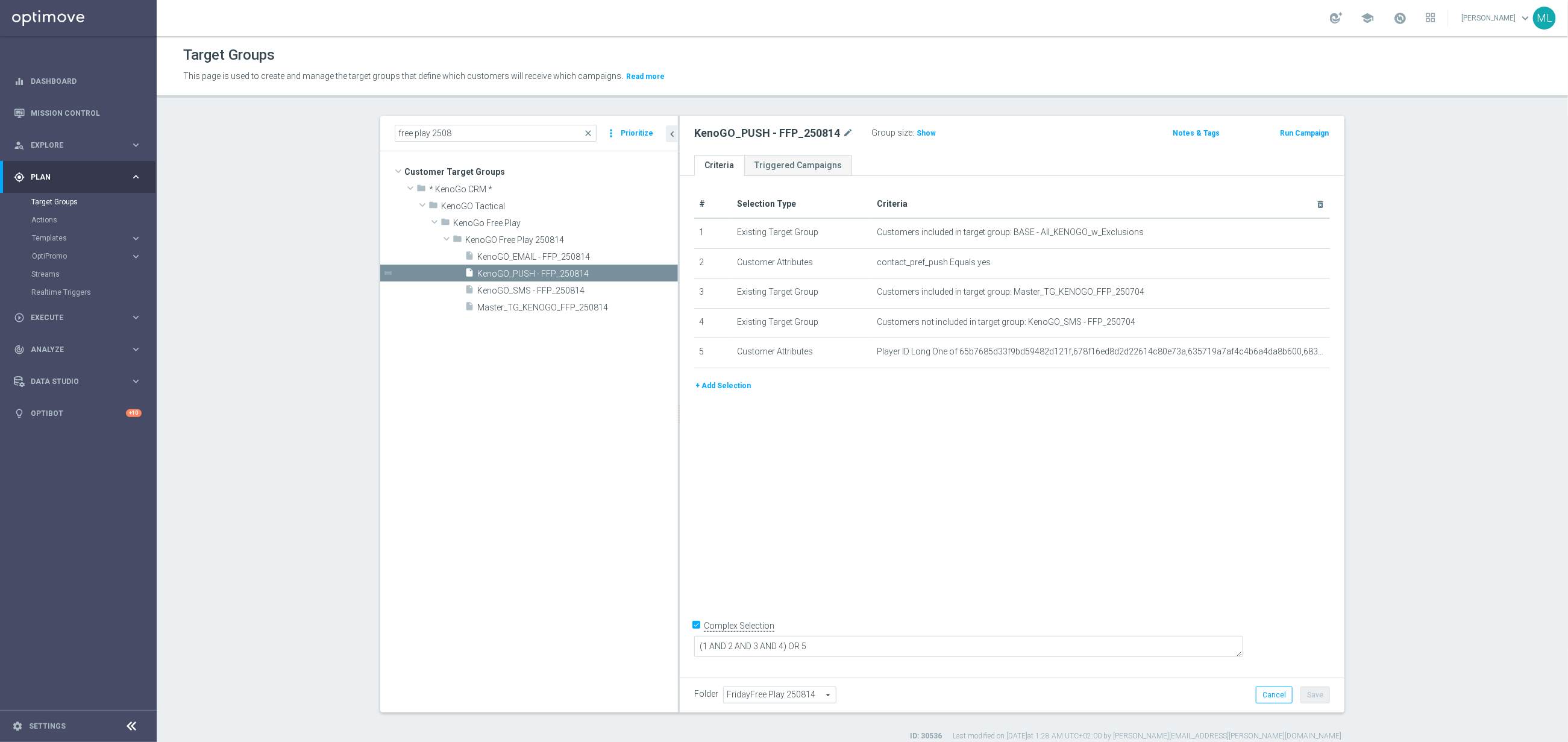
scroll to position [1, 0]
click at [541, 307] on span "Master_TG_KENOGO_FFP_250814" at bounding box center [563, 307] width 172 height 10
type input "KenoGO Free Play 250814"
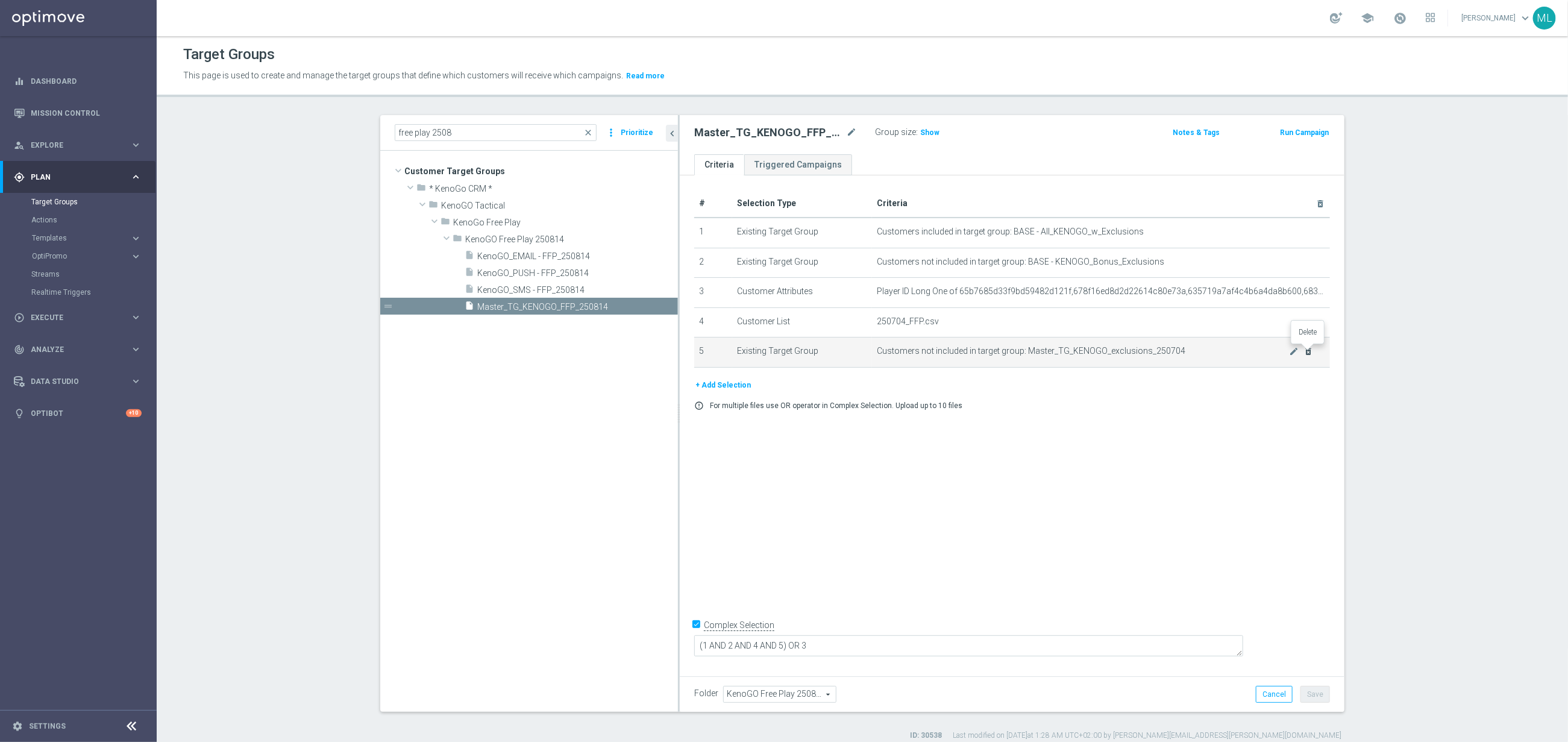
click at [1308, 351] on icon "delete_forever" at bounding box center [1309, 351] width 10 height 10
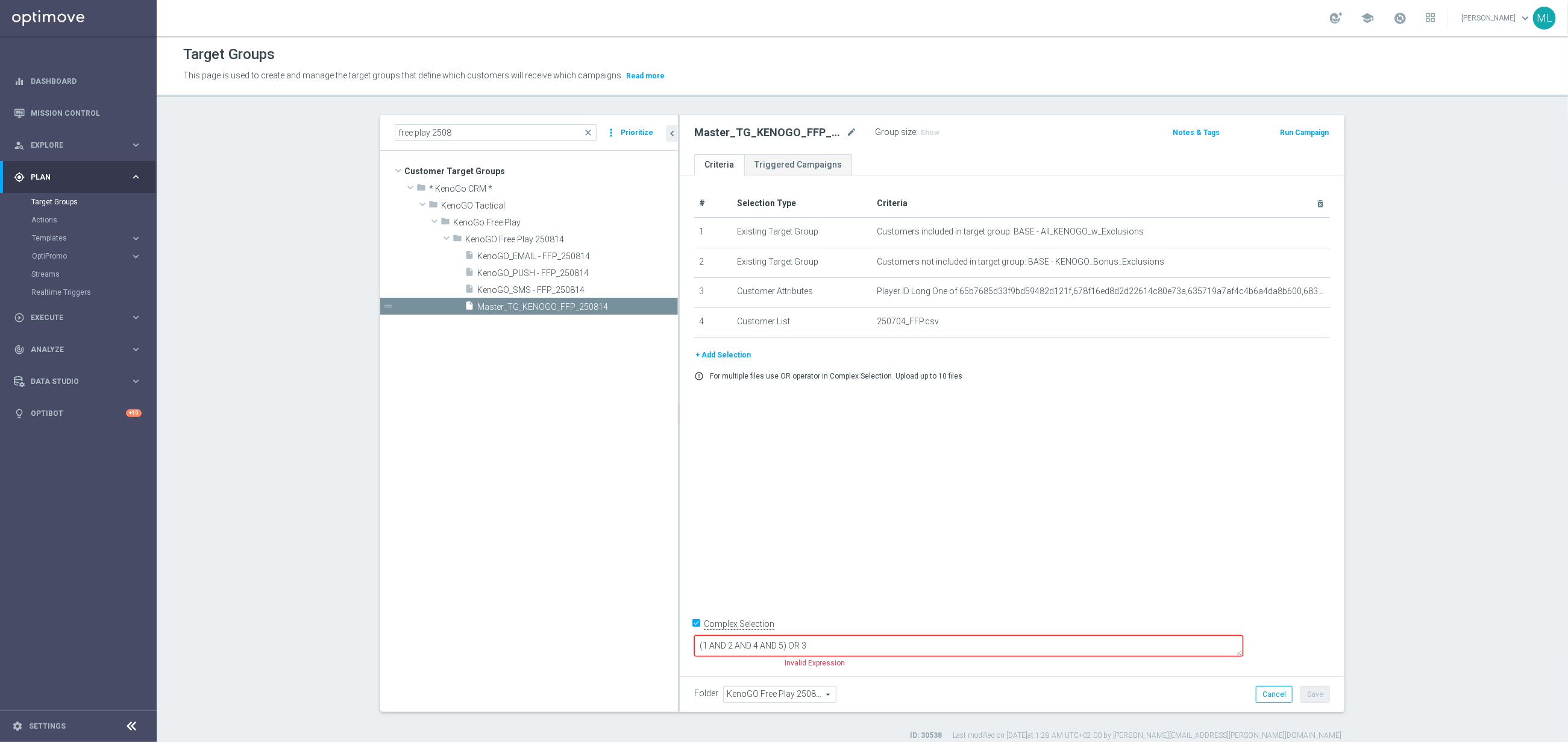
drag, startPoint x: 869, startPoint y: 646, endPoint x: 851, endPoint y: 646, distance: 18.0
click at [849, 646] on textarea "(1 AND 2 AND 4 AND 5) OR 3" at bounding box center [969, 646] width 549 height 21
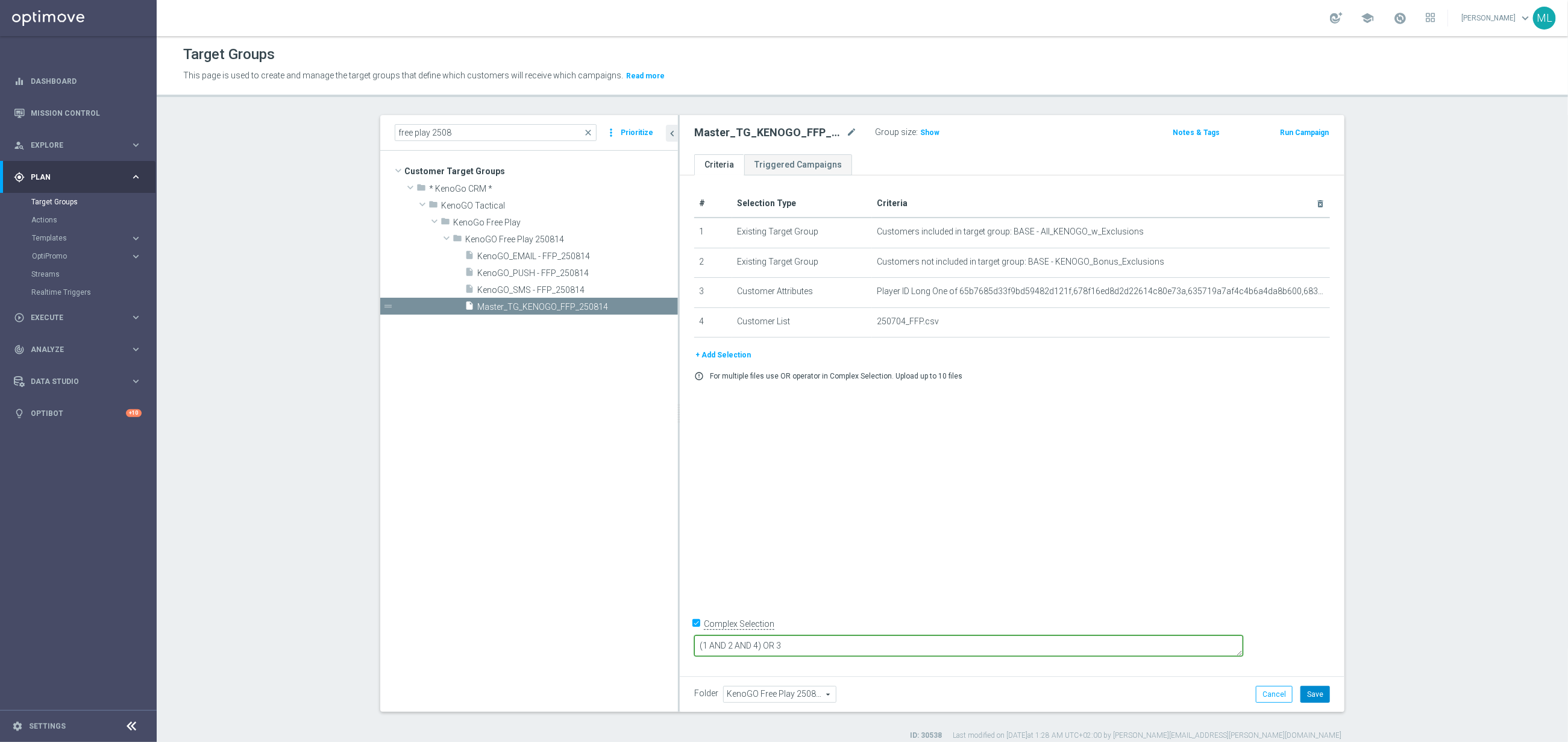
type textarea "(1 AND 2 AND 4) OR 3"
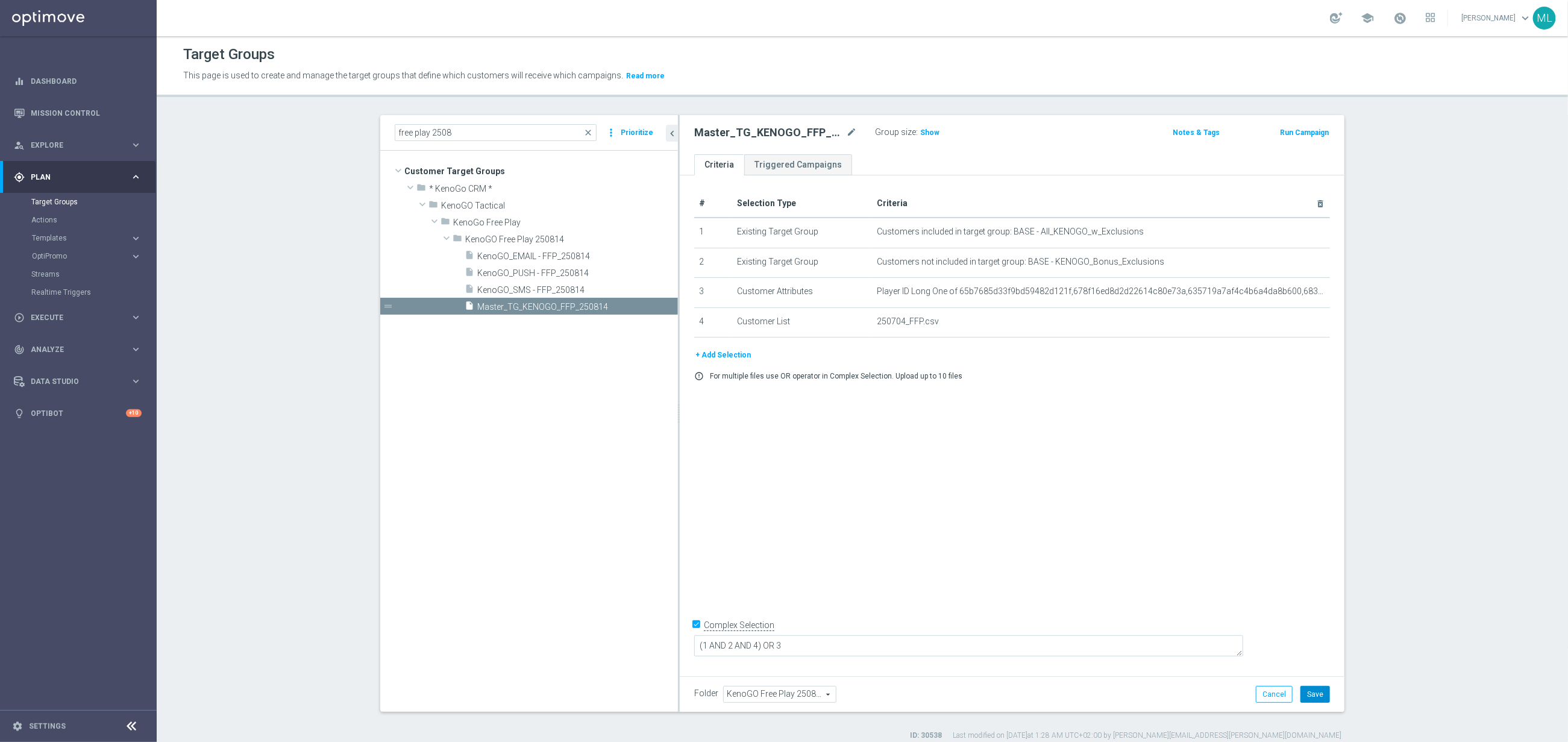
click at [1317, 690] on button "Save" at bounding box center [1315, 693] width 29 height 17
click at [1297, 294] on icon "mode_edit" at bounding box center [1295, 292] width 10 height 10
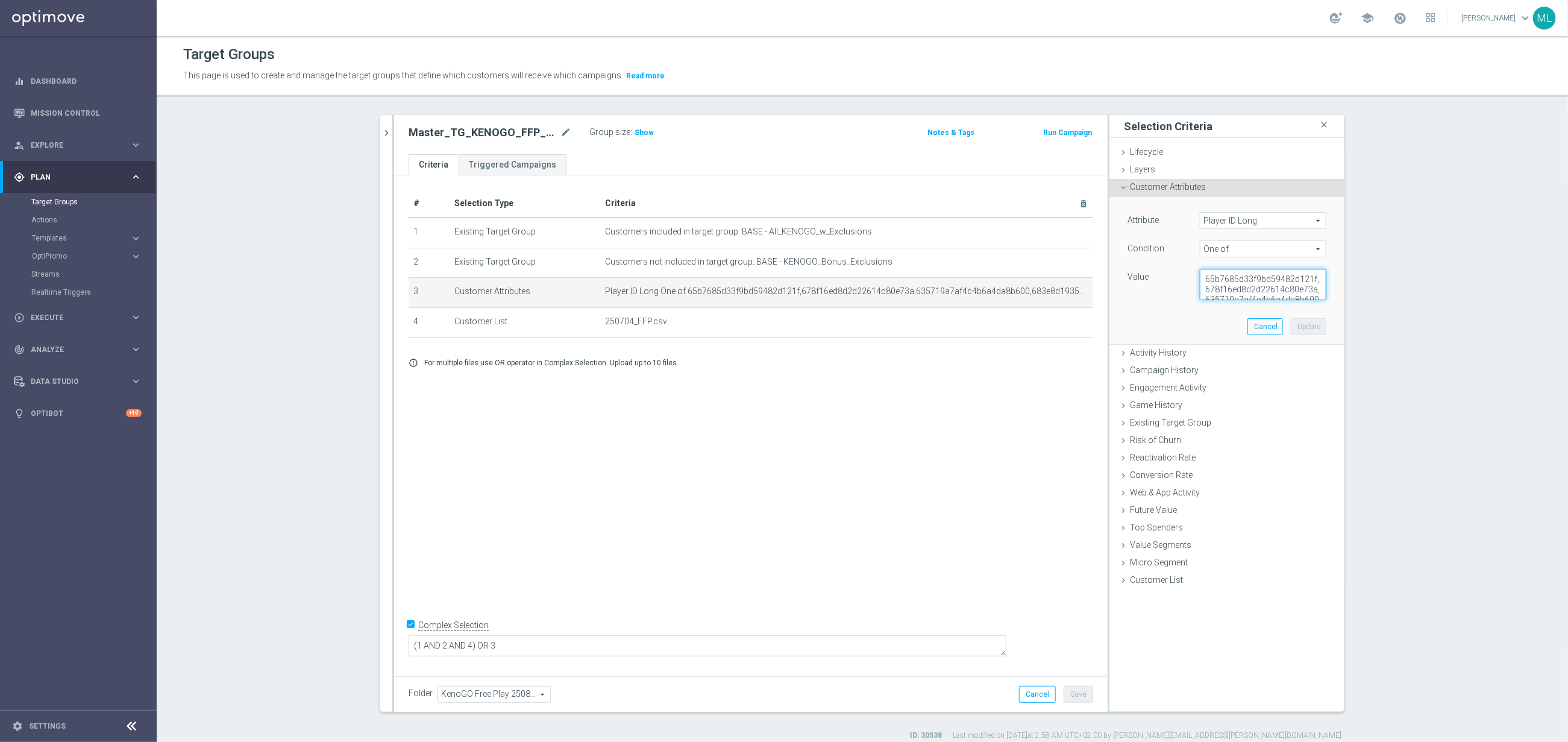
scroll to position [20, 0]
drag, startPoint x: 1207, startPoint y: 282, endPoint x: 1340, endPoint y: 309, distance: 135.7
click at [1340, 309] on div "Attribute Player ID Long Player ID Long arrow_drop_down search Condition One of…" at bounding box center [1226, 271] width 235 height 148
paste textarea "35719a7af4c4b6a4da8b600,683e8d19355f4f128041216a,686b3e0963aa445cefed5b3b,67db8…"
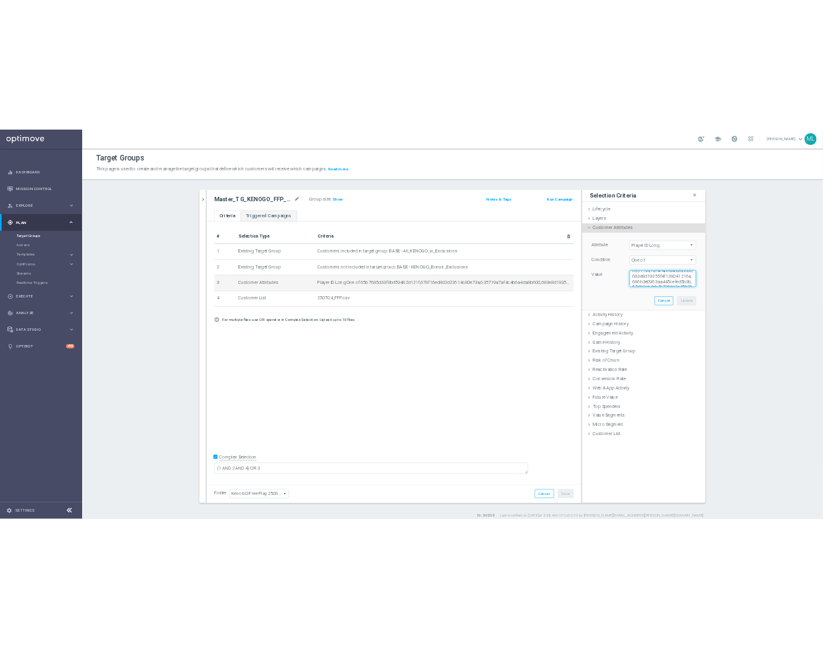
scroll to position [26, 0]
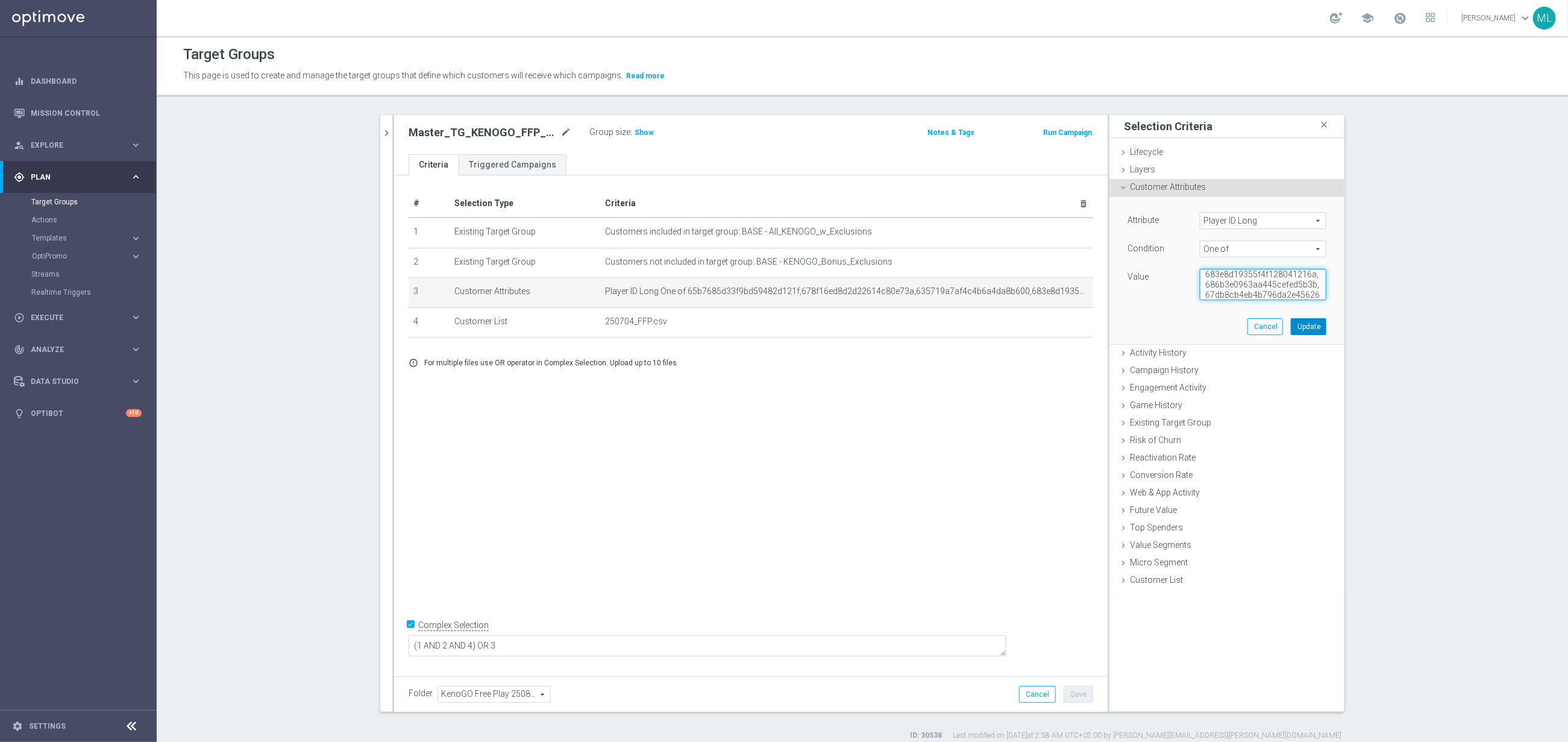
type textarea "65b7685d33f9bd59482d121f,635719a7af4c4b6a4da8b600,683e8d19355f4f128041216a,686b…"
click at [1314, 325] on button "Update" at bounding box center [1308, 326] width 35 height 17
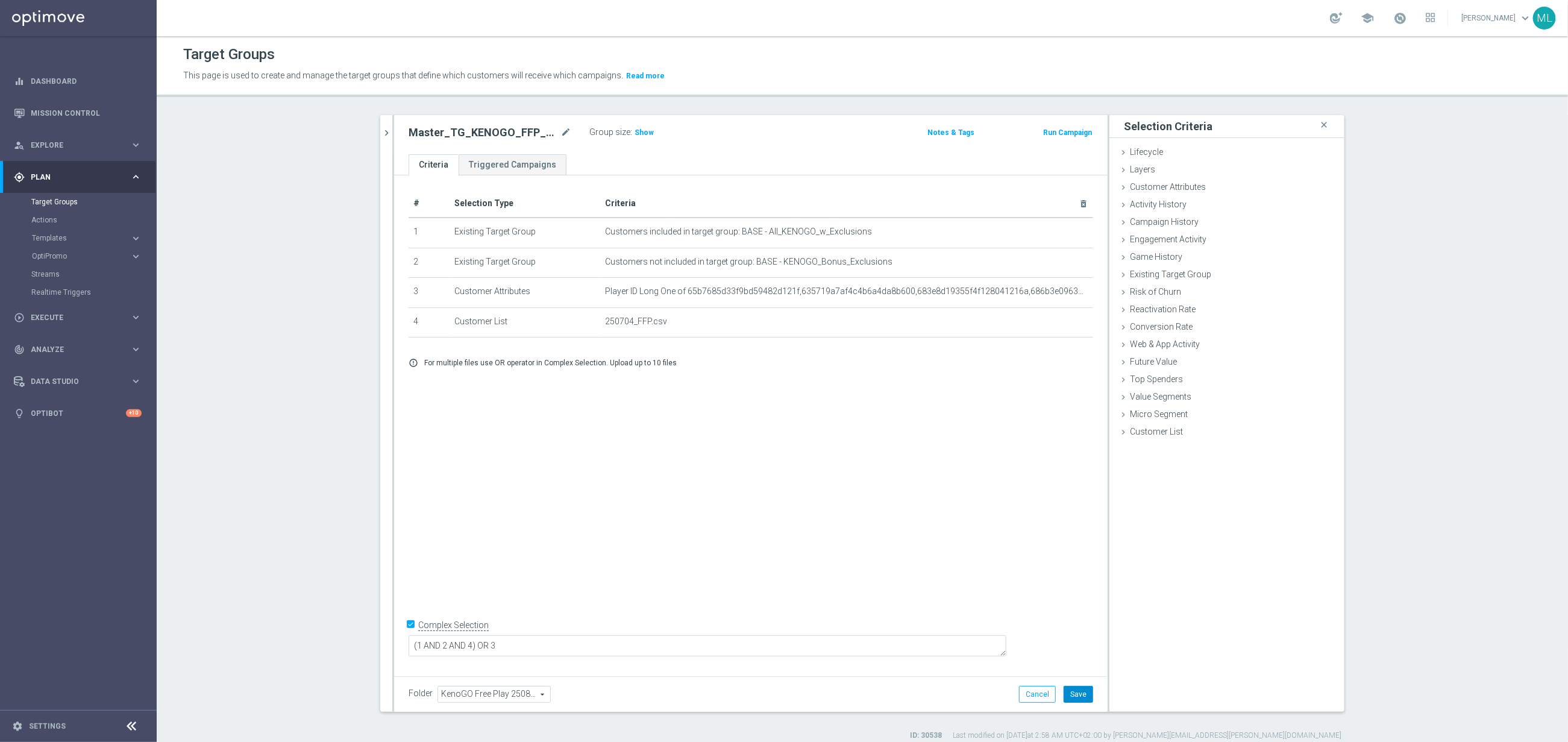
click at [1082, 691] on button "Save" at bounding box center [1079, 693] width 29 height 17
click at [389, 133] on icon "chevron_right" at bounding box center [387, 133] width 12 height 12
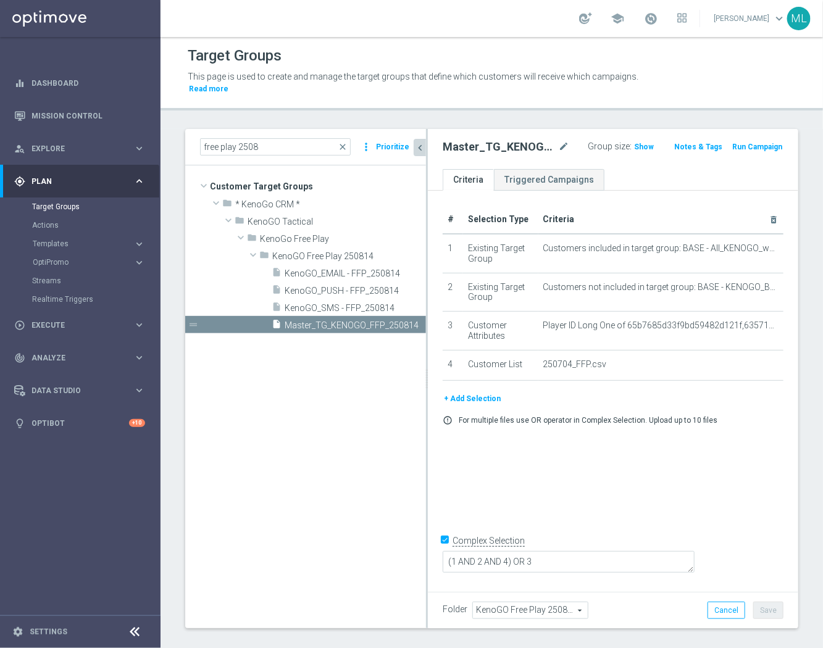
scroll to position [1, 0]
